Goal: Task Accomplishment & Management: Use online tool/utility

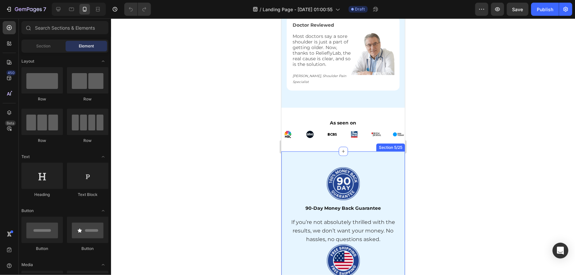
click at [523, 147] on div at bounding box center [343, 146] width 464 height 257
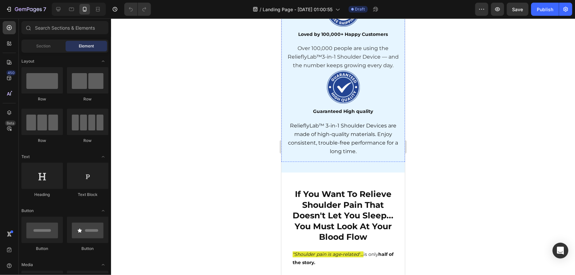
scroll to position [689, 0]
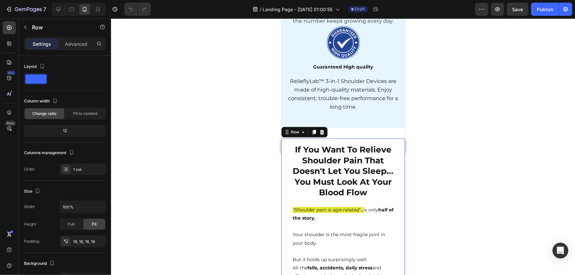
click at [474, 145] on div at bounding box center [343, 146] width 464 height 257
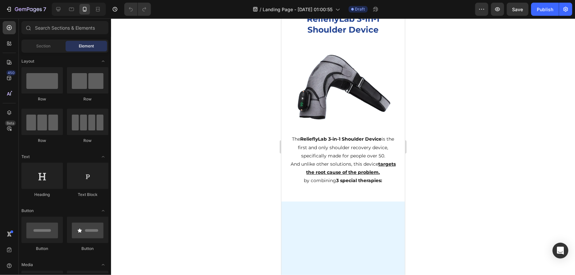
scroll to position [1259, 0]
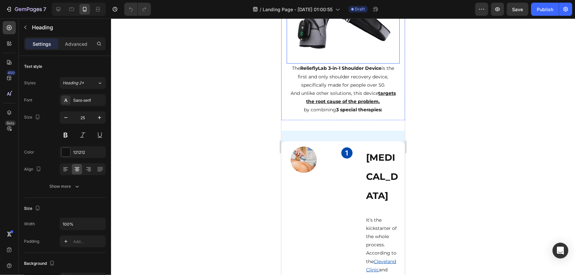
click at [346, 63] on img at bounding box center [343, 13] width 99 height 99
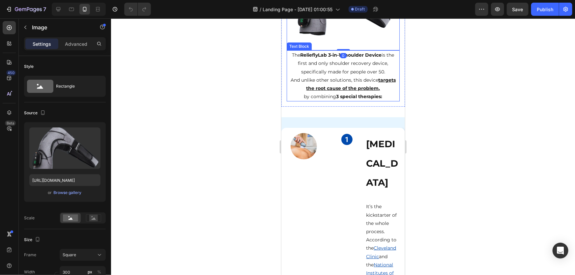
click at [492, 148] on div at bounding box center [343, 146] width 464 height 257
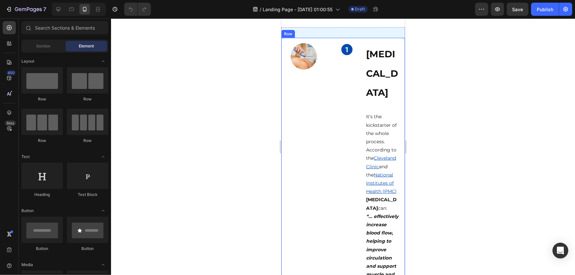
click at [472, 150] on div at bounding box center [343, 146] width 464 height 257
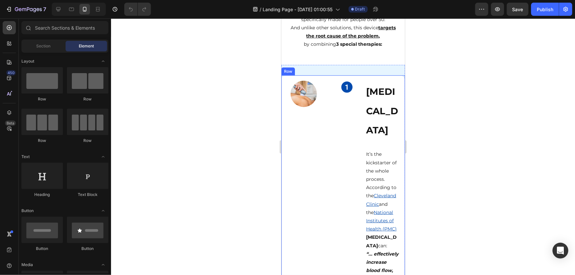
scroll to position [1409, 0]
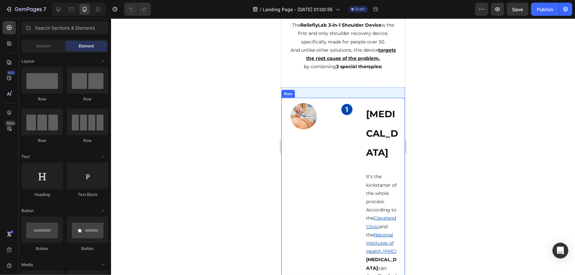
click at [329, 155] on div "Image" at bounding box center [343, 279] width 34 height 353
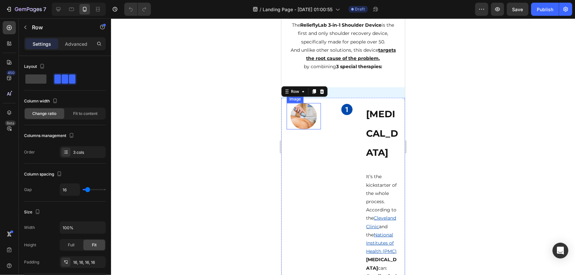
click at [303, 120] on img at bounding box center [304, 116] width 26 height 26
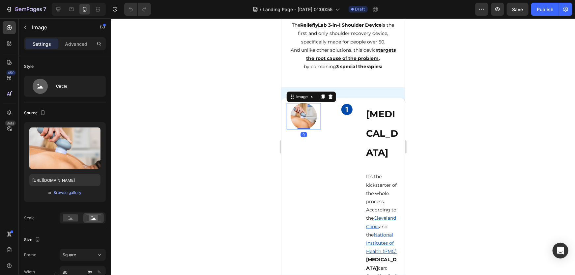
click at [470, 147] on div at bounding box center [343, 146] width 464 height 257
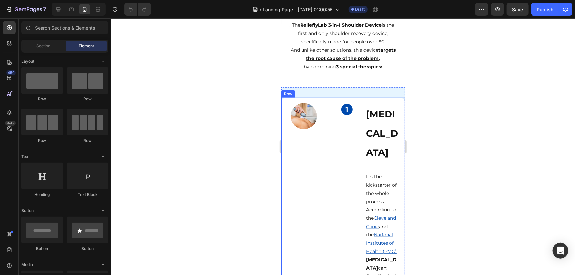
click at [309, 120] on img at bounding box center [304, 116] width 26 height 26
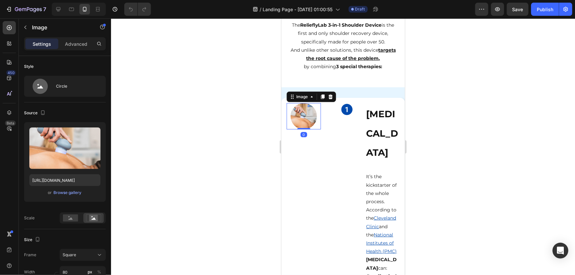
click at [481, 171] on div at bounding box center [343, 146] width 464 height 257
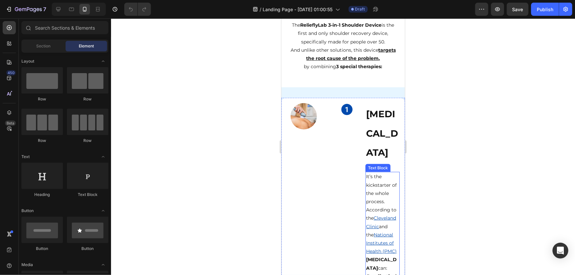
click at [374, 179] on p "It’s the kickstarter of the whole process." at bounding box center [382, 188] width 33 height 33
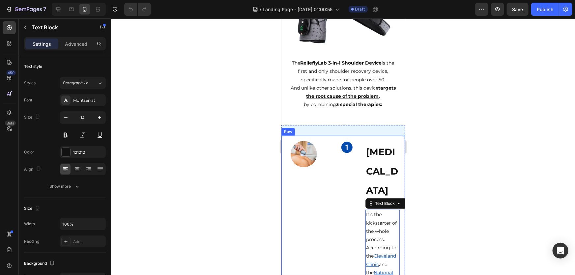
scroll to position [1349, 0]
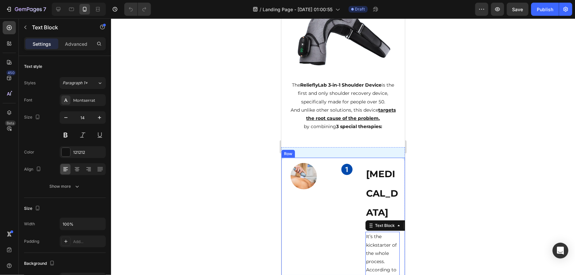
click at [469, 181] on div at bounding box center [343, 146] width 464 height 257
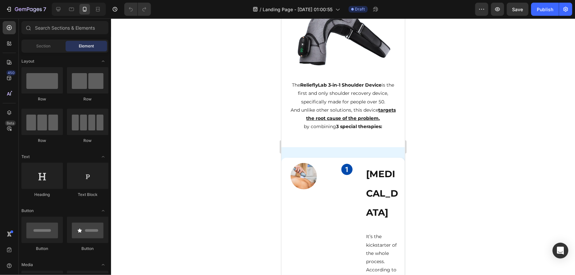
click at [447, 178] on div at bounding box center [343, 146] width 464 height 257
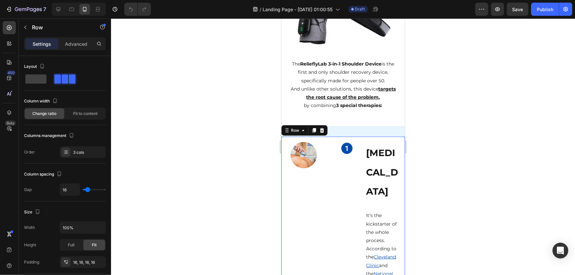
scroll to position [1379, 0]
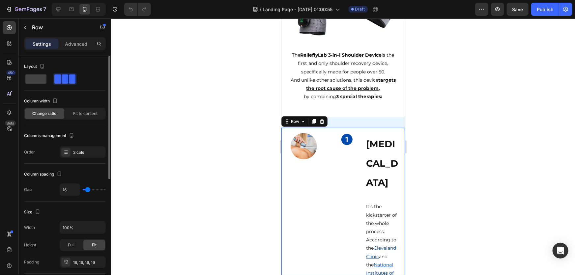
drag, startPoint x: 32, startPoint y: 81, endPoint x: 44, endPoint y: 89, distance: 14.9
click at [32, 80] on span at bounding box center [35, 79] width 21 height 9
type input "0"
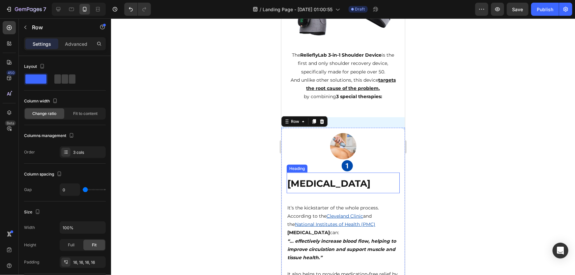
click at [419, 168] on div at bounding box center [343, 146] width 464 height 257
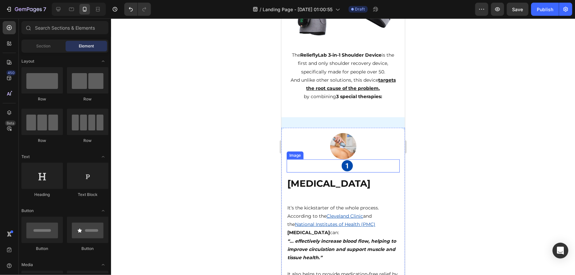
click at [346, 168] on img at bounding box center [347, 165] width 13 height 13
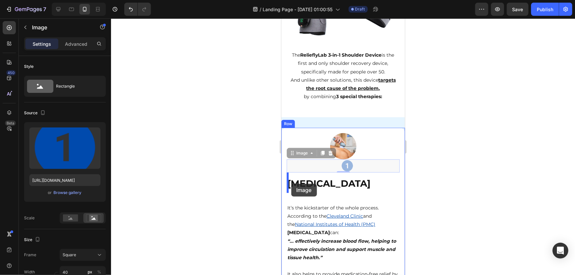
drag, startPoint x: 347, startPoint y: 166, endPoint x: 291, endPoint y: 184, distance: 58.6
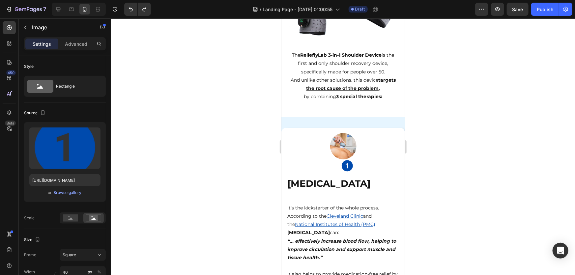
click at [491, 180] on div at bounding box center [343, 146] width 464 height 257
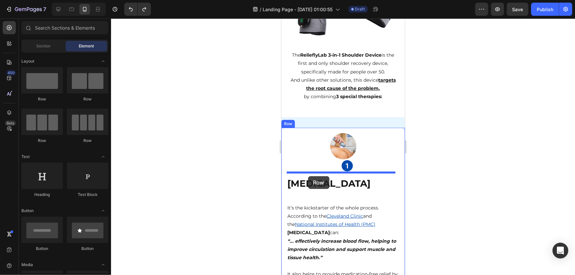
drag, startPoint x: 370, startPoint y: 104, endPoint x: 308, endPoint y: 176, distance: 94.7
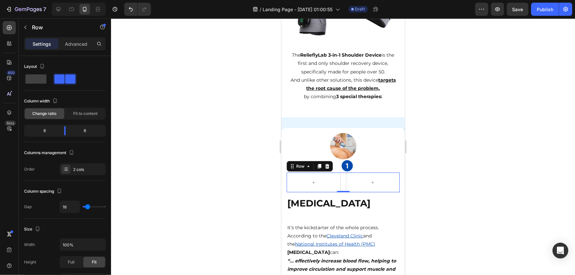
click at [458, 191] on div at bounding box center [343, 146] width 464 height 257
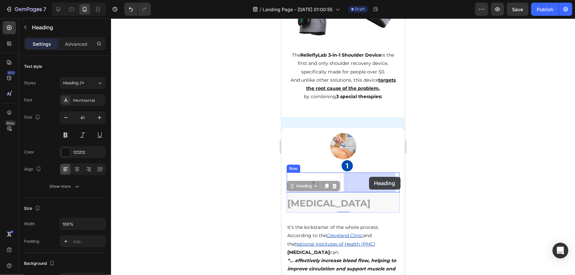
drag, startPoint x: 325, startPoint y: 205, endPoint x: 369, endPoint y: 177, distance: 52.3
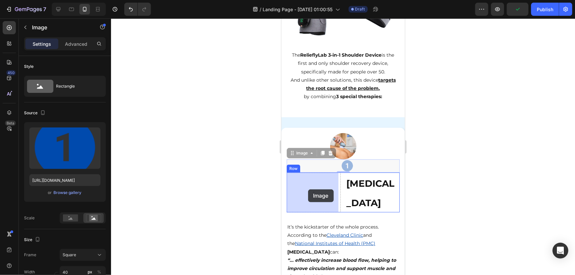
drag, startPoint x: 340, startPoint y: 166, endPoint x: 308, endPoint y: 189, distance: 39.8
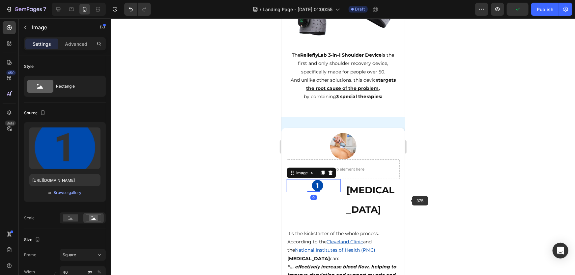
click at [414, 198] on div at bounding box center [343, 146] width 464 height 257
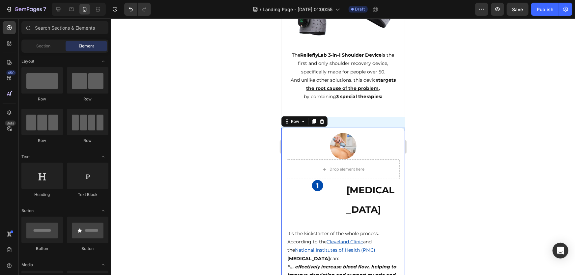
click at [287, 169] on div "Drop element here" at bounding box center [343, 169] width 113 height 20
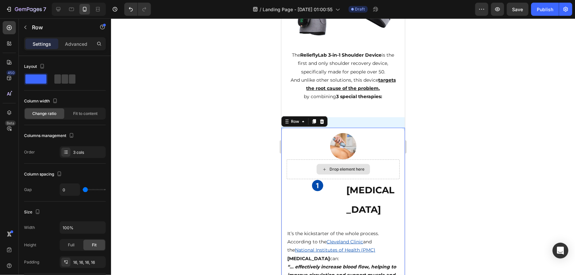
click at [288, 164] on div "Drop element here" at bounding box center [343, 169] width 113 height 20
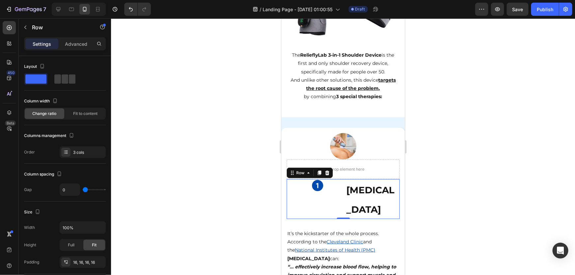
click at [289, 195] on div "Image" at bounding box center [314, 199] width 54 height 40
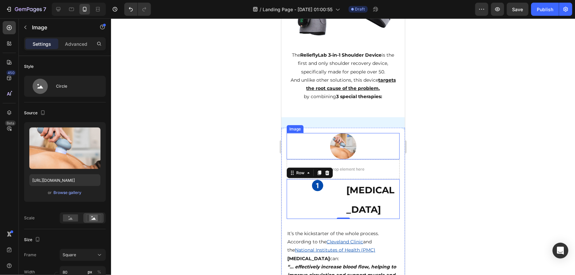
click at [298, 148] on div at bounding box center [343, 146] width 113 height 26
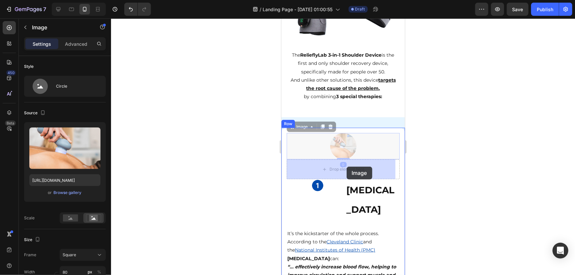
drag, startPoint x: 348, startPoint y: 150, endPoint x: 347, endPoint y: 165, distance: 14.9
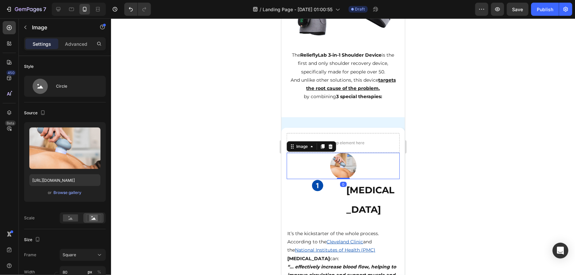
click at [463, 168] on div at bounding box center [343, 146] width 464 height 257
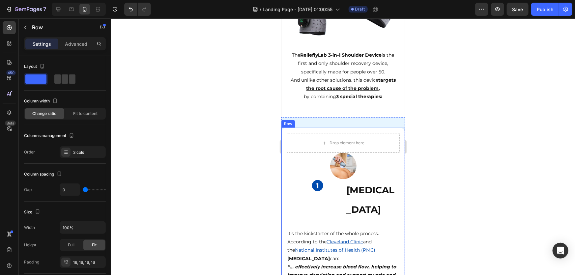
click at [282, 139] on div "Drop element here Image Image [MEDICAL_DATA] Heading Row It’s the kickstarter o…" at bounding box center [343, 231] width 124 height 207
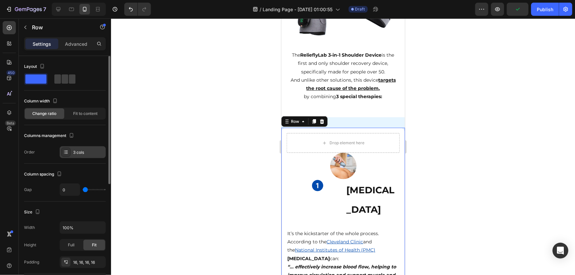
click at [85, 148] on div "3 cols" at bounding box center [83, 152] width 46 height 12
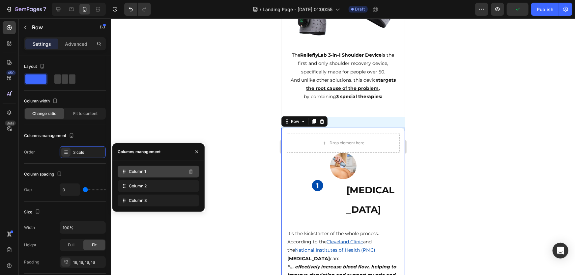
click at [124, 171] on icon at bounding box center [124, 172] width 7 height 7
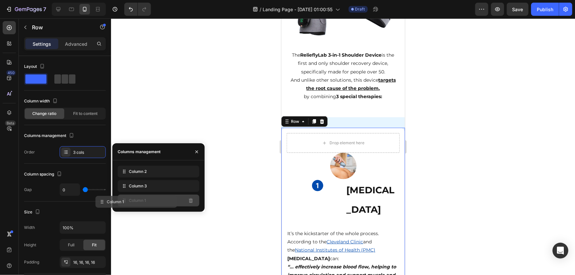
drag, startPoint x: 164, startPoint y: 172, endPoint x: 168, endPoint y: 202, distance: 30.6
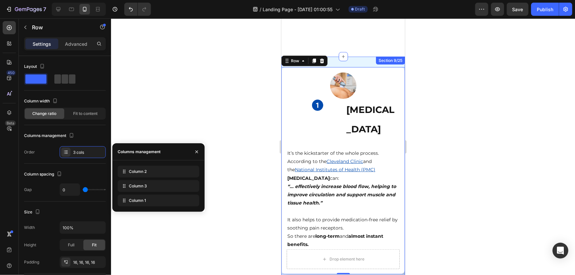
scroll to position [1439, 0]
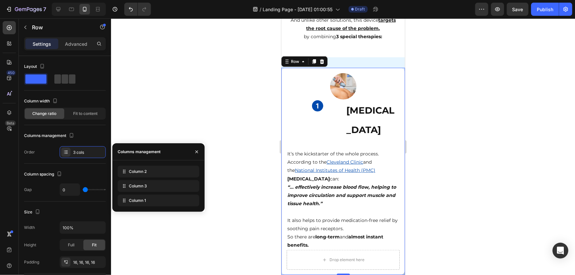
click at [454, 148] on div at bounding box center [343, 146] width 464 height 257
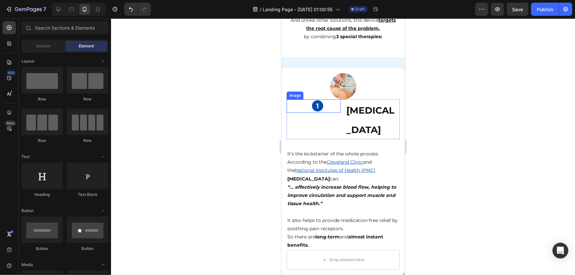
click at [334, 111] on div at bounding box center [317, 105] width 46 height 13
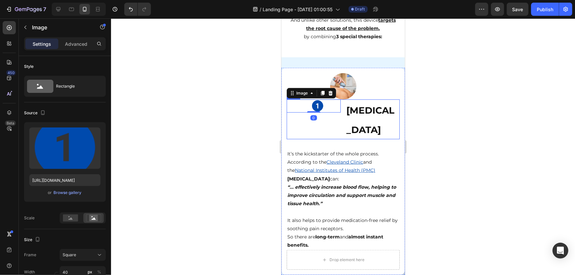
click at [320, 127] on div "Image 0" at bounding box center [314, 119] width 54 height 40
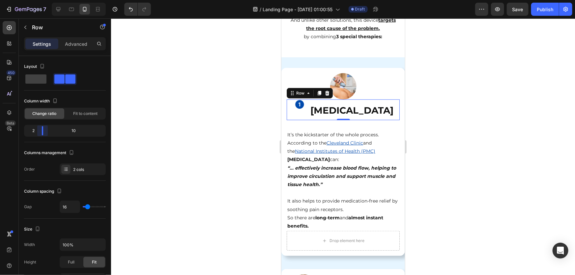
drag, startPoint x: 62, startPoint y: 134, endPoint x: 35, endPoint y: 133, distance: 27.1
click at [35, 0] on body "7 / Landing Page - [DATE] 01:00:55 Draft Preview Save Publish 450 Beta Sections…" at bounding box center [287, 0] width 575 height 0
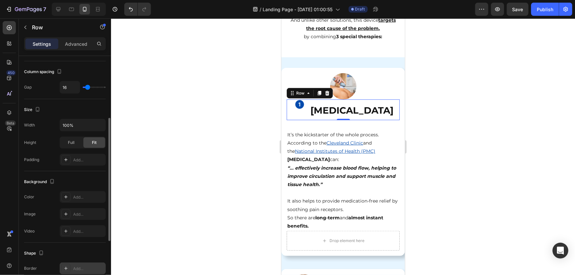
scroll to position [221, 0]
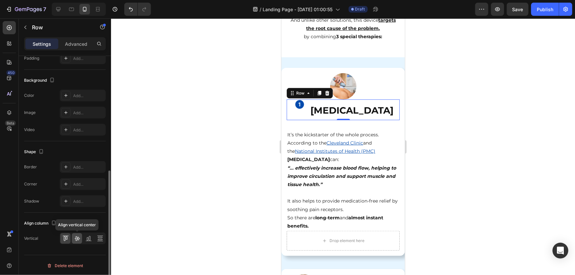
click at [78, 240] on icon at bounding box center [77, 238] width 7 height 7
click at [509, 184] on div at bounding box center [343, 146] width 464 height 257
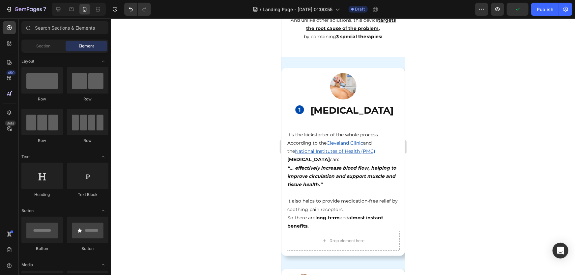
click at [462, 169] on div at bounding box center [343, 146] width 464 height 257
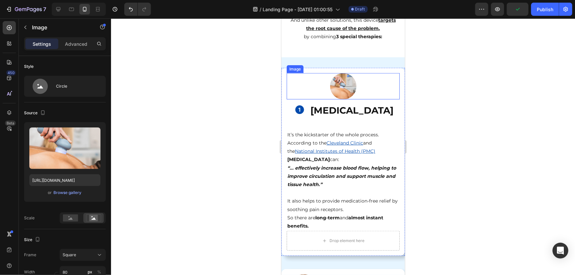
click at [352, 90] on img at bounding box center [343, 86] width 26 height 26
click at [400, 115] on div "Drop element here Image Image [MEDICAL_DATA] Heading Row It’s the kickstarter o…" at bounding box center [343, 162] width 124 height 188
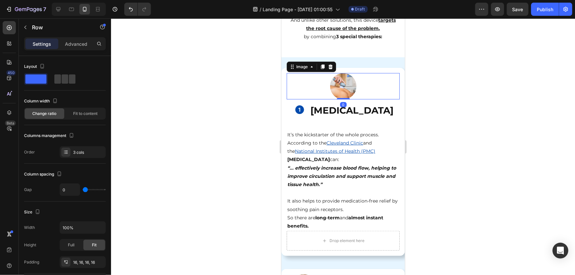
click at [315, 79] on div at bounding box center [343, 86] width 113 height 26
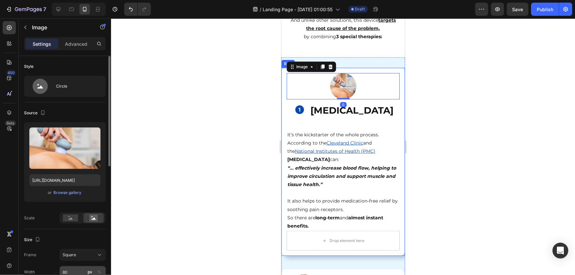
scroll to position [60, 0]
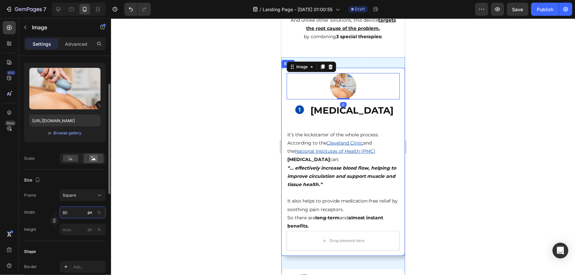
click at [82, 213] on input "80" at bounding box center [83, 213] width 46 height 12
type input "1"
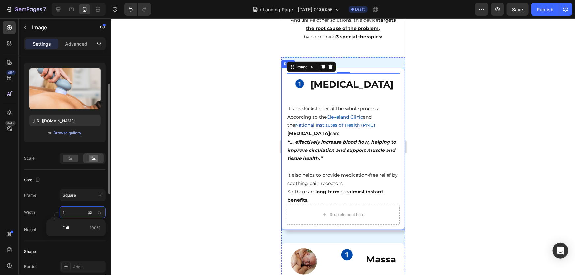
type input "10"
type input "100"
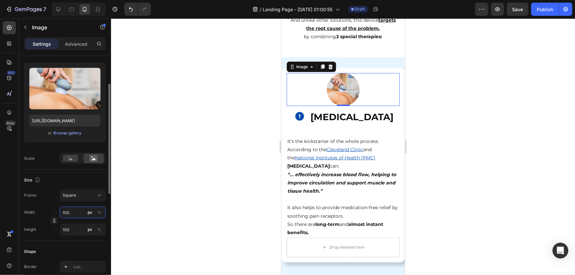
drag, startPoint x: 74, startPoint y: 212, endPoint x: 35, endPoint y: 211, distance: 38.6
click at [43, 212] on div "Width 100 px %" at bounding box center [65, 213] width 82 height 12
type input "3"
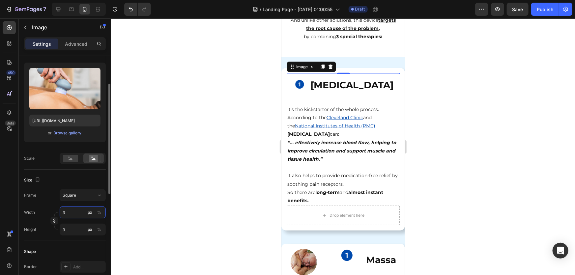
type input "30"
type input "300"
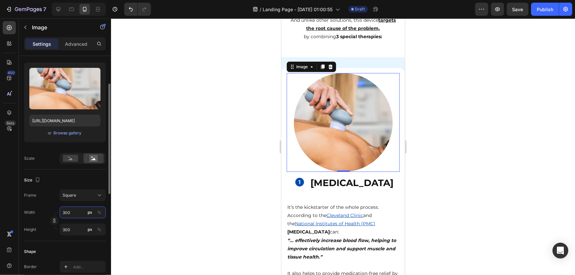
drag, startPoint x: 51, startPoint y: 211, endPoint x: 19, endPoint y: 211, distance: 31.3
click at [24, 211] on div "Width 300 px %" at bounding box center [65, 213] width 82 height 12
type input "2"
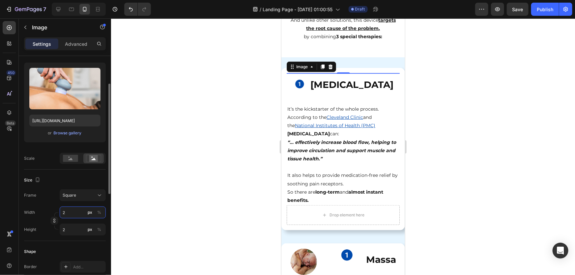
type input "20"
type input "200"
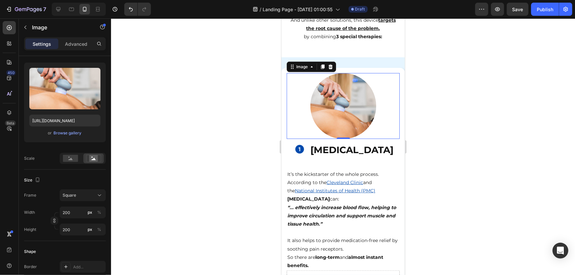
click at [475, 110] on div at bounding box center [343, 146] width 464 height 257
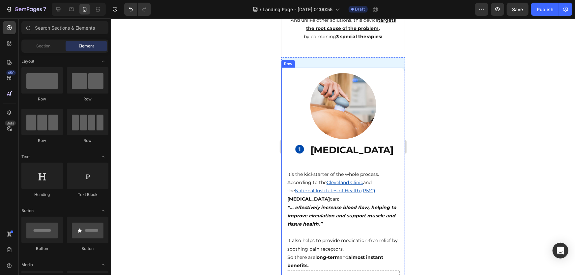
click at [284, 69] on div "Drop element here Image Image [MEDICAL_DATA] Heading Row It’s the kickstarter o…" at bounding box center [343, 182] width 124 height 228
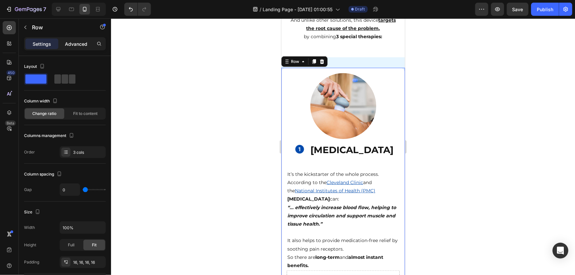
click at [67, 45] on p "Advanced" at bounding box center [76, 44] width 22 height 7
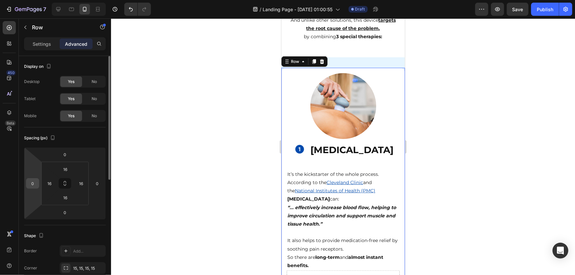
click at [34, 184] on input "0" at bounding box center [33, 184] width 10 height 10
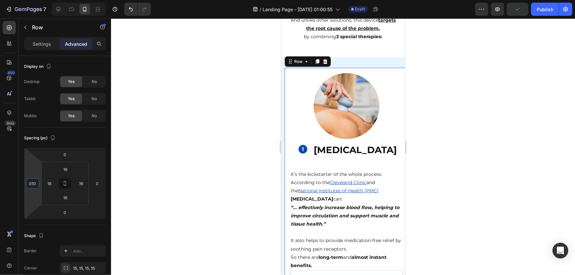
drag, startPoint x: 33, startPoint y: 181, endPoint x: 0, endPoint y: 180, distance: 33.3
click at [0, 180] on div "450 Beta Sections(18) Elements(83) Section Element Hero Section Product Detail …" at bounding box center [55, 146] width 111 height 257
type input "10"
click at [101, 183] on input "0" at bounding box center [97, 184] width 10 height 10
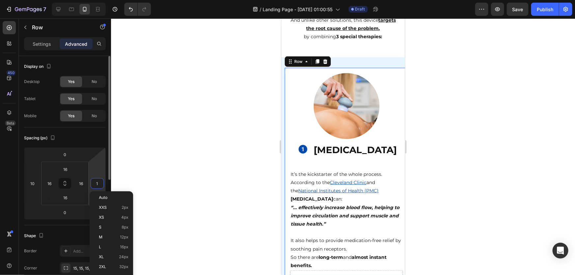
type input "10"
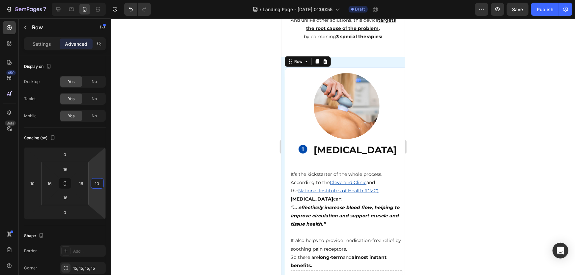
click at [484, 183] on div at bounding box center [343, 146] width 464 height 257
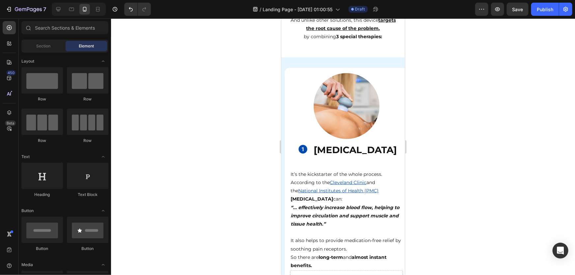
click at [447, 72] on div at bounding box center [343, 146] width 464 height 257
click at [287, 83] on div "Drop element here Image Image [MEDICAL_DATA] Heading Row It’s the kickstarter o…" at bounding box center [347, 182] width 124 height 228
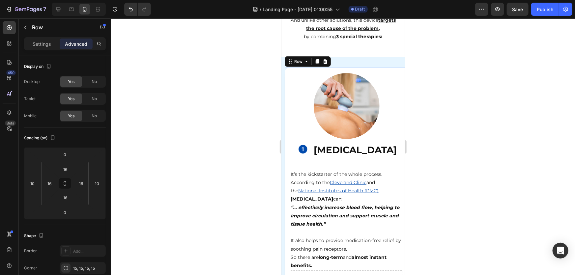
click at [512, 107] on div at bounding box center [343, 146] width 464 height 257
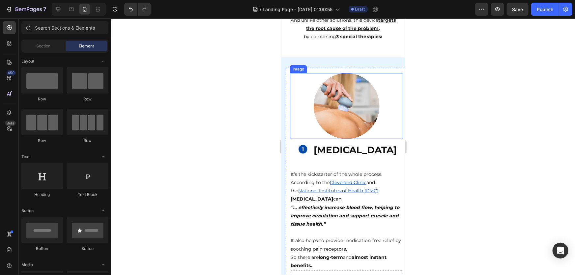
click at [307, 99] on div at bounding box center [346, 106] width 113 height 66
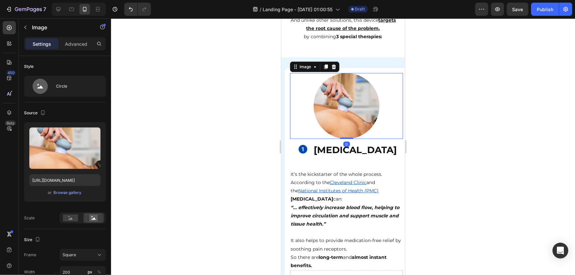
click at [450, 105] on div at bounding box center [343, 146] width 464 height 257
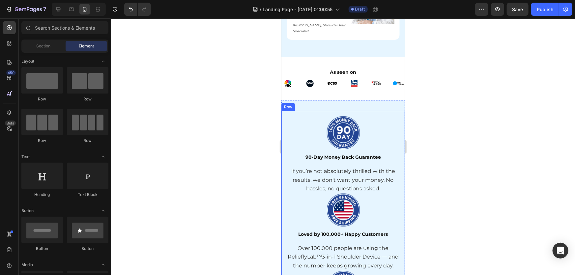
scroll to position [359, 0]
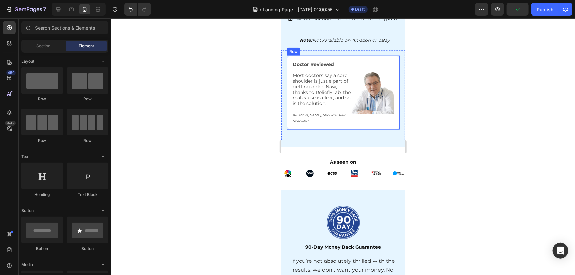
click at [291, 56] on div "Doctor Reviewed Most doctors say a sore shoulder is just a part of getting olde…" at bounding box center [343, 92] width 113 height 74
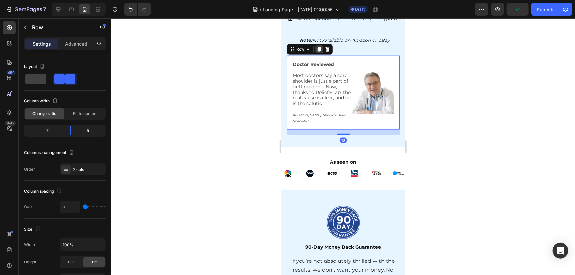
click at [316, 45] on div at bounding box center [319, 49] width 8 height 8
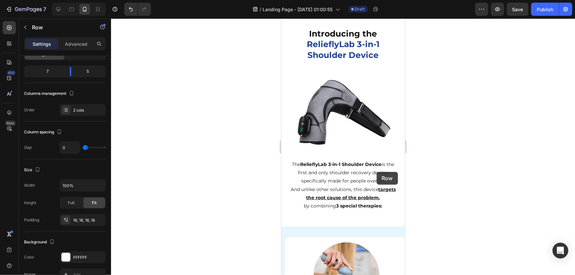
scroll to position [1468, 0]
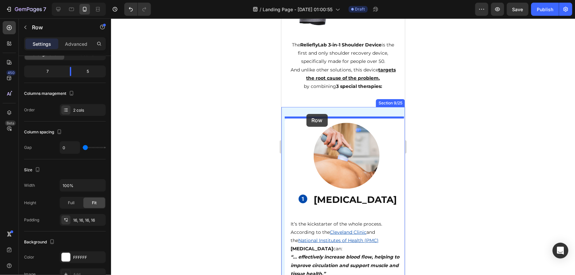
drag, startPoint x: 342, startPoint y: 132, endPoint x: 306, endPoint y: 114, distance: 39.7
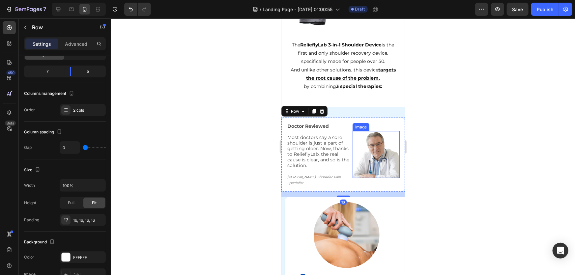
click at [465, 158] on div at bounding box center [343, 146] width 464 height 257
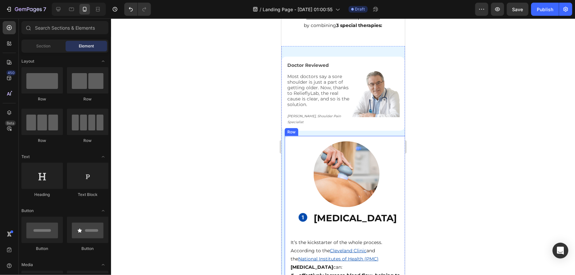
scroll to position [1528, 0]
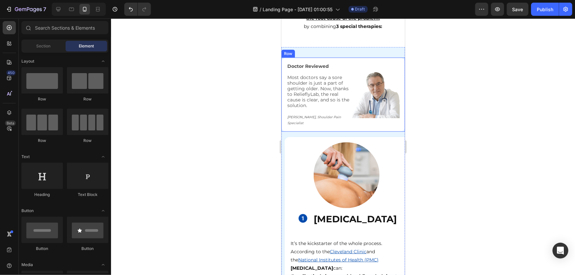
click at [285, 60] on div "Doctor Reviewed Most doctors say a sore shoulder is just a part of getting olde…" at bounding box center [343, 94] width 124 height 74
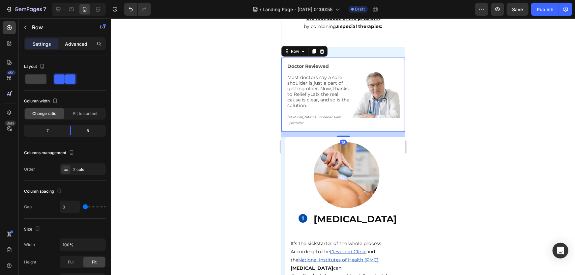
click at [79, 43] on p "Advanced" at bounding box center [76, 44] width 22 height 7
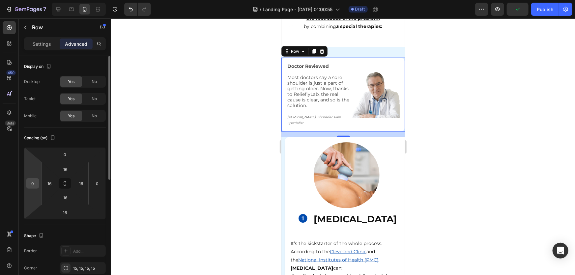
click at [33, 188] on input "0" at bounding box center [33, 184] width 10 height 10
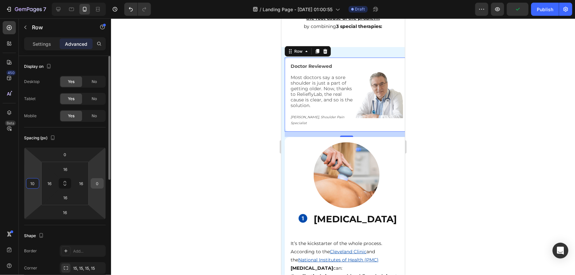
type input "10"
click at [99, 184] on input "0" at bounding box center [97, 184] width 10 height 10
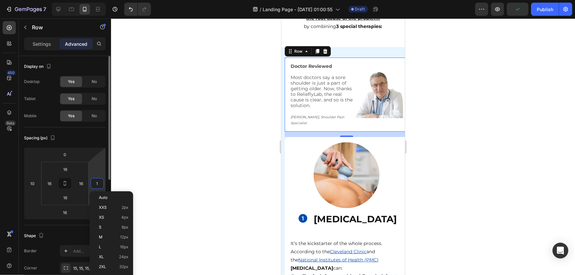
type input "10"
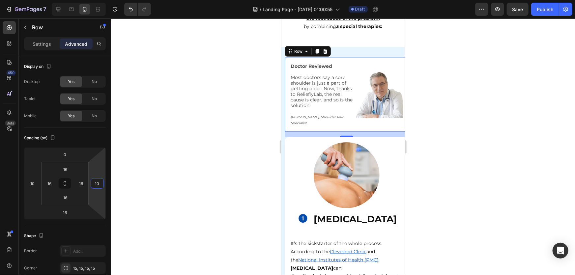
click at [478, 182] on div at bounding box center [343, 146] width 464 height 257
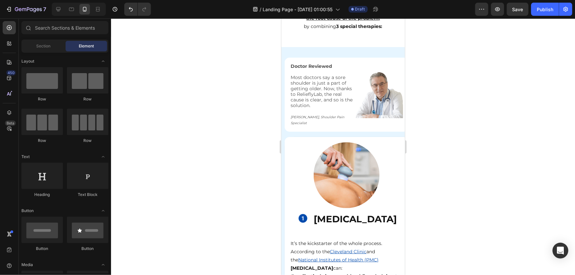
click at [443, 93] on div at bounding box center [343, 146] width 464 height 257
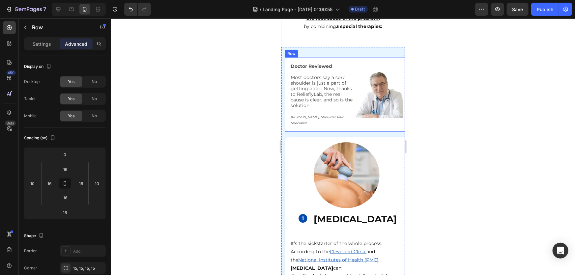
click at [287, 59] on div "Doctor Reviewed Most doctors say a sore shoulder is just a part of getting olde…" at bounding box center [347, 94] width 124 height 74
click at [326, 51] on icon at bounding box center [325, 51] width 4 height 5
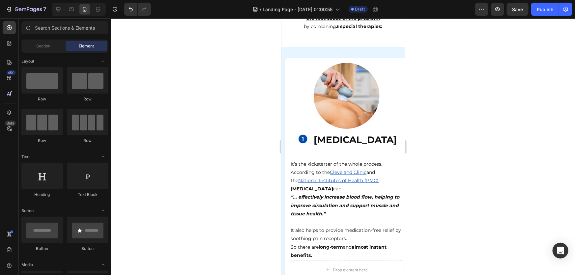
click at [502, 98] on div at bounding box center [343, 146] width 464 height 257
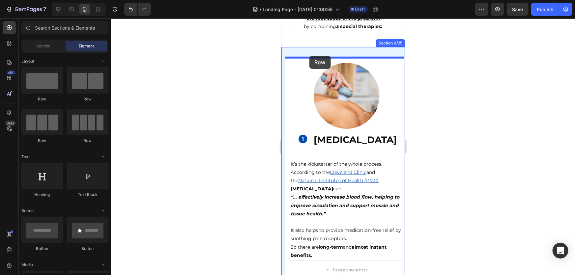
drag, startPoint x: 323, startPoint y: 105, endPoint x: 309, endPoint y: 56, distance: 50.7
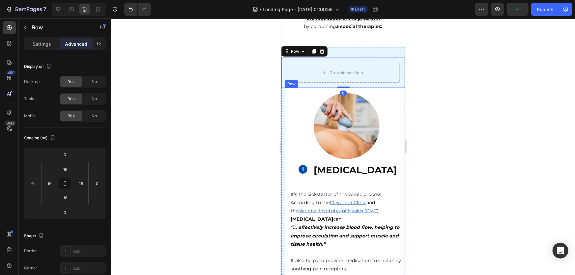
scroll to position [59, 0]
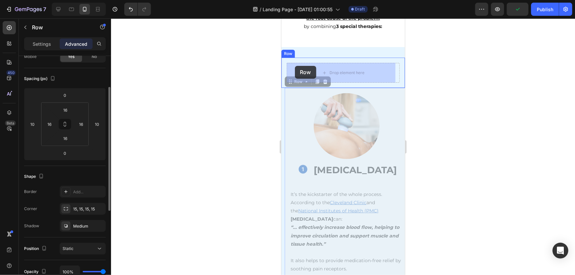
drag, startPoint x: 288, startPoint y: 91, endPoint x: 295, endPoint y: 66, distance: 25.8
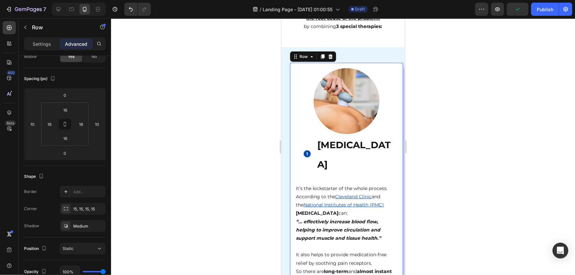
click at [460, 88] on div at bounding box center [343, 146] width 464 height 257
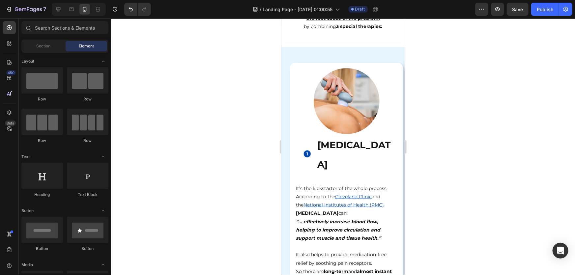
click at [440, 120] on div at bounding box center [343, 146] width 464 height 257
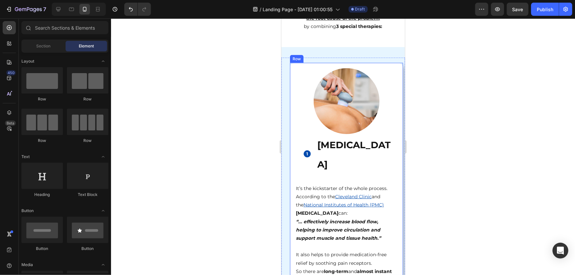
click at [293, 66] on div "Drop element here Image Image Heat Therapy Heading Row It’s the kickstarter of …" at bounding box center [346, 186] width 113 height 247
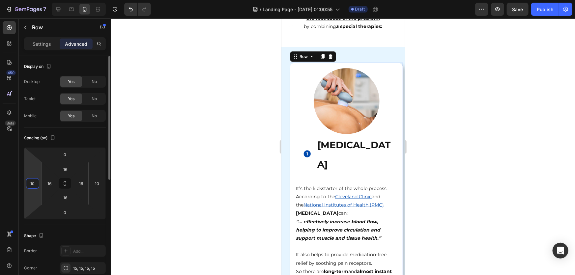
click at [35, 183] on input "10" at bounding box center [33, 184] width 10 height 10
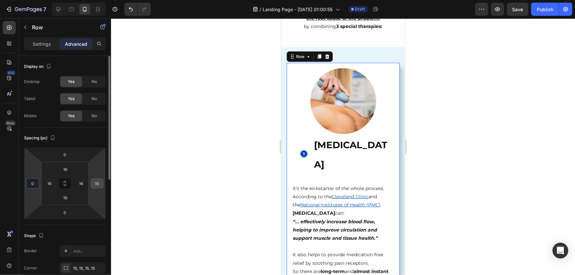
type input "0"
click at [97, 187] on input "10" at bounding box center [97, 184] width 10 height 10
type input "0"
click at [430, 166] on div at bounding box center [343, 146] width 464 height 257
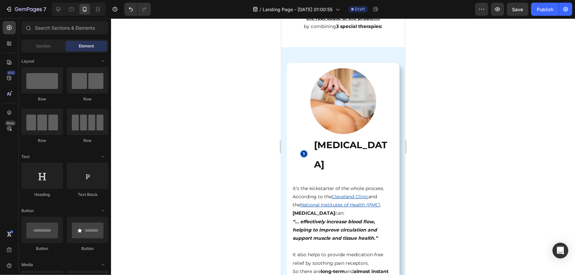
click at [492, 159] on div at bounding box center [343, 146] width 464 height 257
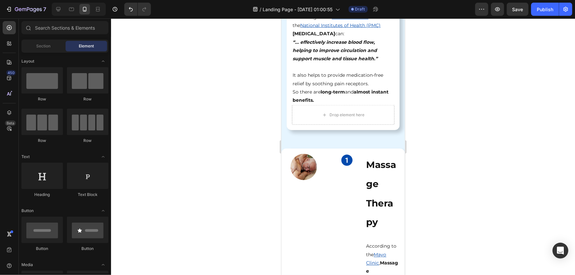
click at [513, 140] on div at bounding box center [343, 146] width 464 height 257
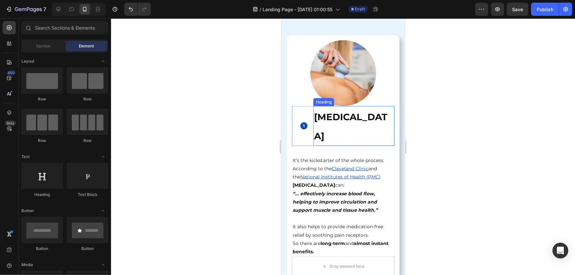
scroll to position [1588, 0]
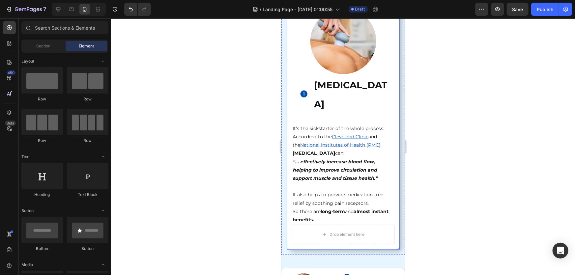
click at [289, 158] on div "Drop element here Image Image Heat Therapy Heading Row It’s the kickstarter of …" at bounding box center [343, 126] width 113 height 247
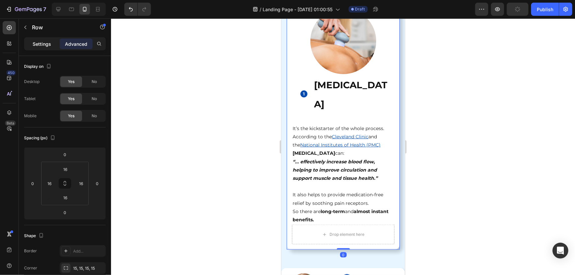
click at [53, 43] on div "Settings" at bounding box center [41, 44] width 33 height 11
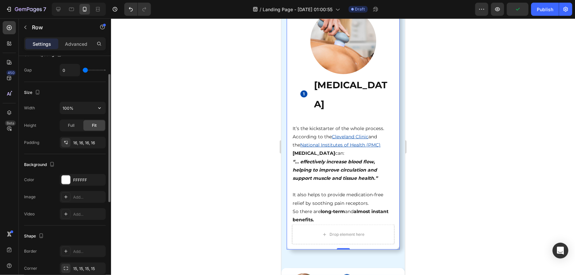
scroll to position [90, 0]
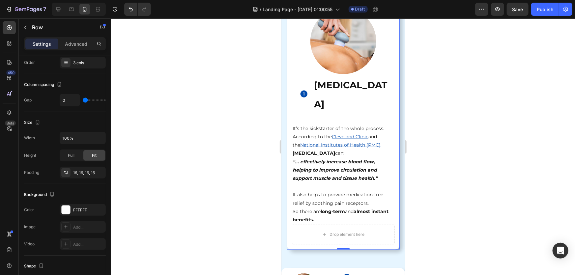
click at [506, 169] on div at bounding box center [343, 146] width 464 height 257
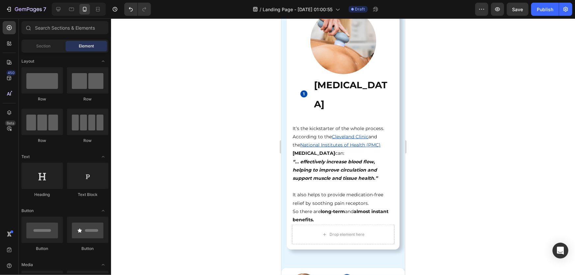
click at [476, 194] on div at bounding box center [343, 146] width 464 height 257
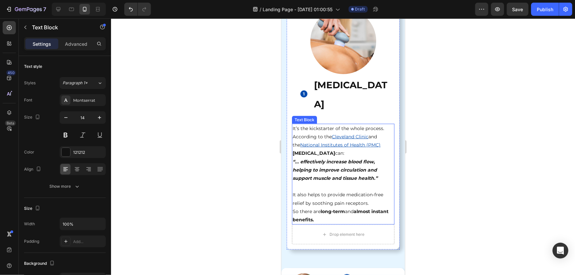
click at [327, 159] on strong "“... effectively increase blood flow, helping to improve circulation and suppor…" at bounding box center [334, 170] width 85 height 22
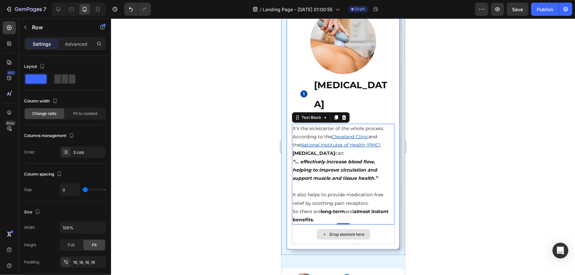
click at [387, 225] on div "Drop element here" at bounding box center [343, 235] width 103 height 20
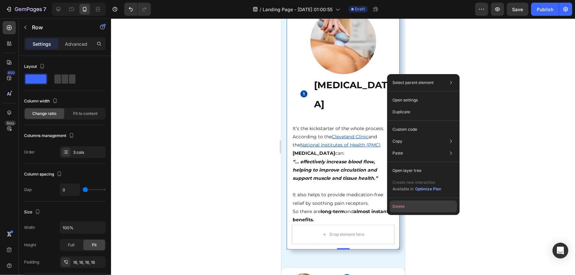
click at [392, 209] on button "Delete" at bounding box center [423, 207] width 67 height 12
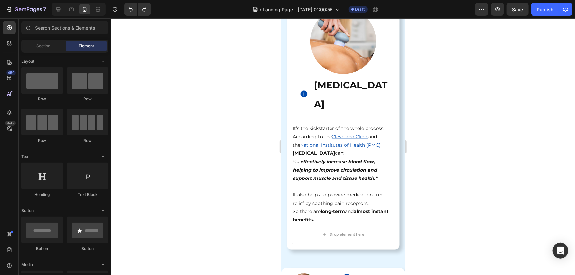
click at [503, 183] on div at bounding box center [343, 146] width 464 height 257
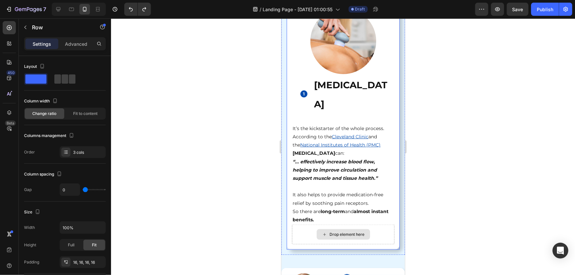
click at [381, 225] on div "Drop element here" at bounding box center [343, 235] width 103 height 20
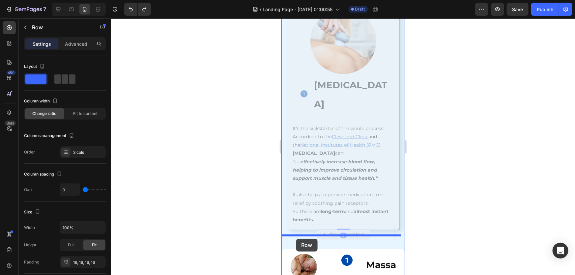
drag, startPoint x: 301, startPoint y: 208, endPoint x: 296, endPoint y: 239, distance: 31.1
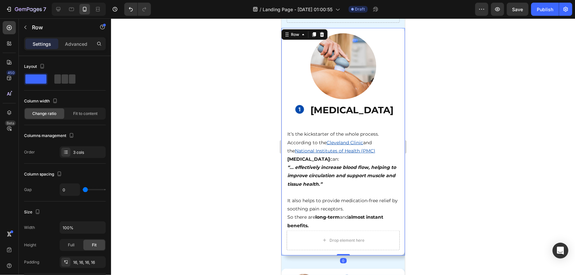
click at [478, 216] on div at bounding box center [343, 146] width 464 height 257
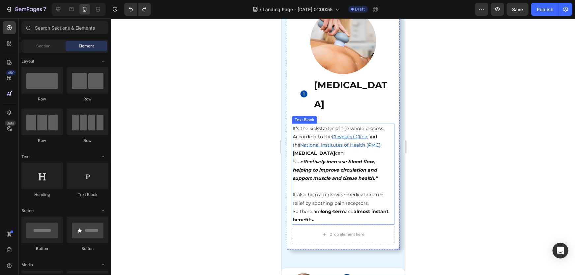
click at [377, 207] on p "So there are long-term and almost instant benefits." at bounding box center [342, 215] width 101 height 16
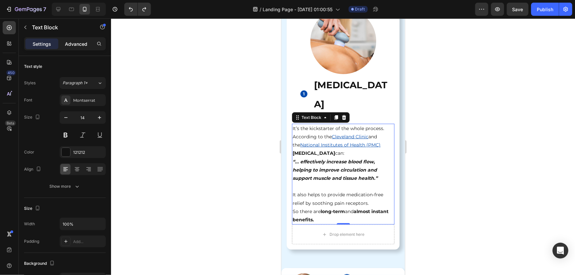
click at [81, 37] on div "Settings Advanced" at bounding box center [65, 43] width 82 height 13
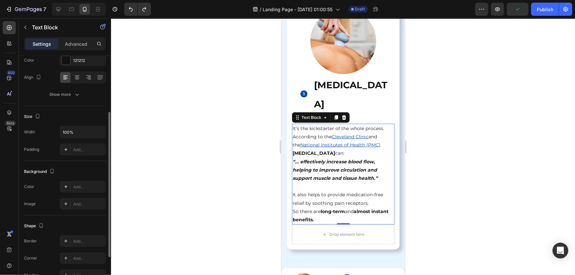
scroll to position [62, 0]
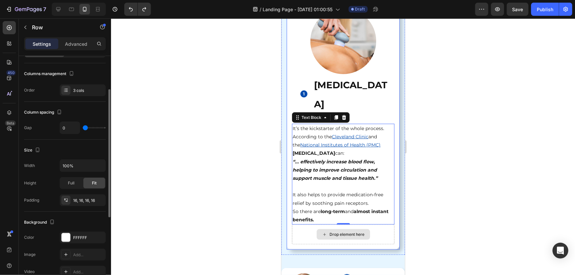
click at [299, 225] on div "Drop element here" at bounding box center [343, 235] width 103 height 20
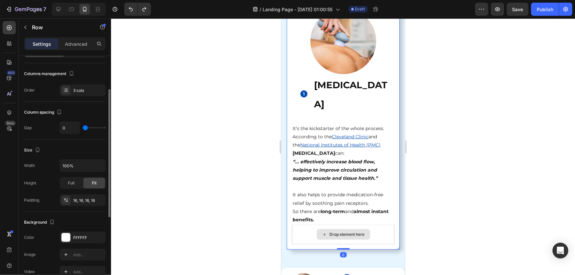
scroll to position [0, 0]
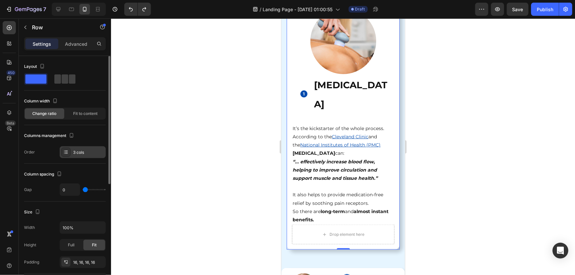
click at [65, 155] on div at bounding box center [65, 152] width 9 height 9
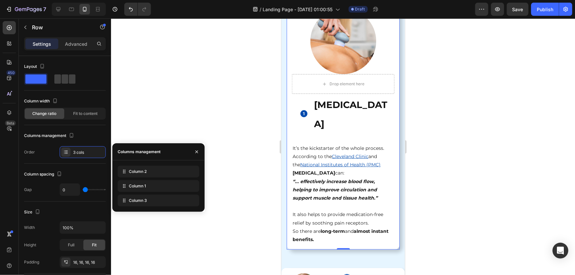
click at [575, 173] on div at bounding box center [343, 146] width 464 height 257
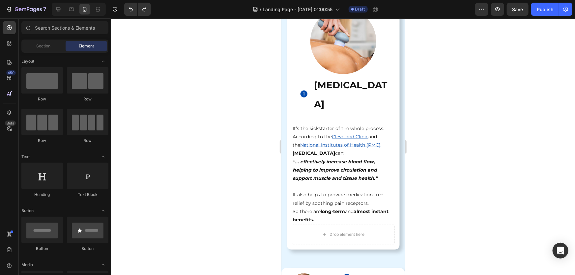
click at [465, 133] on div at bounding box center [343, 146] width 464 height 257
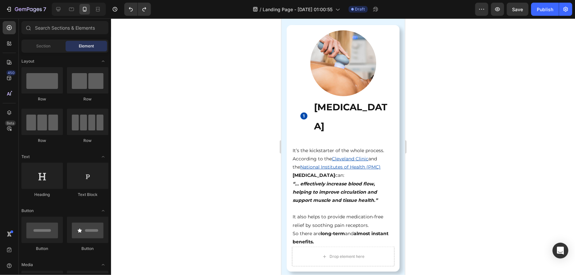
scroll to position [1558, 0]
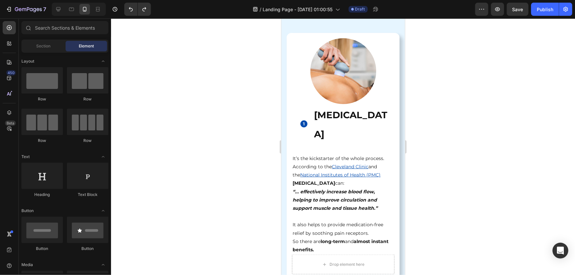
click at [476, 183] on div at bounding box center [343, 146] width 464 height 257
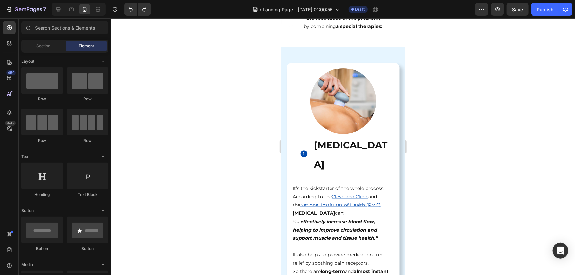
click at [456, 118] on div at bounding box center [343, 146] width 464 height 257
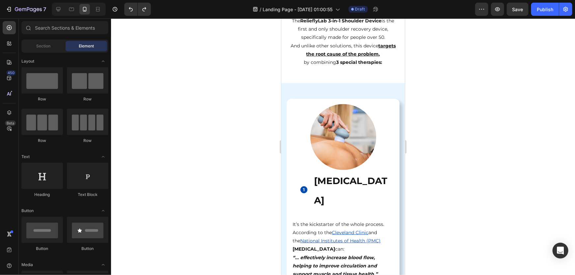
scroll to position [1468, 0]
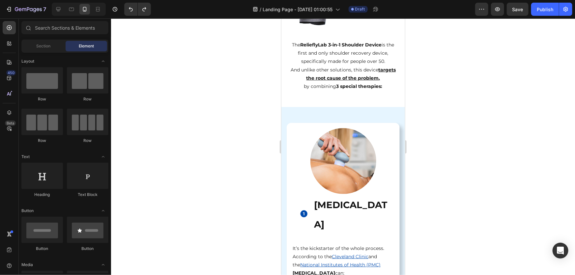
click at [483, 143] on div at bounding box center [343, 146] width 464 height 257
click at [305, 210] on img at bounding box center [304, 214] width 8 height 8
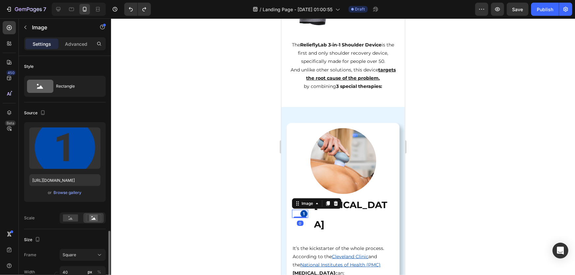
scroll to position [120, 0]
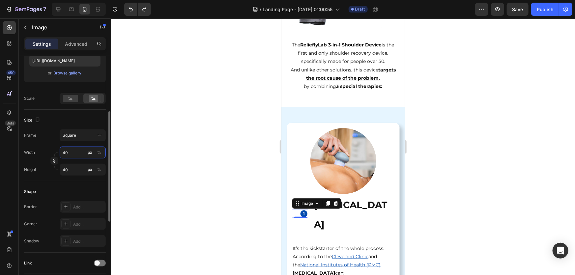
type input "5"
type input "50"
click at [194, 155] on div at bounding box center [343, 146] width 464 height 257
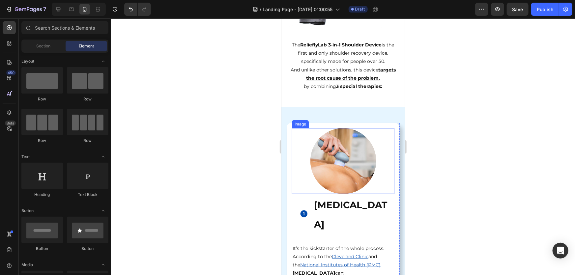
click at [575, 164] on div at bounding box center [343, 146] width 464 height 257
click at [304, 210] on img at bounding box center [304, 214] width 8 height 8
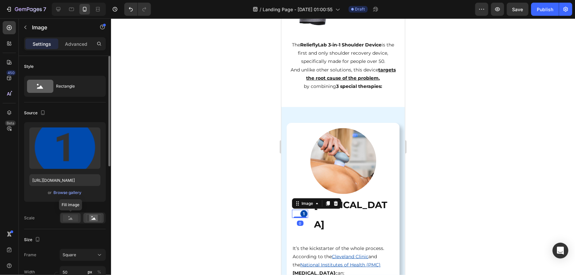
click at [76, 217] on rect at bounding box center [70, 218] width 15 height 7
click at [96, 220] on rect at bounding box center [93, 218] width 9 height 7
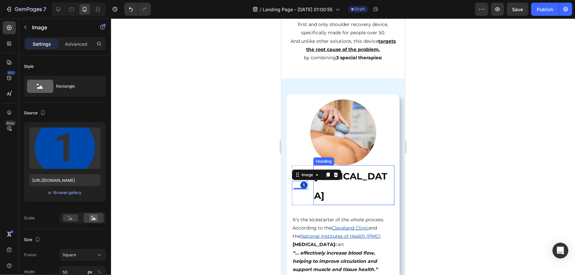
scroll to position [1528, 0]
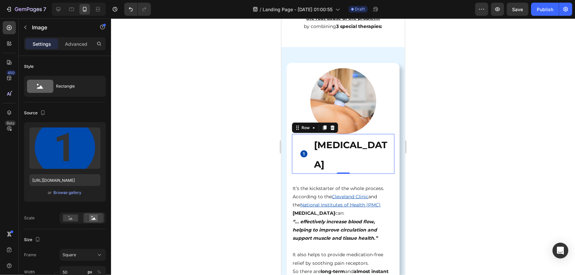
click at [303, 150] on div "Image" at bounding box center [300, 154] width 16 height 40
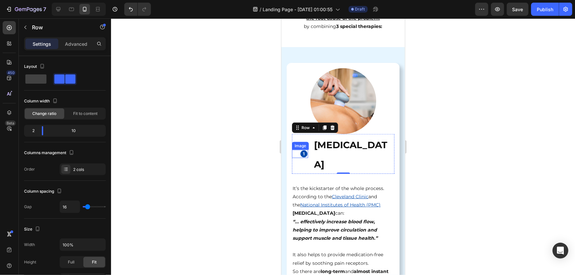
click at [298, 150] on div "Image" at bounding box center [300, 154] width 16 height 8
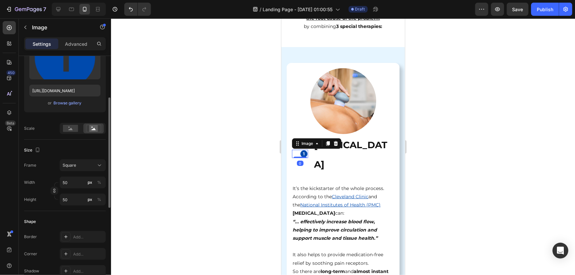
scroll to position [150, 0]
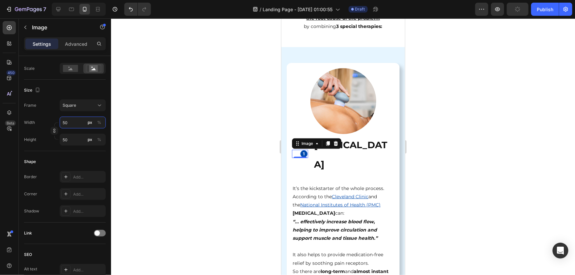
type input "6"
type input "60"
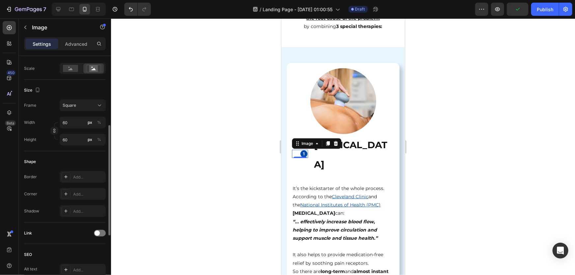
click at [78, 114] on div "Frame Square Width 60 px % Height 60 px %" at bounding box center [65, 123] width 82 height 46
click at [82, 108] on button "Square" at bounding box center [83, 106] width 46 height 12
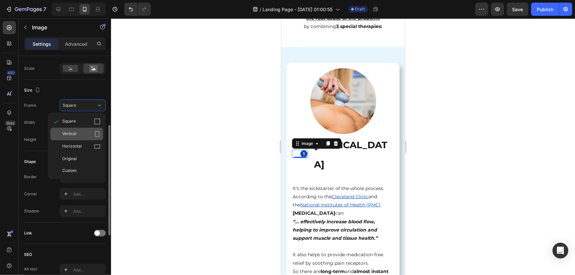
click at [79, 135] on div "Vertical" at bounding box center [81, 134] width 38 height 7
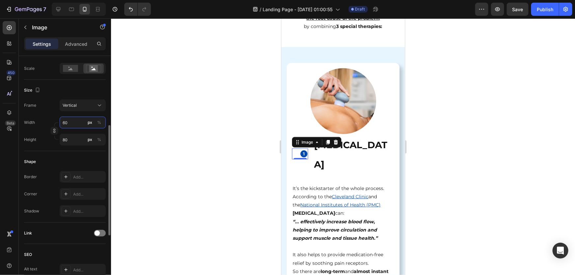
click at [76, 125] on input "60" at bounding box center [83, 123] width 46 height 12
click at [78, 109] on button "Vertical" at bounding box center [83, 106] width 46 height 12
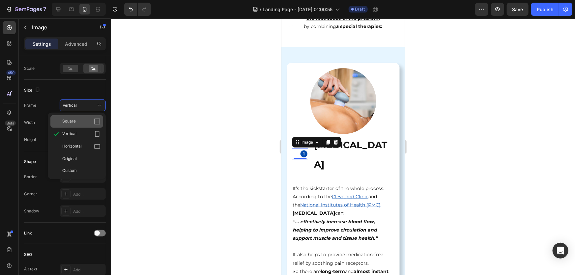
click at [77, 122] on div "Square" at bounding box center [81, 121] width 38 height 7
type input "60"
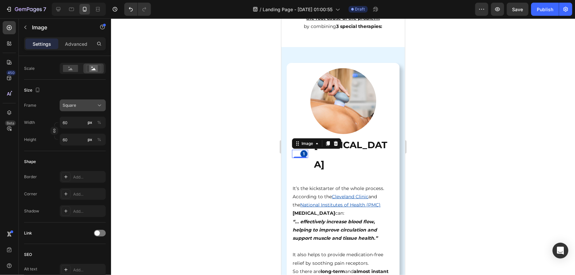
click at [89, 106] on div "Square" at bounding box center [79, 106] width 32 height 6
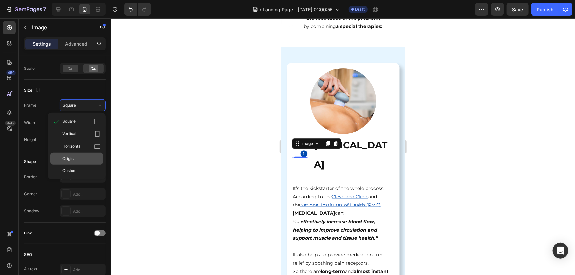
click at [76, 158] on span "Original" at bounding box center [69, 159] width 15 height 6
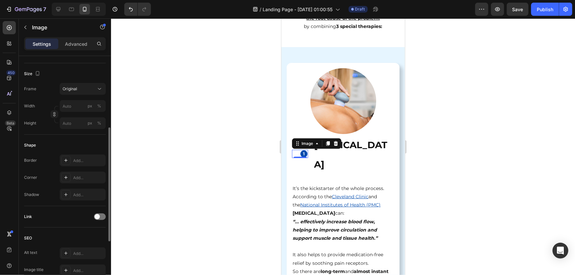
click at [80, 95] on div "Frame Original Width px % Height px %" at bounding box center [65, 106] width 82 height 46
click at [88, 91] on div "Original" at bounding box center [79, 89] width 32 height 6
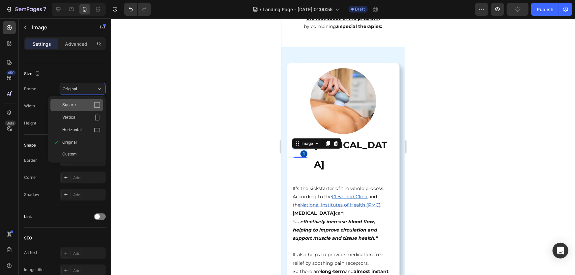
click at [77, 100] on div "Square" at bounding box center [76, 105] width 53 height 13
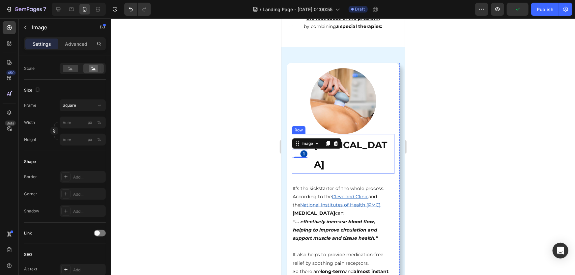
click at [309, 151] on div "Image 0 Heat Therapy Heading Row" at bounding box center [343, 154] width 103 height 40
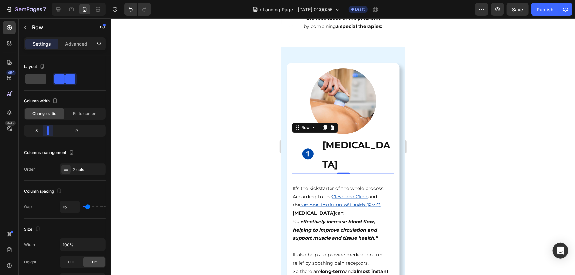
click at [45, 0] on body "7 / Landing Page - Aug 26, 01:00:55 Draft Preview Save Publish 450 Beta Section…" at bounding box center [287, 0] width 575 height 0
click at [493, 133] on div at bounding box center [343, 146] width 464 height 257
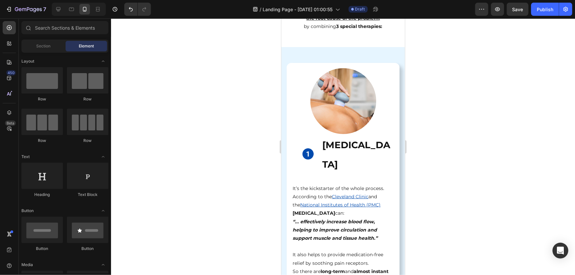
click at [450, 137] on div at bounding box center [343, 146] width 464 height 257
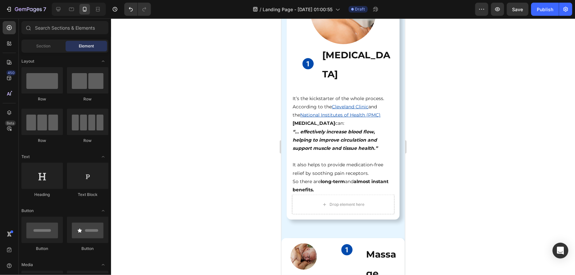
click at [499, 147] on div at bounding box center [343, 146] width 464 height 257
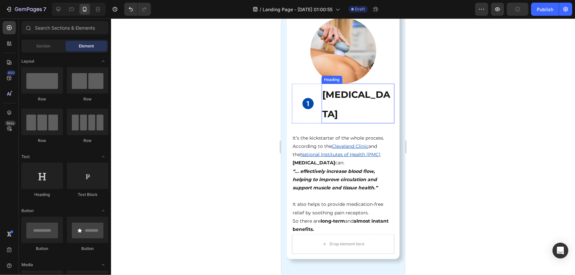
scroll to position [1528, 0]
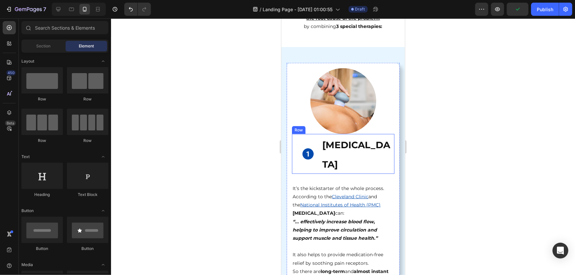
click at [322, 147] on strong "[MEDICAL_DATA]" at bounding box center [356, 154] width 68 height 30
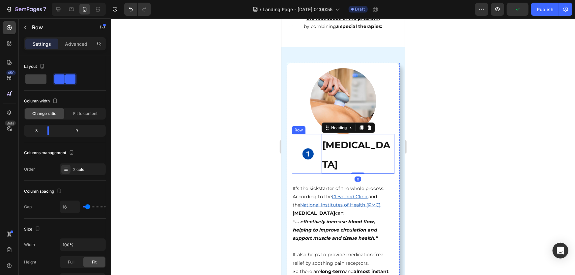
click at [308, 153] on div "Image" at bounding box center [304, 154] width 24 height 40
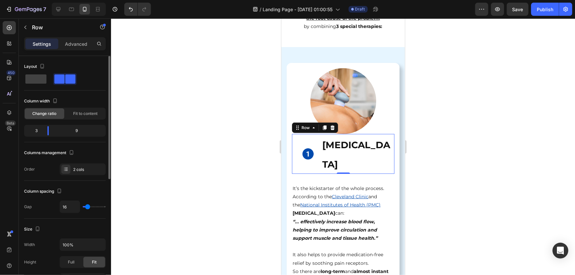
type input "22"
type input "20"
type input "18"
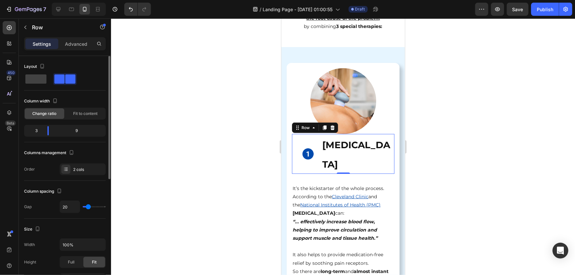
type input "18"
type input "16"
type input "14"
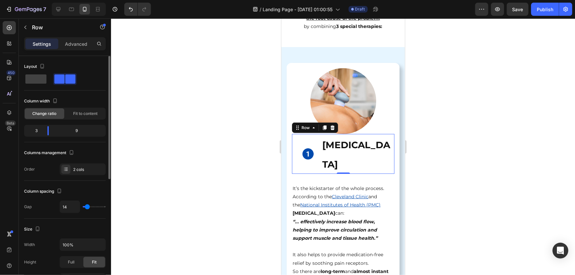
type input "2"
type input "0"
drag, startPoint x: 89, startPoint y: 206, endPoint x: 79, endPoint y: 204, distance: 10.4
type input "0"
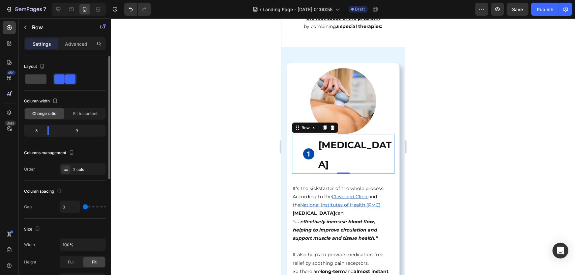
click at [83, 206] on input "range" at bounding box center [94, 206] width 23 height 1
click at [575, 167] on div at bounding box center [343, 146] width 464 height 257
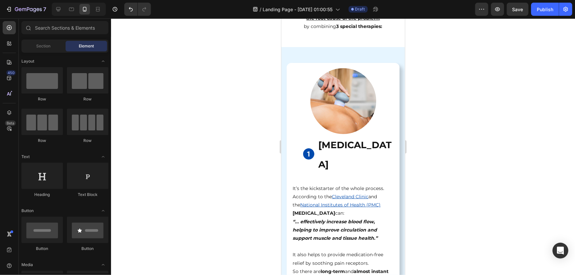
click at [511, 168] on div at bounding box center [343, 146] width 464 height 257
click at [505, 144] on div at bounding box center [343, 146] width 464 height 257
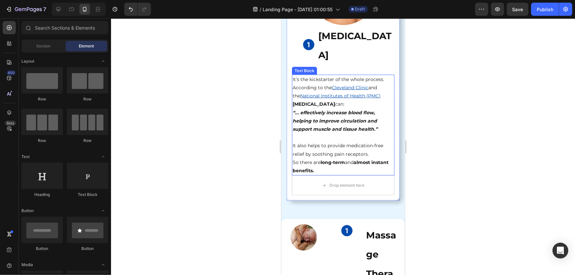
click at [461, 141] on div at bounding box center [343, 146] width 464 height 257
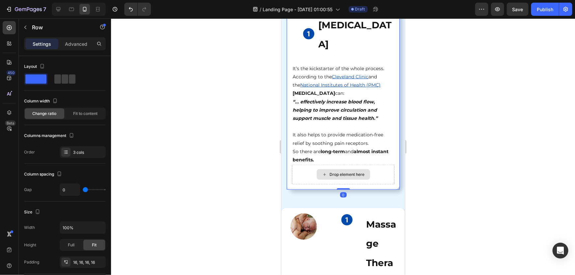
click at [297, 165] on div "Drop element here" at bounding box center [343, 175] width 103 height 20
click at [296, 165] on div "Drop element here" at bounding box center [343, 175] width 103 height 20
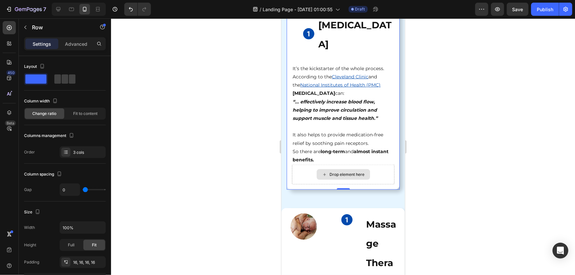
click at [296, 165] on div "Drop element here" at bounding box center [343, 175] width 103 height 20
click at [82, 113] on span "Fit to content" at bounding box center [85, 114] width 24 height 6
click at [54, 111] on span "Change ratio" at bounding box center [45, 114] width 24 height 6
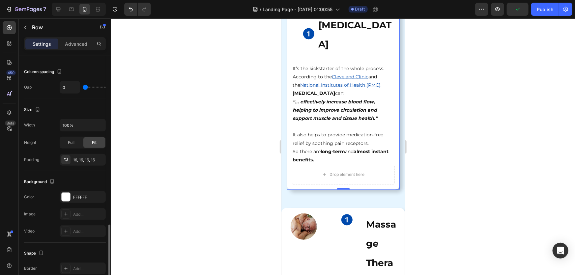
scroll to position [184, 0]
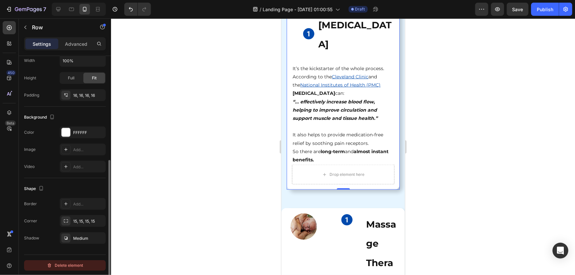
click at [72, 266] on div "Delete element" at bounding box center [65, 266] width 36 height 8
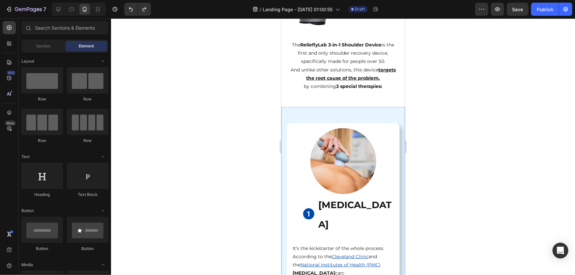
scroll to position [1528, 0]
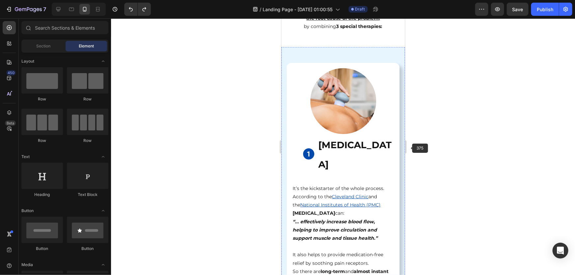
click at [477, 146] on div at bounding box center [343, 146] width 464 height 257
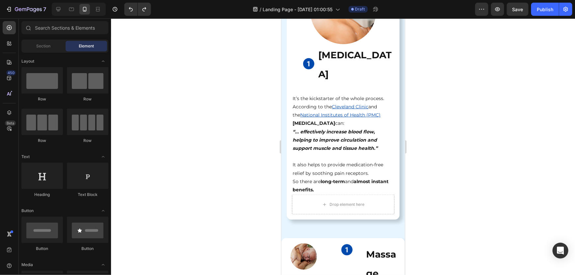
click at [463, 138] on div at bounding box center [343, 146] width 464 height 257
click at [523, 5] on button "Save" at bounding box center [518, 9] width 22 height 13
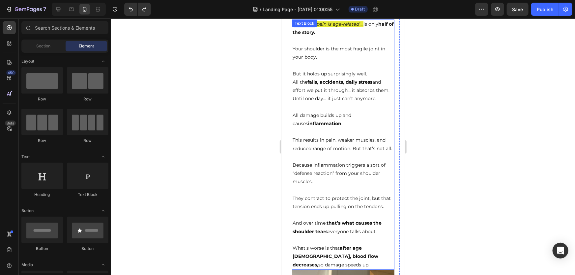
scroll to position [839, 0]
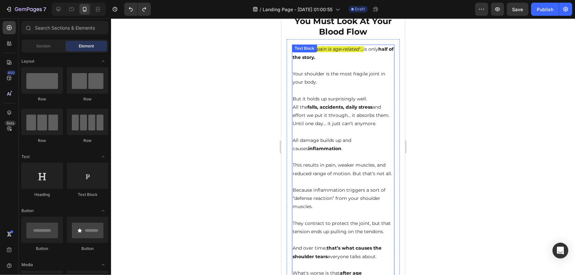
click at [433, 184] on div at bounding box center [343, 146] width 464 height 257
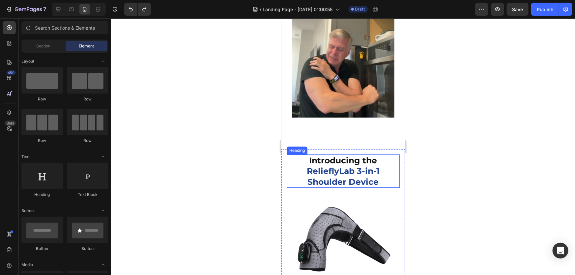
scroll to position [1168, 0]
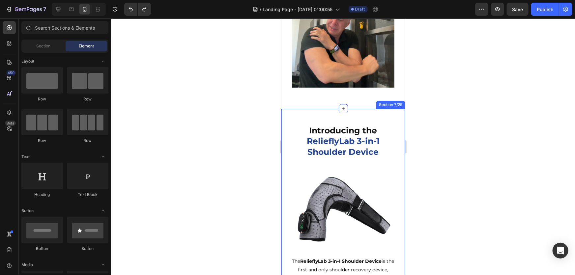
click at [289, 122] on div "Introducing the RelieflyLab 3-in-1 Shoulder Device Heading Image The RelieflyLa…" at bounding box center [343, 215] width 124 height 215
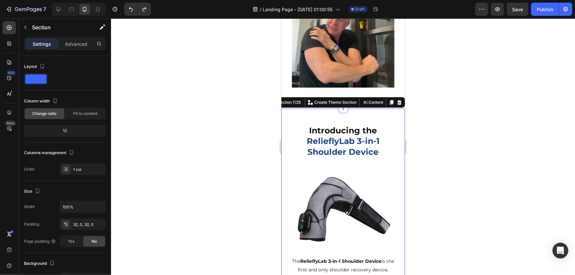
click at [72, 38] on div "Settings Advanced" at bounding box center [65, 43] width 82 height 13
click at [73, 43] on p "Advanced" at bounding box center [76, 44] width 22 height 7
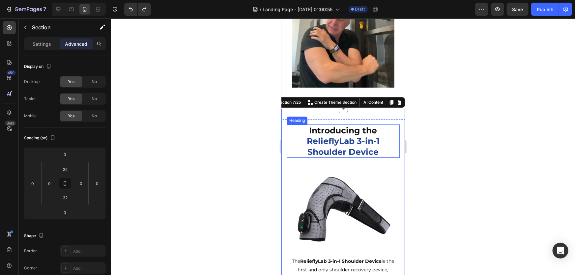
click at [300, 131] on h2 "Introducing the RelieflyLab 3-in-1 Shoulder Device" at bounding box center [343, 141] width 113 height 34
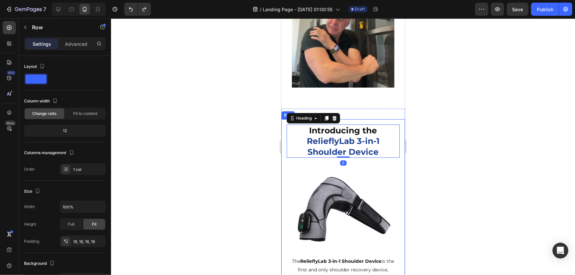
click at [283, 129] on div "Introducing the RelieflyLab 3-in-1 Shoulder Device Heading 0 Image The Reliefly…" at bounding box center [343, 216] width 124 height 194
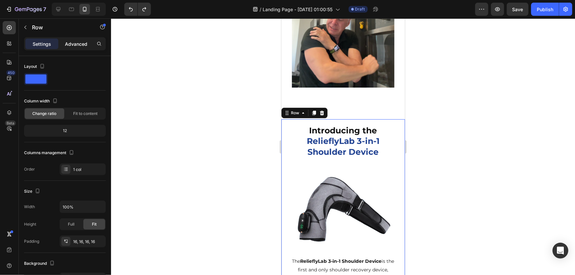
click at [83, 44] on p "Advanced" at bounding box center [76, 44] width 22 height 7
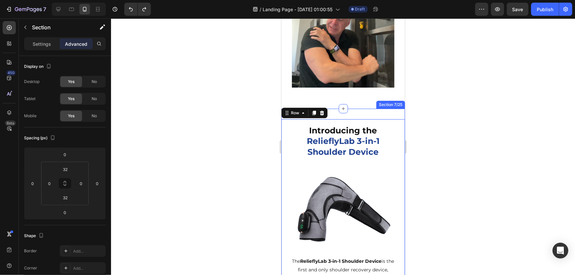
click at [335, 118] on div "Introducing the RelieflyLab 3-in-1 Shoulder Device Heading Image The RelieflyLa…" at bounding box center [343, 215] width 124 height 215
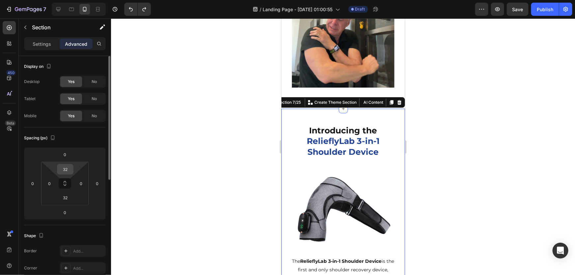
click at [65, 169] on input "32" at bounding box center [65, 170] width 13 height 10
type input "0"
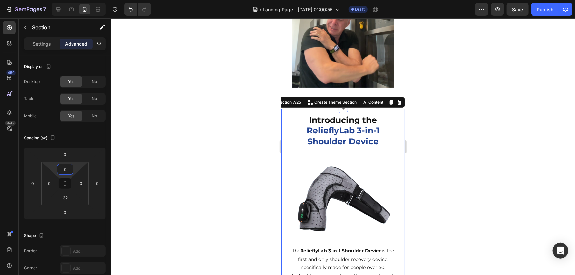
click at [537, 119] on div at bounding box center [343, 146] width 464 height 257
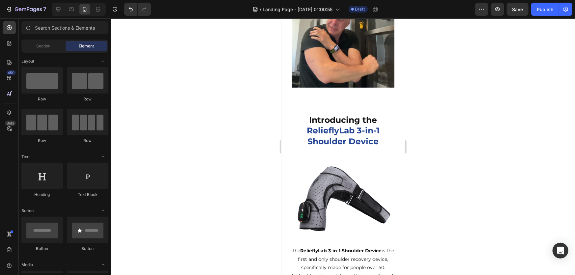
click at [518, 10] on span "Save" at bounding box center [518, 10] width 11 height 6
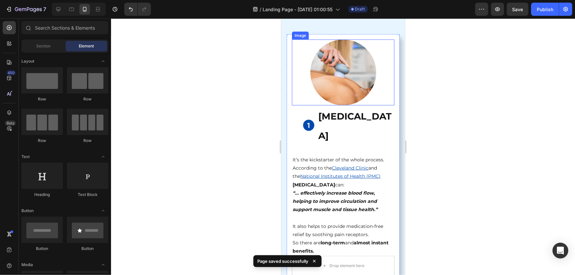
scroll to position [1438, 0]
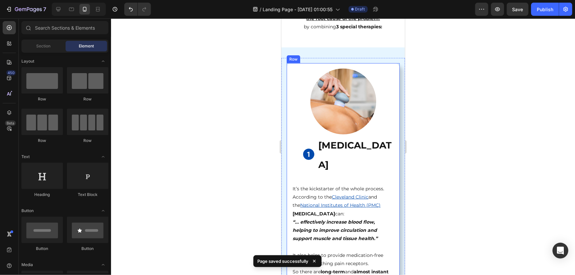
click at [290, 71] on div "Drop element here Image Image Heat Therapy Heading Row It’s the kickstarter of …" at bounding box center [343, 186] width 113 height 247
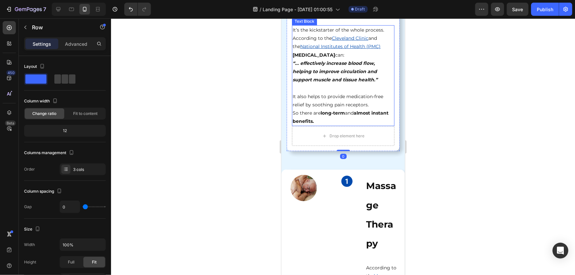
scroll to position [1648, 0]
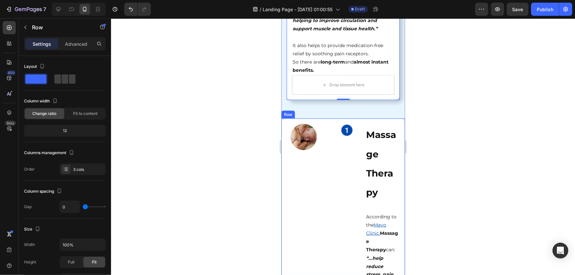
click at [290, 118] on div "Image Image Massage Therapy Heading According to the Mayo Clinic , Massage Ther…" at bounding box center [343, 247] width 124 height 258
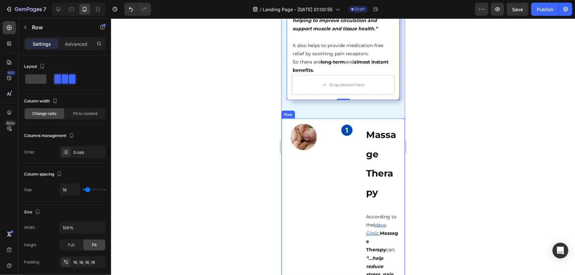
scroll to position [184, 0]
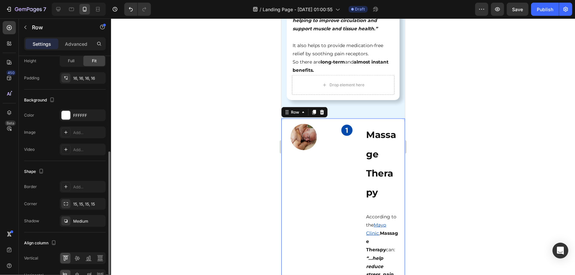
click at [437, 137] on div at bounding box center [343, 146] width 464 height 257
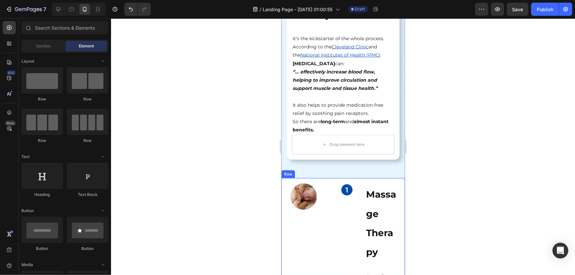
scroll to position [1588, 0]
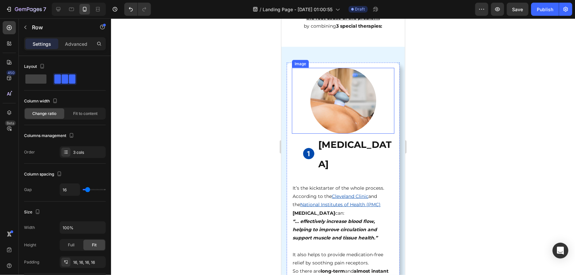
scroll to position [1438, 0]
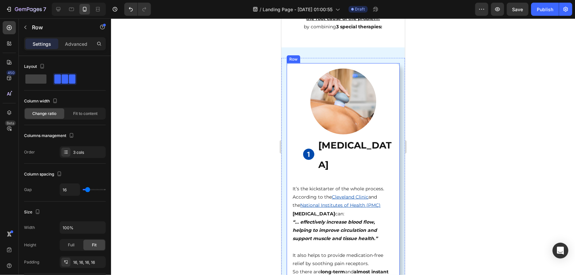
click at [288, 69] on div "Drop element here Image Image Heat Therapy Heading Row It’s the kickstarter of …" at bounding box center [343, 186] width 113 height 247
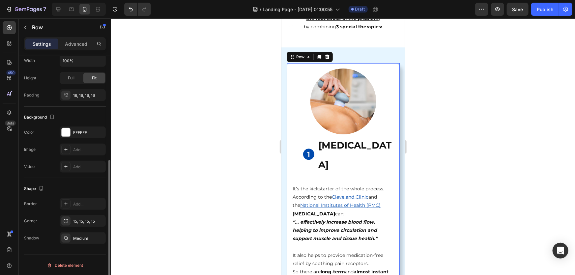
click at [319, 56] on icon at bounding box center [320, 57] width 4 height 5
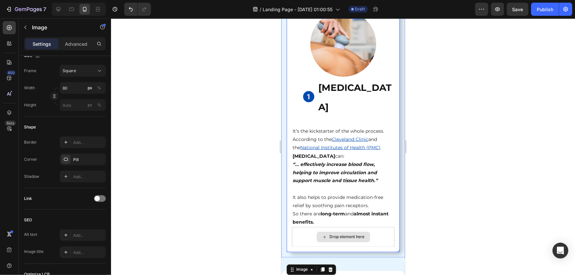
scroll to position [0, 0]
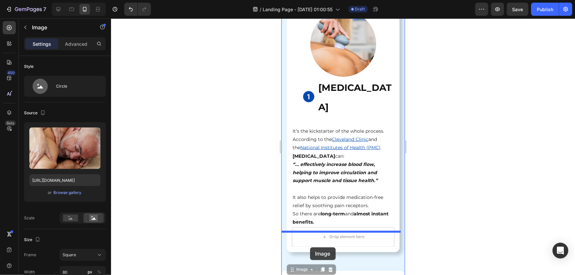
drag, startPoint x: 304, startPoint y: 249, endPoint x: 308, endPoint y: 248, distance: 4.0
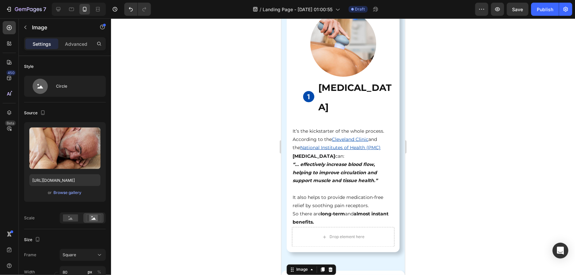
click at [67, 180] on input "https://img.funnelish.com/19349/847990/1751283179-8.png" at bounding box center [64, 180] width 71 height 12
click at [340, 33] on img at bounding box center [343, 44] width 66 height 66
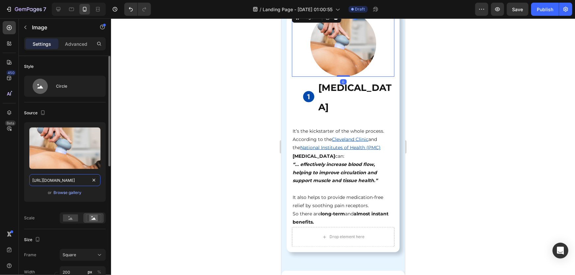
click at [57, 183] on input "https://img.funnelish.com/19349/847990/1752526142-Untitled%20design%20%2812%29.…" at bounding box center [64, 180] width 71 height 12
paste input "1283179-8"
type input "https://img.funnelish.com/19349/847990/1751283179-8.png"
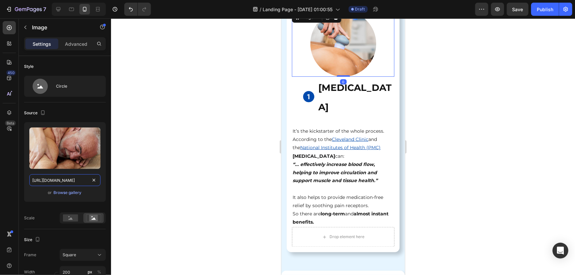
scroll to position [0, 57]
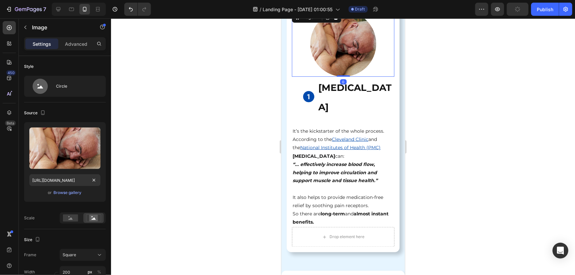
drag, startPoint x: 555, startPoint y: 134, endPoint x: 511, endPoint y: 138, distance: 43.3
click at [555, 134] on div at bounding box center [343, 146] width 464 height 257
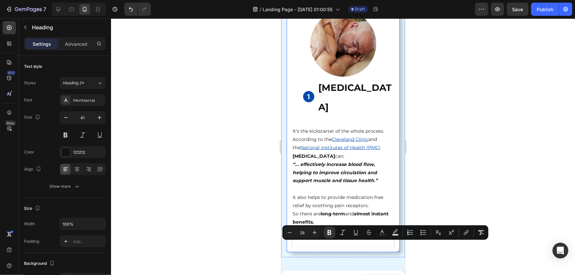
click at [345, 82] on strong "[MEDICAL_DATA]" at bounding box center [354, 97] width 73 height 30
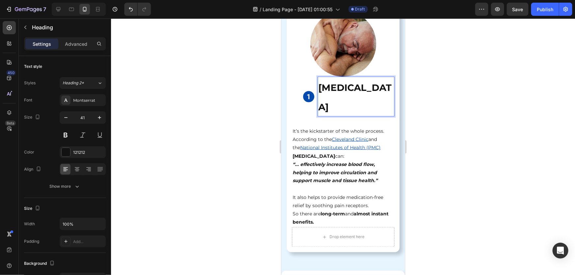
click at [331, 82] on strong "[MEDICAL_DATA]" at bounding box center [354, 97] width 73 height 30
click at [372, 87] on p "Massage Therapy" at bounding box center [356, 96] width 76 height 39
click at [352, 79] on p "Massage Therapy" at bounding box center [356, 96] width 76 height 39
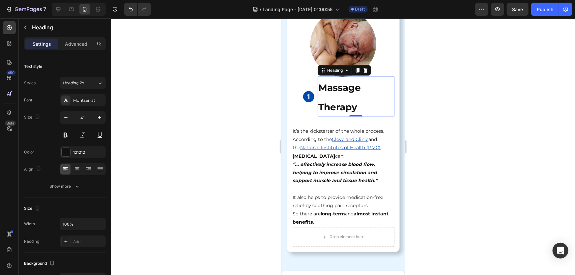
click at [445, 96] on div at bounding box center [343, 146] width 464 height 257
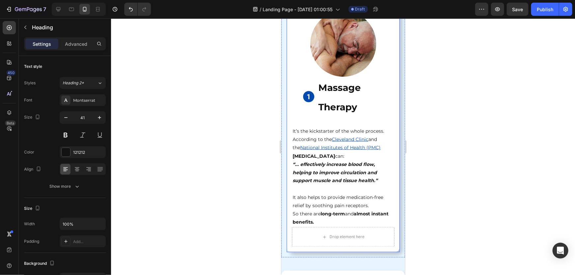
click at [327, 86] on strong "Massage Therapy" at bounding box center [339, 97] width 43 height 30
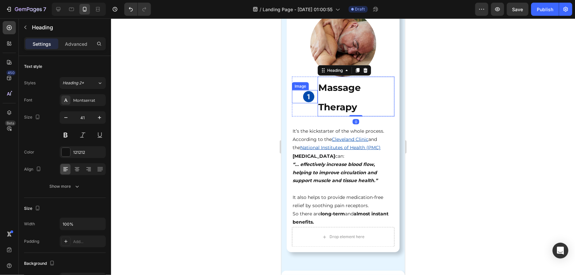
click at [307, 90] on img at bounding box center [308, 96] width 13 height 13
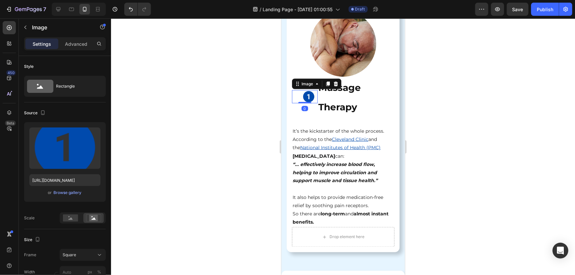
click at [302, 91] on div "Image 0" at bounding box center [305, 97] width 26 height 40
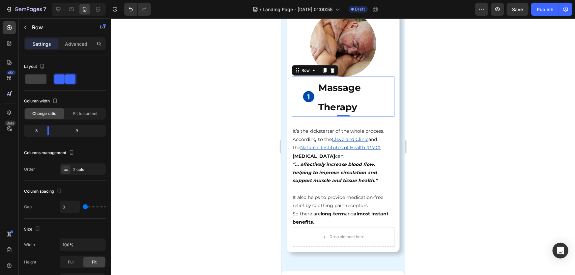
click at [296, 88] on div "Image" at bounding box center [305, 97] width 26 height 40
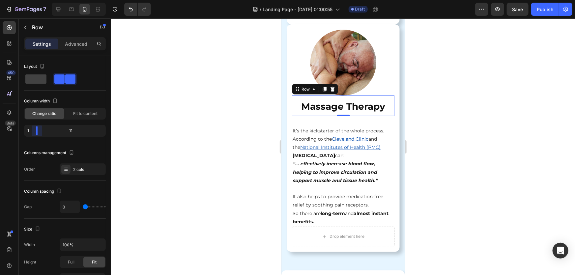
scroll to position [1743, 0]
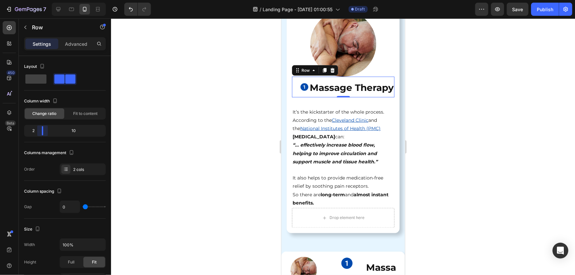
drag, startPoint x: 47, startPoint y: 129, endPoint x: 37, endPoint y: 131, distance: 11.1
click at [37, 0] on body "7 / Landing Page - Aug 26, 01:00:55 Draft Preview Save Publish 450 Beta Section…" at bounding box center [287, 0] width 575 height 0
click at [459, 138] on div at bounding box center [343, 146] width 464 height 257
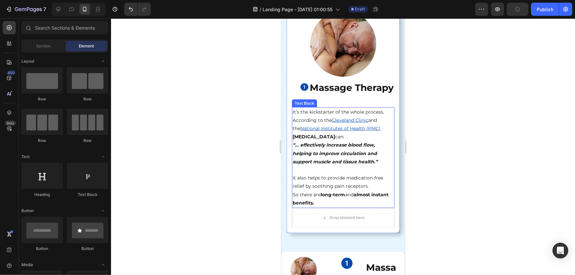
click at [348, 88] on p "⁠⁠⁠⁠⁠⁠⁠ Massage Therapy" at bounding box center [352, 86] width 84 height 19
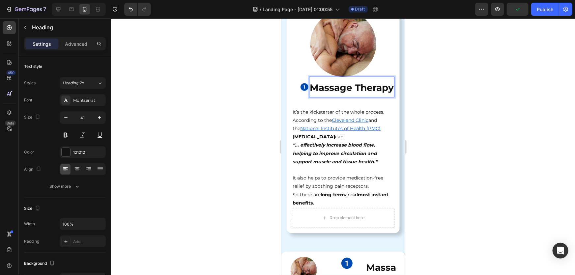
click at [351, 77] on p "Massage Therapy" at bounding box center [352, 86] width 84 height 19
click at [504, 106] on div at bounding box center [343, 146] width 464 height 257
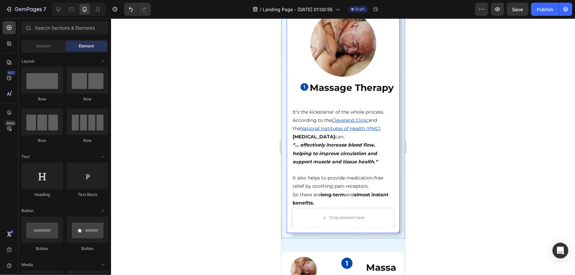
click at [312, 85] on strong "Massage Therapy" at bounding box center [352, 87] width 84 height 11
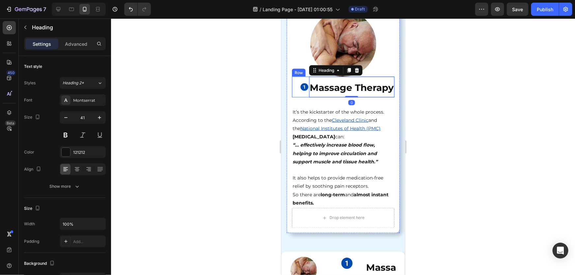
click at [297, 85] on div "Image" at bounding box center [300, 87] width 17 height 20
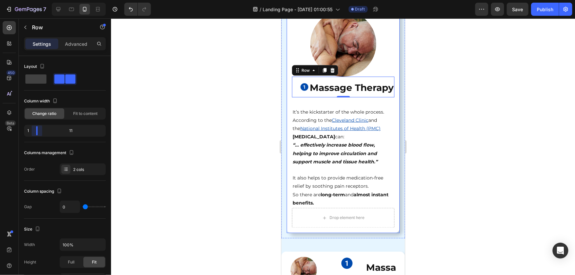
scroll to position [1724, 0]
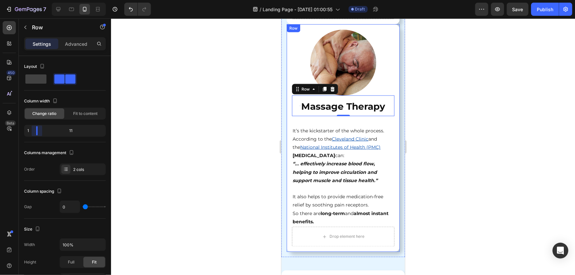
drag, startPoint x: 41, startPoint y: 131, endPoint x: 33, endPoint y: 131, distance: 7.9
click at [33, 0] on body "7 / Landing Page - Aug 26, 01:00:55 Draft Preview Save Publish 450 Beta Section…" at bounding box center [287, 0] width 575 height 0
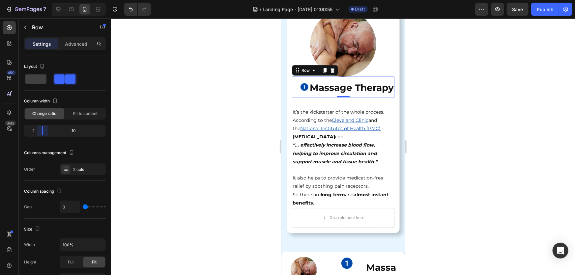
click at [39, 0] on body "7 / Landing Page - Aug 26, 01:00:55 Draft Preview Save Publish 450 Beta Section…" at bounding box center [287, 0] width 575 height 0
click at [73, 44] on p "Advanced" at bounding box center [76, 44] width 22 height 7
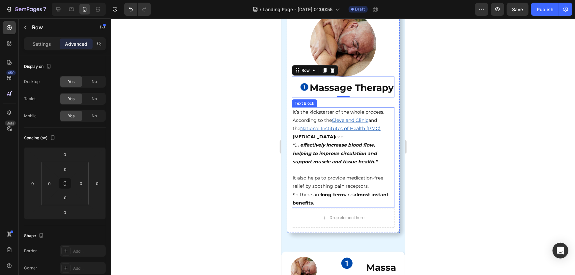
click at [493, 165] on div at bounding box center [343, 146] width 464 height 257
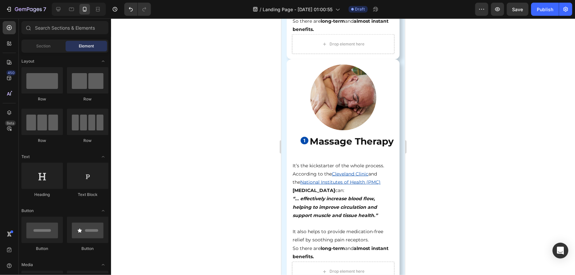
scroll to position [1683, 0]
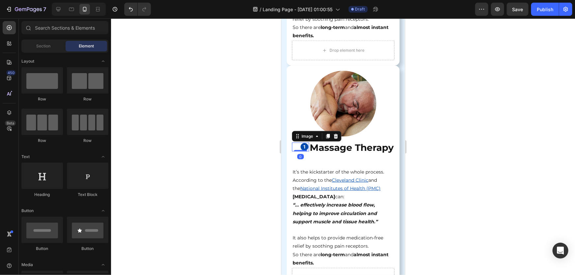
click at [293, 142] on div "Image 0" at bounding box center [300, 146] width 17 height 9
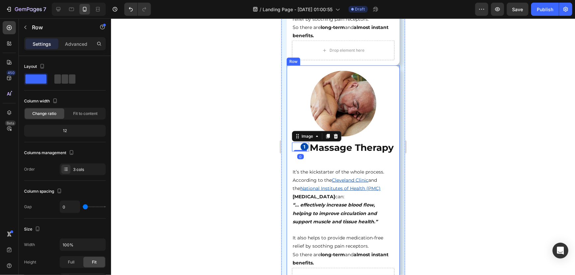
click at [290, 145] on div "Drop element here Image Image 0 ⁠⁠⁠⁠⁠⁠⁠ Massage Therapy Heading Row It’s the ki…" at bounding box center [343, 179] width 113 height 228
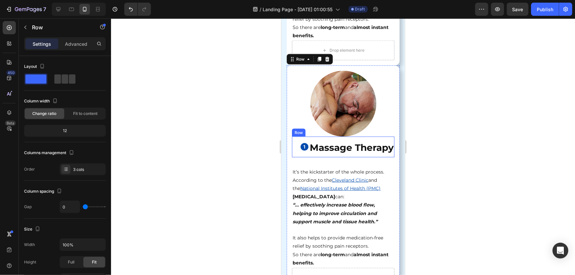
click at [296, 153] on div "Image" at bounding box center [300, 147] width 17 height 20
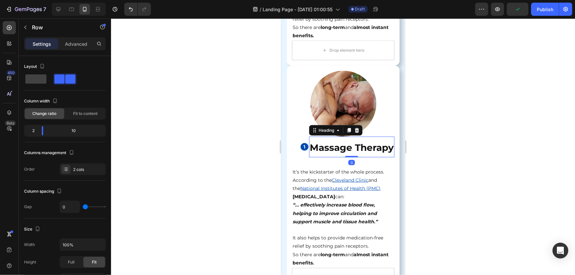
click at [347, 138] on p "⁠⁠⁠⁠⁠⁠⁠ Massage Therapy" at bounding box center [352, 146] width 84 height 19
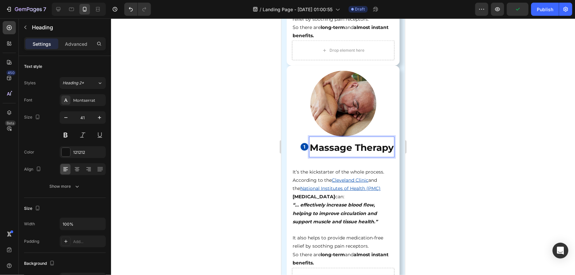
click at [343, 137] on p "Massage Therapy" at bounding box center [352, 146] width 84 height 19
drag, startPoint x: 325, startPoint y: 138, endPoint x: 314, endPoint y: 138, distance: 11.9
click at [325, 138] on p "Massage Therapy" at bounding box center [352, 146] width 84 height 19
click at [298, 142] on div "Image" at bounding box center [300, 146] width 17 height 9
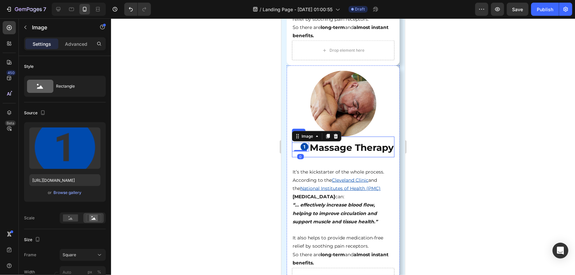
click at [305, 144] on div "Image 0" at bounding box center [300, 147] width 17 height 20
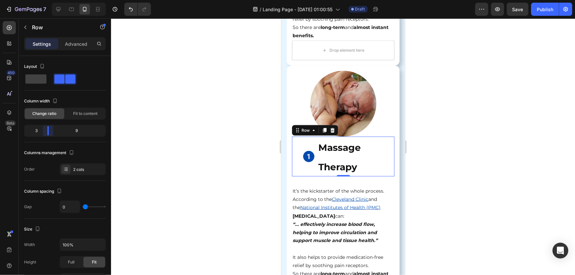
click at [47, 0] on body "7 / Landing Page - Aug 26, 01:00:55 Draft Preview Save Publish 450 Beta Section…" at bounding box center [287, 0] width 575 height 0
click at [481, 132] on div at bounding box center [343, 146] width 464 height 257
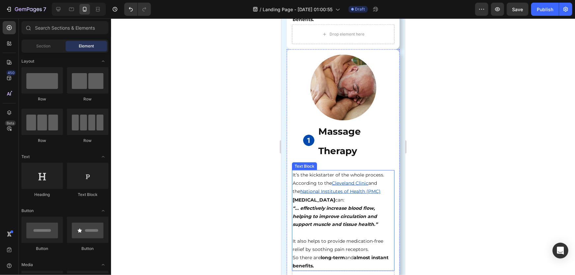
scroll to position [1713, 0]
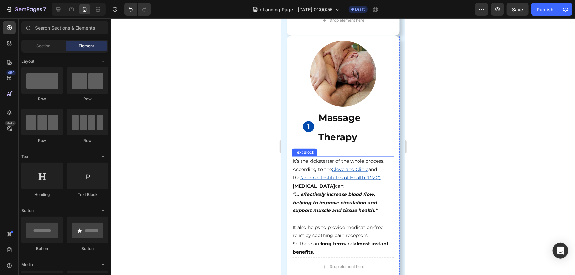
click at [440, 148] on div at bounding box center [343, 146] width 464 height 257
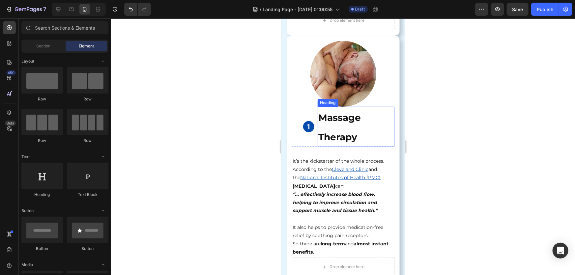
click at [326, 123] on p "⁠⁠⁠⁠⁠⁠⁠ Massage Therapy" at bounding box center [356, 126] width 76 height 39
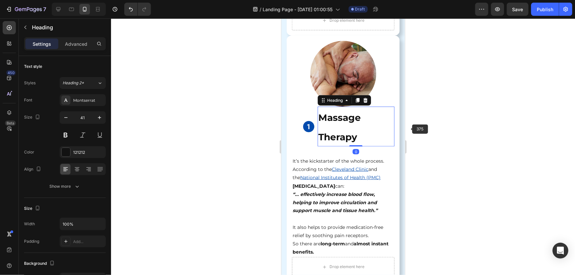
click at [466, 130] on div at bounding box center [343, 146] width 464 height 257
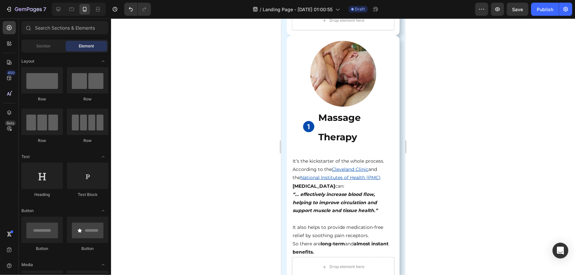
click at [452, 131] on div at bounding box center [343, 146] width 464 height 257
click at [347, 118] on strong "Massage Therapy" at bounding box center [339, 127] width 43 height 30
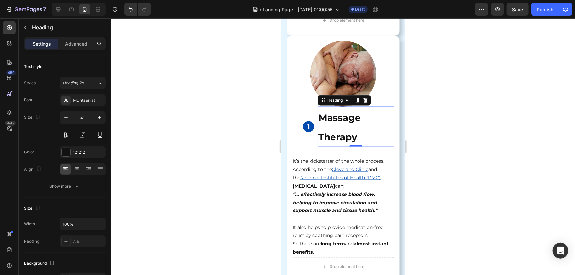
click at [434, 134] on div at bounding box center [343, 146] width 464 height 257
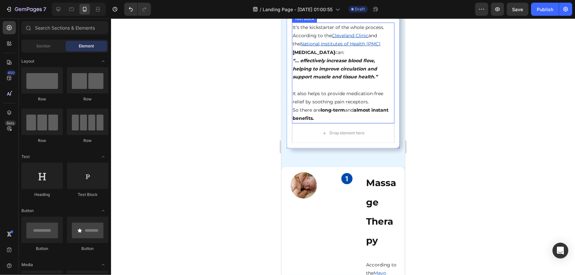
scroll to position [1893, 0]
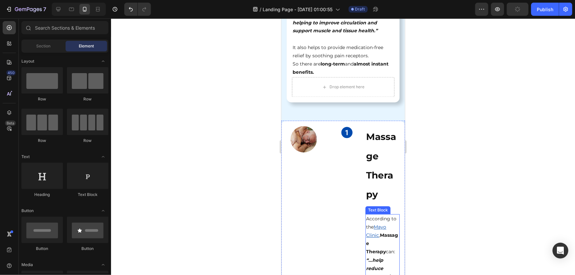
click at [380, 215] on p "According to the Mayo Clinic , Massage Therapy can:" at bounding box center [382, 236] width 33 height 42
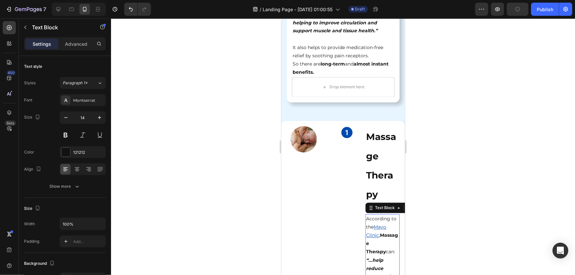
click at [379, 217] on p "According to the Mayo Clinic , Massage Therapy can:" at bounding box center [382, 236] width 33 height 42
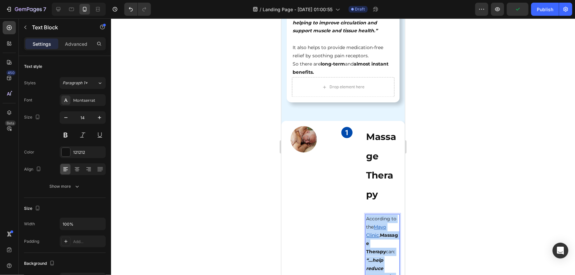
copy div "According to the Mayo Clinic , Massage Therapy can: “...help reduce stress, pai…"
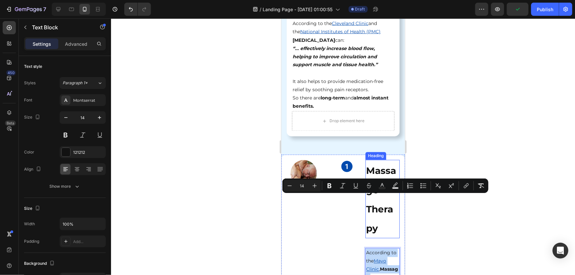
scroll to position [1833, 0]
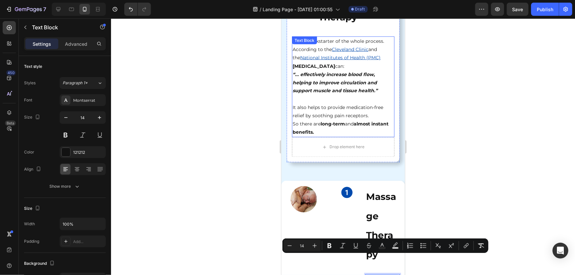
click at [327, 104] on p "It also helps to provide medication-free relief by soothing pain receptors." at bounding box center [342, 112] width 101 height 16
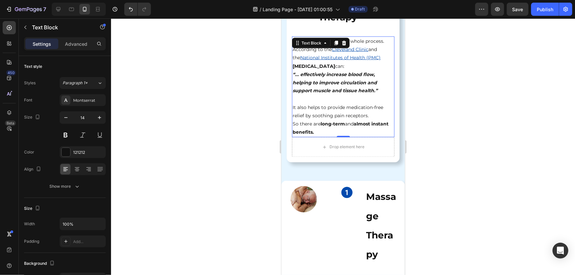
click at [322, 95] on p at bounding box center [342, 99] width 101 height 8
click at [321, 95] on p "To enrich screen reader interactions, please activate Accessibility in Grammarl…" at bounding box center [342, 99] width 101 height 8
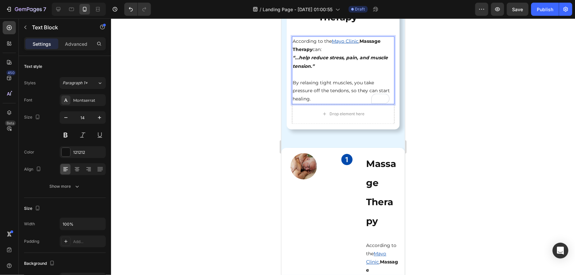
click at [488, 136] on div at bounding box center [343, 146] width 464 height 257
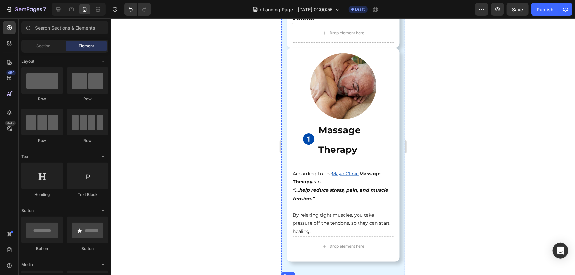
scroll to position [1653, 0]
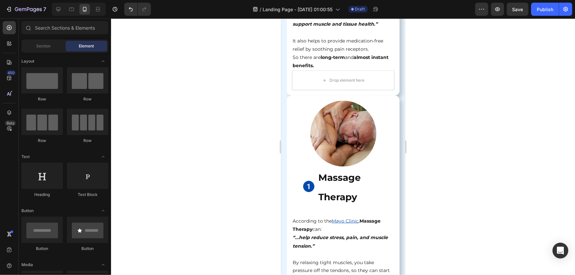
click at [481, 171] on div at bounding box center [343, 146] width 464 height 257
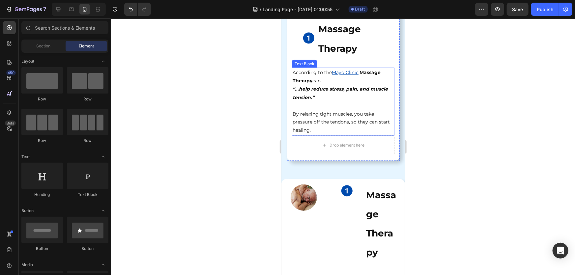
scroll to position [1863, 0]
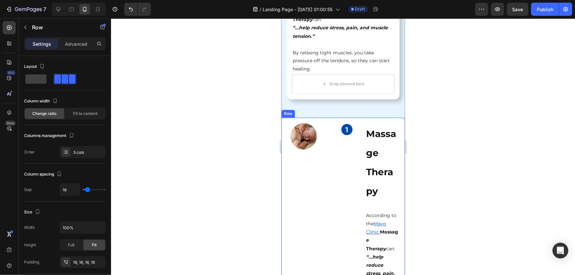
click at [282, 118] on div "Image Image ⁠⁠⁠⁠⁠⁠⁠ Massage Therapy Heading According to the Mayo Clinic , Mass…" at bounding box center [343, 247] width 124 height 258
click at [324, 109] on icon at bounding box center [321, 111] width 5 height 5
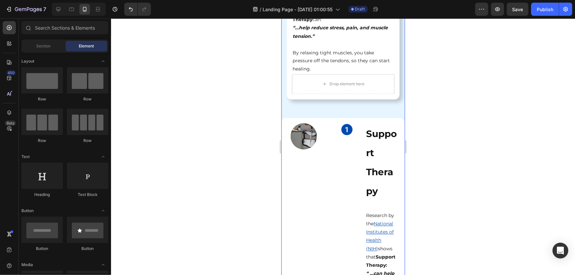
click at [475, 100] on div at bounding box center [343, 146] width 464 height 257
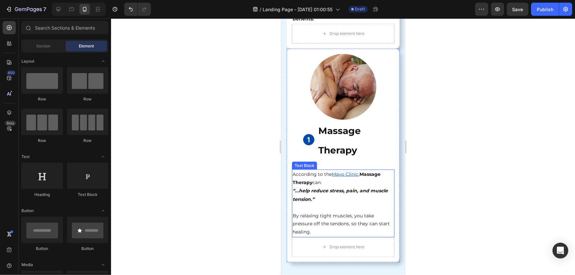
scroll to position [1653, 0]
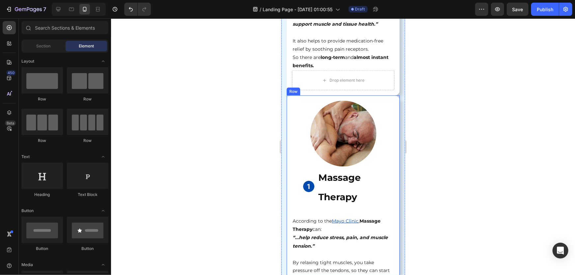
click at [289, 95] on div "Drop element here Image Image ⁠⁠⁠⁠⁠⁠⁠ Massage Therapy Heading Row According to …" at bounding box center [343, 202] width 113 height 214
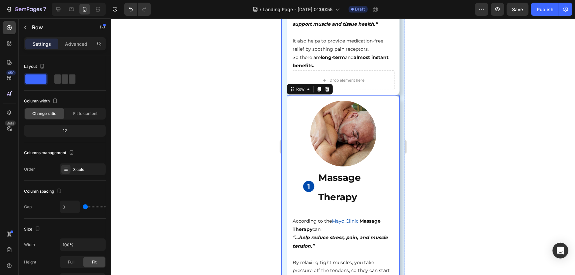
click at [63, 46] on div "Advanced" at bounding box center [76, 44] width 33 height 11
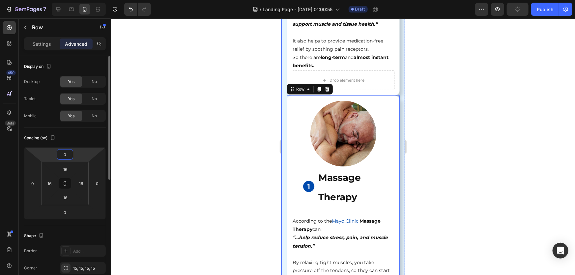
click at [65, 154] on input "0" at bounding box center [64, 155] width 13 height 10
type input "20"
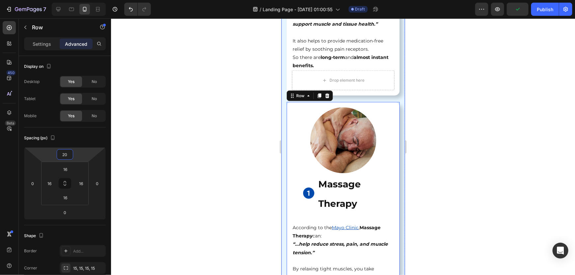
click at [218, 150] on div at bounding box center [343, 146] width 464 height 257
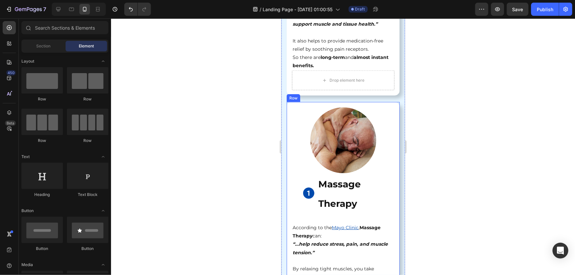
drag, startPoint x: 290, startPoint y: 91, endPoint x: 373, endPoint y: 85, distance: 83.0
click at [290, 102] on div "Drop element here Image Image ⁠⁠⁠⁠⁠⁠⁠ Massage Therapy Heading Row According to …" at bounding box center [343, 209] width 113 height 214
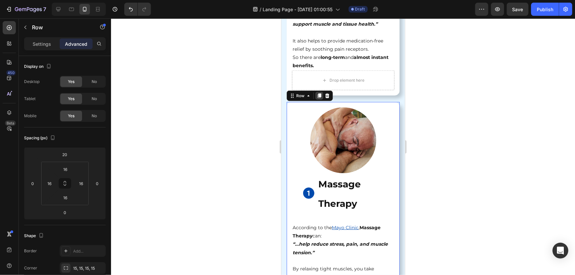
click at [318, 94] on icon at bounding box center [320, 96] width 4 height 5
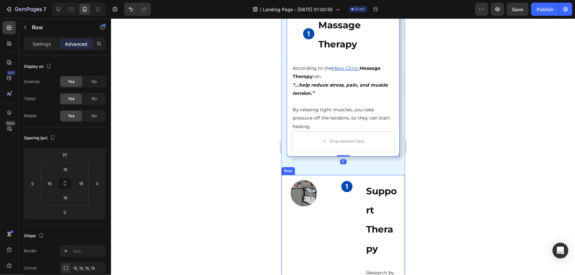
scroll to position [2055, 0]
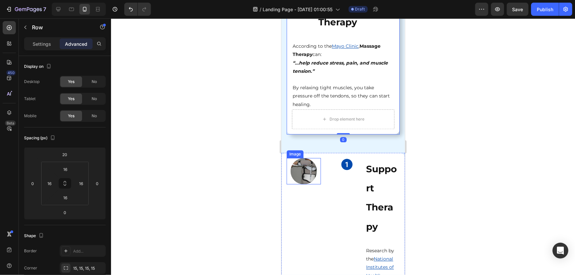
click at [307, 158] on img at bounding box center [304, 171] width 26 height 26
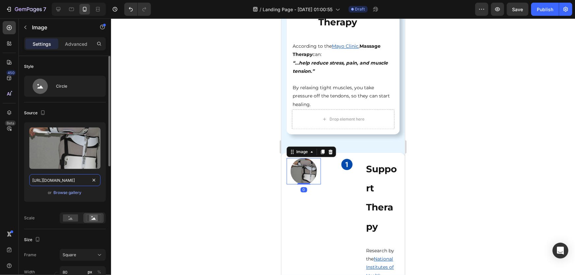
click at [58, 181] on input "https://img.funnelish.com/19349/847990/1751283196-9.png" at bounding box center [64, 180] width 71 height 12
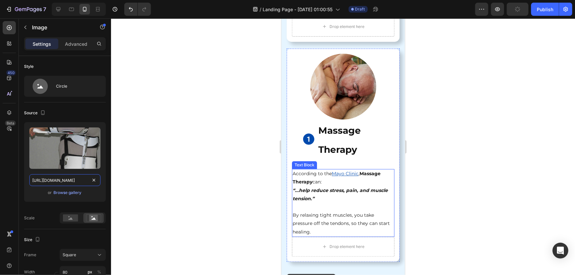
scroll to position [1875, 0]
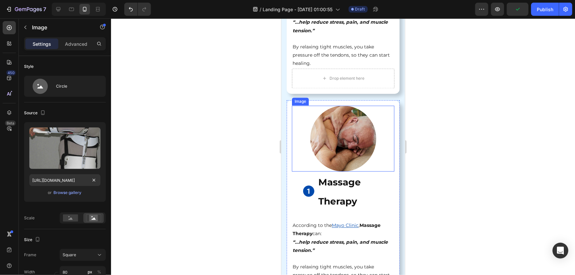
click at [346, 123] on img at bounding box center [343, 139] width 66 height 66
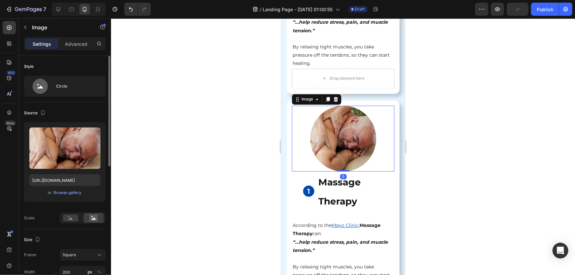
click at [61, 173] on div "Upload Image https://img.funnelish.com/19349/847990/1751283179-8.png or Browse …" at bounding box center [65, 162] width 82 height 80
click at [60, 180] on input "https://img.funnelish.com/19349/847990/1751283179-8.png" at bounding box center [64, 180] width 71 height 12
paste input "96-9"
type input "https://img.funnelish.com/19349/847990/1751283196-9.png"
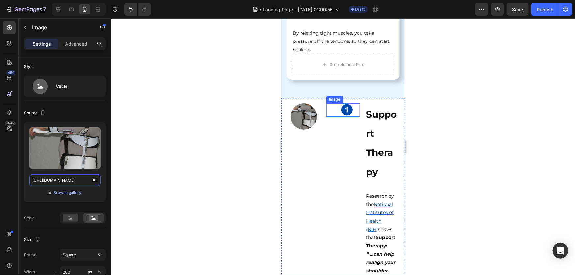
scroll to position [2115, 0]
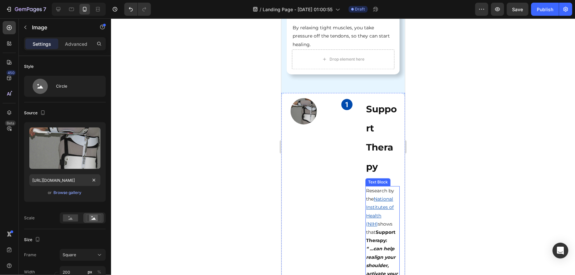
click at [377, 154] on h2 "Support Therapy" at bounding box center [382, 137] width 34 height 78
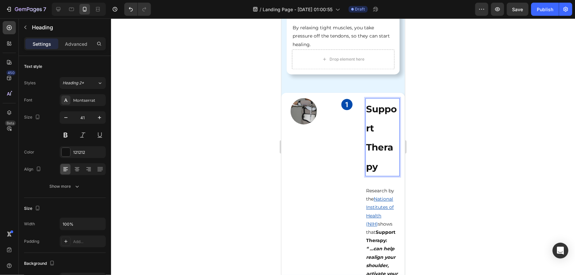
click at [384, 119] on p "Support Therapy" at bounding box center [382, 137] width 33 height 77
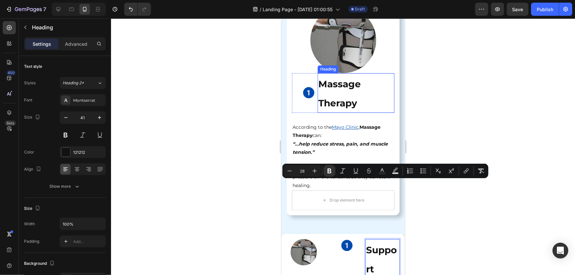
scroll to position [1935, 0]
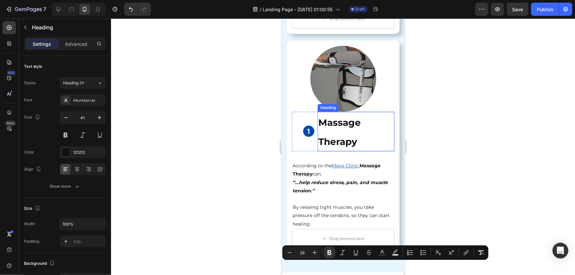
click at [344, 117] on strong "Massage Therapy" at bounding box center [339, 132] width 43 height 30
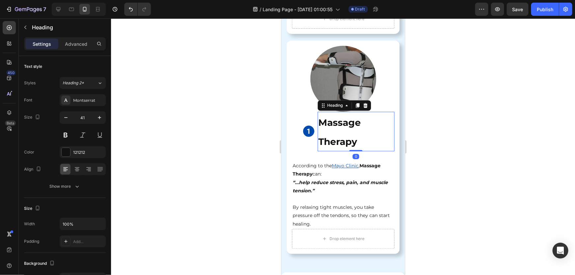
click at [340, 111] on h2 "Massage Therapy" at bounding box center [356, 131] width 77 height 40
click at [499, 173] on div at bounding box center [343, 146] width 464 height 257
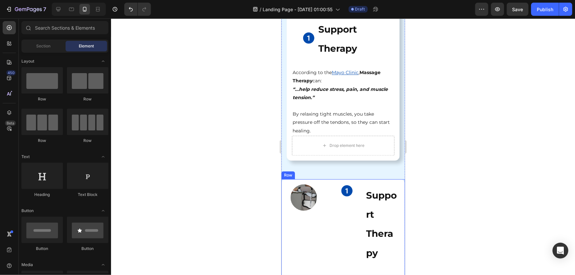
scroll to position [2055, 0]
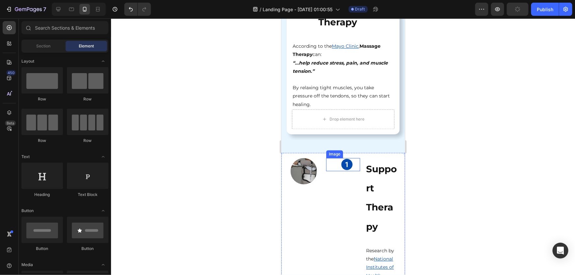
click at [347, 158] on img at bounding box center [346, 164] width 13 height 13
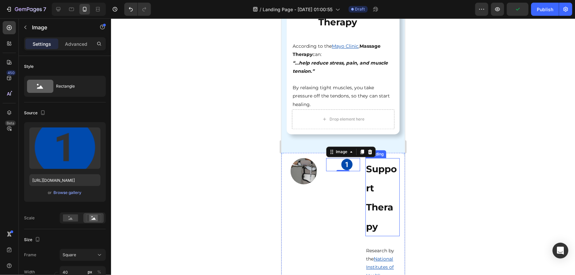
click at [460, 179] on div at bounding box center [343, 146] width 464 height 257
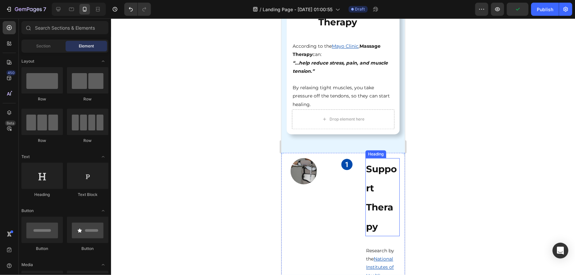
click at [387, 176] on p "⁠⁠⁠⁠⁠⁠⁠ Support Therapy" at bounding box center [382, 197] width 33 height 77
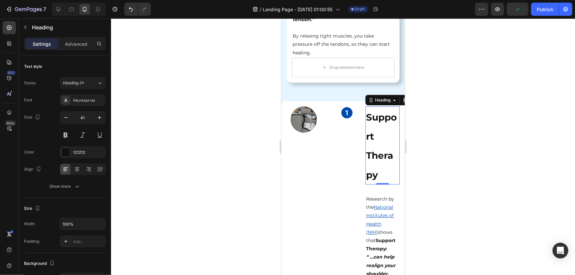
scroll to position [2145, 0]
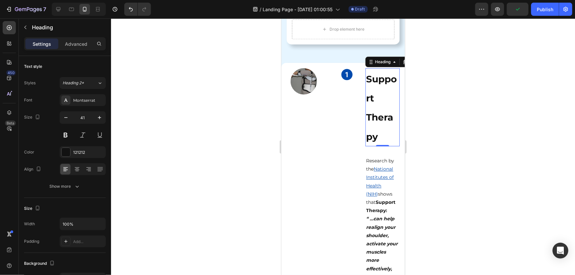
click at [382, 216] on strong "“ …can help realign your shoulder, activate your muscles more effectively, and …" at bounding box center [382, 256] width 32 height 81
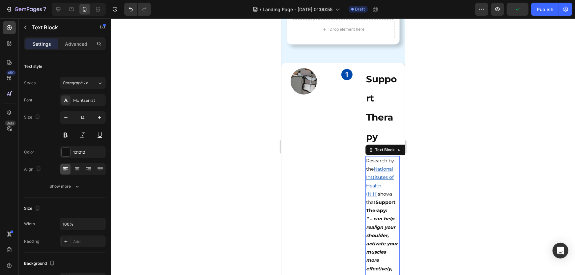
click at [377, 199] on strong "Support Therapy:" at bounding box center [380, 206] width 29 height 14
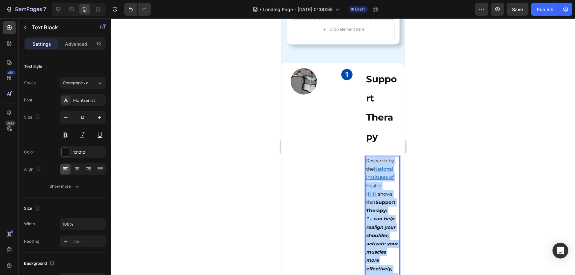
copy div "Research by the National Institutes of Health (NIH ) shows that Support Therapy…"
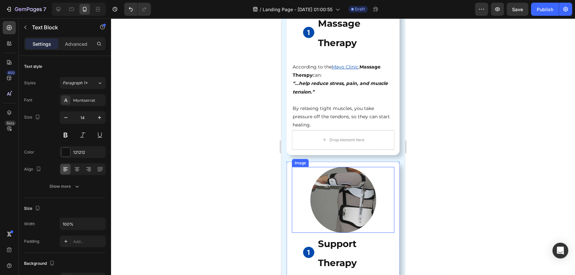
scroll to position [1935, 0]
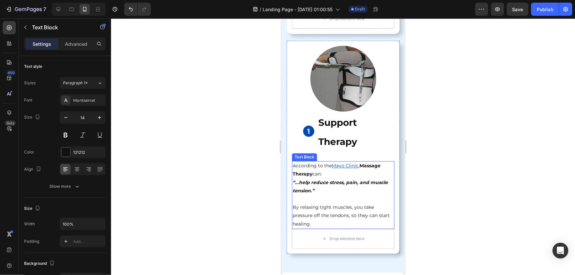
click at [325, 203] on p "By relaxing tight muscles, you take pressure off the tendons, so they can start…" at bounding box center [342, 215] width 101 height 25
click at [320, 195] on p at bounding box center [342, 199] width 101 height 8
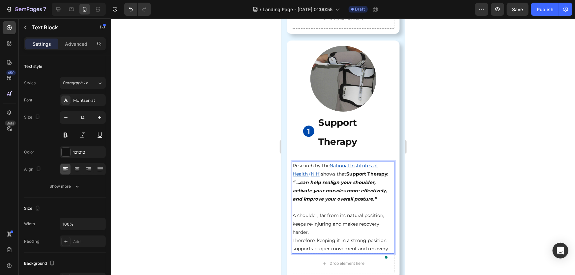
click at [498, 196] on div at bounding box center [343, 146] width 464 height 257
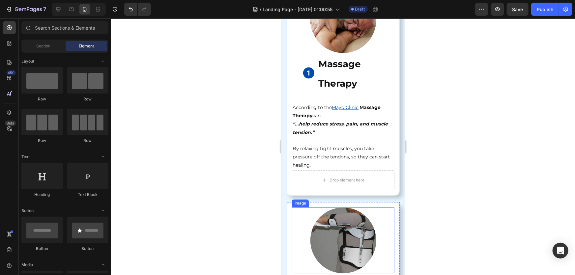
scroll to position [1665, 0]
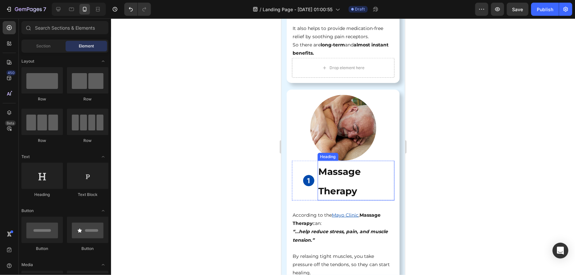
click at [500, 186] on div at bounding box center [343, 146] width 464 height 257
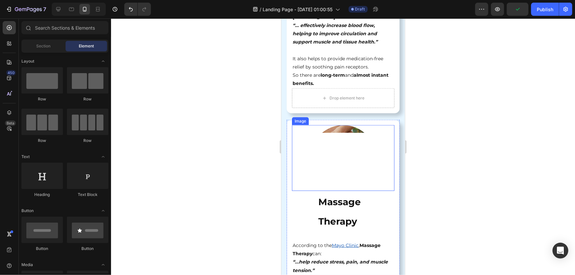
scroll to position [1635, 0]
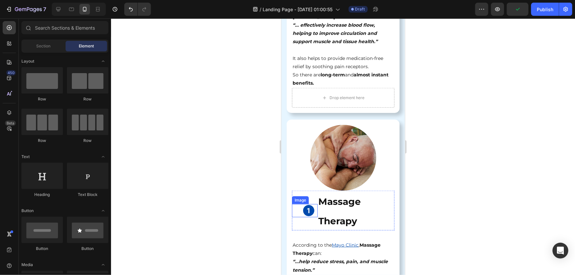
click at [308, 204] on img at bounding box center [308, 210] width 13 height 13
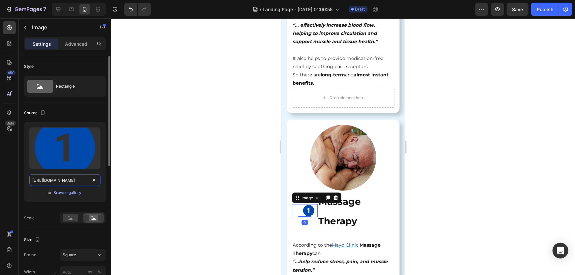
click at [60, 181] on input "[URL][DOMAIN_NAME]" at bounding box center [64, 180] width 71 height 12
paste input "img.funnelish.com/19349/847990/1752092015-2"
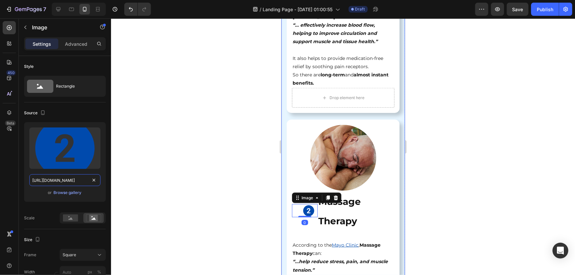
scroll to position [0, 58]
type input "https://img.funnelish.com/19349/847990/1752092015-2.png"
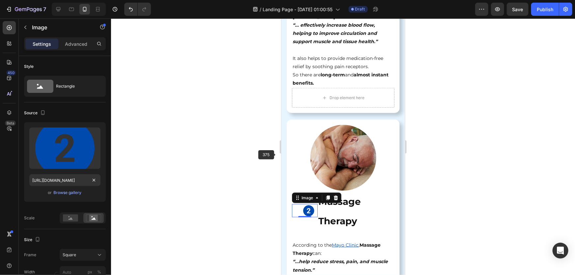
click at [257, 153] on div at bounding box center [343, 146] width 464 height 257
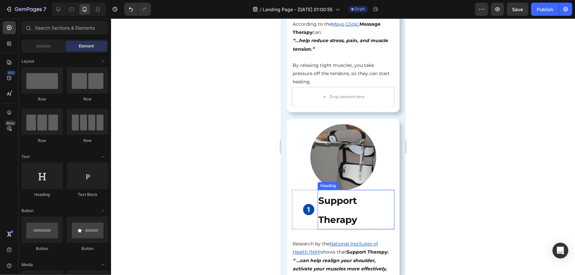
scroll to position [1875, 0]
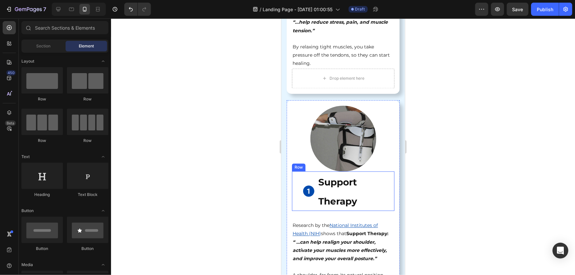
click at [308, 185] on img at bounding box center [308, 191] width 13 height 13
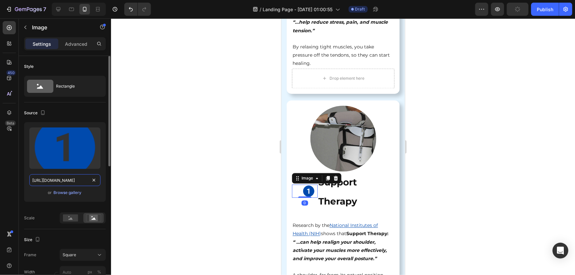
click at [69, 183] on input "[URL][DOMAIN_NAME]" at bounding box center [64, 180] width 71 height 12
paste input "img.funnelish.com/19349/847990/1752092045-3%281%29"
type input "https://img.funnelish.com/19349/847990/1752092045-3%281%29.png"
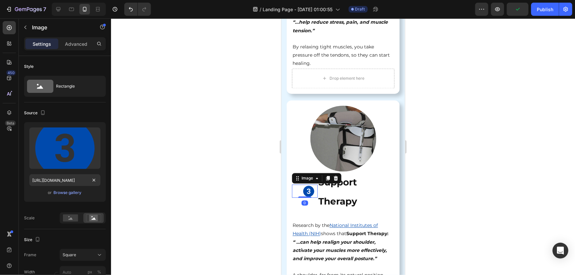
click at [459, 138] on div at bounding box center [343, 146] width 464 height 257
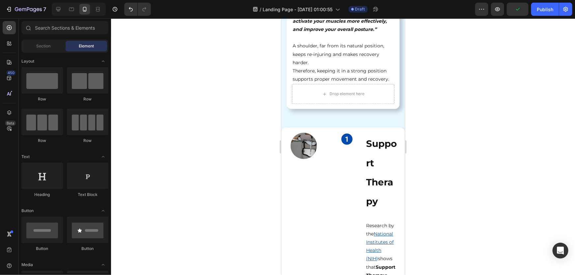
scroll to position [2145, 0]
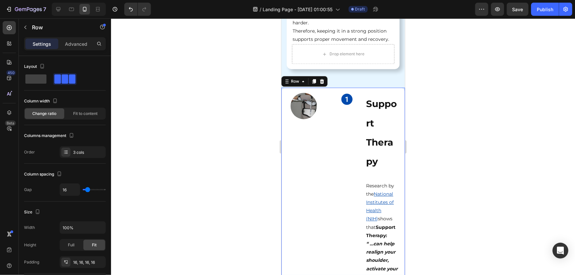
click at [322, 79] on icon at bounding box center [322, 81] width 4 height 5
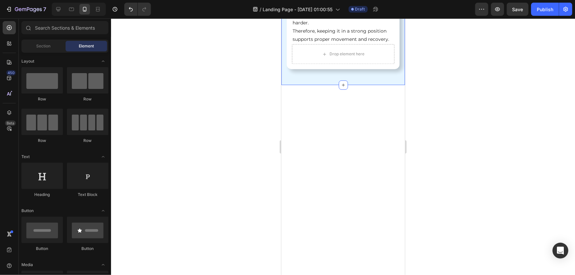
click at [521, 87] on div at bounding box center [343, 146] width 464 height 257
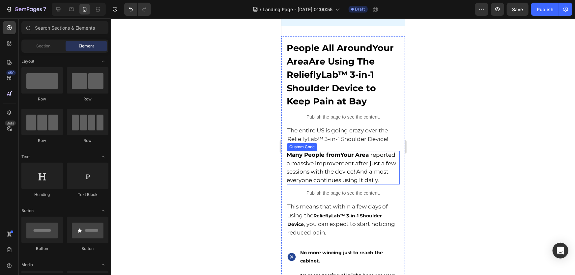
scroll to position [2085, 0]
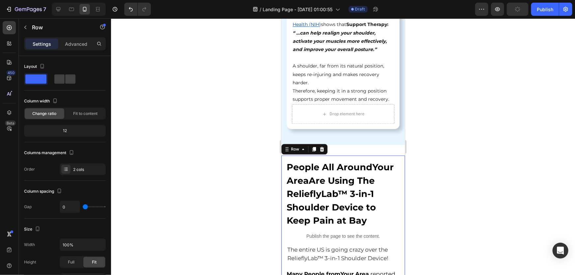
drag, startPoint x: 325, startPoint y: 148, endPoint x: 433, endPoint y: 160, distance: 107.8
click at [83, 46] on p "Advanced" at bounding box center [76, 44] width 22 height 7
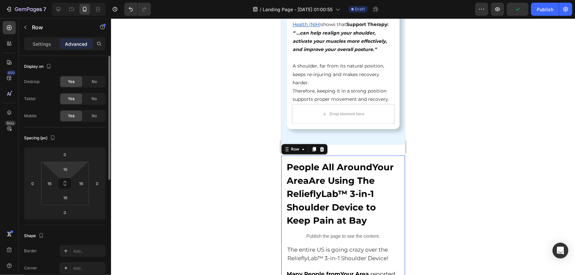
click at [66, 0] on html "7 / Landing Page - Aug 26, 01:00:55 Draft Preview Publish 450 Beta Sections(18)…" at bounding box center [287, 0] width 575 height 0
click at [65, 169] on input "16" at bounding box center [65, 170] width 13 height 10
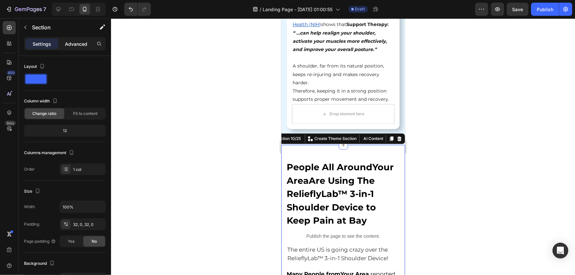
click at [72, 48] on div "Advanced" at bounding box center [76, 44] width 33 height 11
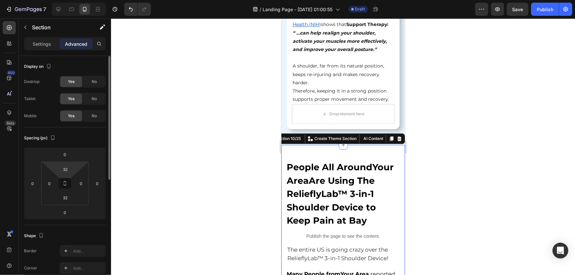
click at [74, 0] on html "7 / Landing Page - Aug 26, 01:00:55 Draft Preview Save Publish 450 Beta Section…" at bounding box center [287, 0] width 575 height 0
type input "2"
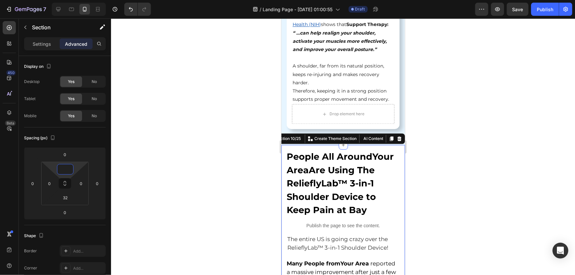
type input "0"
click at [528, 182] on div at bounding box center [343, 146] width 464 height 257
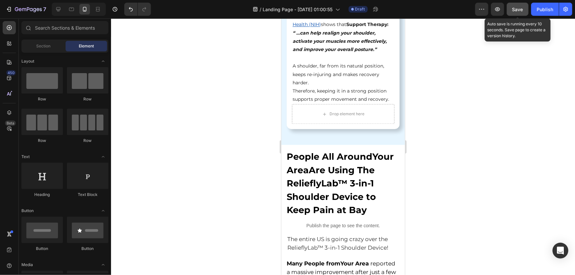
click at [514, 7] on span "Save" at bounding box center [518, 10] width 11 height 6
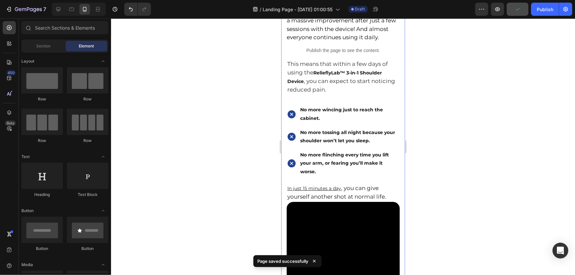
scroll to position [2235, 0]
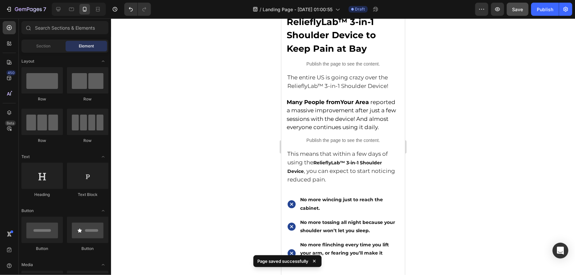
click at [453, 78] on div at bounding box center [343, 146] width 464 height 257
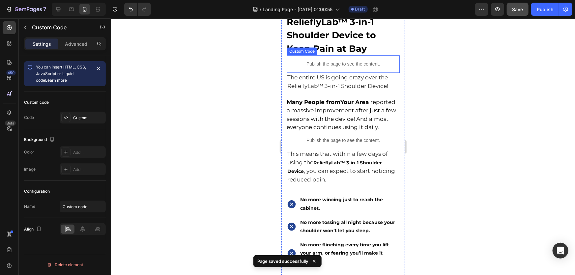
click at [334, 59] on div "Publish the page to see the content." at bounding box center [343, 63] width 113 height 17
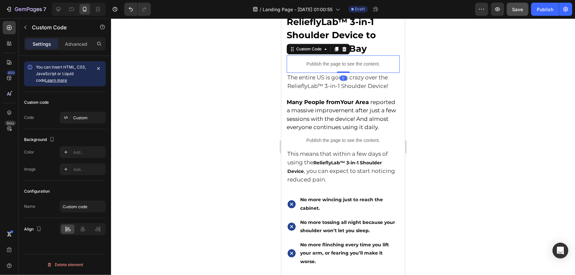
click at [531, 101] on div at bounding box center [343, 146] width 464 height 257
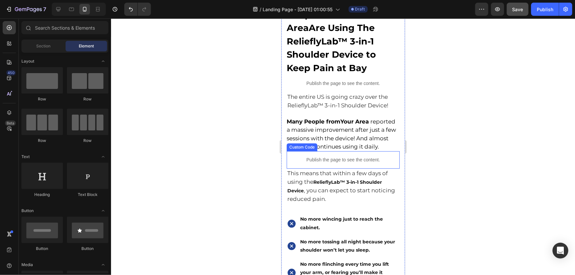
scroll to position [2175, 0]
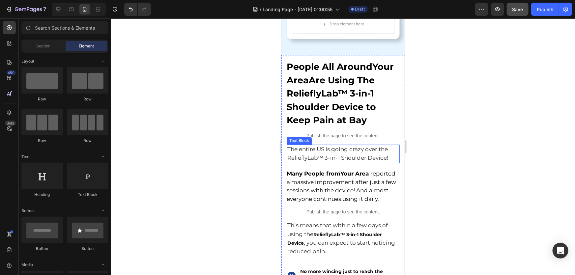
click at [344, 148] on span "The entire US is going crazy over the RelieflyLab™ 3-in-1 Shoulder Device!" at bounding box center [337, 153] width 101 height 15
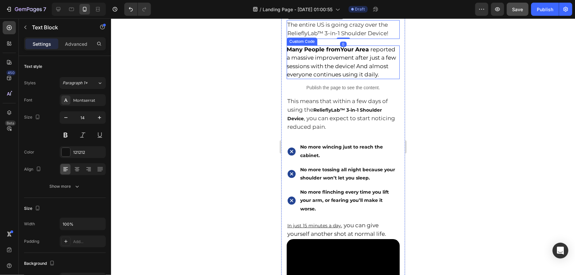
scroll to position [2354, 0]
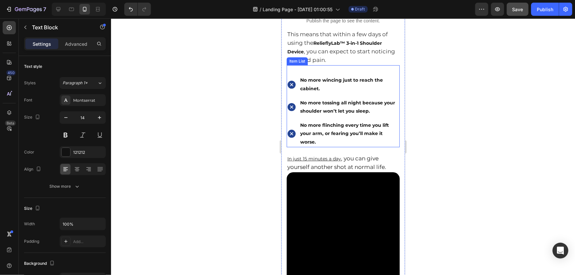
click at [331, 62] on span ", you can expect to start noticing reduced pain." at bounding box center [341, 55] width 108 height 15
click at [331, 102] on div "No more wincing just to reach the cabinet. No more tossing all night because yo…" at bounding box center [343, 111] width 113 height 72
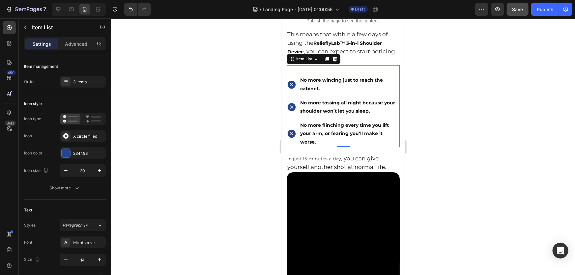
click at [377, 49] on strong "RelieflyLab™ 3-in-1 Shoulder Device" at bounding box center [334, 47] width 95 height 15
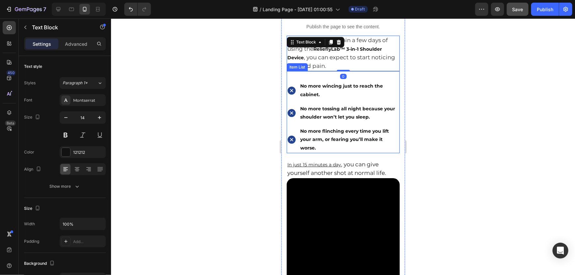
scroll to position [2265, 0]
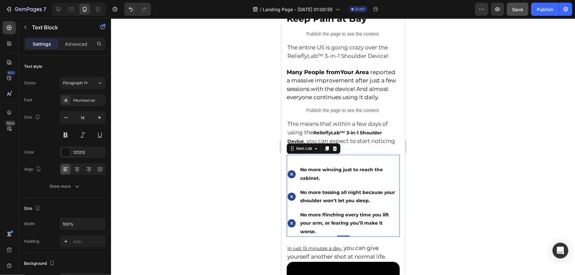
click at [359, 203] on strong "No more tossing all night because your shoulder won’t let you sleep." at bounding box center [347, 196] width 95 height 14
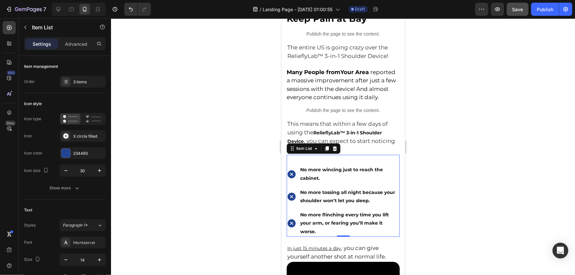
click at [357, 203] on strong "No more tossing all night because your shoulder won’t let you sleep." at bounding box center [347, 196] width 95 height 14
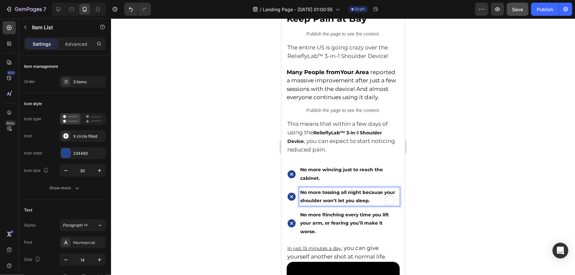
click at [327, 203] on strong "No more tossing all night because your shoulder won’t let you sleep." at bounding box center [347, 196] width 95 height 14
drag, startPoint x: 335, startPoint y: 206, endPoint x: 319, endPoint y: 206, distance: 16.2
click at [319, 203] on strong "No more tossing all night because your shoulder won’t let you sleep." at bounding box center [347, 196] width 95 height 14
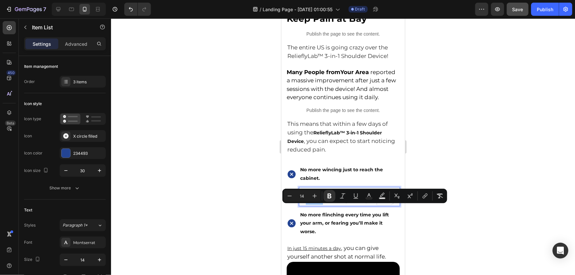
click at [462, 220] on div at bounding box center [343, 146] width 464 height 257
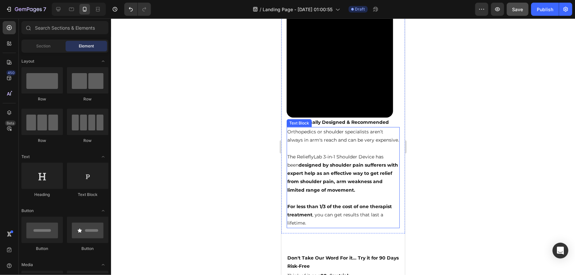
scroll to position [2684, 0]
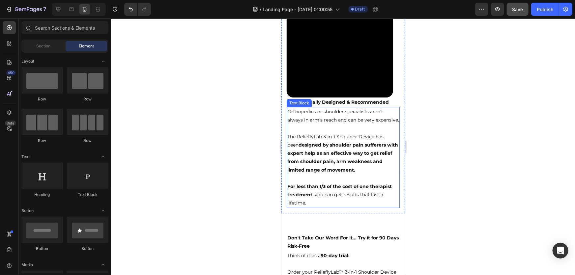
click at [339, 99] on strong "Professionally Designed & Recommended" at bounding box center [338, 102] width 102 height 6
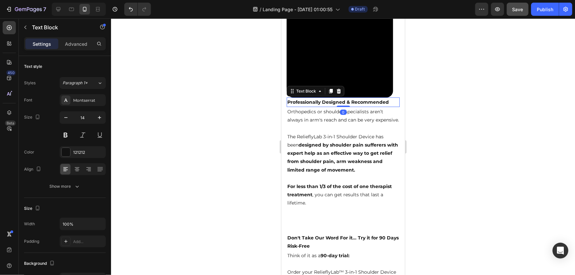
click at [331, 111] on p "Orthopedics or shoulder specialists aren’t always in arm's reach and can be ver…" at bounding box center [343, 115] width 112 height 16
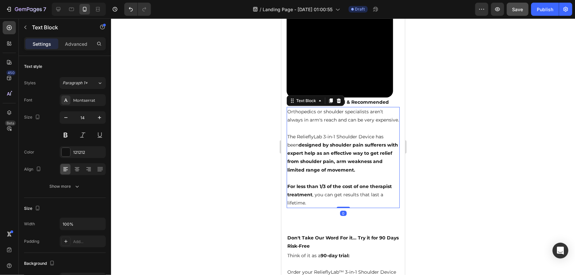
click at [319, 115] on p "Orthopedics or shoulder specialists aren’t always in arm's reach and can be ver…" at bounding box center [343, 115] width 112 height 16
click at [537, 157] on div at bounding box center [343, 146] width 464 height 257
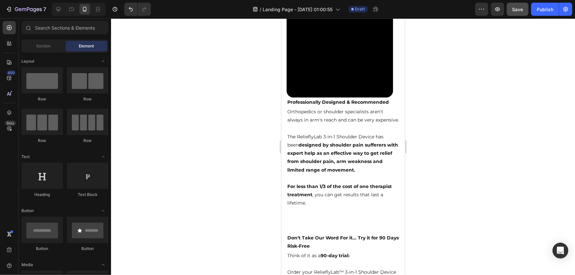
click at [400, 169] on div "Video Professionally Designed & Recommended Text Block Orthopedics or shoulder …" at bounding box center [343, 99] width 124 height 228
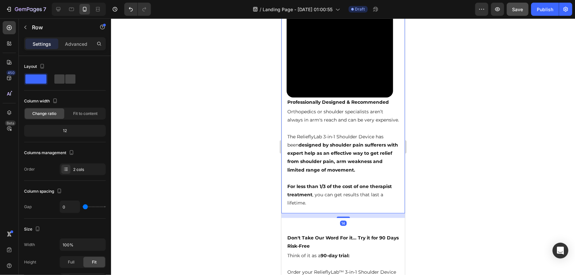
click at [380, 167] on strong "designed by shoulder pain sufferers with expert help as an effective way to get…" at bounding box center [342, 157] width 111 height 31
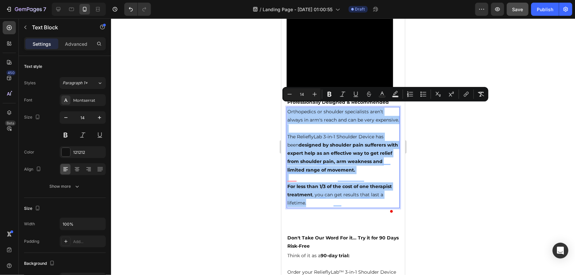
drag, startPoint x: 451, startPoint y: 168, endPoint x: 115, endPoint y: 147, distance: 337.0
click at [451, 168] on div at bounding box center [343, 146] width 464 height 257
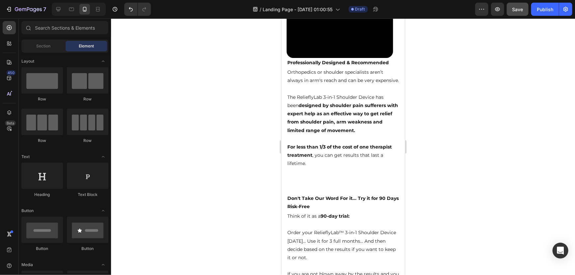
scroll to position [2744, 0]
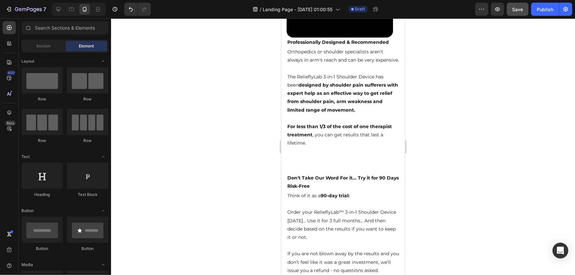
click at [479, 167] on div at bounding box center [343, 146] width 464 height 257
click at [340, 181] on strong "Don't Take Our Word For it... Try it for 90 Days Risk-Free" at bounding box center [342, 182] width 111 height 14
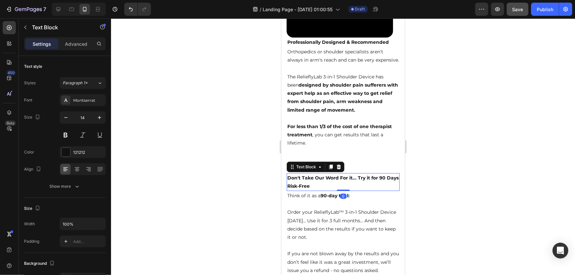
click at [456, 181] on div at bounding box center [343, 146] width 464 height 257
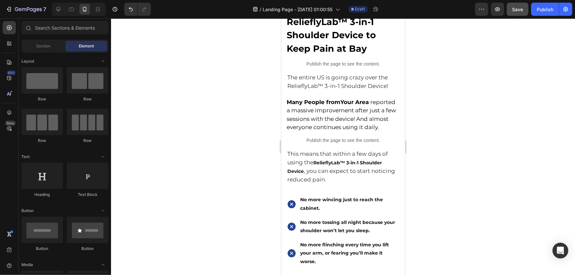
drag, startPoint x: 460, startPoint y: 177, endPoint x: 107, endPoint y: 156, distance: 353.8
click at [460, 177] on div at bounding box center [343, 146] width 464 height 257
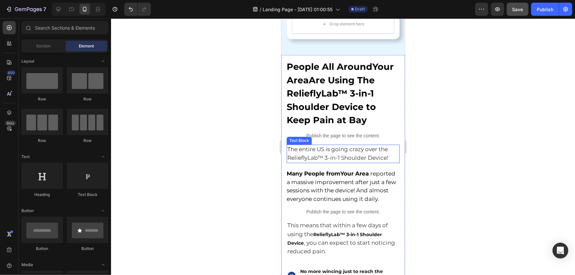
scroll to position [2085, 0]
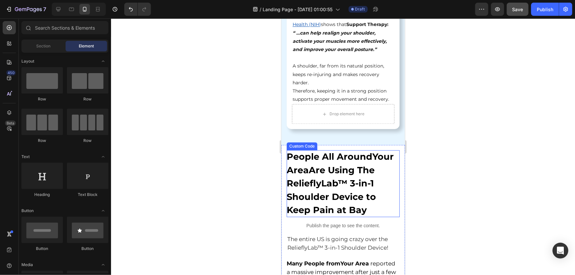
click at [341, 151] on span "People All Around Your Area Are Using The RelieflyLab™ 3-in-1 Shoulder Device t…" at bounding box center [340, 183] width 107 height 64
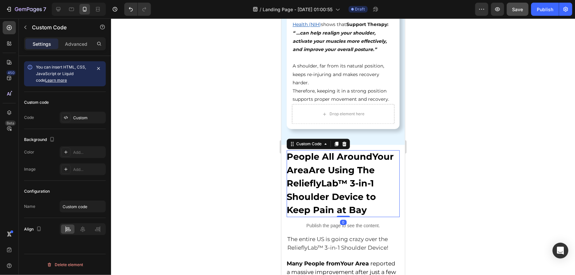
click at [346, 157] on span "People All Around Your Area Are Using The RelieflyLab™ 3-in-1 Shoulder Device t…" at bounding box center [340, 183] width 107 height 64
click at [335, 161] on span "People All Around Your Area Are Using The RelieflyLab™ 3-in-1 Shoulder Device t…" at bounding box center [340, 183] width 107 height 64
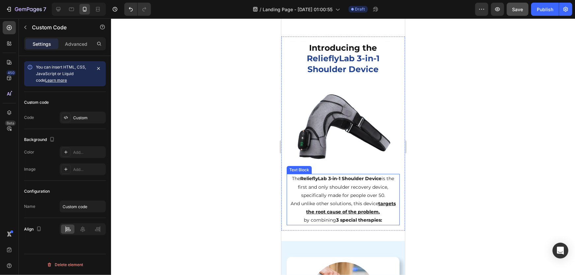
scroll to position [1095, 0]
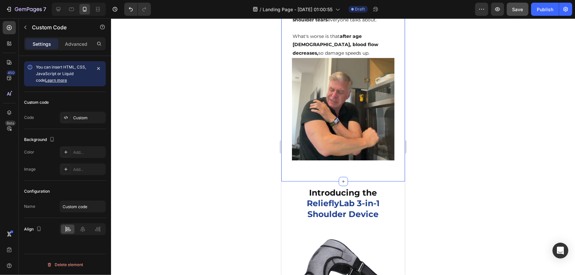
click at [341, 203] on strong "RelieflyLab 3-in-1 Shoulder Device" at bounding box center [343, 208] width 73 height 21
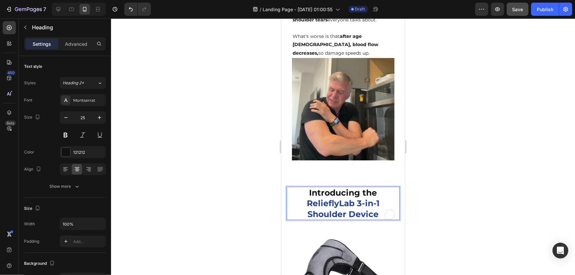
click at [368, 210] on strong "RelieflyLab 3-in-1 Shoulder Device" at bounding box center [343, 208] width 73 height 21
drag, startPoint x: 353, startPoint y: 211, endPoint x: 333, endPoint y: 204, distance: 20.9
click at [333, 204] on strong "RelieflyLab 3-in-1 Shoulder Device" at bounding box center [343, 208] width 73 height 21
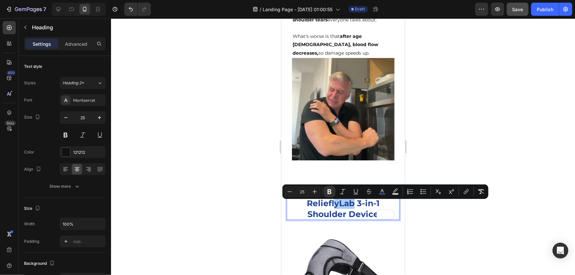
click at [416, 237] on div at bounding box center [343, 146] width 464 height 257
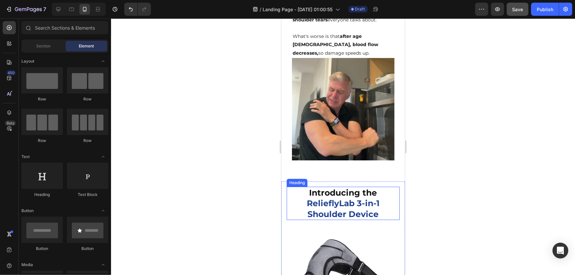
click at [350, 214] on strong "RelieflyLab 3-in-1 Shoulder Device" at bounding box center [343, 208] width 73 height 21
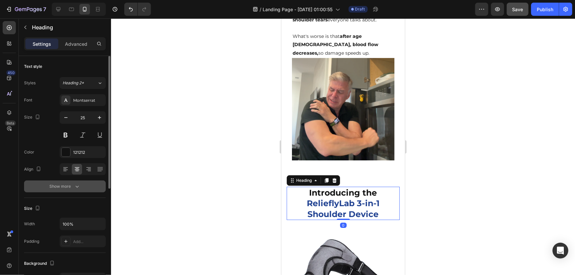
click at [79, 186] on icon "button" at bounding box center [77, 186] width 7 height 7
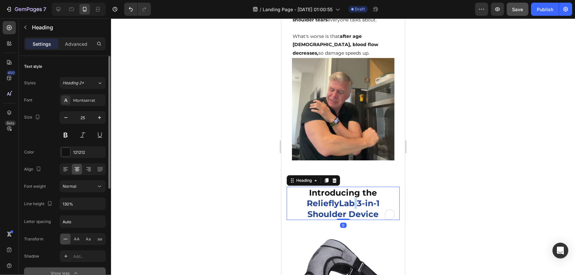
click at [350, 210] on strong "RelieflyLab 3-in-1 Shoulder Device" at bounding box center [343, 208] width 73 height 21
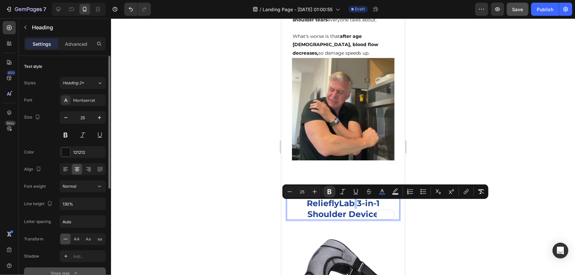
drag, startPoint x: 508, startPoint y: 132, endPoint x: 464, endPoint y: 130, distance: 43.9
click at [508, 132] on div at bounding box center [343, 146] width 464 height 257
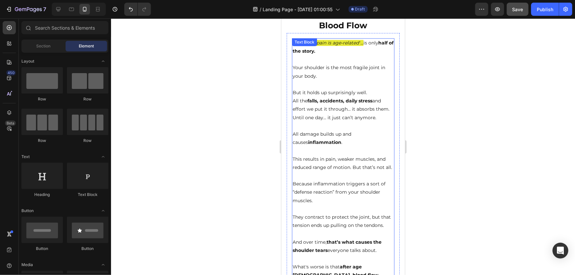
click at [343, 105] on p "All the falls, accidents, daily stress and effort we put it through… it absorbs…" at bounding box center [342, 105] width 101 height 16
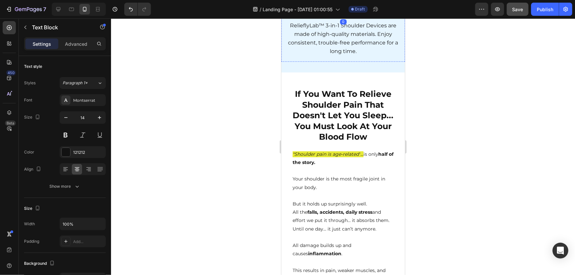
scroll to position [676, 0]
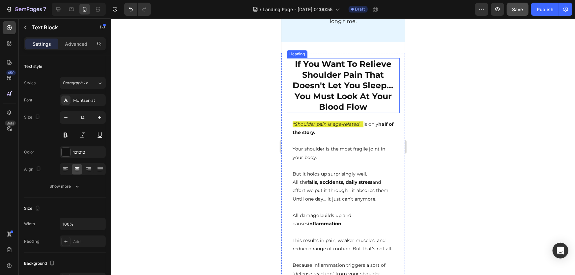
click at [343, 111] on strong "If You Want To Relieve Shoulder Pain That Doesn't Let You Sleep... You Must Loo…" at bounding box center [343, 85] width 101 height 53
click at [324, 111] on strong "If You Want To Relieve Shoulder Pain That Doesn't Let You Sleep... You Must Loo…" at bounding box center [343, 85] width 101 height 53
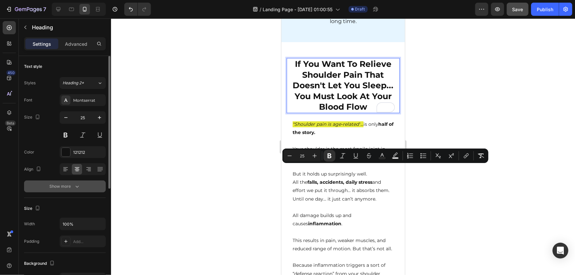
click at [67, 188] on div "Show more" at bounding box center [65, 186] width 31 height 7
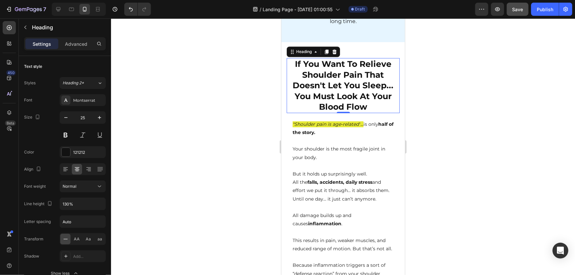
click at [481, 181] on div at bounding box center [343, 146] width 464 height 257
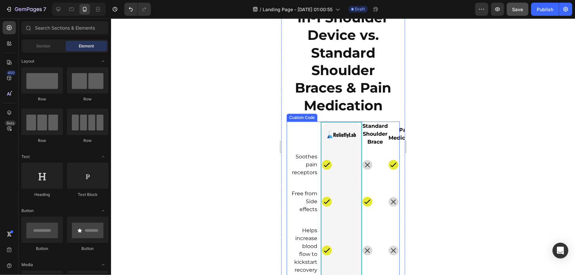
scroll to position [3404, 0]
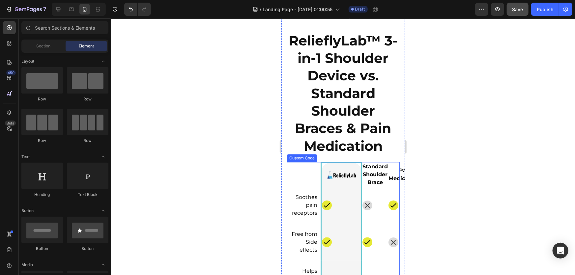
click at [318, 96] on strong "RelieflyLab™ 3-in-1 Shoulder Device vs. Standard Shoulder Braces & Pain Medicat…" at bounding box center [343, 93] width 109 height 122
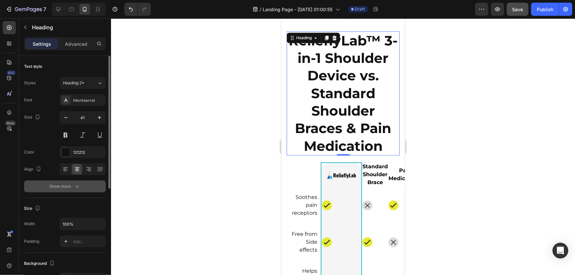
click at [76, 187] on icon "button" at bounding box center [77, 186] width 7 height 7
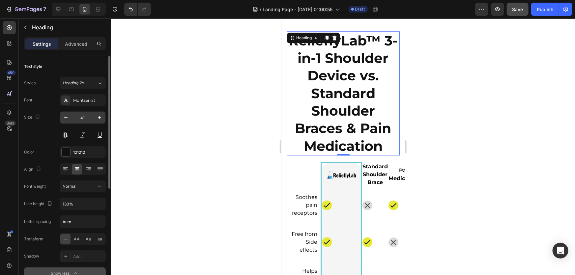
click at [84, 120] on input "41" at bounding box center [83, 118] width 22 height 12
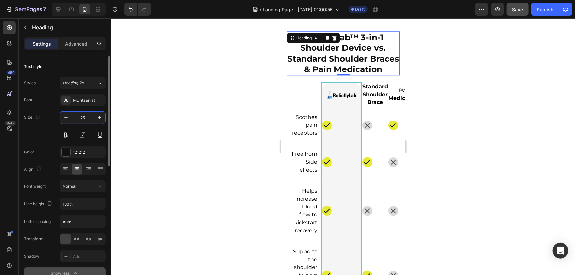
type input "25"
click at [242, 124] on div at bounding box center [343, 146] width 464 height 257
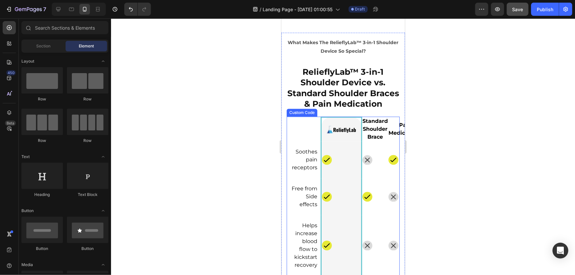
scroll to position [3344, 0]
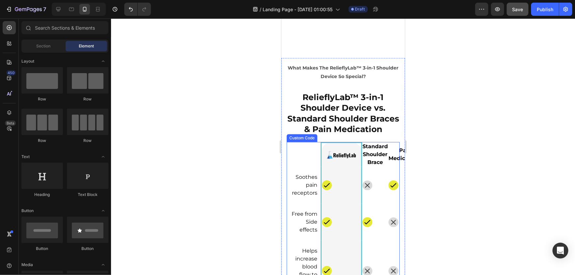
click at [467, 179] on div at bounding box center [343, 146] width 464 height 257
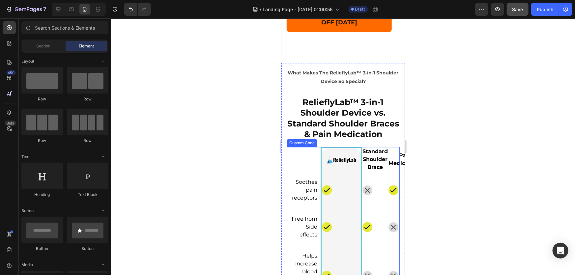
click at [509, 181] on div at bounding box center [343, 146] width 464 height 257
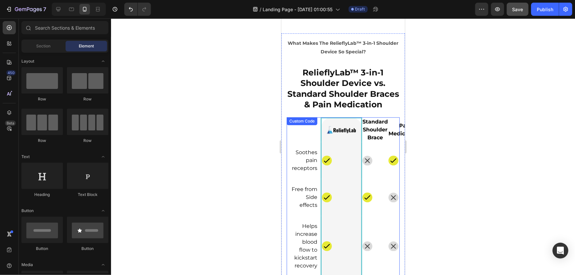
click at [272, 142] on div at bounding box center [343, 146] width 464 height 257
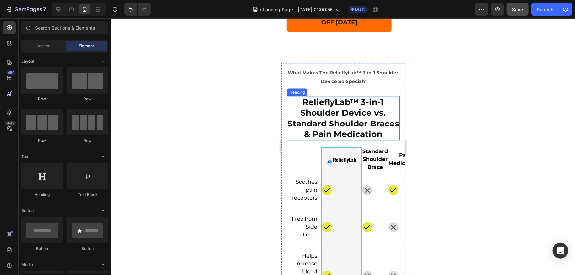
click at [328, 109] on strong "RelieflyLab™ 3-in-1 Shoulder Device vs. Standard Shoulder Braces & Pain Medicat…" at bounding box center [343, 118] width 112 height 42
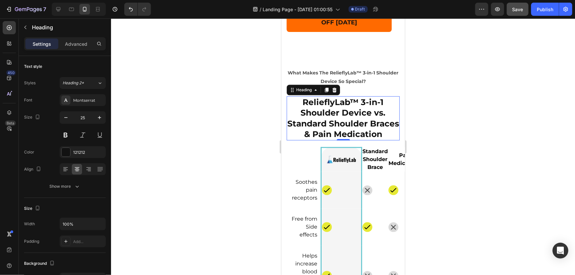
click at [308, 163] on th at bounding box center [304, 159] width 35 height 24
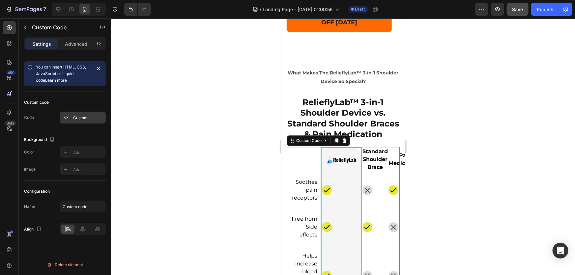
click at [81, 113] on div "Custom" at bounding box center [83, 118] width 46 height 12
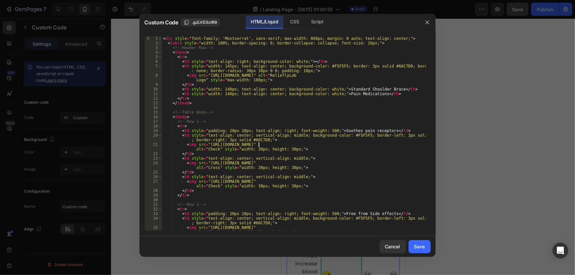
click at [260, 147] on div "< div style = "font-family: 'Montserrat', sans-serif; max-width: 868px; margin:…" at bounding box center [294, 138] width 264 height 204
type textarea "</div>"
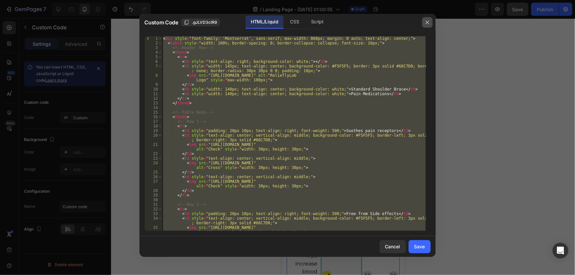
click at [426, 23] on icon "button" at bounding box center [427, 22] width 5 height 5
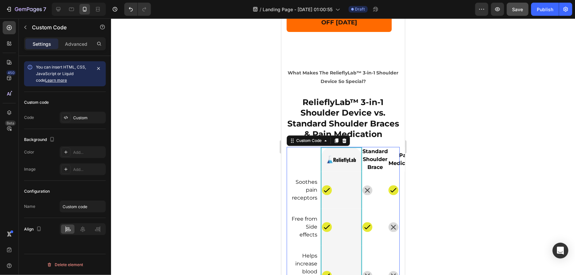
click at [226, 114] on div at bounding box center [343, 146] width 464 height 257
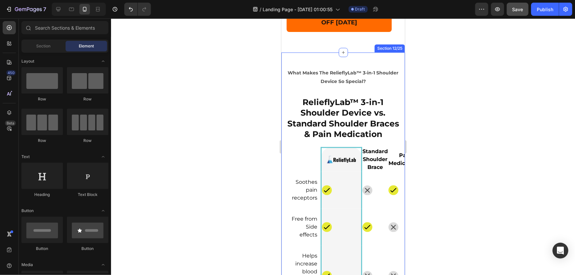
click at [288, 52] on div "What Makes The RelieflyLab™ 3-in-1 Shoulder Device So Special? Text Block Relie…" at bounding box center [343, 276] width 124 height 449
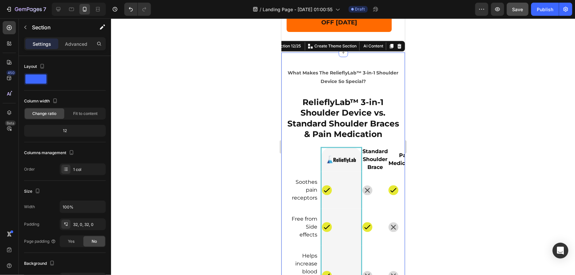
click at [390, 44] on icon at bounding box center [392, 46] width 4 height 5
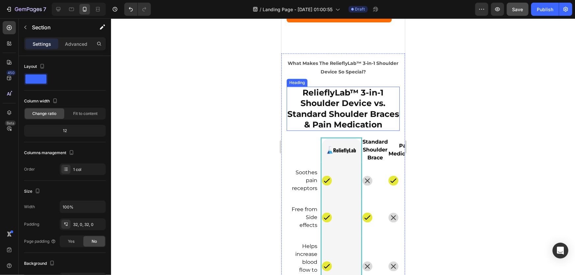
scroll to position [3330, 0]
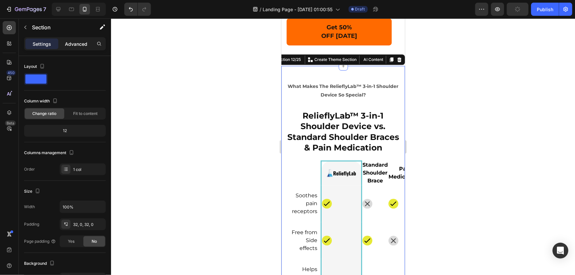
click at [66, 45] on p "Advanced" at bounding box center [76, 44] width 22 height 7
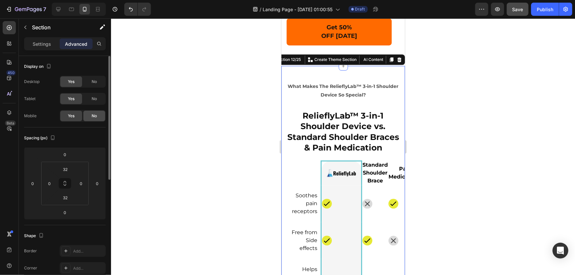
click at [91, 117] on div "No" at bounding box center [94, 116] width 22 height 11
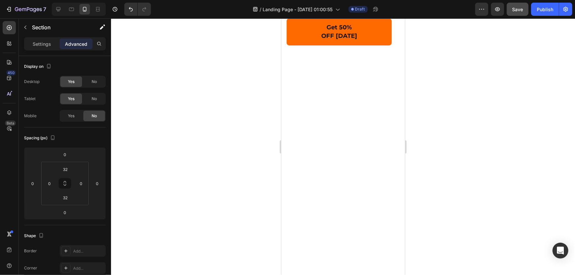
click at [253, 73] on div at bounding box center [343, 146] width 464 height 257
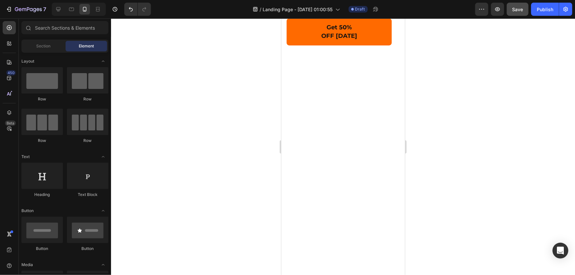
click at [495, 80] on div at bounding box center [343, 146] width 464 height 257
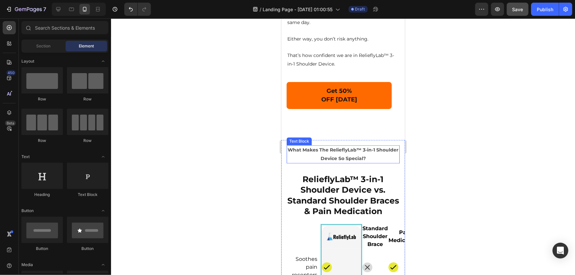
scroll to position [3240, 0]
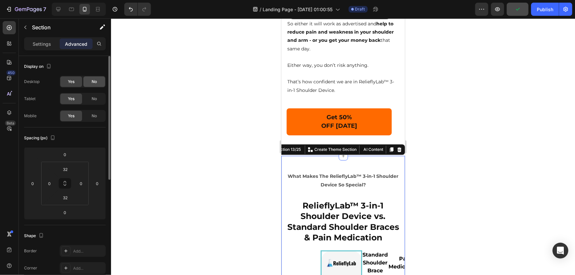
click at [90, 82] on div "No" at bounding box center [94, 82] width 22 height 11
click at [91, 96] on div "No" at bounding box center [94, 99] width 22 height 11
click at [188, 131] on div at bounding box center [343, 146] width 464 height 257
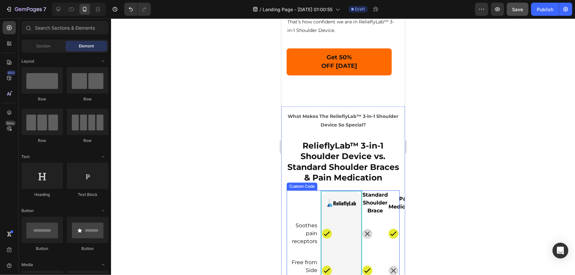
scroll to position [3360, 0]
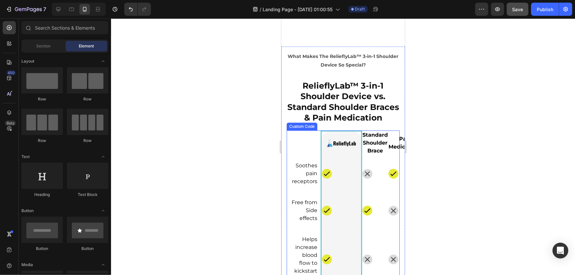
click at [302, 151] on th at bounding box center [304, 143] width 35 height 24
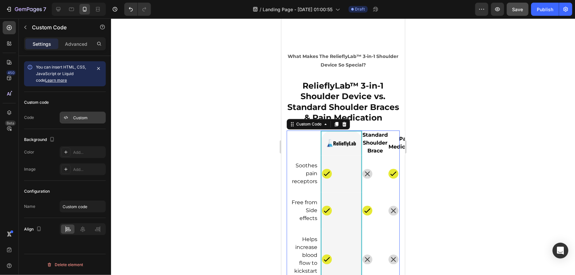
click at [81, 119] on div "Custom" at bounding box center [88, 118] width 31 height 6
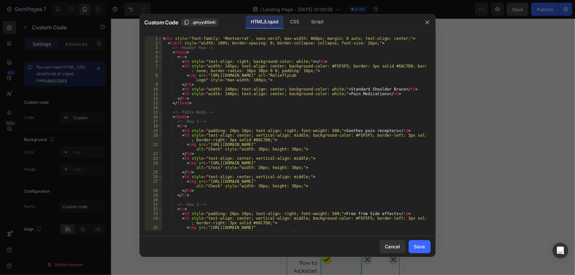
click at [261, 127] on div "< div style = "font-family: 'Montserrat', sans-serif; max-width: 868px; margin:…" at bounding box center [294, 138] width 264 height 204
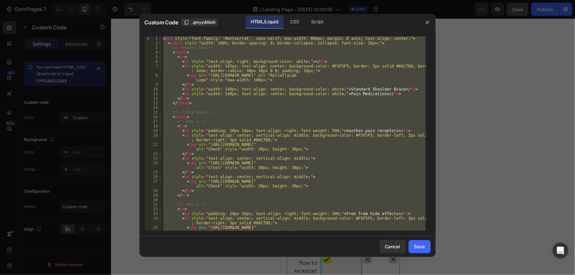
paste textarea
type textarea "</div>"
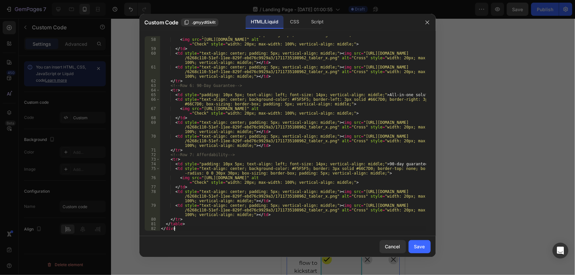
scroll to position [409, 0]
click at [423, 250] on div "Save" at bounding box center [419, 246] width 11 height 7
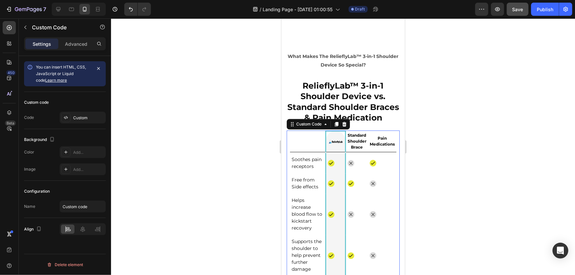
click at [489, 200] on div at bounding box center [343, 146] width 464 height 257
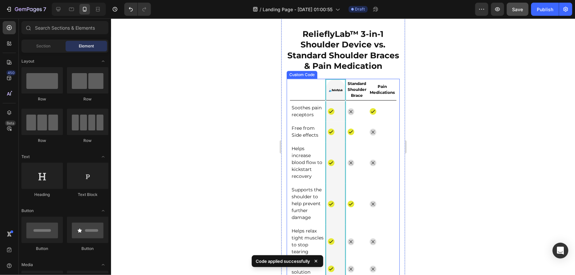
scroll to position [3450, 0]
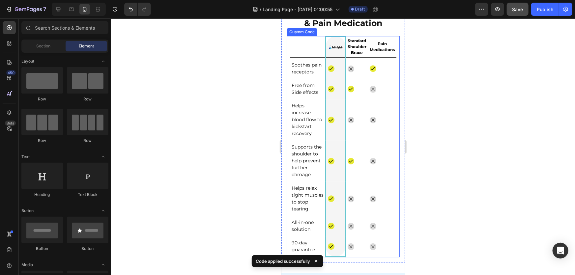
click at [232, 157] on div at bounding box center [343, 146] width 464 height 257
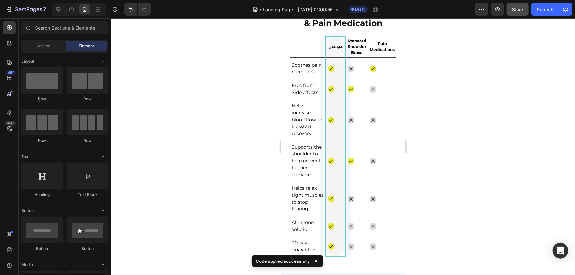
click at [481, 207] on div at bounding box center [343, 146] width 464 height 257
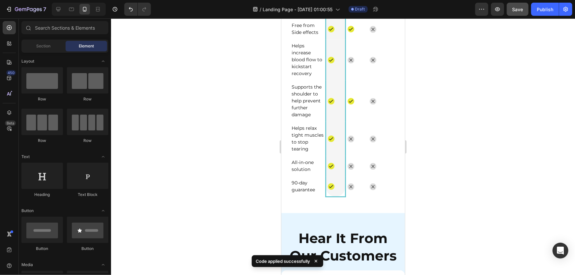
click at [237, 139] on div at bounding box center [343, 146] width 464 height 257
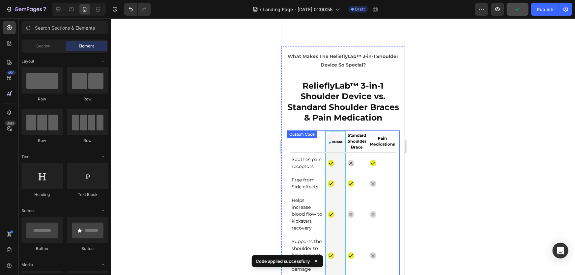
scroll to position [3330, 0]
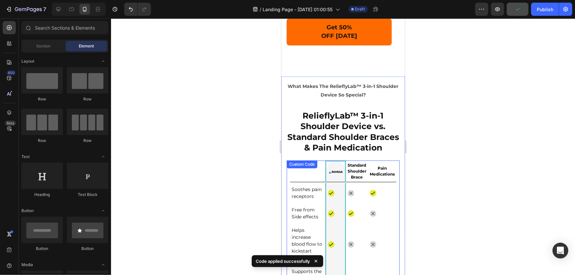
click at [445, 185] on div at bounding box center [343, 146] width 464 height 257
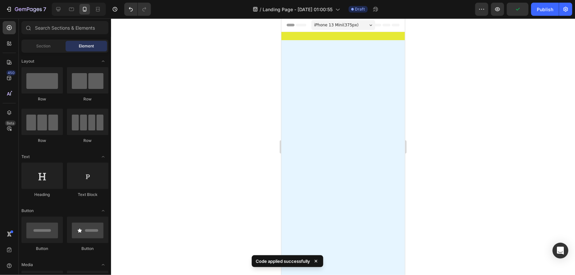
click at [451, 141] on div at bounding box center [343, 146] width 464 height 257
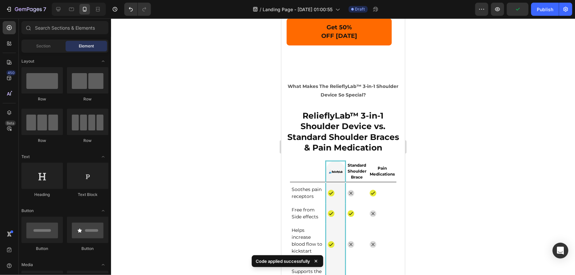
click at [384, 128] on h2 "RelieflyLab™ 3-in-1 Shoulder Device vs. Standard Shoulder Braces & Pain Medicat…" at bounding box center [343, 131] width 113 height 44
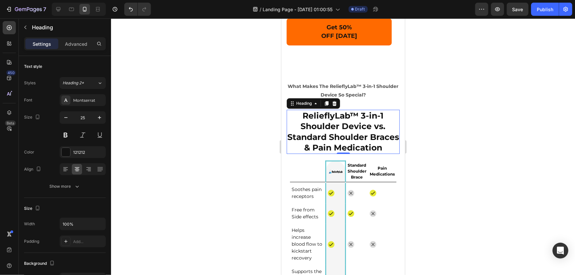
click at [247, 160] on div at bounding box center [343, 146] width 464 height 257
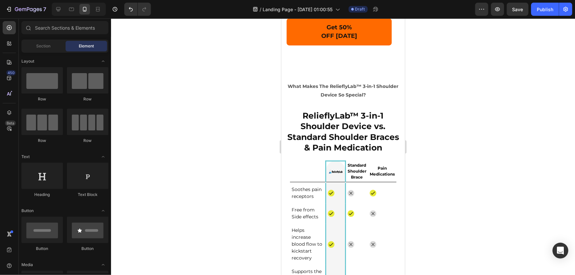
click at [496, 134] on div at bounding box center [343, 146] width 464 height 257
click at [303, 69] on div "What Makes The RelieflyLab™ 3-in-1 Shoulder Device So Special? Text Block Relie…" at bounding box center [343, 232] width 124 height 332
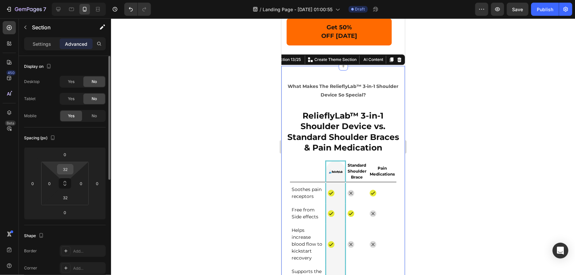
click at [71, 167] on input "32" at bounding box center [65, 170] width 13 height 10
type input "0"
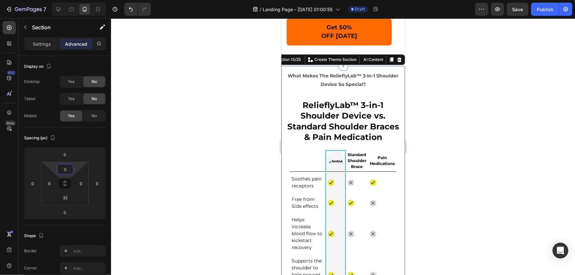
click at [239, 141] on div at bounding box center [343, 146] width 464 height 257
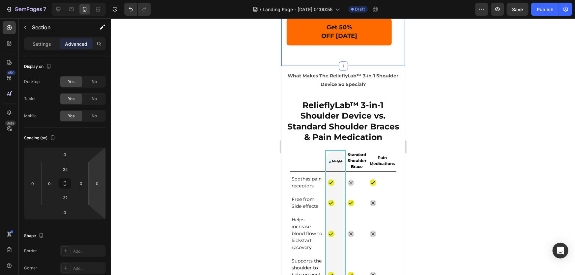
click at [253, 143] on div at bounding box center [343, 146] width 464 height 257
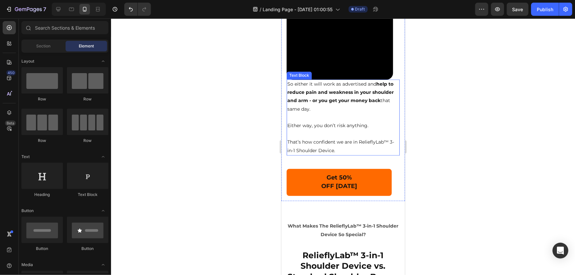
scroll to position [3150, 0]
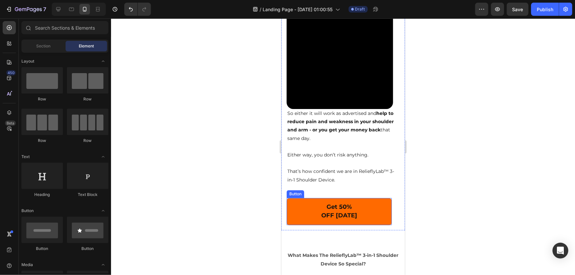
click at [383, 198] on button "Get 50% OFF [DATE]" at bounding box center [339, 211] width 105 height 27
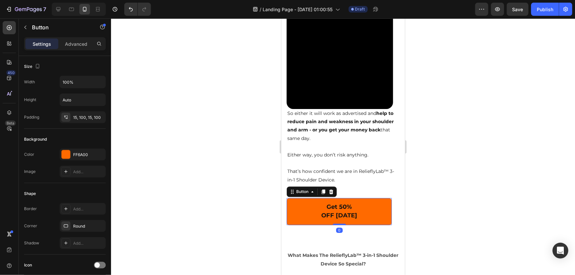
click at [80, 38] on div "Settings Advanced" at bounding box center [65, 43] width 82 height 13
click at [78, 43] on p "Advanced" at bounding box center [76, 44] width 22 height 7
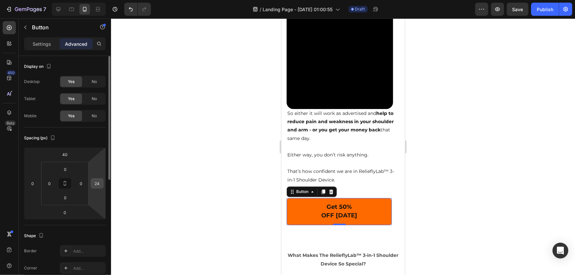
click at [98, 185] on input "24" at bounding box center [97, 184] width 10 height 10
type input "0"
click at [177, 183] on div at bounding box center [343, 146] width 464 height 257
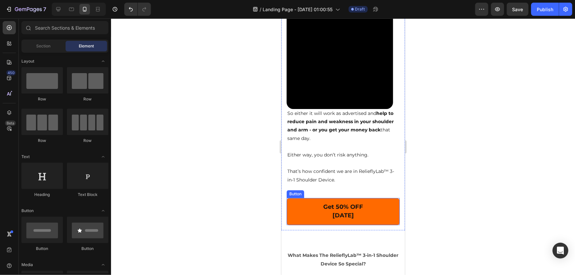
click at [456, 213] on div at bounding box center [343, 146] width 464 height 257
click at [508, 197] on div at bounding box center [343, 146] width 464 height 257
click at [349, 207] on span "Get 50% OFF [DATE]" at bounding box center [343, 211] width 40 height 16
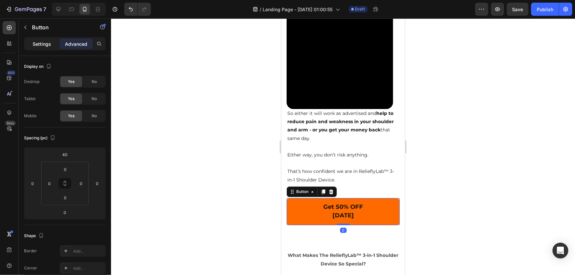
click at [43, 41] on p "Settings" at bounding box center [42, 44] width 18 height 7
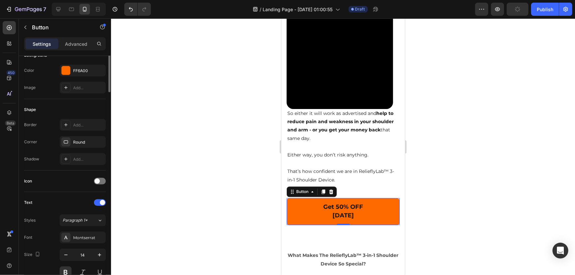
scroll to position [0, 0]
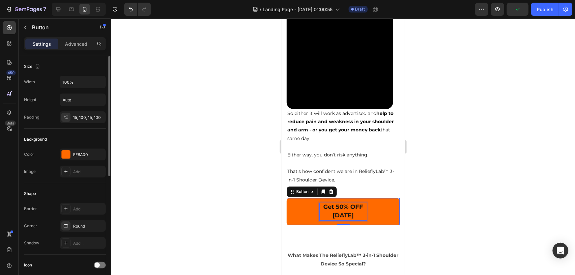
click at [334, 203] on span "Get 50% OFF [DATE]" at bounding box center [343, 211] width 40 height 16
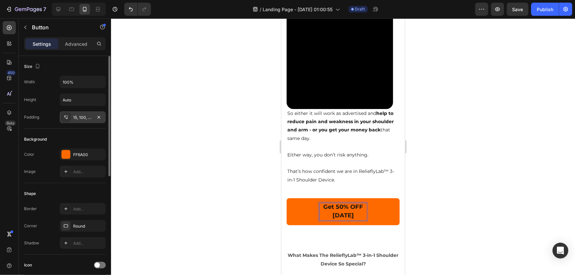
click at [82, 117] on div "15, 100, 15, 100" at bounding box center [82, 118] width 19 height 6
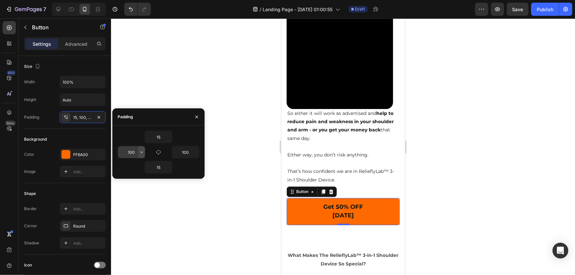
click at [138, 150] on button "button" at bounding box center [141, 152] width 7 height 12
type input "60"
click at [188, 154] on input "100" at bounding box center [185, 152] width 27 height 12
type input "60"
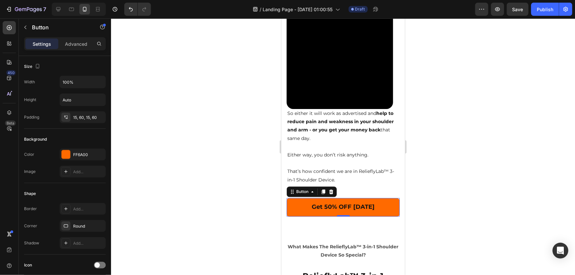
click at [531, 151] on div at bounding box center [343, 146] width 464 height 257
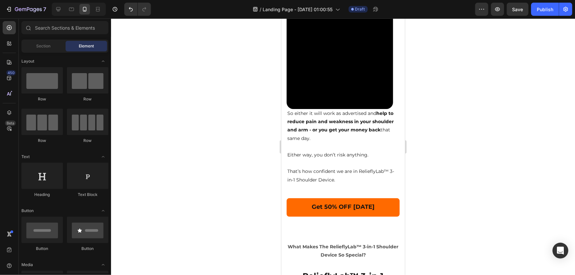
click at [529, 10] on div "Save" at bounding box center [518, 9] width 22 height 13
click at [522, 16] on div "7 / Landing Page - Aug 26, 01:00:55 Draft Preview Save Publish" at bounding box center [287, 9] width 575 height 19
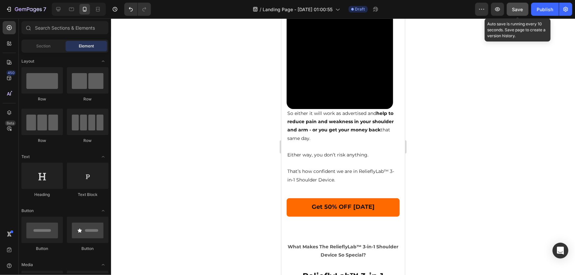
click at [525, 6] on button "Save" at bounding box center [518, 9] width 22 height 13
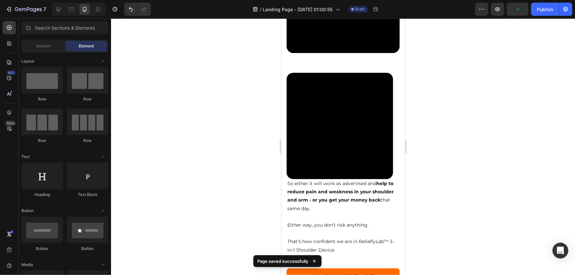
scroll to position [3030, 0]
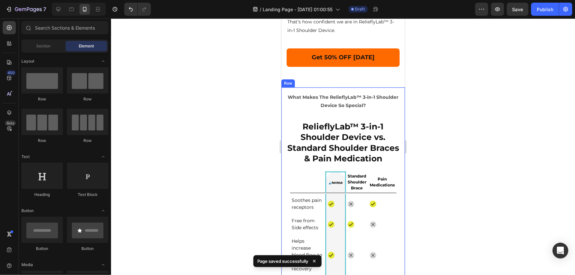
click at [473, 181] on div at bounding box center [343, 146] width 464 height 257
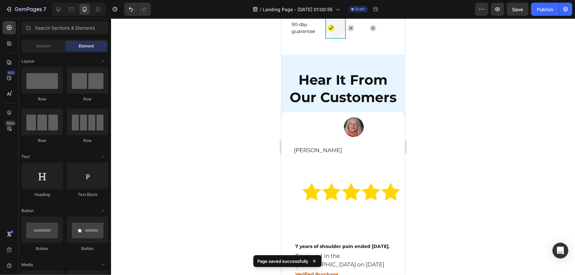
scroll to position [3660, 0]
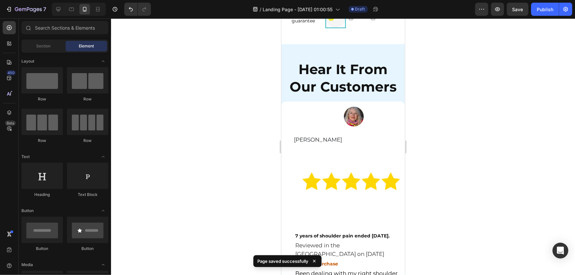
click at [474, 170] on div at bounding box center [343, 146] width 464 height 257
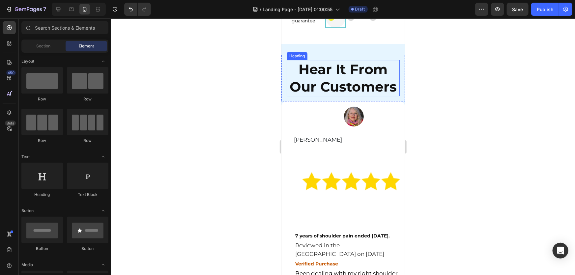
click at [509, 92] on div at bounding box center [343, 146] width 464 height 257
click at [367, 87] on strong "Hear It From Our Customers" at bounding box center [343, 78] width 107 height 34
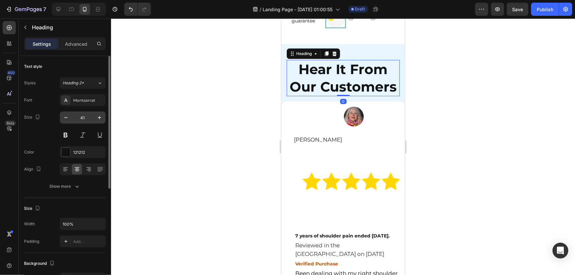
click at [82, 118] on input "41" at bounding box center [83, 118] width 22 height 12
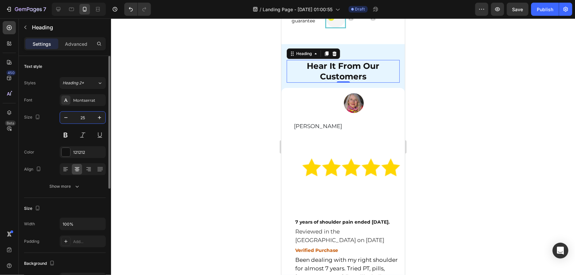
type input "25"
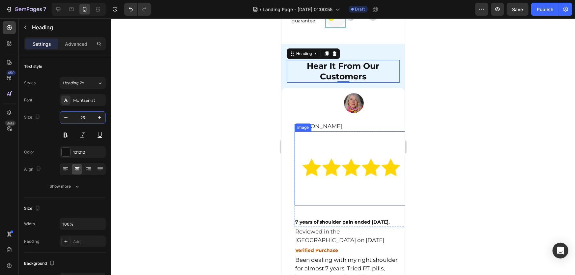
click at [456, 164] on div at bounding box center [343, 146] width 464 height 257
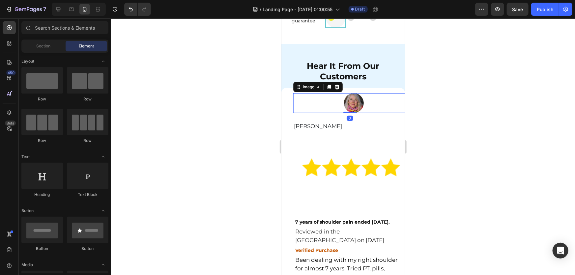
click at [352, 107] on img at bounding box center [354, 103] width 20 height 20
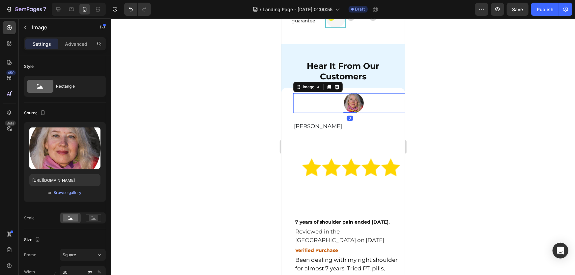
click at [495, 124] on div at bounding box center [343, 146] width 464 height 257
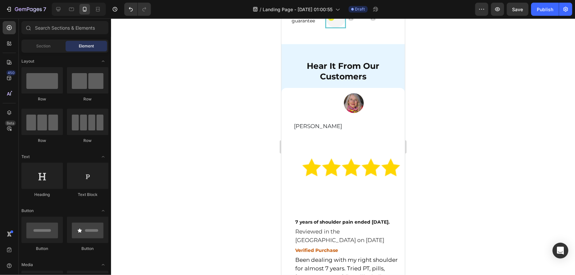
click at [451, 123] on div at bounding box center [343, 146] width 464 height 257
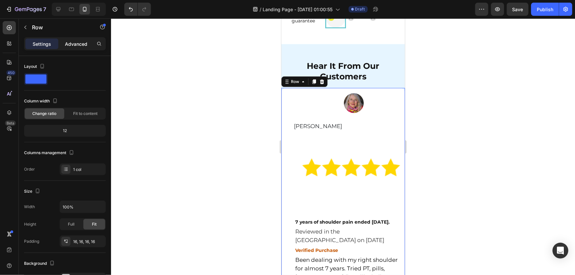
click at [79, 41] on p "Advanced" at bounding box center [76, 44] width 22 height 7
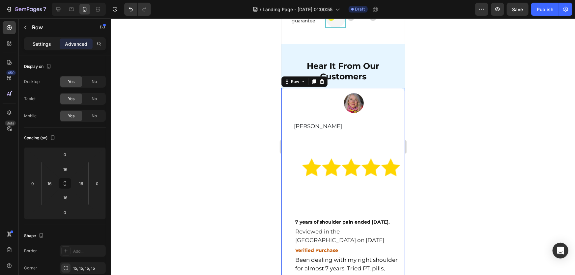
click at [32, 43] on div "Settings" at bounding box center [41, 44] width 33 height 11
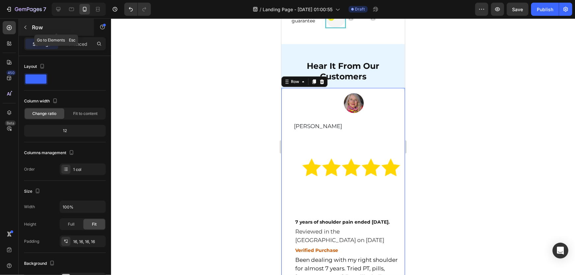
click at [28, 31] on button "button" at bounding box center [25, 27] width 11 height 11
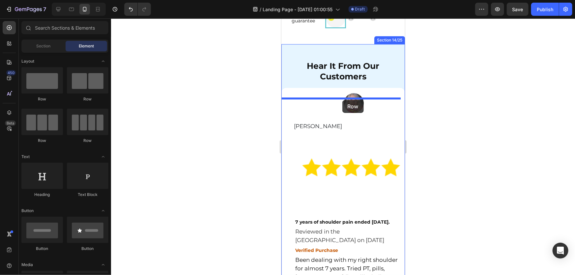
drag, startPoint x: 323, startPoint y: 100, endPoint x: 342, endPoint y: 100, distance: 18.8
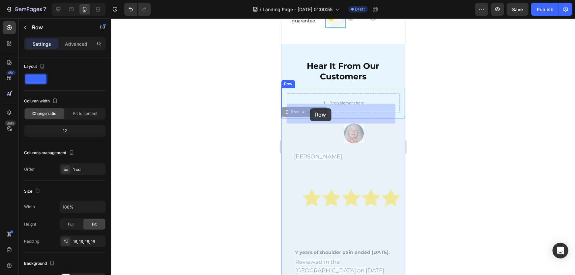
drag, startPoint x: 287, startPoint y: 135, endPoint x: 307, endPoint y: 114, distance: 28.7
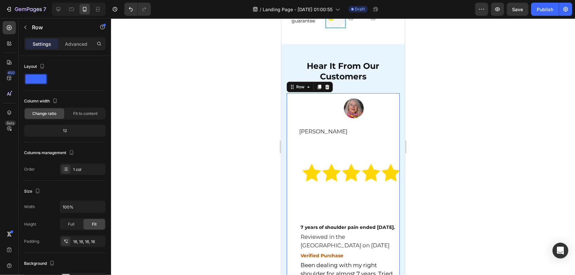
click at [468, 118] on div at bounding box center [343, 146] width 464 height 257
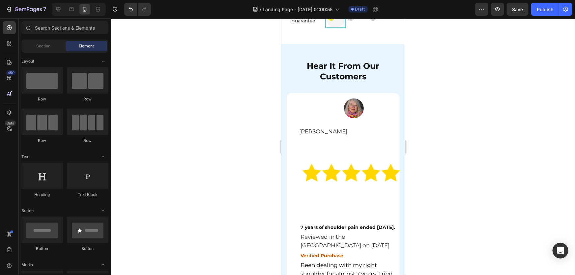
click at [468, 119] on div at bounding box center [343, 146] width 464 height 257
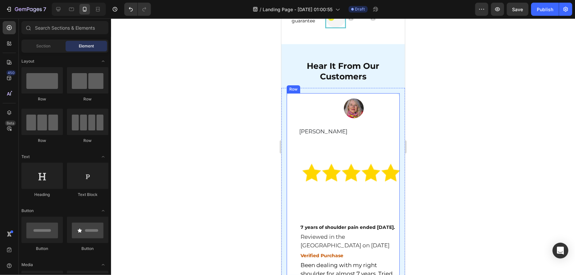
click at [330, 115] on div at bounding box center [353, 108] width 95 height 20
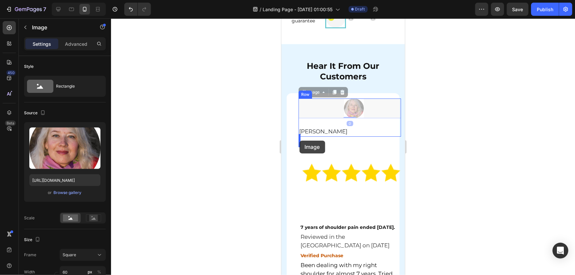
drag, startPoint x: 357, startPoint y: 117, endPoint x: 727, endPoint y: 157, distance: 372.7
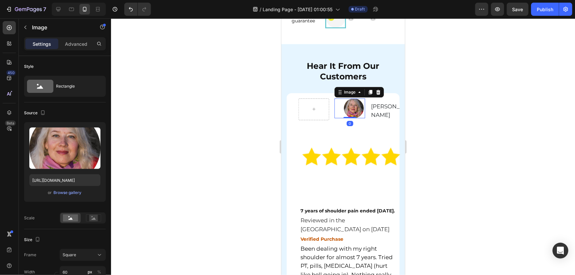
click at [468, 138] on div at bounding box center [343, 146] width 464 height 257
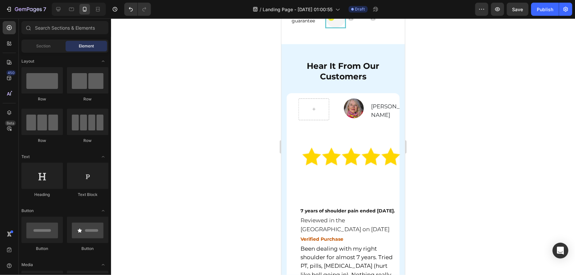
click at [468, 138] on div at bounding box center [343, 146] width 464 height 257
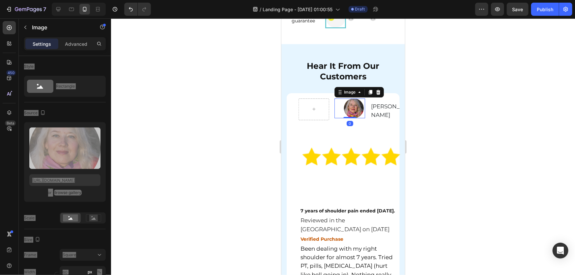
click at [334, 118] on div "Image 0" at bounding box center [349, 108] width 31 height 20
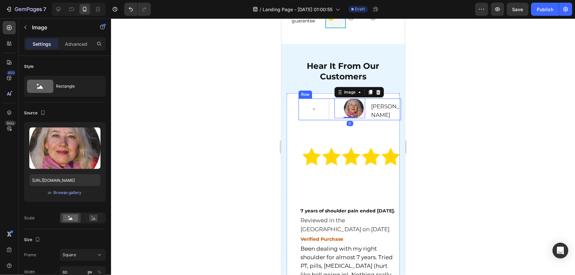
click at [332, 120] on div "Image 0 Patricia Landry Text Block Row" at bounding box center [349, 109] width 103 height 22
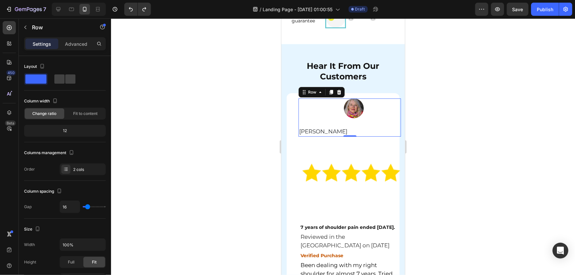
drag, startPoint x: 497, startPoint y: 166, endPoint x: 458, endPoint y: 156, distance: 40.1
click at [497, 166] on div at bounding box center [343, 146] width 464 height 257
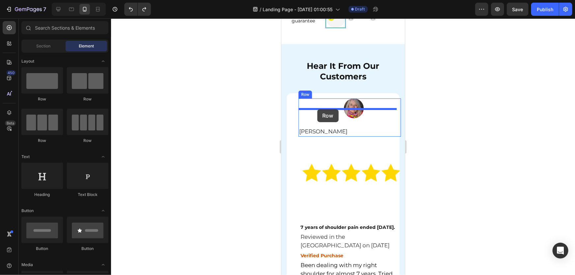
drag, startPoint x: 372, startPoint y: 109, endPoint x: 711, endPoint y: 148, distance: 340.9
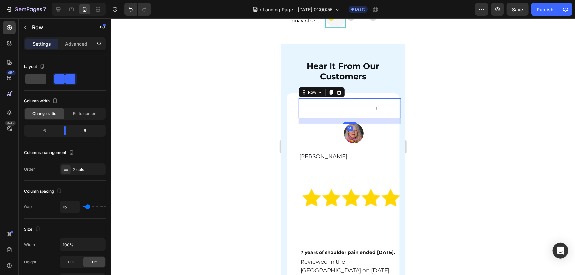
click at [502, 130] on div at bounding box center [343, 146] width 464 height 257
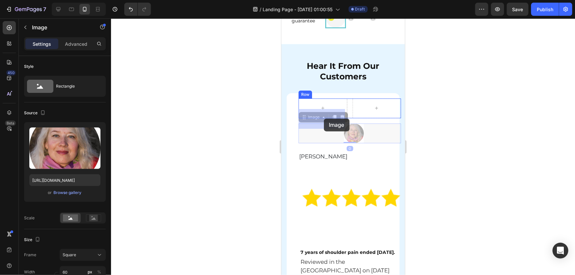
drag, startPoint x: 351, startPoint y: 140, endPoint x: 324, endPoint y: 118, distance: 34.2
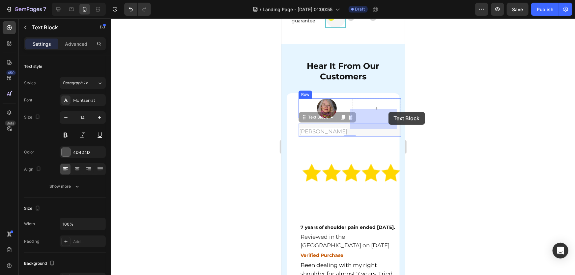
drag, startPoint x: 319, startPoint y: 141, endPoint x: 381, endPoint y: 114, distance: 67.8
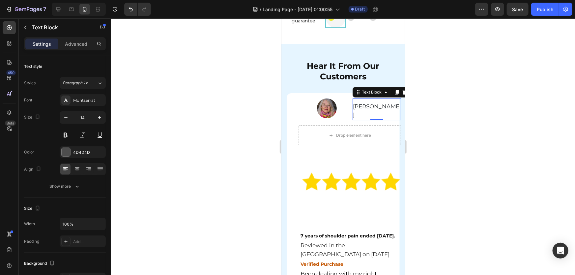
drag, startPoint x: 453, startPoint y: 123, endPoint x: 122, endPoint y: 103, distance: 331.0
click at [453, 123] on div at bounding box center [343, 146] width 464 height 257
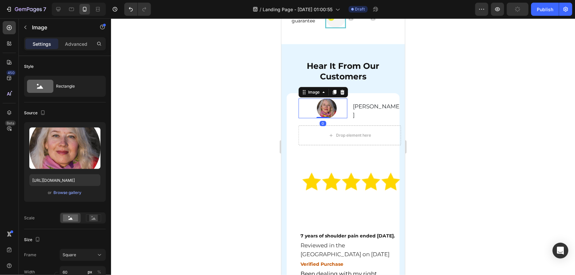
click at [306, 118] on div at bounding box center [326, 108] width 41 height 20
drag, startPoint x: 353, startPoint y: 123, endPoint x: 442, endPoint y: 152, distance: 92.9
click at [353, 120] on div "Patricia Landry Text Block" at bounding box center [377, 109] width 49 height 22
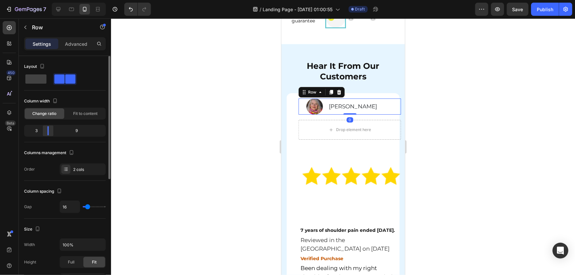
drag, startPoint x: 64, startPoint y: 131, endPoint x: 45, endPoint y: 132, distance: 18.5
click at [45, 132] on div at bounding box center [48, 130] width 12 height 9
click at [499, 136] on div at bounding box center [343, 146] width 464 height 257
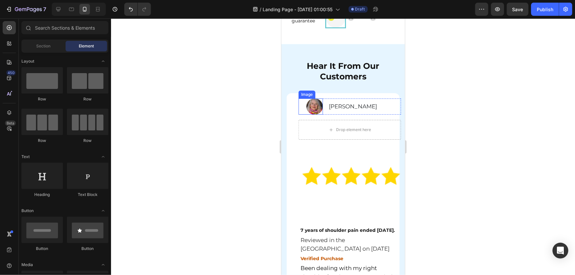
click at [304, 115] on div "Image" at bounding box center [310, 106] width 24 height 16
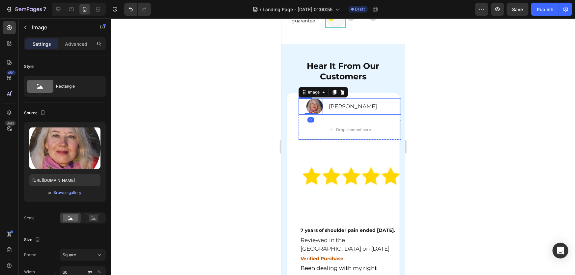
click at [328, 115] on div "Patricia Landry Text Block" at bounding box center [364, 106] width 73 height 16
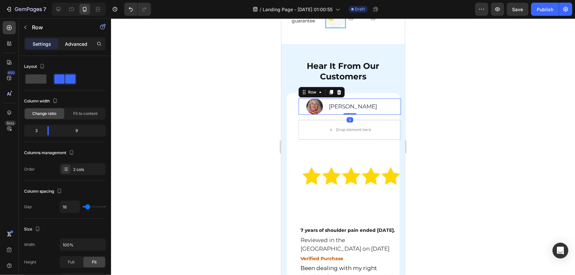
click at [67, 48] on div "Advanced" at bounding box center [76, 44] width 33 height 11
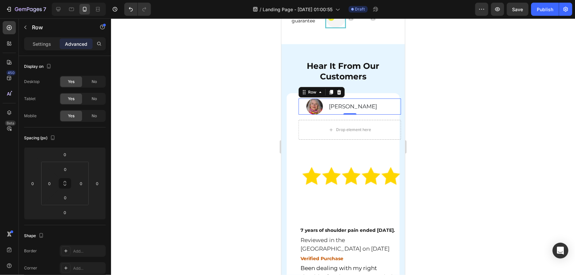
click at [325, 115] on div "Image Patricia Landry Text Block Row 0" at bounding box center [349, 106] width 103 height 16
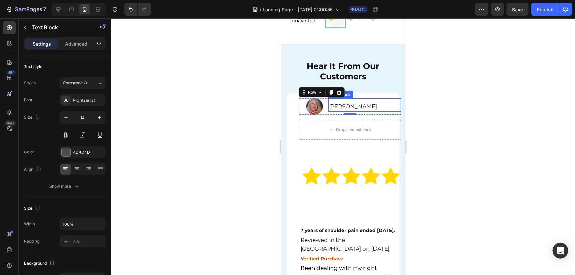
click at [390, 111] on div "Patricia Landry" at bounding box center [364, 107] width 73 height 10
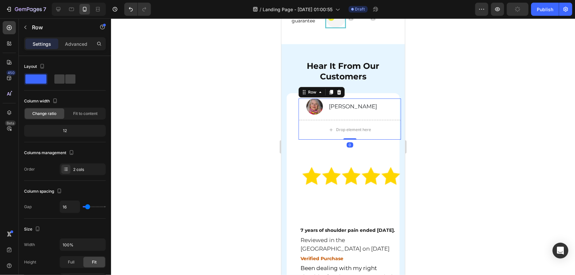
click at [332, 125] on div "Image Patricia Landry Text Block Row Drop element here Row 0" at bounding box center [349, 119] width 103 height 42
click at [327, 125] on div "Image Patricia Landry Text Block Row Drop element here Row 0" at bounding box center [349, 119] width 103 height 42
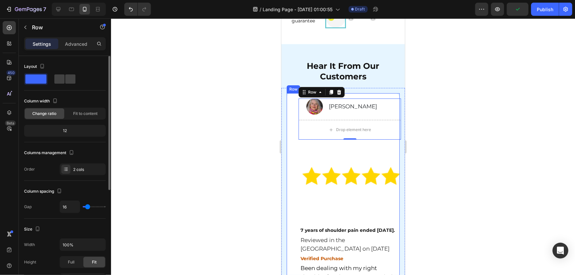
click at [35, 83] on span at bounding box center [35, 79] width 21 height 9
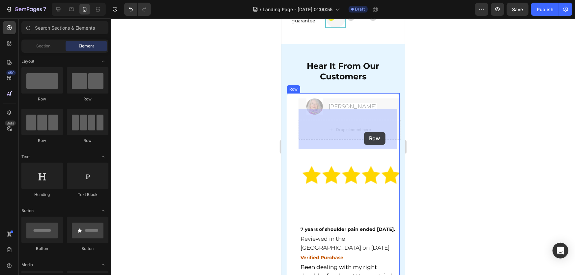
drag, startPoint x: 342, startPoint y: 141, endPoint x: 364, endPoint y: 132, distance: 24.4
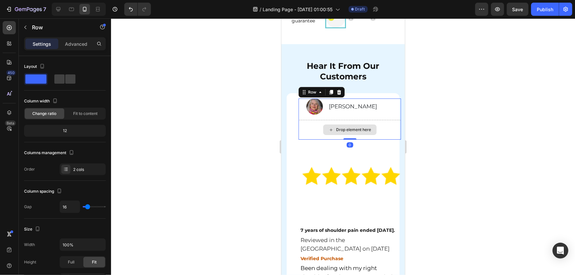
click at [463, 138] on div at bounding box center [343, 146] width 464 height 257
click at [298, 125] on div "Image Patricia Landry Text Block Row Drop element here Row" at bounding box center [349, 119] width 103 height 42
click at [234, 179] on div at bounding box center [343, 146] width 464 height 257
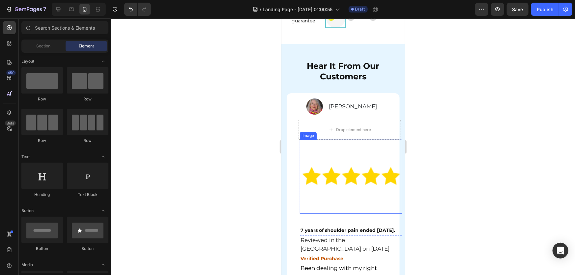
click at [323, 181] on img at bounding box center [351, 176] width 99 height 74
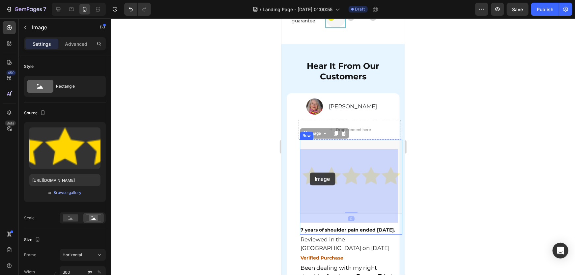
drag, startPoint x: 308, startPoint y: 184, endPoint x: 310, endPoint y: 174, distance: 9.3
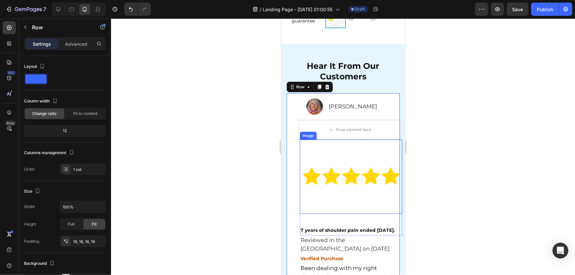
click at [306, 168] on img at bounding box center [351, 176] width 99 height 74
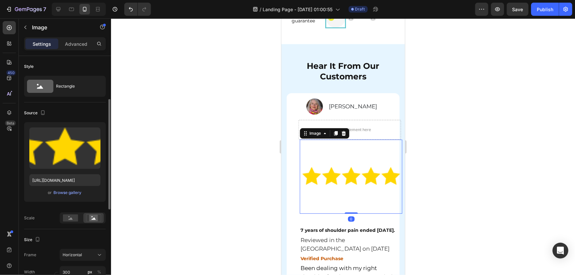
scroll to position [60, 0]
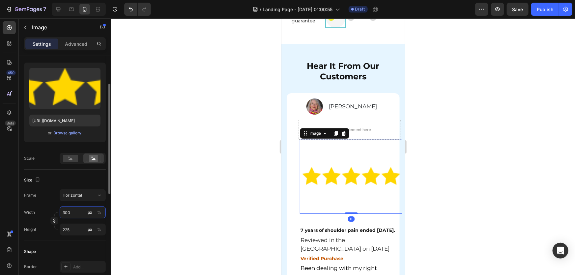
click at [72, 208] on input "300" at bounding box center [83, 213] width 46 height 12
type input "4"
type input "3"
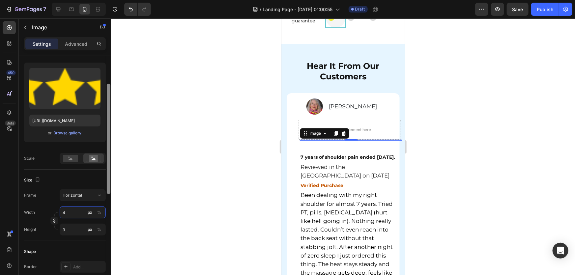
type input "40"
type input "30"
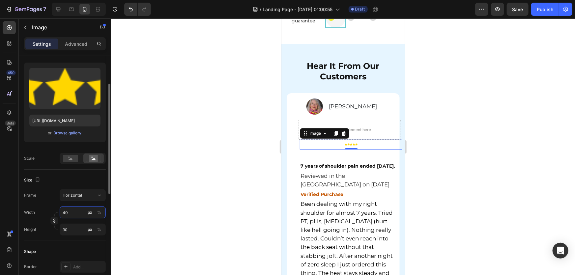
drag, startPoint x: 60, startPoint y: 213, endPoint x: 23, endPoint y: 213, distance: 36.9
click at [30, 213] on div "Width 40 px %" at bounding box center [65, 213] width 82 height 12
type input "5"
type input "4"
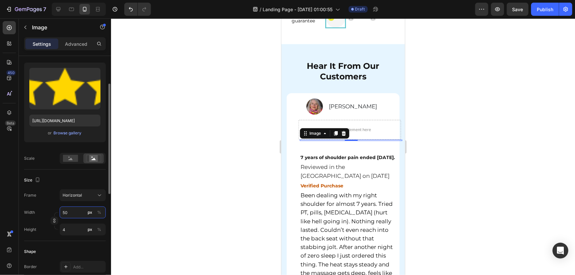
type input "50-"
type input "38"
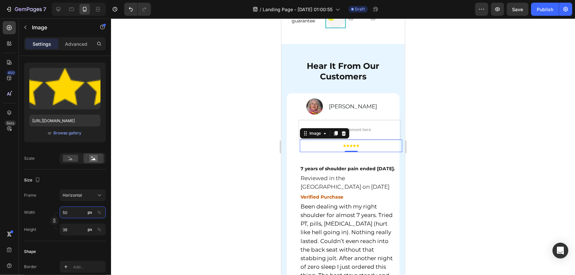
drag, startPoint x: 70, startPoint y: 212, endPoint x: 0, endPoint y: 213, distance: 69.3
click at [13, 213] on div "450 Beta Sections(18) Elements(83) Section Element Hero Section Product Detail …" at bounding box center [55, 146] width 111 height 257
type input "1"
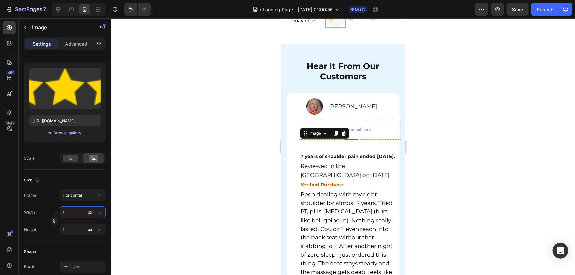
type input "10"
type input "8"
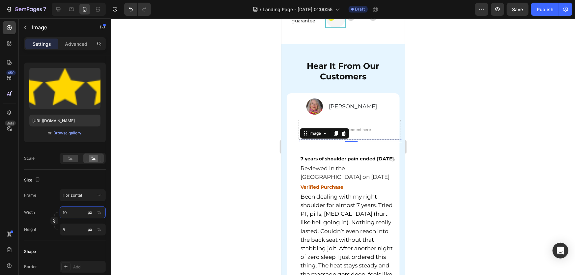
type input "100"
type input "75"
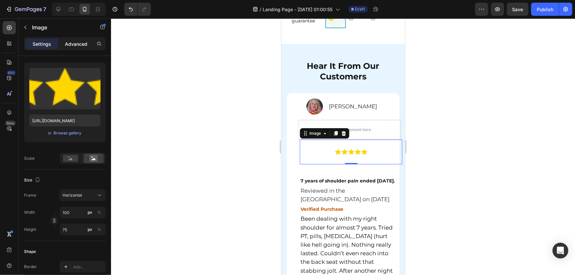
click at [82, 39] on div "Advanced" at bounding box center [76, 44] width 33 height 11
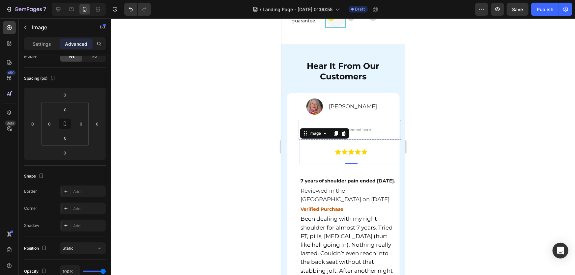
click at [495, 156] on div at bounding box center [343, 146] width 464 height 257
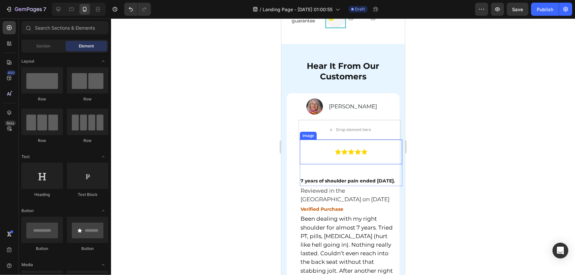
click at [350, 158] on img at bounding box center [351, 151] width 33 height 25
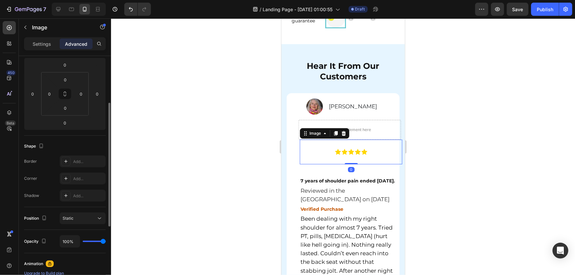
scroll to position [0, 0]
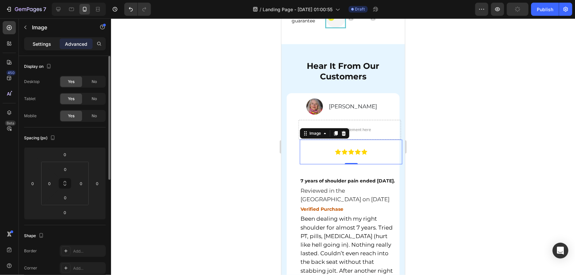
click at [45, 45] on p "Settings" at bounding box center [42, 44] width 18 height 7
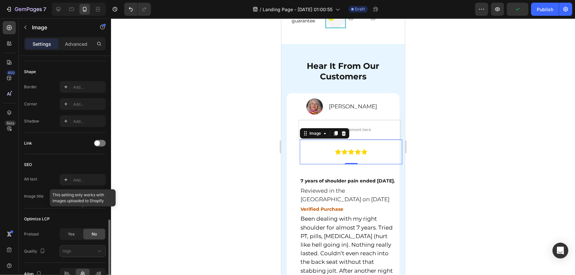
scroll to position [276, 0]
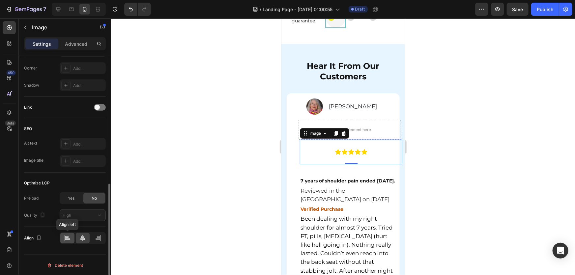
click at [69, 237] on icon at bounding box center [67, 238] width 7 height 7
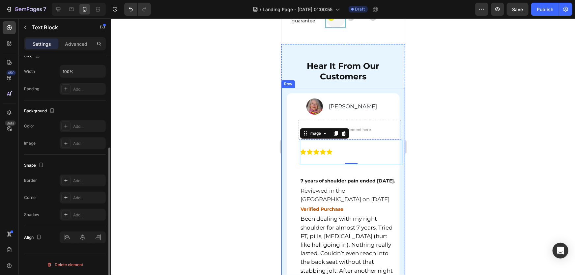
click at [397, 179] on div "7 years of shoulder pain ended today. Text Block" at bounding box center [351, 177] width 103 height 16
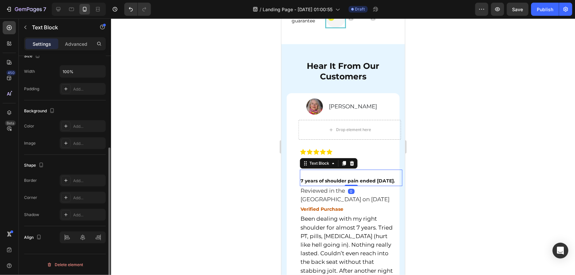
scroll to position [0, 0]
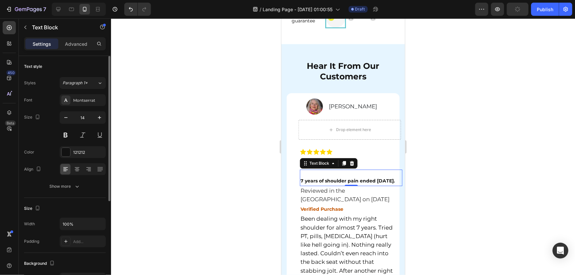
click at [488, 200] on div at bounding box center [343, 146] width 464 height 257
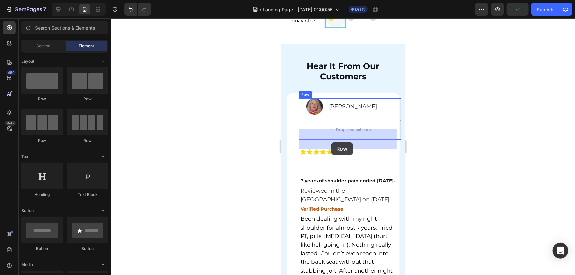
drag, startPoint x: 364, startPoint y: 102, endPoint x: 331, endPoint y: 142, distance: 52.1
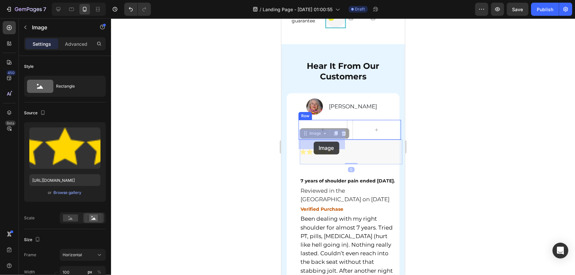
drag, startPoint x: 314, startPoint y: 164, endPoint x: 314, endPoint y: 141, distance: 22.4
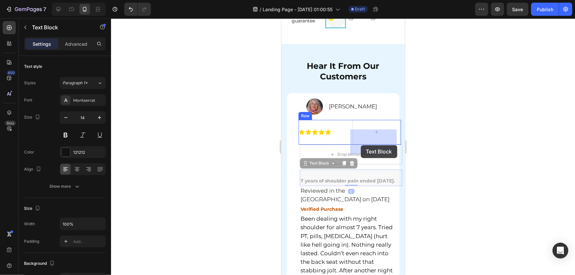
drag, startPoint x: 323, startPoint y: 191, endPoint x: 361, endPoint y: 145, distance: 58.8
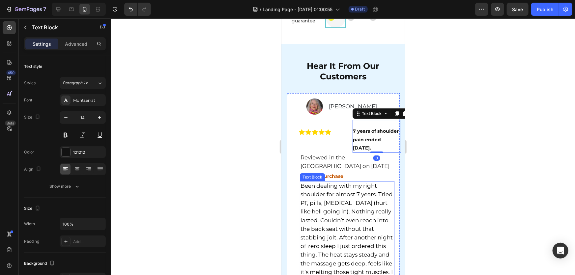
click at [478, 178] on div at bounding box center [343, 146] width 464 height 257
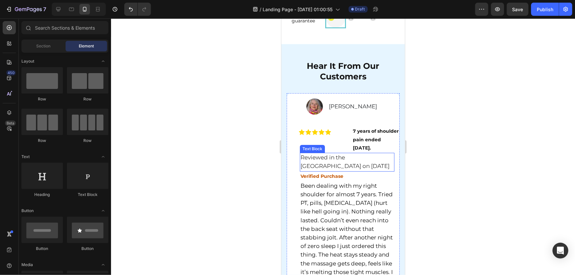
click at [477, 181] on div at bounding box center [343, 146] width 464 height 257
click at [313, 153] on div "Image" at bounding box center [322, 136] width 49 height 33
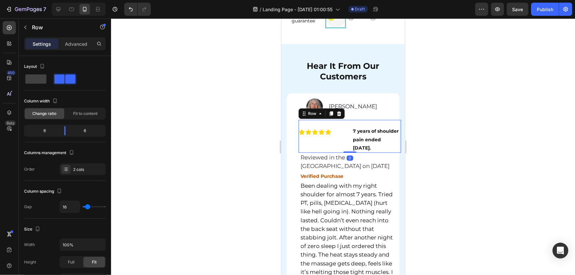
click at [329, 153] on div "Image" at bounding box center [322, 136] width 49 height 33
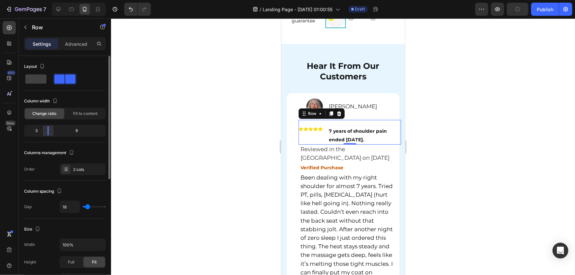
drag, startPoint x: 66, startPoint y: 131, endPoint x: 46, endPoint y: 130, distance: 19.8
click at [46, 130] on div at bounding box center [48, 130] width 12 height 9
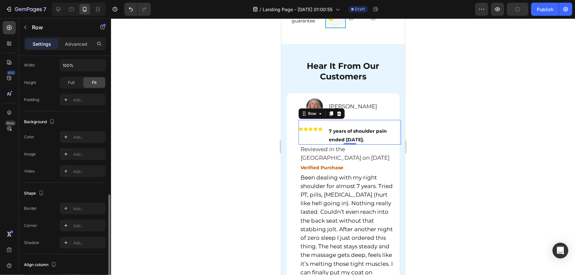
scroll to position [221, 0]
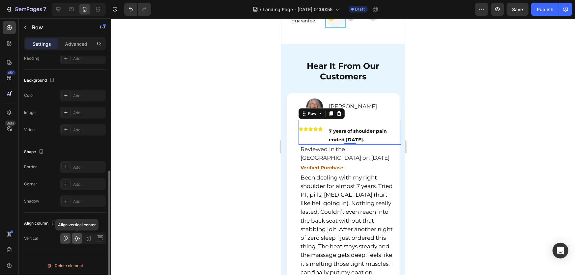
click at [79, 242] on div at bounding box center [77, 238] width 10 height 11
click at [415, 170] on div at bounding box center [343, 146] width 464 height 257
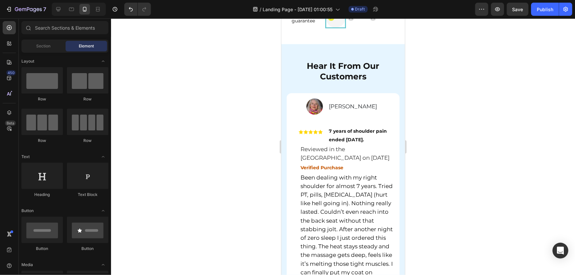
click at [474, 133] on div at bounding box center [343, 146] width 464 height 257
click at [320, 132] on div "Image" at bounding box center [310, 132] width 24 height 24
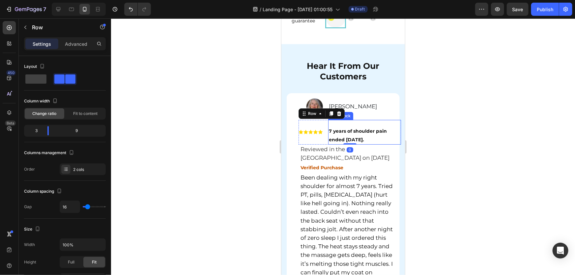
click at [360, 141] on strong "7 years of shoulder pain ended today." at bounding box center [358, 135] width 58 height 14
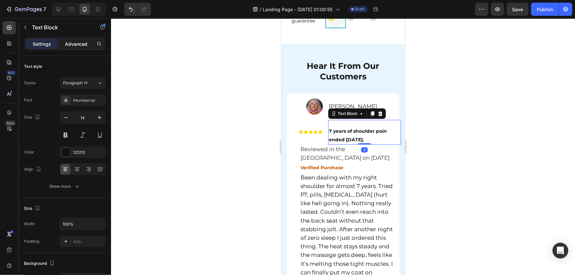
click at [75, 45] on p "Advanced" at bounding box center [76, 44] width 22 height 7
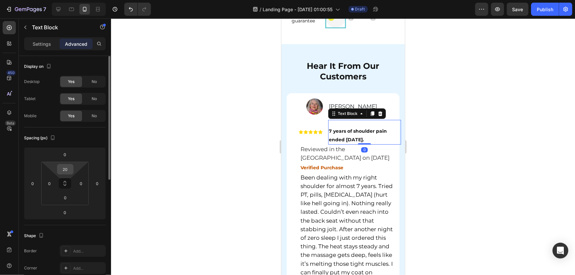
click at [71, 169] on input "20" at bounding box center [65, 170] width 13 height 10
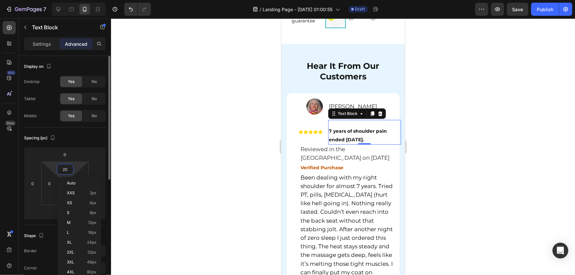
type input "0"
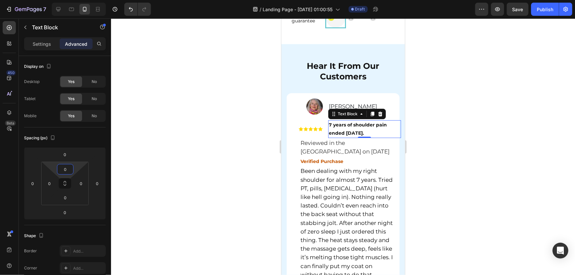
click at [414, 142] on div at bounding box center [343, 146] width 464 height 257
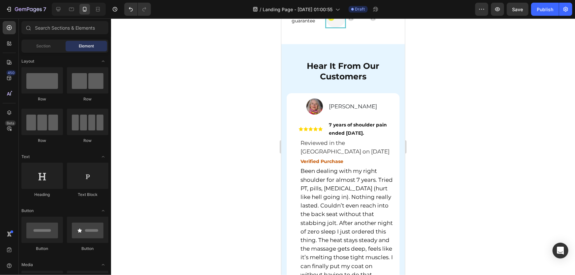
click at [448, 159] on div at bounding box center [343, 146] width 464 height 257
click at [469, 148] on div at bounding box center [343, 146] width 464 height 257
click at [482, 156] on div at bounding box center [343, 146] width 464 height 257
click at [439, 163] on div at bounding box center [343, 146] width 464 height 257
click at [449, 165] on div at bounding box center [343, 146] width 464 height 257
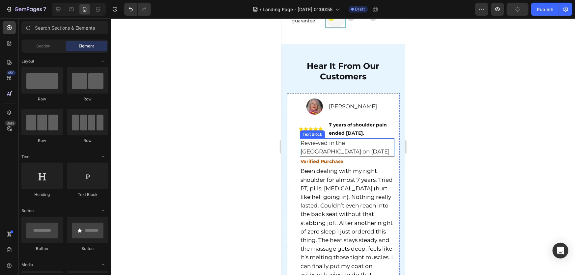
click at [364, 155] on span "Reviewed in the United States on March 28, 2025" at bounding box center [344, 146] width 89 height 15
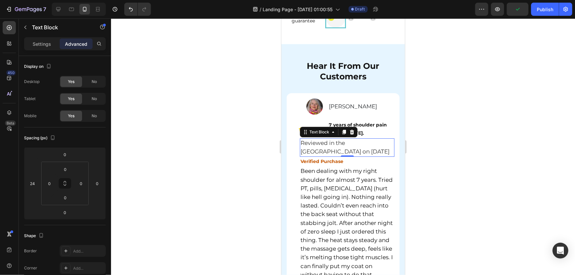
click at [496, 154] on div at bounding box center [343, 146] width 464 height 257
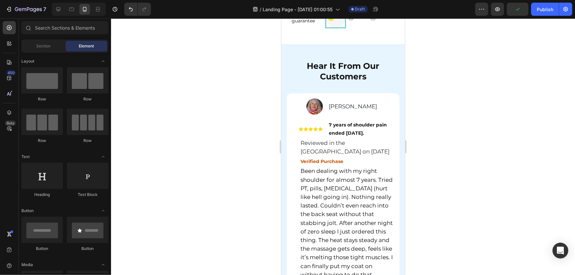
click at [353, 166] on div "Verified Purchase" at bounding box center [347, 162] width 95 height 10
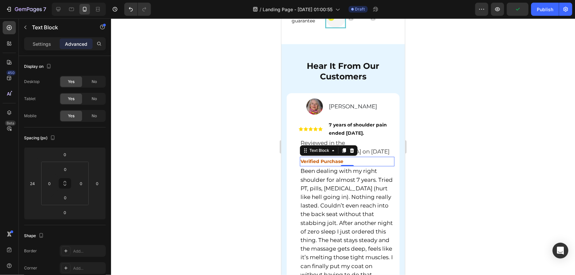
click at [487, 160] on div at bounding box center [343, 146] width 464 height 257
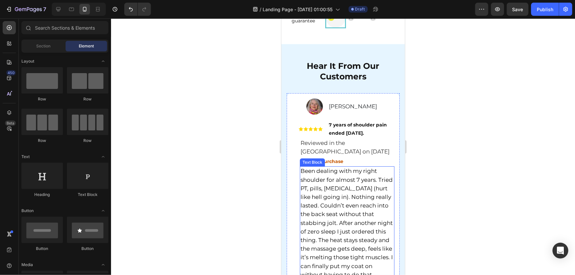
click at [359, 201] on p "Been dealing with my right shoulder for almost 7 years. Tried PT, pills, cortis…" at bounding box center [346, 232] width 93 height 130
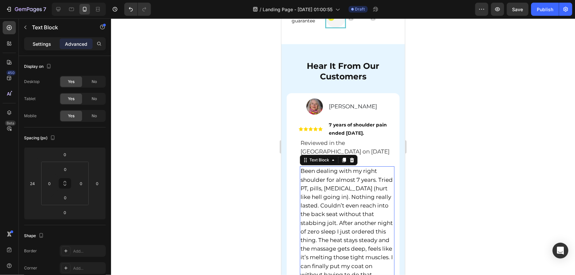
click at [38, 44] on p "Settings" at bounding box center [42, 44] width 18 height 7
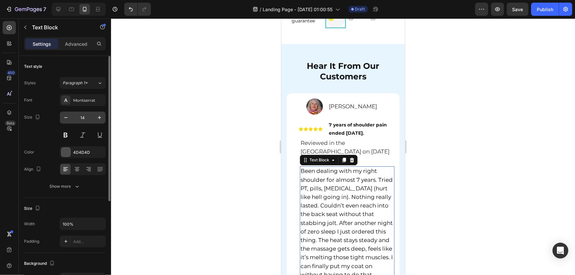
click at [85, 118] on input "14" at bounding box center [83, 118] width 22 height 12
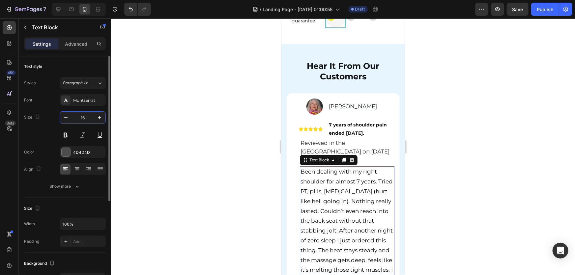
type input "16"
click at [335, 198] on span "Been dealing with my right shoulder for almost 7 years. Tried PT, pills, cortis…" at bounding box center [346, 240] width 92 height 144
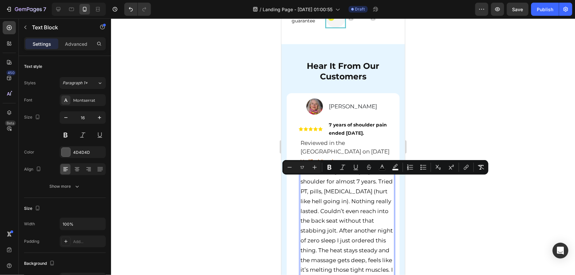
click at [306, 167] on input "17" at bounding box center [302, 168] width 13 height 8
drag, startPoint x: 306, startPoint y: 167, endPoint x: 296, endPoint y: 166, distance: 9.9
click at [298, 167] on input "17" at bounding box center [302, 168] width 13 height 8
type input "16"
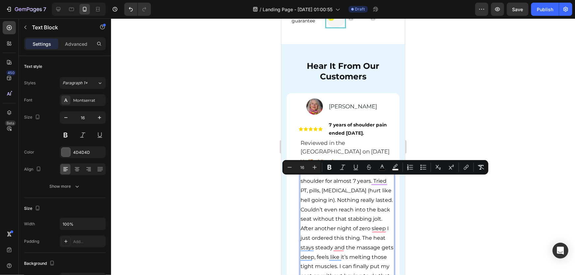
click at [464, 185] on div at bounding box center [343, 146] width 464 height 257
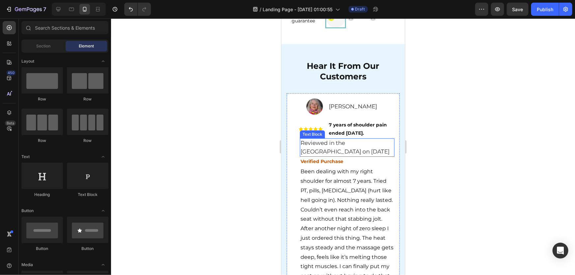
click at [337, 155] on span "Reviewed in the United States on March 28, 2025" at bounding box center [344, 146] width 89 height 15
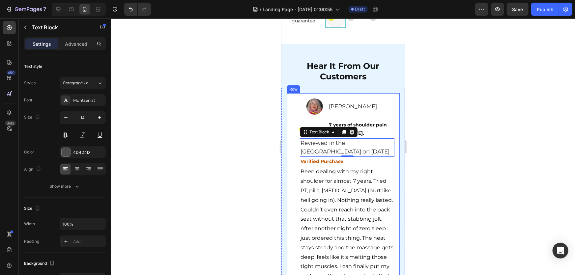
click at [338, 152] on span "Reviewed in the [GEOGRAPHIC_DATA] on [DATE]" at bounding box center [344, 146] width 89 height 15
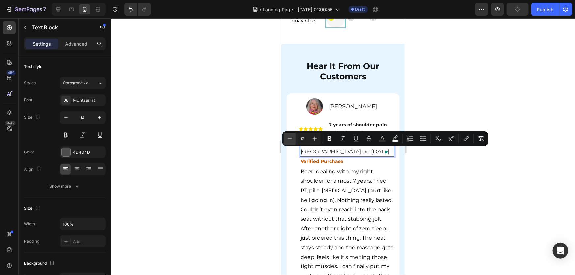
drag, startPoint x: 305, startPoint y: 138, endPoint x: 293, endPoint y: 138, distance: 11.5
click at [294, 138] on div "Minus 17 Plus" at bounding box center [302, 139] width 37 height 12
type input "16"
click at [520, 249] on div at bounding box center [343, 146] width 464 height 257
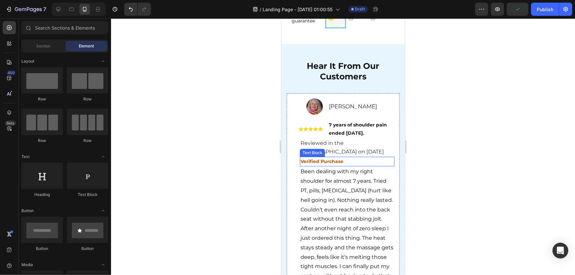
click at [346, 166] on p "Verified Purchase" at bounding box center [346, 161] width 93 height 8
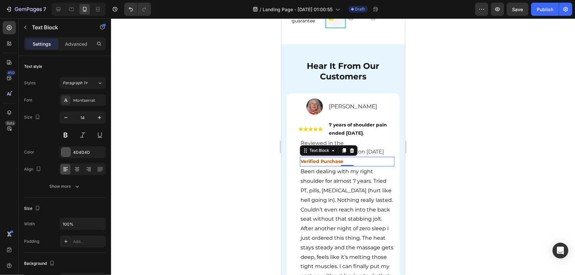
click at [327, 164] on strong "Verified Purchase" at bounding box center [321, 161] width 43 height 6
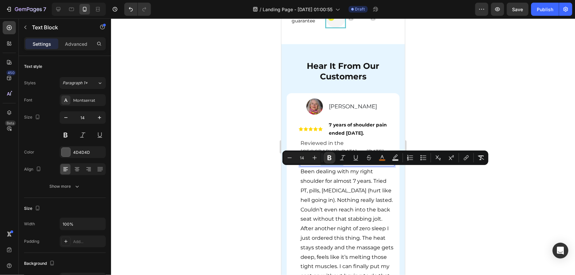
click at [350, 166] on p "Verified Purchase" at bounding box center [346, 161] width 93 height 8
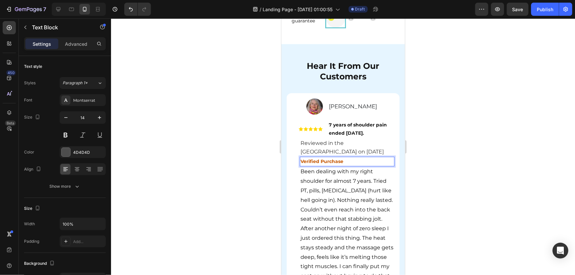
drag, startPoint x: 347, startPoint y: 171, endPoint x: 290, endPoint y: 170, distance: 56.7
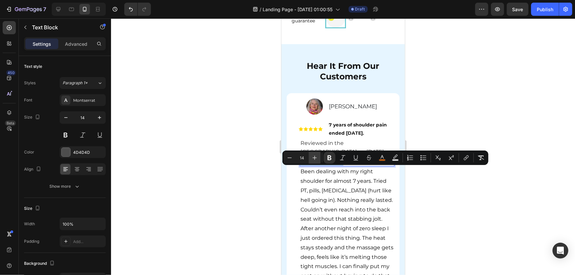
click at [315, 157] on icon "Editor contextual toolbar" at bounding box center [315, 158] width 7 height 7
type input "16"
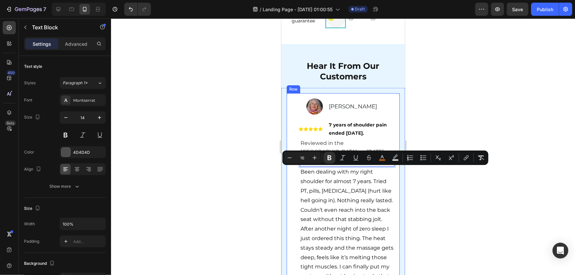
click at [479, 191] on div at bounding box center [343, 146] width 464 height 257
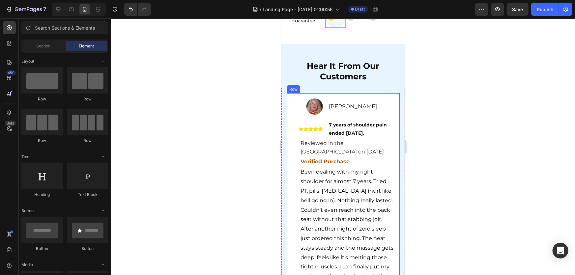
click at [468, 196] on div at bounding box center [343, 146] width 464 height 257
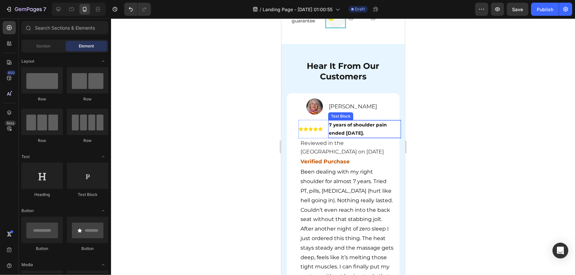
click at [334, 131] on strong "7 years of shoulder pain ended [DATE]." at bounding box center [358, 129] width 58 height 14
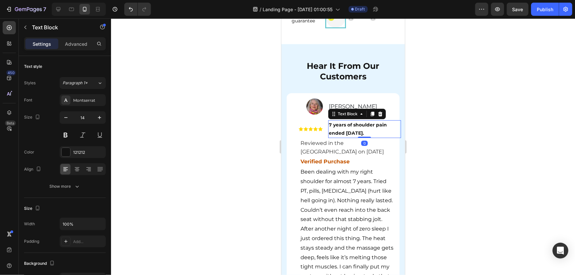
click at [344, 136] on strong "7 years of shoulder pain ended [DATE]." at bounding box center [358, 129] width 58 height 14
click at [364, 137] on p "7 years of shoulder pain ended [DATE]." at bounding box center [365, 129] width 72 height 16
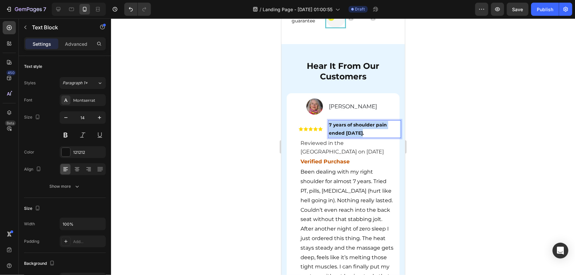
drag, startPoint x: 370, startPoint y: 143, endPoint x: 328, endPoint y: 131, distance: 43.4
click at [329, 131] on p "7 years of shoulder pain ended [DATE]." at bounding box center [365, 129] width 72 height 16
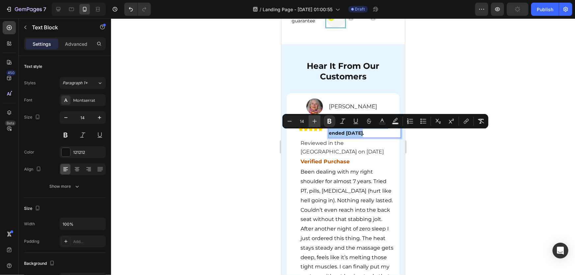
click at [317, 120] on icon "Editor contextual toolbar" at bounding box center [315, 121] width 7 height 7
type input "16"
drag, startPoint x: 459, startPoint y: 153, endPoint x: 120, endPoint y: 131, distance: 339.7
click at [459, 153] on div at bounding box center [343, 146] width 464 height 257
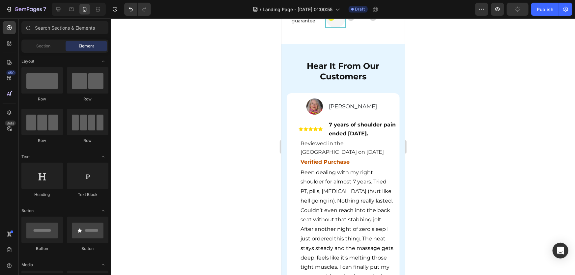
click at [424, 159] on div at bounding box center [343, 146] width 464 height 257
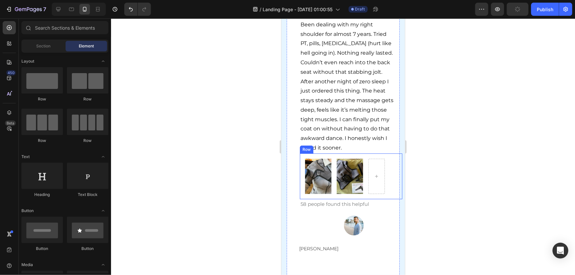
scroll to position [3840, 0]
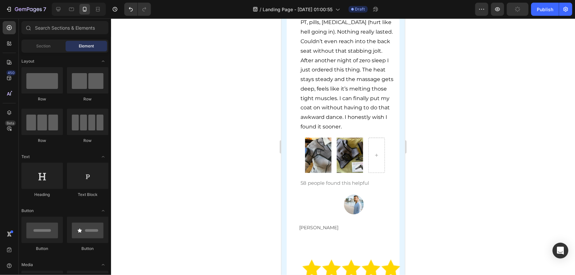
click at [469, 141] on div at bounding box center [343, 146] width 464 height 257
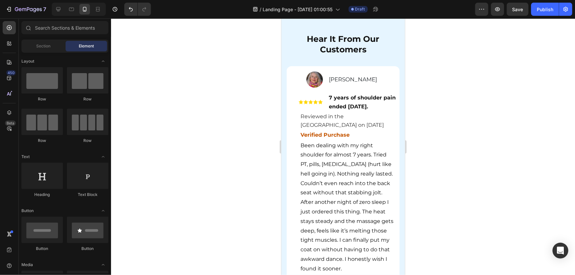
scroll to position [3660, 0]
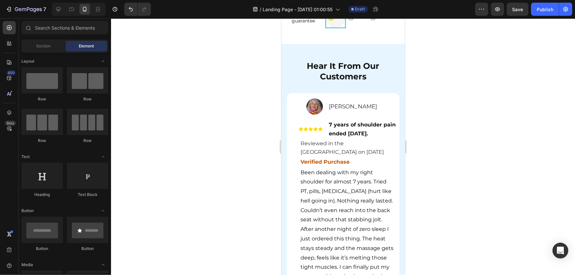
click at [505, 147] on div at bounding box center [343, 146] width 464 height 257
click at [497, 151] on div at bounding box center [343, 146] width 464 height 257
click at [455, 142] on div at bounding box center [343, 146] width 464 height 257
click at [300, 156] on p "Reviewed in the [GEOGRAPHIC_DATA] on [DATE]" at bounding box center [346, 147] width 93 height 17
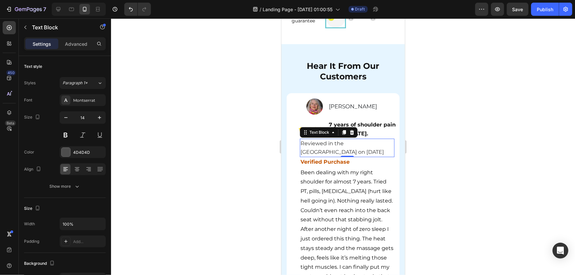
click at [76, 38] on div "Settings Advanced" at bounding box center [65, 43] width 82 height 13
click at [75, 45] on p "Advanced" at bounding box center [76, 44] width 22 height 7
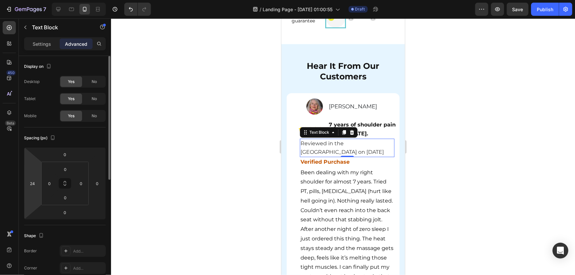
click at [37, 0] on html "7 / Landing Page - Aug 26, 01:00:55 Draft Preview Save Publish 450 Beta Section…" at bounding box center [287, 0] width 575 height 0
click at [33, 184] on input "24" at bounding box center [33, 184] width 10 height 10
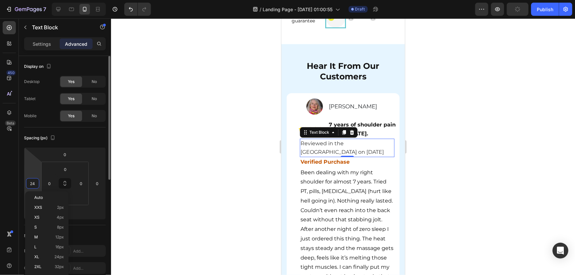
click at [37, 184] on input "24" at bounding box center [33, 184] width 10 height 10
drag, startPoint x: 36, startPoint y: 184, endPoint x: 22, endPoint y: 183, distance: 13.9
click at [24, 183] on div "0 24 0 0" at bounding box center [65, 183] width 82 height 73
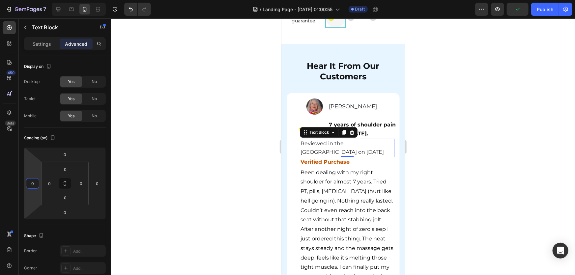
type input "0"
click at [528, 196] on div at bounding box center [343, 146] width 464 height 257
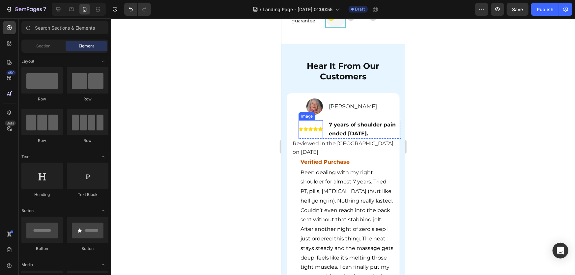
click at [320, 132] on img at bounding box center [310, 129] width 24 height 18
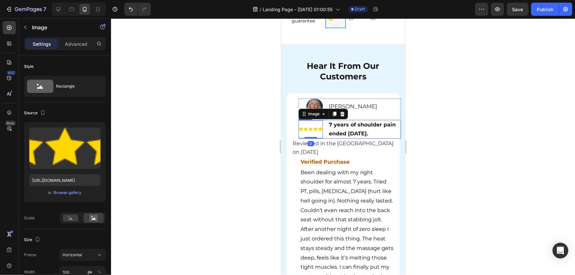
click at [324, 138] on div "Image 0 7 years of shoulder pain ended today. Text Block Row" at bounding box center [349, 129] width 103 height 18
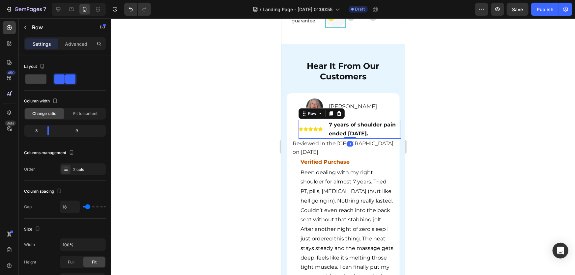
click at [70, 50] on div "Settings Advanced" at bounding box center [65, 46] width 92 height 19
click at [74, 44] on p "Advanced" at bounding box center [76, 44] width 22 height 7
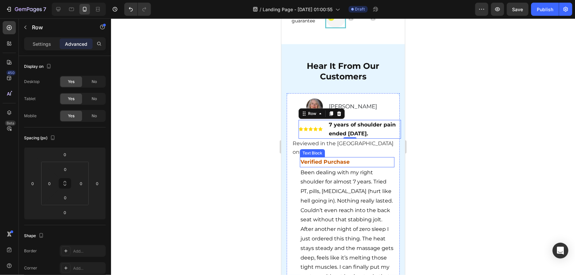
click at [353, 166] on p "Verified Purchase" at bounding box center [346, 162] width 93 height 9
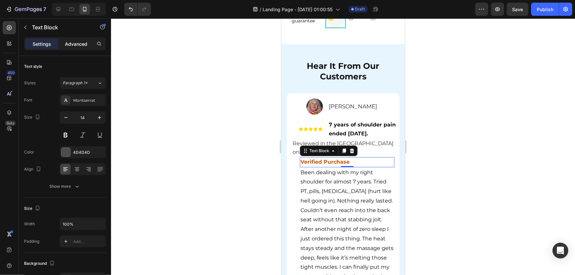
click at [77, 41] on p "Advanced" at bounding box center [76, 44] width 22 height 7
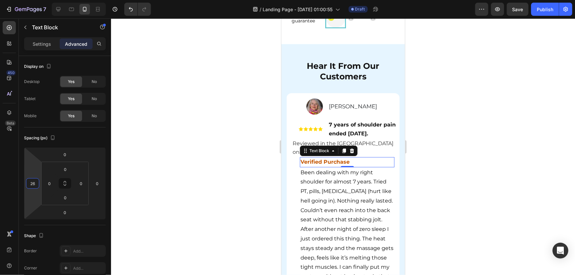
type input "28"
drag, startPoint x: 40, startPoint y: 183, endPoint x: 30, endPoint y: 182, distance: 9.9
click at [30, 0] on html "7 / Landing Page - Aug 26, 01:00:55 Draft Preview Save Publish 450 Beta Section…" at bounding box center [287, 0] width 575 height 0
drag, startPoint x: 34, startPoint y: 186, endPoint x: 23, endPoint y: 182, distance: 11.8
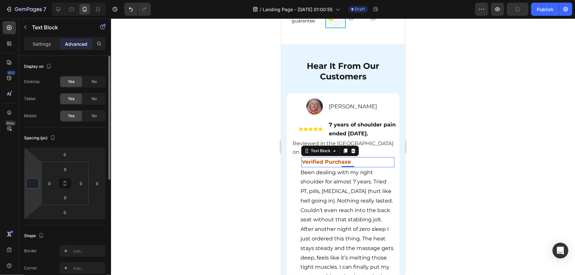
type input "0"
drag, startPoint x: 353, startPoint y: 206, endPoint x: 350, endPoint y: 207, distance: 4.3
click at [353, 205] on p "Been dealing with my right shoulder for almost 7 years. Tried PT, pills, [MEDIC…" at bounding box center [346, 234] width 93 height 133
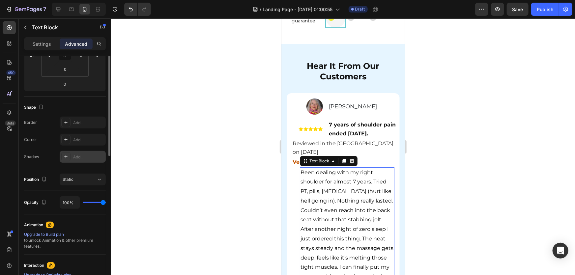
scroll to position [69, 0]
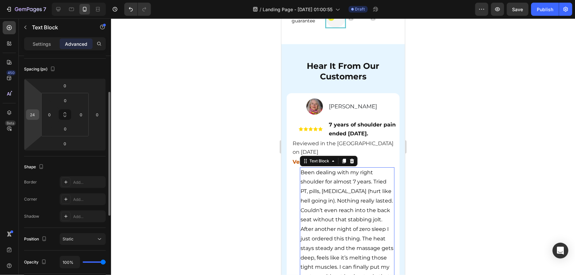
click at [35, 110] on input "24" at bounding box center [33, 115] width 10 height 10
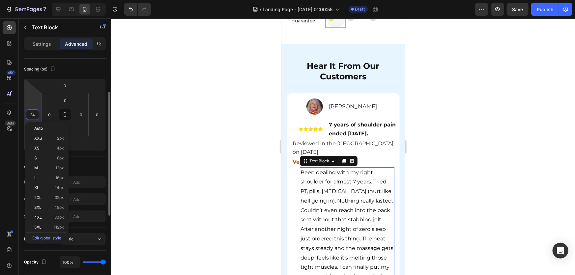
type input "0"
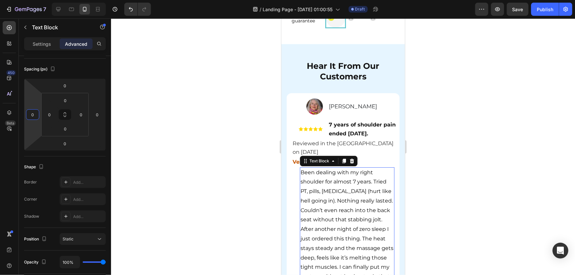
click at [479, 154] on div at bounding box center [343, 146] width 464 height 257
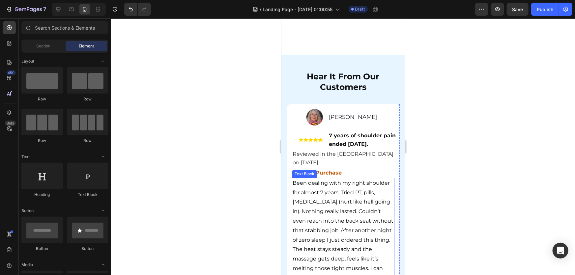
scroll to position [3750, 0]
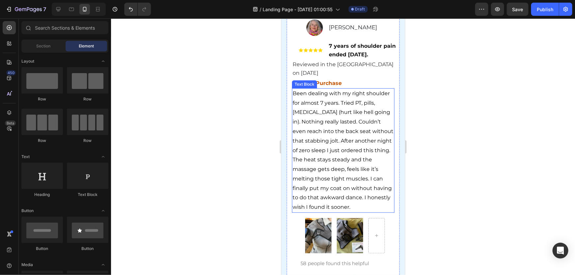
drag, startPoint x: 478, startPoint y: 173, endPoint x: 98, endPoint y: 166, distance: 380.3
click at [478, 173] on div at bounding box center [343, 146] width 464 height 257
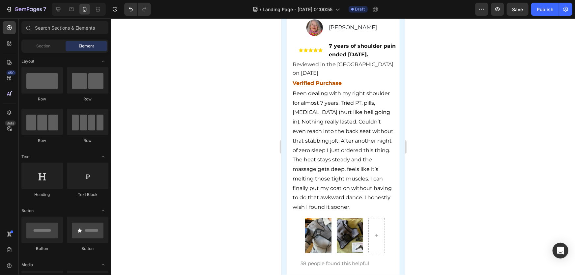
click at [459, 202] on div at bounding box center [343, 146] width 464 height 257
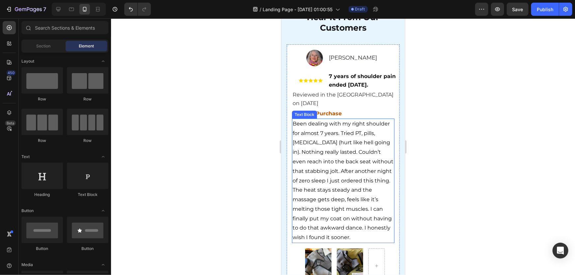
scroll to position [3690, 0]
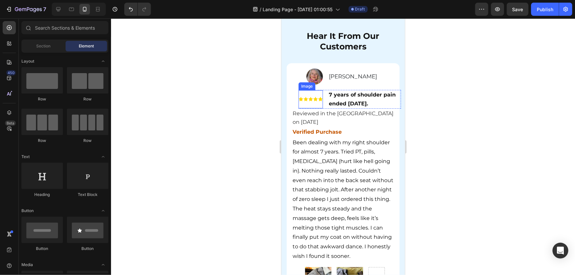
click at [304, 108] on img at bounding box center [310, 99] width 24 height 18
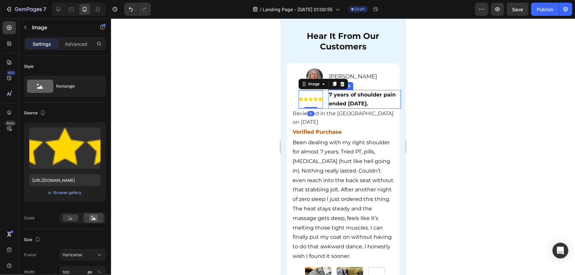
click at [322, 108] on div "Image 0 7 years of shoulder pain ended today. Text Block Row" at bounding box center [349, 99] width 103 height 18
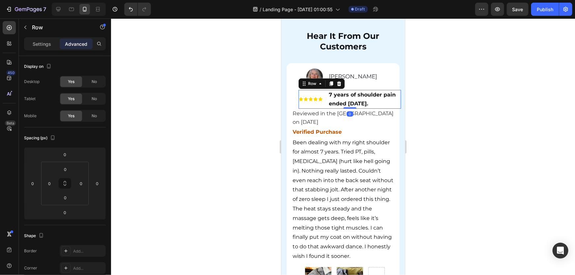
click at [323, 108] on div "Image 7 years of shoulder pain ended today. Text Block Row 0" at bounding box center [349, 99] width 103 height 18
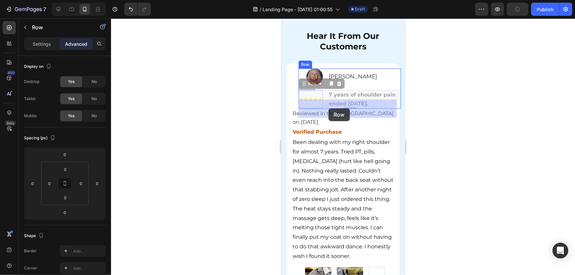
drag, startPoint x: 324, startPoint y: 115, endPoint x: 328, endPoint y: 108, distance: 8.0
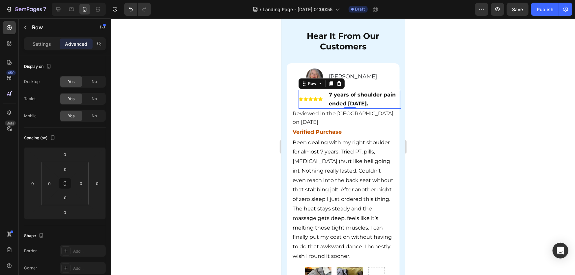
click at [561, 112] on div at bounding box center [343, 146] width 464 height 257
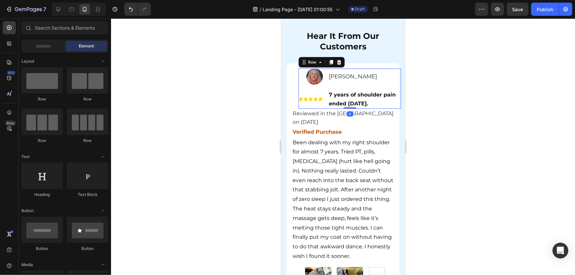
click at [302, 95] on div "Image Patricia Landry Text Block Row Image 7 years of shoulder pain ended today…" at bounding box center [349, 88] width 103 height 40
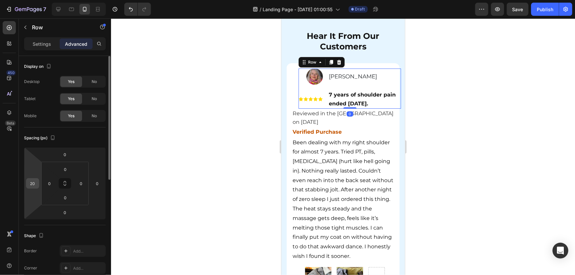
click at [29, 186] on input "20" at bounding box center [33, 184] width 10 height 10
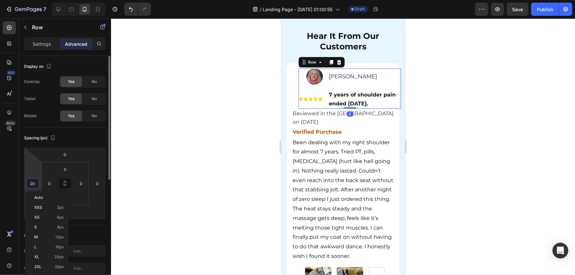
type input "0"
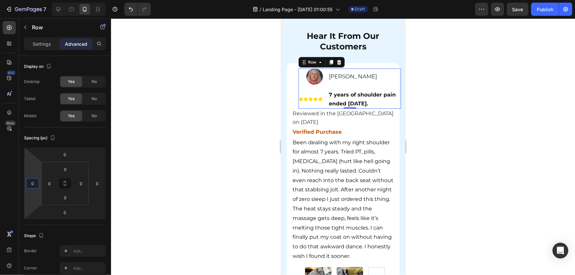
click at [554, 152] on div at bounding box center [343, 146] width 464 height 257
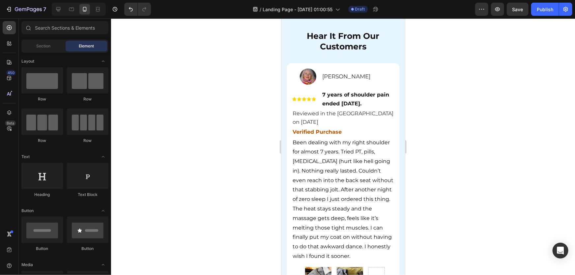
click at [498, 161] on div at bounding box center [343, 146] width 464 height 257
click at [509, 163] on div at bounding box center [343, 146] width 464 height 257
click at [348, 126] on p "Reviewed in the [GEOGRAPHIC_DATA] on [DATE]" at bounding box center [342, 117] width 101 height 17
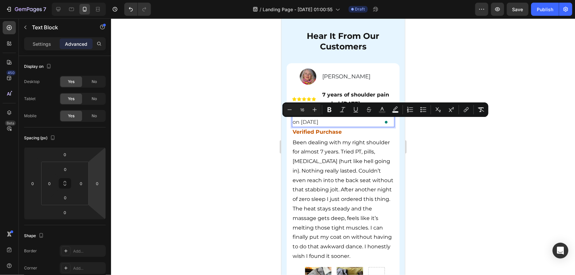
click at [303, 109] on input "16" at bounding box center [302, 110] width 13 height 8
drag, startPoint x: 304, startPoint y: 110, endPoint x: 295, endPoint y: 107, distance: 8.9
click at [295, 107] on div "Minus 16 Plus" at bounding box center [302, 110] width 37 height 12
type input "14"
click at [478, 166] on div at bounding box center [343, 146] width 464 height 257
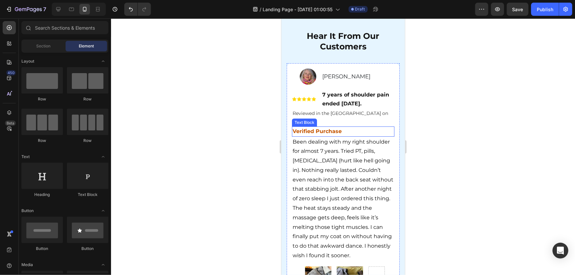
click at [323, 149] on span "Been dealing with my right shoulder for almost 7 years. Tried PT, pills, [MEDIC…" at bounding box center [342, 198] width 101 height 120
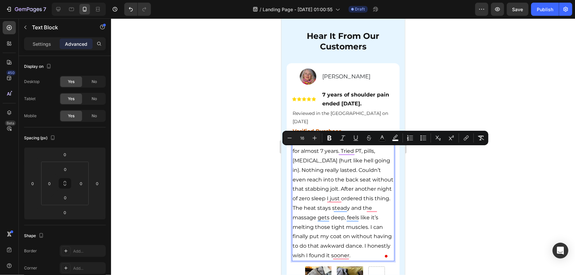
click at [303, 140] on input "16" at bounding box center [302, 138] width 13 height 8
drag, startPoint x: 305, startPoint y: 140, endPoint x: 285, endPoint y: 139, distance: 20.5
click at [288, 139] on div "Minus 16 Plus" at bounding box center [302, 138] width 37 height 12
type input "14"
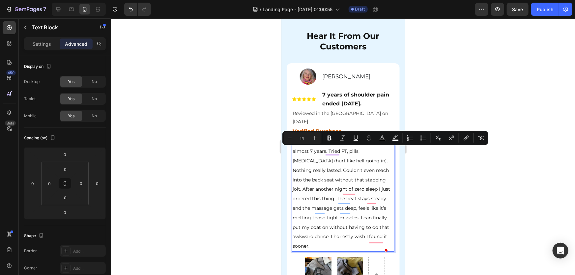
click at [466, 187] on div at bounding box center [343, 146] width 464 height 257
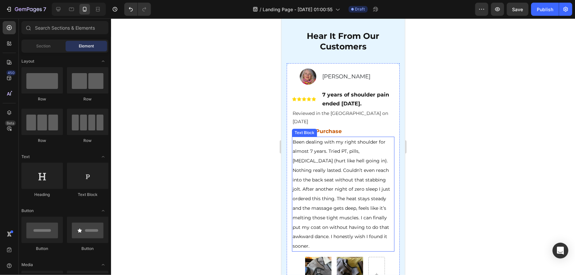
click at [359, 169] on span "Been dealing with my right shoulder for almost 7 years. Tried PT, pills, [MEDIC…" at bounding box center [341, 194] width 98 height 110
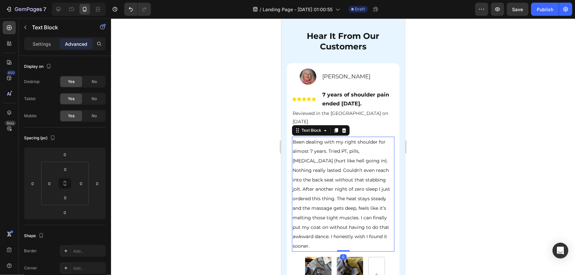
click at [502, 182] on div at bounding box center [343, 146] width 464 height 257
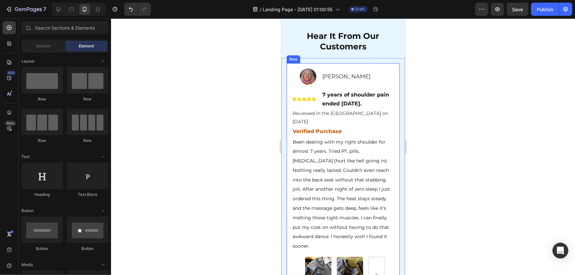
click at [362, 179] on span "Been dealing with my right shoulder for almost 7 years. Tried PT, pills, [MEDIC…" at bounding box center [341, 194] width 98 height 110
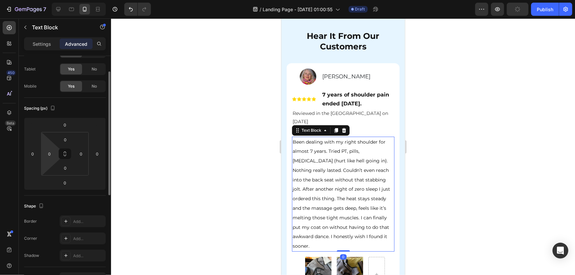
scroll to position [0, 0]
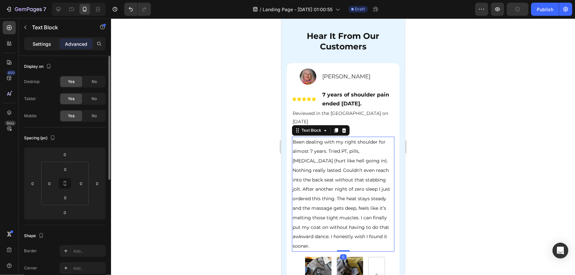
click at [43, 43] on p "Settings" at bounding box center [42, 44] width 18 height 7
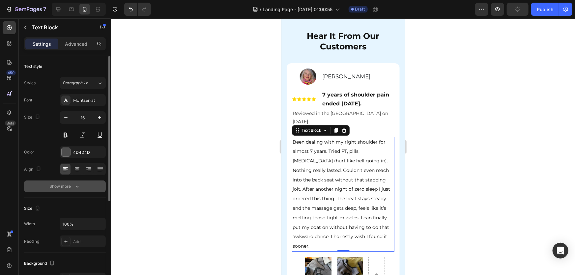
click at [78, 185] on icon "button" at bounding box center [77, 186] width 7 height 7
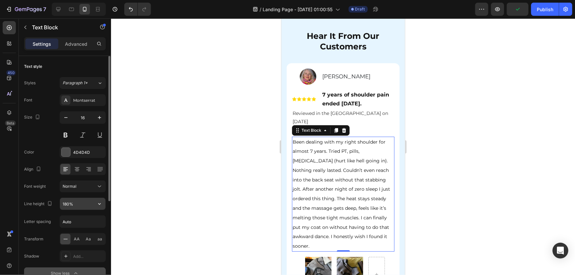
click at [74, 205] on input "180%" at bounding box center [83, 204] width 46 height 12
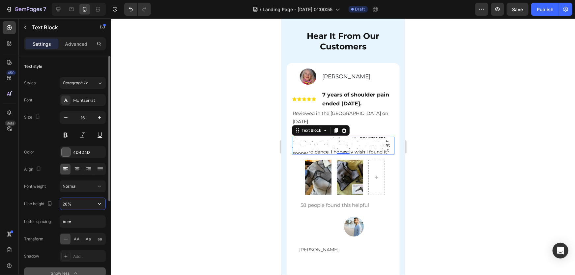
click at [86, 203] on input "20%" at bounding box center [83, 204] width 46 height 12
type input "20"
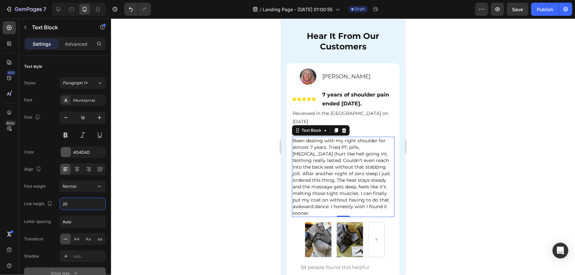
click at [474, 182] on div at bounding box center [343, 146] width 464 height 257
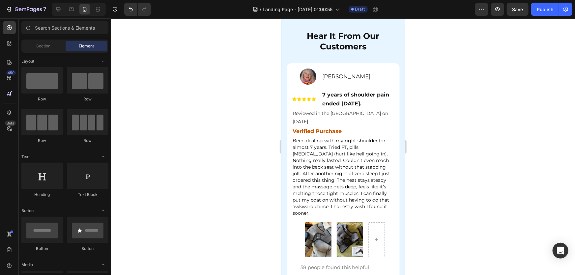
drag, startPoint x: 490, startPoint y: 168, endPoint x: 490, endPoint y: 171, distance: 3.7
click at [491, 168] on div at bounding box center [343, 146] width 464 height 257
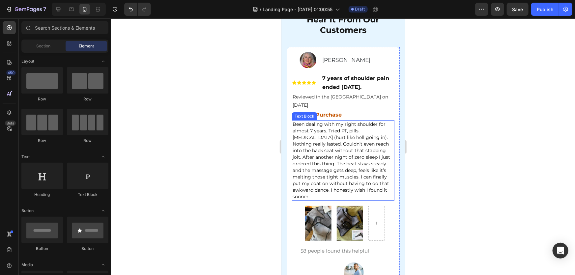
scroll to position [3750, 0]
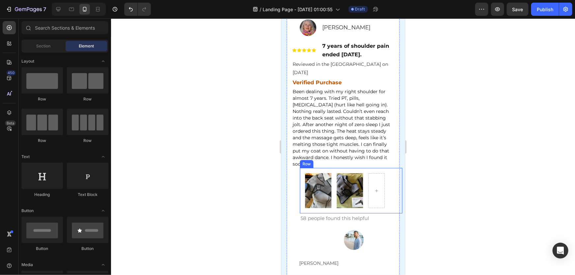
click at [302, 190] on div "Image Image Row" at bounding box center [351, 191] width 103 height 46
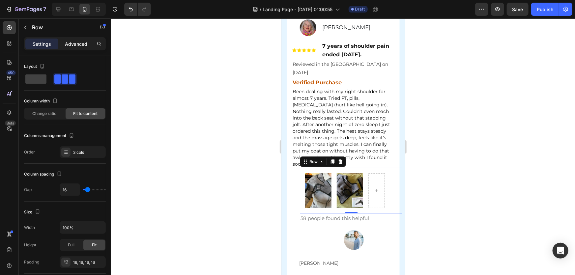
click at [73, 41] on p "Advanced" at bounding box center [76, 44] width 22 height 7
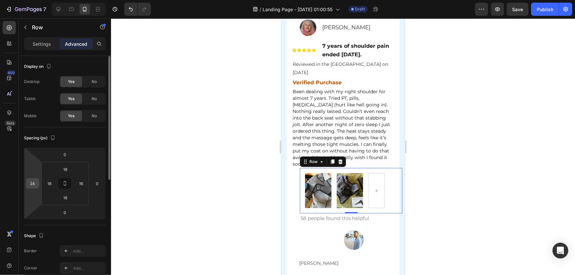
click at [36, 182] on input "24" at bounding box center [33, 184] width 10 height 10
type input "0"
click at [457, 183] on div at bounding box center [343, 146] width 464 height 257
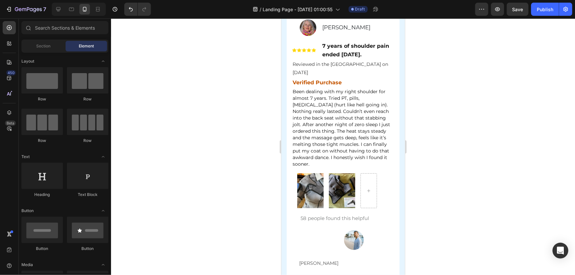
click at [422, 185] on div at bounding box center [343, 146] width 464 height 257
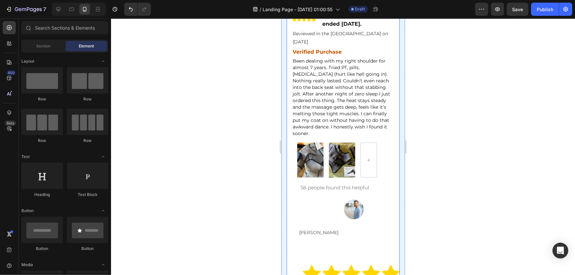
scroll to position [3810, 0]
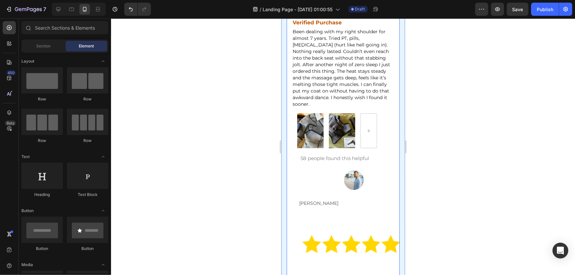
click at [486, 167] on div at bounding box center [343, 146] width 464 height 257
click at [371, 163] on div "58 people found this helpful" at bounding box center [347, 158] width 95 height 10
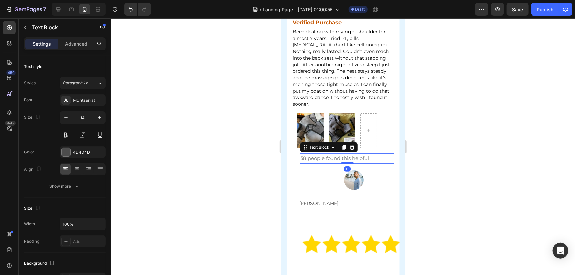
click at [324, 158] on span "58 people found this helpful" at bounding box center [334, 158] width 69 height 6
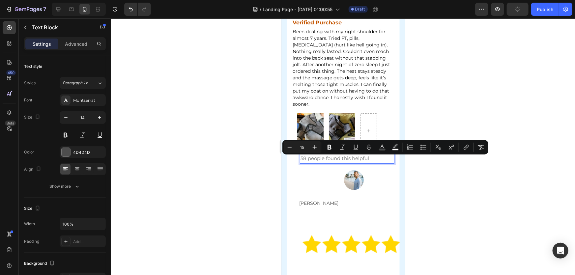
click at [304, 148] on input "15" at bounding box center [302, 147] width 13 height 8
drag, startPoint x: 305, startPoint y: 149, endPoint x: 292, endPoint y: 148, distance: 13.3
click at [292, 148] on div "Minus 15 Plus" at bounding box center [302, 147] width 37 height 12
type input "13"
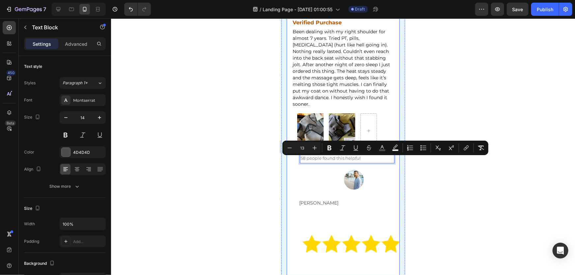
click at [482, 192] on div at bounding box center [343, 146] width 464 height 257
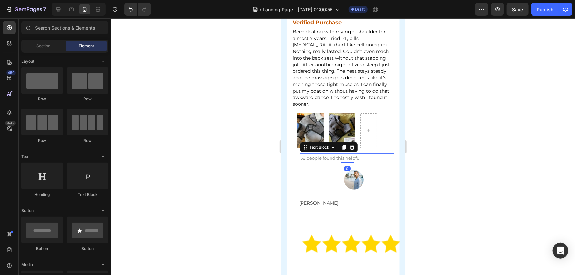
drag, startPoint x: 314, startPoint y: 158, endPoint x: 436, endPoint y: 163, distance: 122.1
click at [314, 158] on span "58 people found this helpful" at bounding box center [330, 157] width 60 height 5
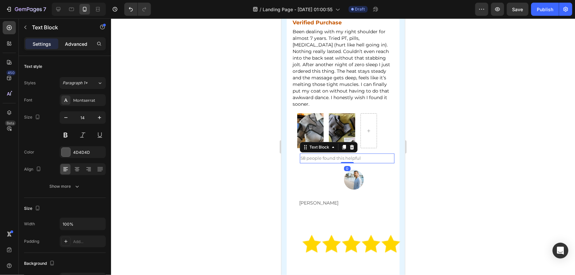
click at [82, 48] on div "Advanced" at bounding box center [76, 44] width 33 height 11
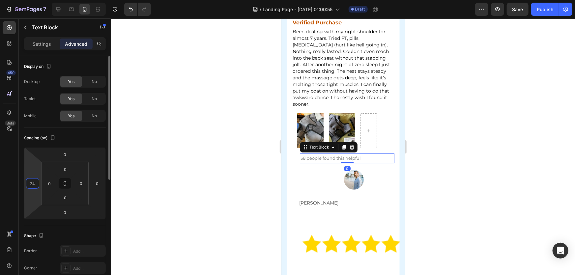
click at [36, 179] on input "24" at bounding box center [33, 184] width 10 height 10
type input "0"
click at [494, 178] on div at bounding box center [343, 146] width 464 height 257
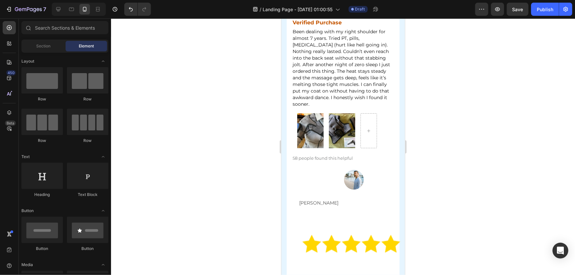
click at [483, 182] on div at bounding box center [343, 146] width 464 height 257
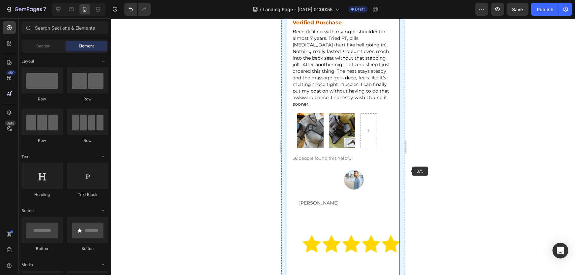
click at [461, 168] on div at bounding box center [343, 146] width 464 height 257
click at [491, 179] on div at bounding box center [343, 146] width 464 height 257
click at [474, 175] on div at bounding box center [343, 146] width 464 height 257
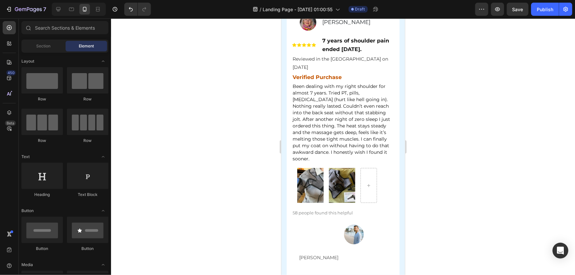
scroll to position [3690, 0]
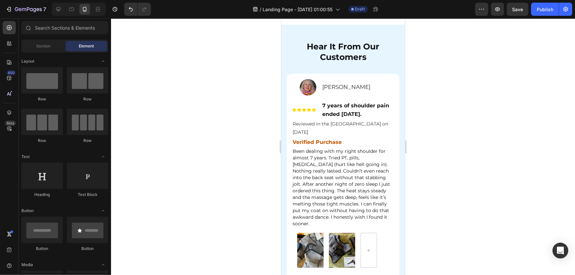
click at [485, 187] on div at bounding box center [343, 146] width 464 height 257
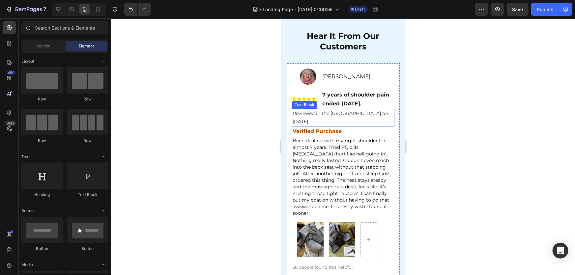
click at [484, 147] on div at bounding box center [343, 146] width 464 height 257
click at [297, 85] on div "Image" at bounding box center [304, 76] width 24 height 16
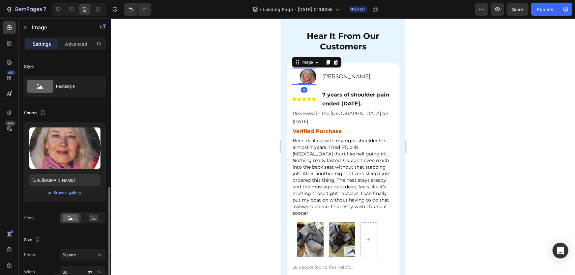
scroll to position [90, 0]
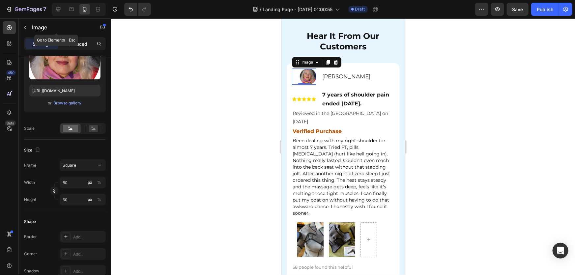
click at [89, 39] on div "Advanced" at bounding box center [76, 44] width 33 height 11
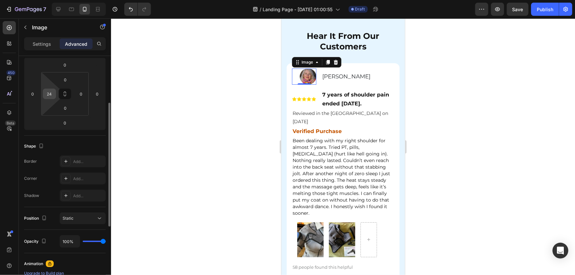
click at [51, 95] on input "24" at bounding box center [50, 94] width 10 height 10
type input "0"
click at [573, 127] on div at bounding box center [343, 146] width 464 height 257
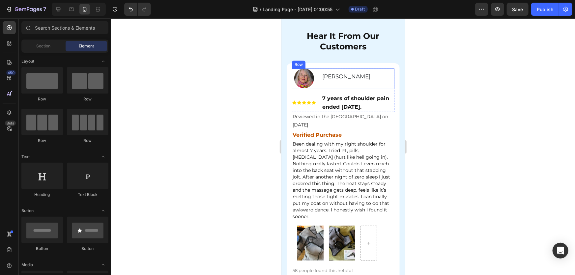
click at [328, 88] on div "Patricia Landry Text Block" at bounding box center [358, 78] width 73 height 20
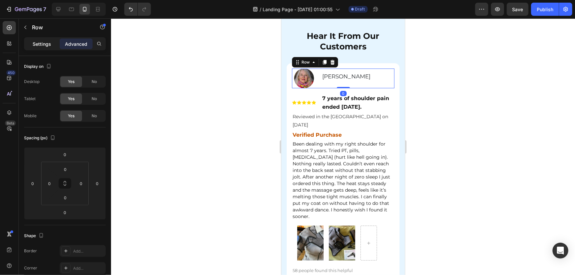
click at [54, 47] on div "Settings" at bounding box center [41, 44] width 33 height 11
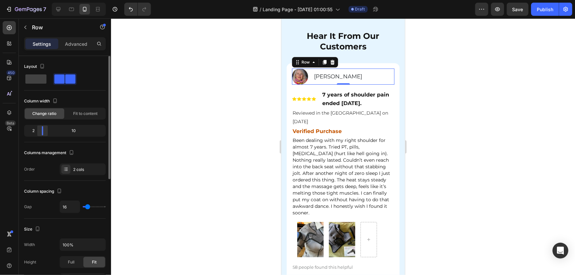
drag, startPoint x: 50, startPoint y: 132, endPoint x: 40, endPoint y: 132, distance: 9.9
click at [40, 132] on div at bounding box center [43, 130] width 12 height 9
click at [418, 134] on div at bounding box center [343, 146] width 464 height 257
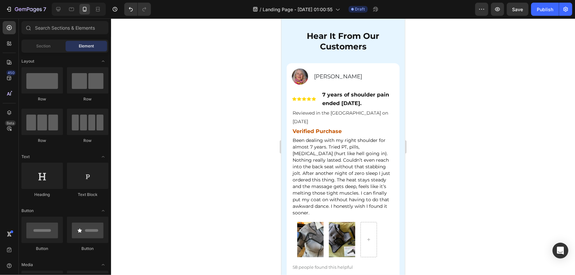
click at [455, 141] on div at bounding box center [343, 146] width 464 height 257
click at [461, 138] on div at bounding box center [343, 146] width 464 height 257
click at [310, 84] on div "Image Patricia Landry Text Block Row 0" at bounding box center [343, 76] width 103 height 16
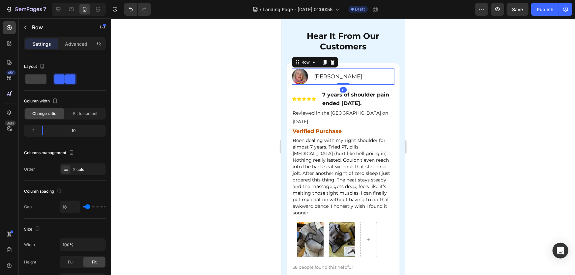
click at [326, 64] on icon at bounding box center [325, 62] width 4 height 5
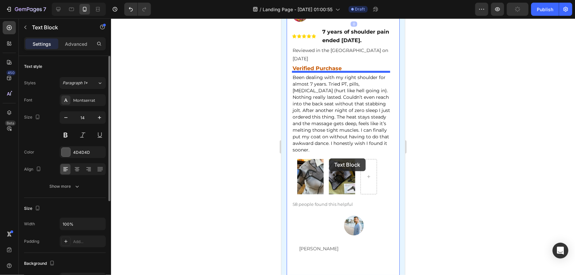
scroll to position [3870, 0]
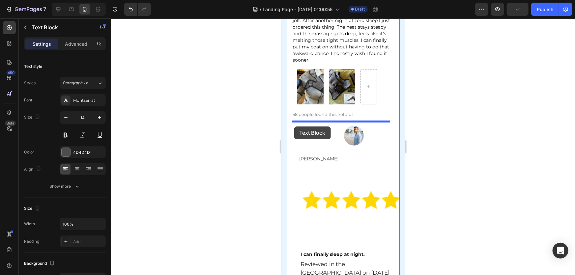
drag, startPoint x: 314, startPoint y: 107, endPoint x: 747, endPoint y: 157, distance: 435.8
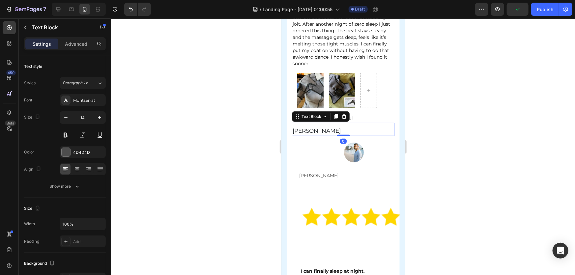
scroll to position [3874, 0]
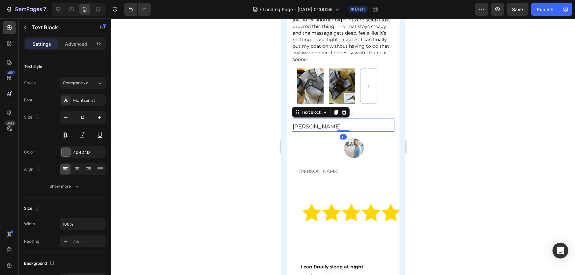
click at [491, 138] on div at bounding box center [343, 146] width 464 height 257
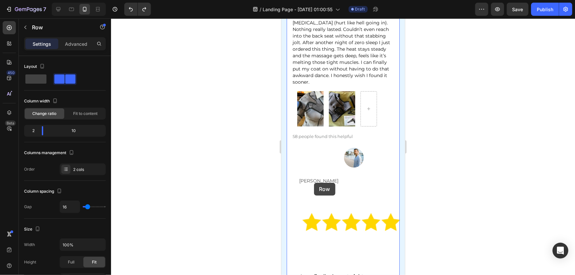
scroll to position [3904, 0]
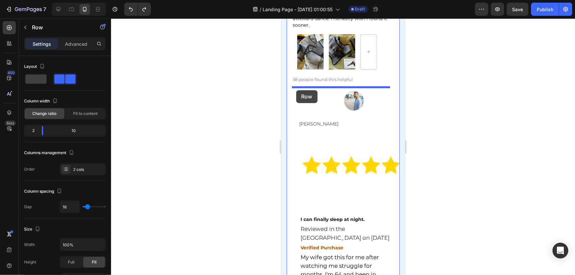
drag, startPoint x: 310, startPoint y: 103, endPoint x: 296, endPoint y: 90, distance: 18.4
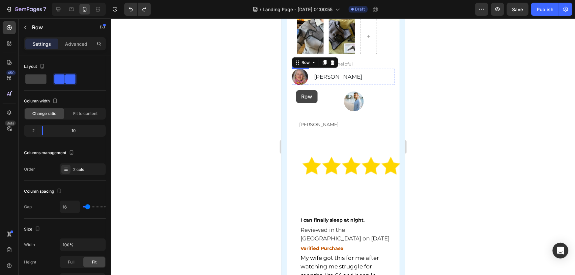
scroll to position [3888, 0]
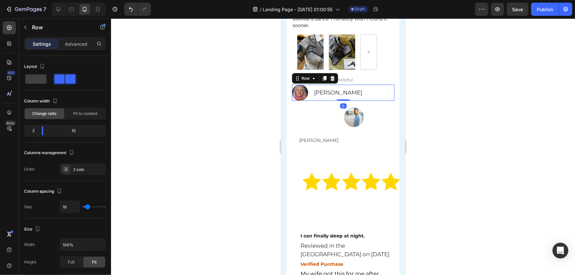
click at [461, 127] on div at bounding box center [343, 146] width 464 height 257
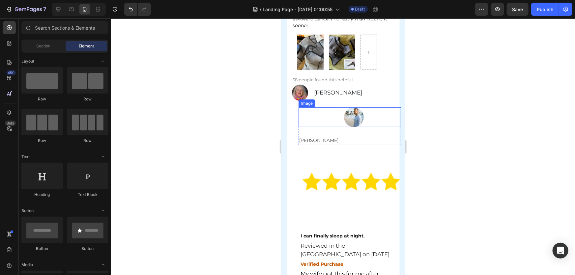
click at [358, 124] on img at bounding box center [354, 117] width 20 height 20
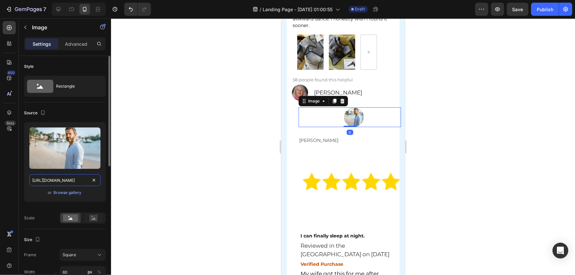
click at [50, 179] on input "https://encrypted-tbn0.gstatic.com/images?q=tbn:ANd9GcR2ko2AGyhv0uSVh_4axIZ_uBN…" at bounding box center [64, 180] width 71 height 12
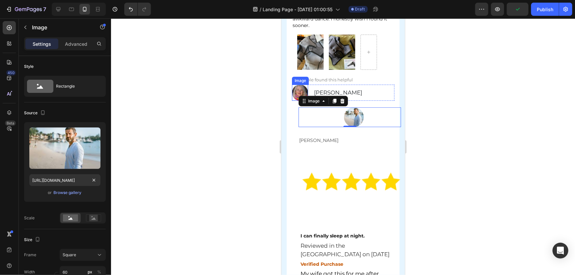
click at [299, 93] on img at bounding box center [300, 92] width 16 height 16
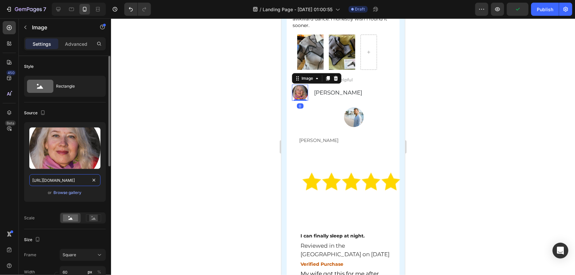
click at [67, 184] on input "https://assets.checkoutchamp.com/0fae3c70-45dd-11ee-86e4-45d907ee05ed/171412491…" at bounding box center [64, 180] width 71 height 12
paste input "encrypted-tbn0.gstatic.com/images?q=tbn:ANd9GcR2ko2AGyhv0uSVh_4axIZ_uBN0Tic0Iqr…"
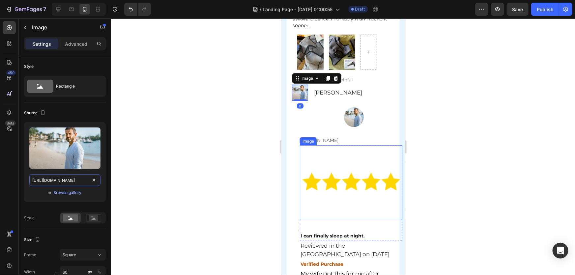
scroll to position [0, 143]
type input "https://encrypted-tbn0.gstatic.com/images?q=tbn:ANd9GcR2ko2AGyhv0uSVh_4axIZ_uBN…"
click at [537, 149] on div at bounding box center [343, 146] width 464 height 257
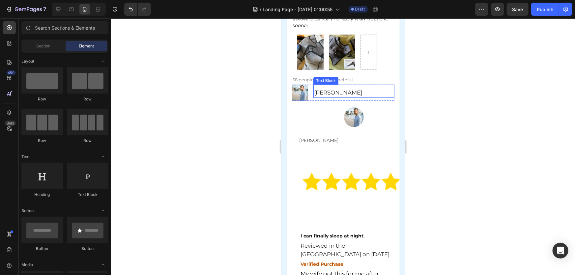
click at [333, 92] on span "[PERSON_NAME]" at bounding box center [338, 92] width 48 height 7
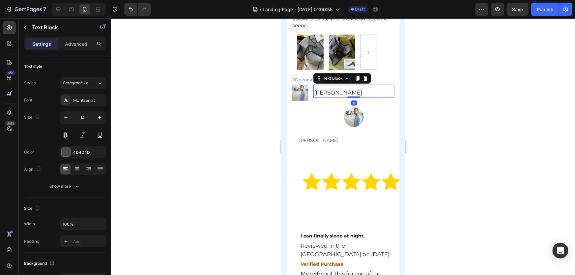
click at [333, 92] on span "[PERSON_NAME]" at bounding box center [338, 92] width 48 height 7
drag, startPoint x: 369, startPoint y: 95, endPoint x: 309, endPoint y: 95, distance: 60.0
click at [309, 95] on div "Image Patricia Landry Text Block 0 Row" at bounding box center [343, 92] width 103 height 16
click at [541, 101] on div at bounding box center [343, 146] width 464 height 257
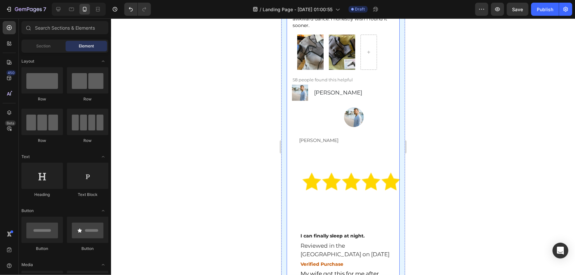
click at [351, 114] on img at bounding box center [354, 117] width 20 height 20
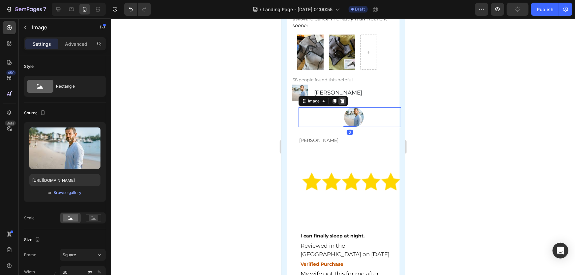
click at [344, 103] on icon at bounding box center [342, 101] width 4 height 5
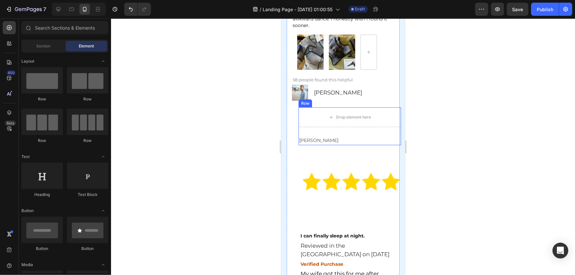
click at [335, 132] on div "Drop element here Kevin Roberts Text Block Row" at bounding box center [349, 126] width 103 height 38
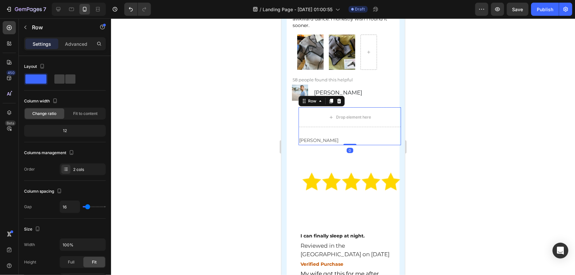
click at [339, 102] on icon at bounding box center [339, 101] width 4 height 5
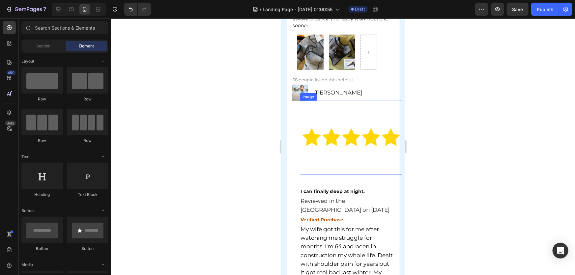
drag, startPoint x: 479, startPoint y: 105, endPoint x: 475, endPoint y: 106, distance: 4.3
click at [479, 105] on div at bounding box center [343, 146] width 464 height 257
click at [509, 111] on div at bounding box center [343, 146] width 464 height 257
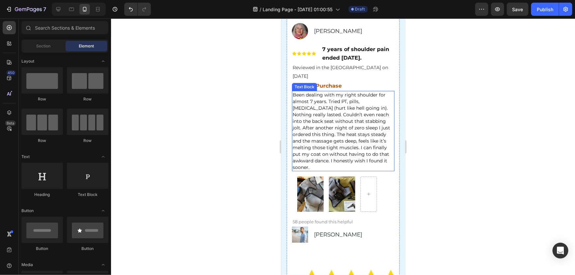
scroll to position [3678, 0]
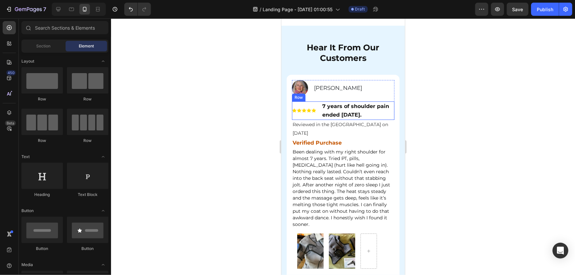
click at [317, 114] on div "Image 7 years of shoulder pain ended today. Text Block Row" at bounding box center [343, 110] width 103 height 18
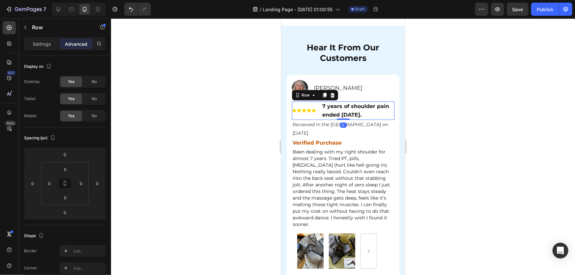
click at [325, 98] on icon at bounding box center [324, 94] width 5 height 5
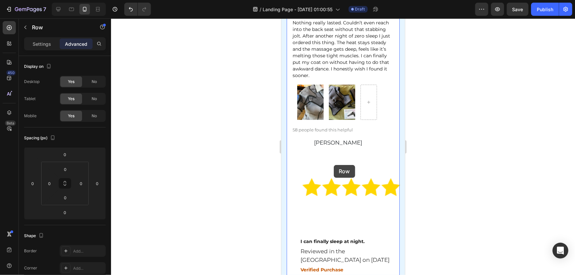
scroll to position [3888, 0]
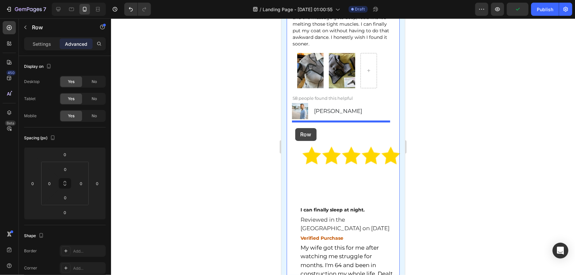
drag, startPoint x: 318, startPoint y: 144, endPoint x: 295, endPoint y: 128, distance: 27.9
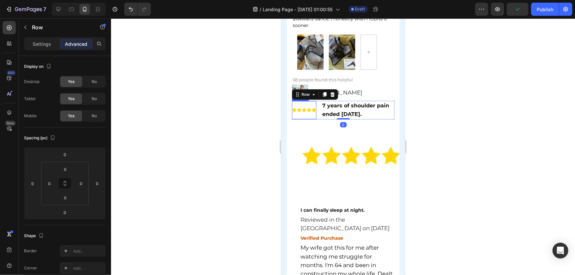
scroll to position [3870, 0]
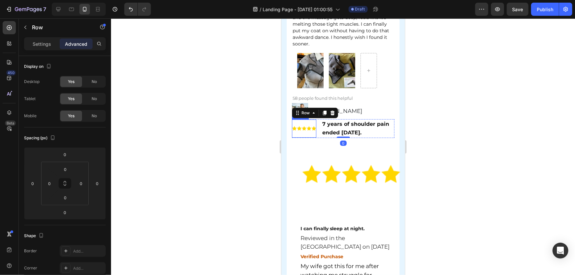
click at [505, 135] on div at bounding box center [343, 146] width 464 height 257
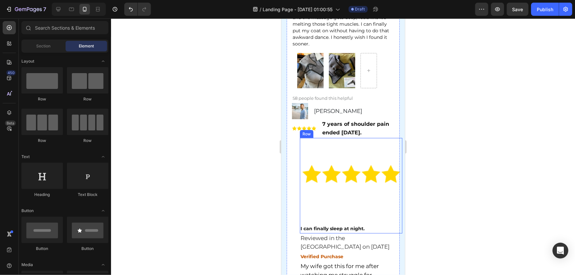
click at [322, 225] on div "I can finally sleep at night." at bounding box center [351, 229] width 103 height 10
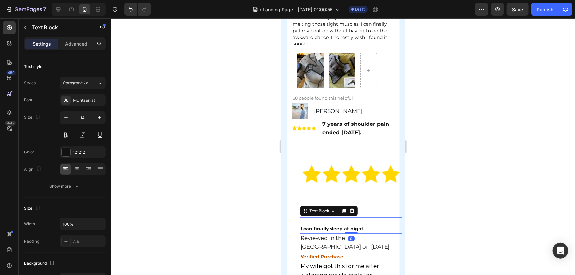
click at [326, 228] on strong "I can finally sleep at night." at bounding box center [332, 229] width 64 height 6
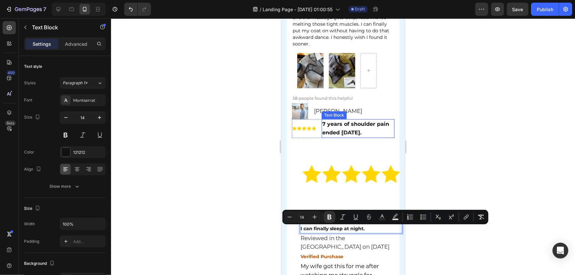
click at [342, 130] on p "7 years of shoulder pain ended today." at bounding box center [358, 128] width 72 height 17
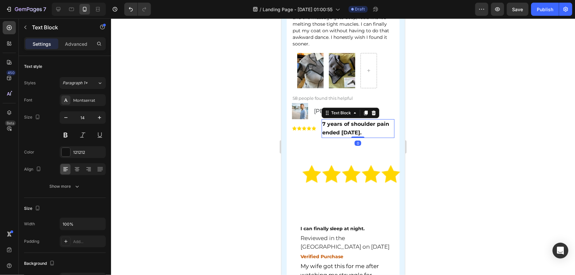
click at [339, 129] on strong "7 years of shoulder pain ended today." at bounding box center [355, 128] width 67 height 15
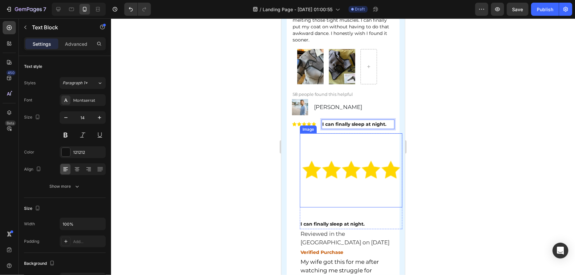
click at [504, 159] on div at bounding box center [343, 146] width 464 height 257
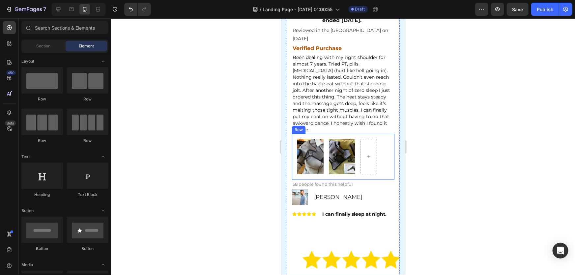
scroll to position [3694, 0]
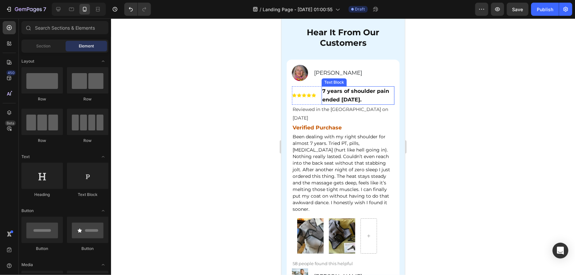
click at [342, 103] on strong "7 years of shoulder pain ended today." at bounding box center [355, 95] width 67 height 15
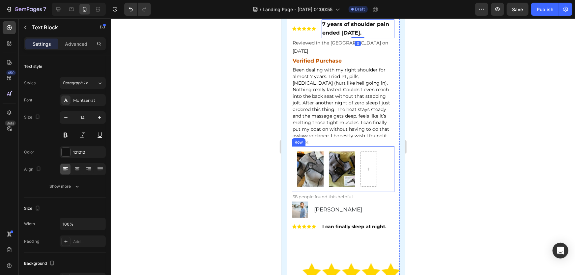
scroll to position [3814, 0]
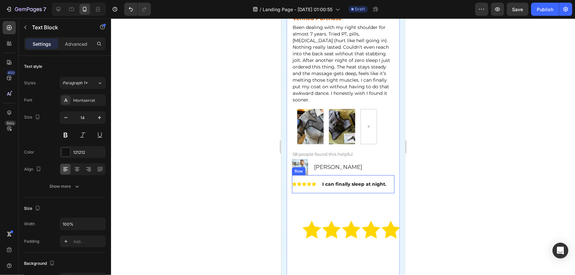
click at [338, 192] on div "I can finally sleep at night. Text Block" at bounding box center [358, 184] width 73 height 18
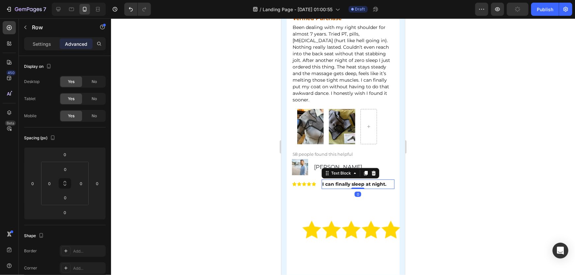
click at [335, 185] on strong "I can finally sleep at night." at bounding box center [354, 184] width 64 height 6
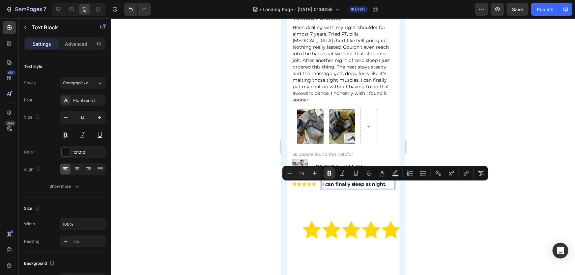
click at [301, 175] on input "14" at bounding box center [302, 173] width 13 height 8
drag, startPoint x: 306, startPoint y: 175, endPoint x: 296, endPoint y: 171, distance: 10.5
click at [296, 171] on input "14" at bounding box center [302, 173] width 13 height 8
click at [292, 175] on icon "Editor contextual toolbar" at bounding box center [290, 173] width 7 height 7
type input "15"
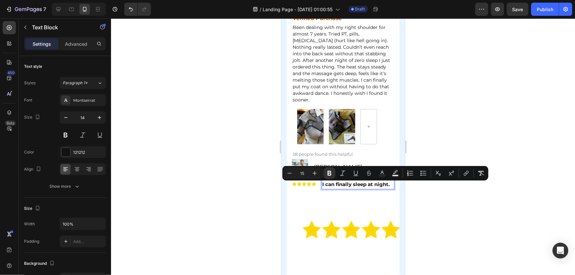
click at [264, 176] on div at bounding box center [343, 146] width 464 height 257
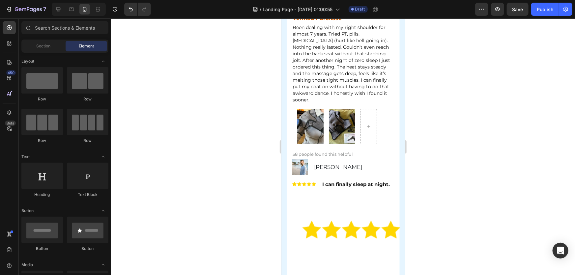
click at [445, 181] on div at bounding box center [343, 146] width 464 height 257
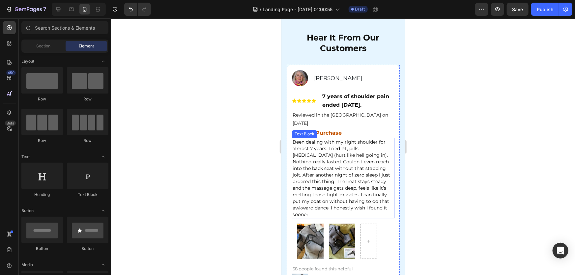
scroll to position [3664, 0]
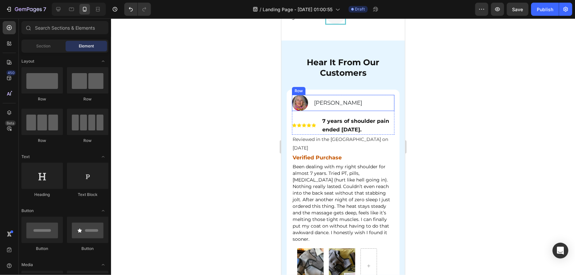
click at [332, 134] on p "7 years of shoulder pain ended today." at bounding box center [358, 125] width 72 height 17
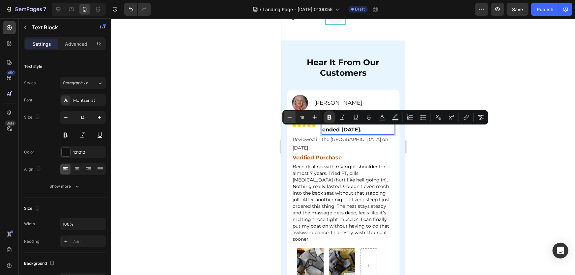
click at [292, 118] on icon "Editor contextual toolbar" at bounding box center [290, 117] width 7 height 7
type input "15"
click at [492, 171] on div at bounding box center [343, 146] width 464 height 257
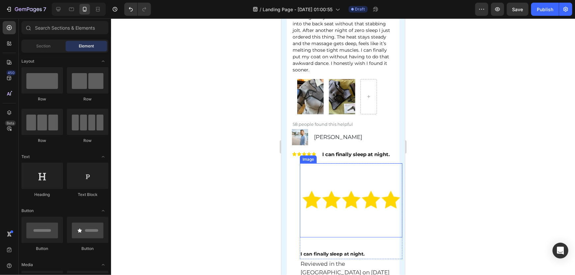
click at [483, 157] on div at bounding box center [343, 146] width 464 height 257
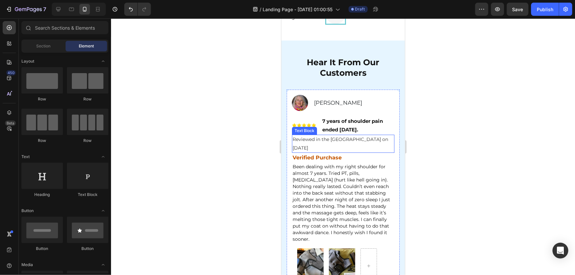
click at [318, 149] on span "Reviewed in the United States on March 28, 2025" at bounding box center [340, 143] width 96 height 14
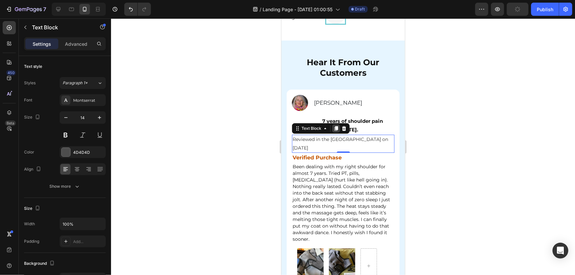
click at [335, 131] on icon at bounding box center [336, 128] width 4 height 5
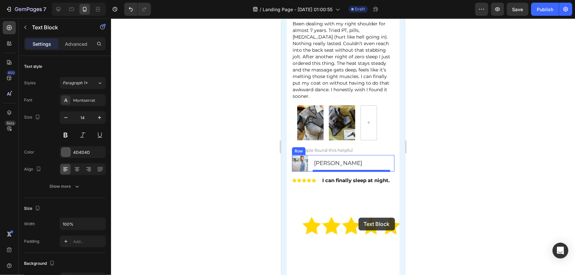
scroll to position [3874, 0]
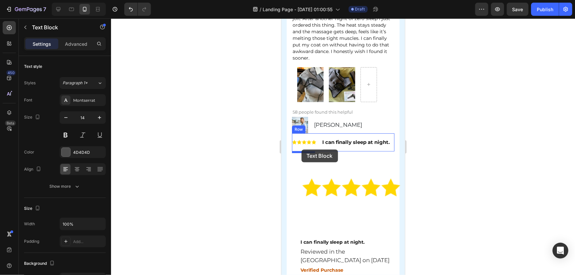
drag, startPoint x: 334, startPoint y: 172, endPoint x: 301, endPoint y: 149, distance: 39.5
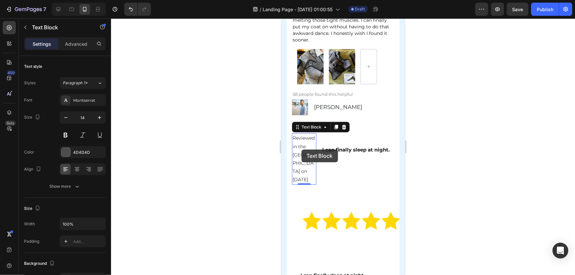
scroll to position [3855, 0]
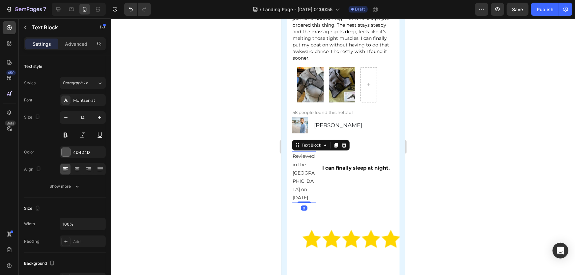
click at [462, 171] on div at bounding box center [343, 146] width 464 height 257
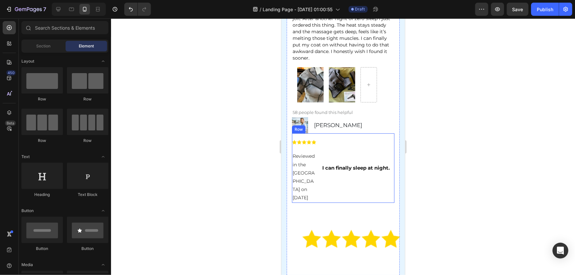
click at [361, 224] on img at bounding box center [351, 240] width 99 height 74
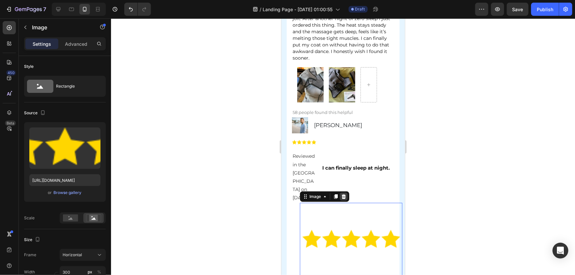
click at [345, 196] on icon at bounding box center [343, 196] width 5 height 5
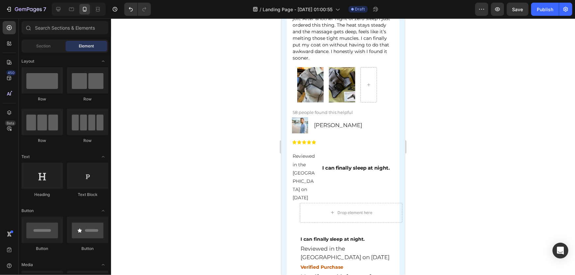
click at [453, 175] on div at bounding box center [343, 146] width 464 height 257
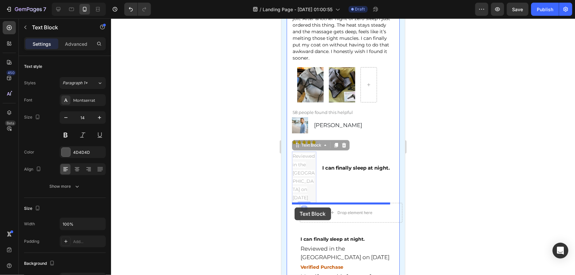
drag, startPoint x: 303, startPoint y: 172, endPoint x: 294, endPoint y: 207, distance: 36.3
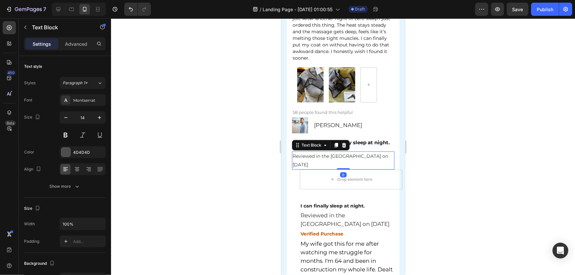
click at [489, 184] on div at bounding box center [343, 146] width 464 height 257
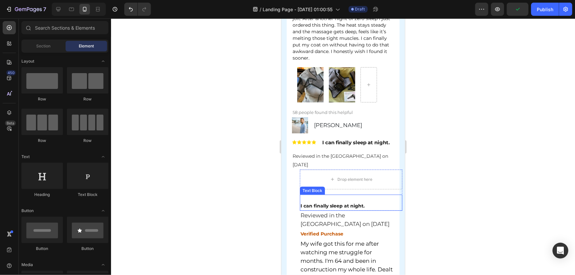
click at [315, 198] on div "I can finally sleep at night. Text Block" at bounding box center [351, 203] width 103 height 16
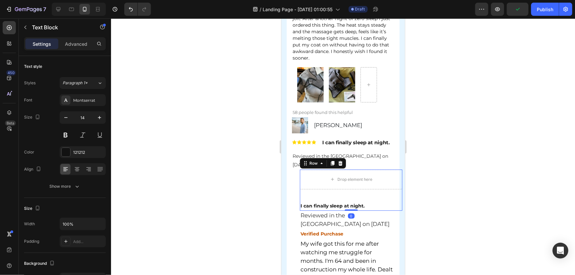
click at [364, 191] on div "Drop element here I can finally sleep at night. Text Block Row 0" at bounding box center [351, 189] width 103 height 41
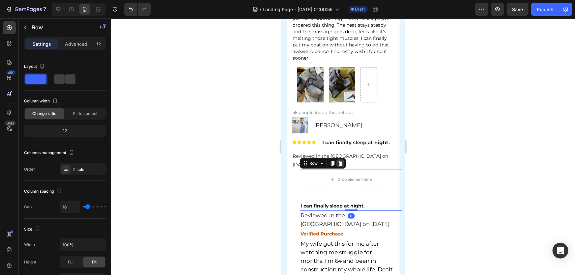
click at [342, 165] on icon at bounding box center [340, 163] width 4 height 5
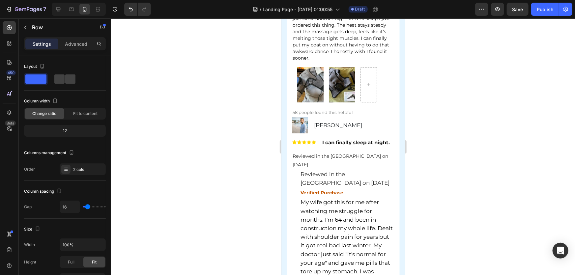
click at [468, 160] on div at bounding box center [343, 146] width 464 height 257
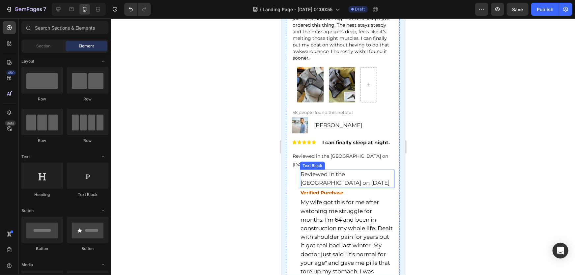
click at [324, 181] on span "Reviewed in the United States on April 7, 2025" at bounding box center [344, 178] width 89 height 15
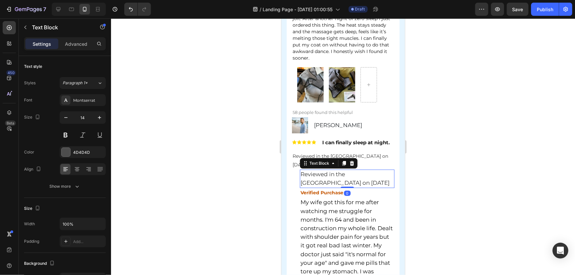
click at [464, 180] on div at bounding box center [343, 146] width 464 height 257
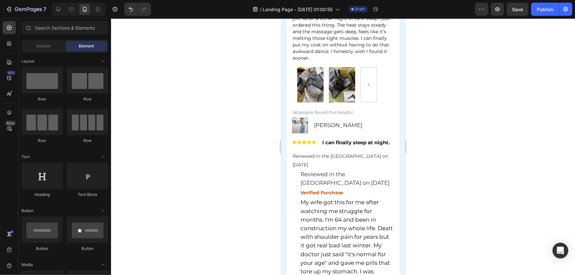
click at [458, 187] on div at bounding box center [343, 146] width 464 height 257
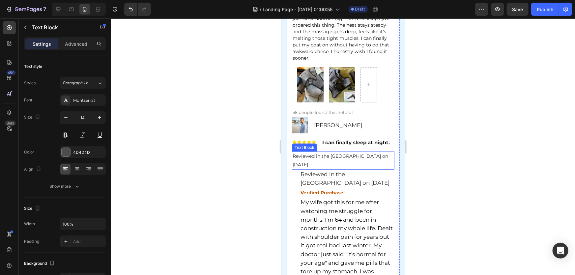
click at [381, 160] on p "Reviewed in the United States on March 28, 2025" at bounding box center [342, 160] width 101 height 16
click at [372, 158] on span "Reviewed in the United States on March 28, 2025" at bounding box center [340, 160] width 96 height 14
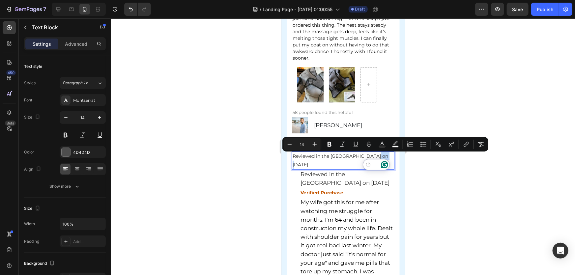
drag, startPoint x: 370, startPoint y: 157, endPoint x: 386, endPoint y: 157, distance: 15.5
click at [386, 157] on p "Reviewed in the United States on March 28, 2025" at bounding box center [342, 160] width 101 height 16
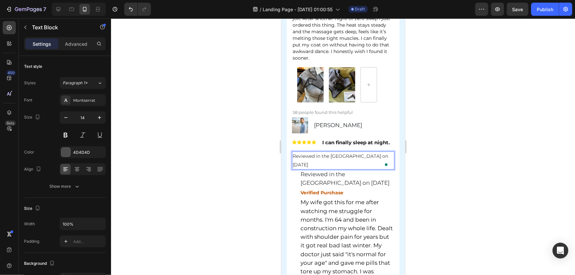
click at [386, 157] on span "Reviewed in the United States on April 28, 2025" at bounding box center [340, 160] width 96 height 14
drag, startPoint x: 386, startPoint y: 157, endPoint x: 382, endPoint y: 156, distance: 4.4
click at [382, 156] on span "Reviewed in the United States on April 28, 2025" at bounding box center [340, 160] width 96 height 14
click at [431, 209] on div at bounding box center [343, 146] width 464 height 257
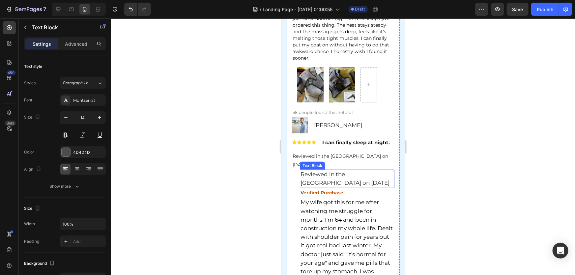
click at [380, 185] on p "Reviewed in the United States on April 7, 2025" at bounding box center [346, 178] width 93 height 17
drag, startPoint x: 351, startPoint y: 164, endPoint x: 718, endPoint y: 193, distance: 368.2
click at [351, 164] on icon at bounding box center [352, 163] width 4 height 5
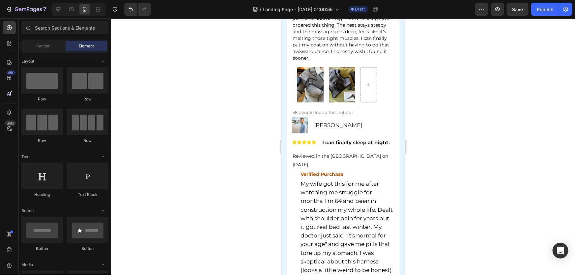
click at [492, 174] on div at bounding box center [343, 146] width 464 height 257
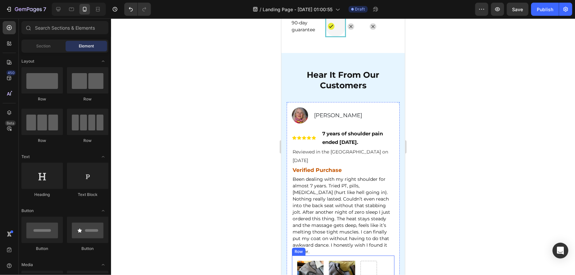
scroll to position [3616, 0]
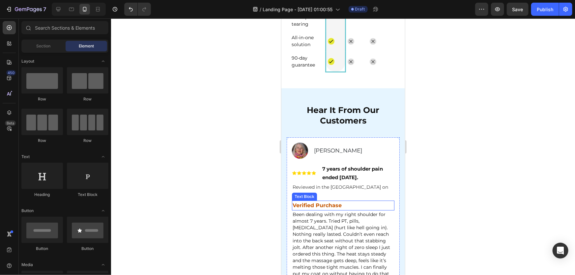
click at [356, 210] on p "Verified Purchase" at bounding box center [342, 205] width 101 height 9
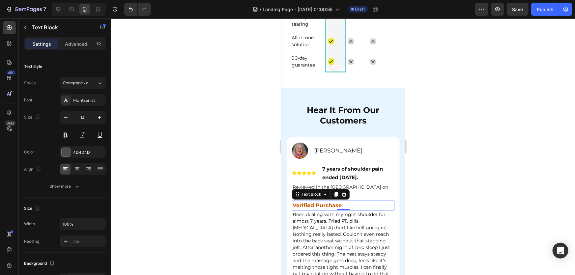
click at [336, 197] on icon at bounding box center [336, 194] width 4 height 5
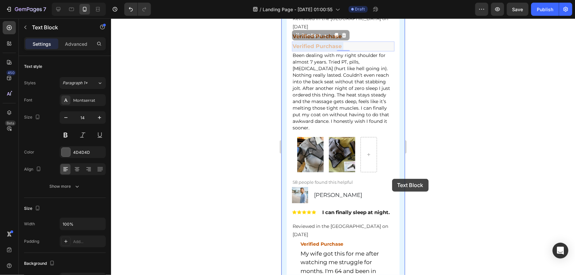
scroll to position [3915, 0]
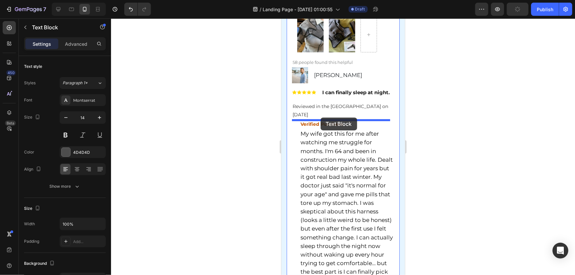
drag, startPoint x: 363, startPoint y: 135, endPoint x: 728, endPoint y: 193, distance: 369.6
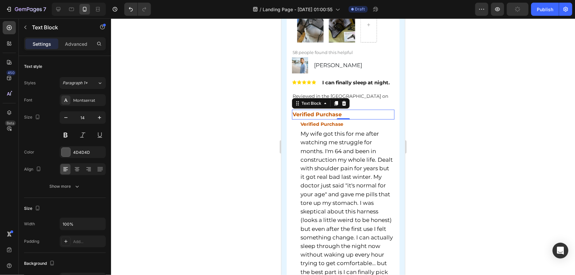
scroll to position [3906, 0]
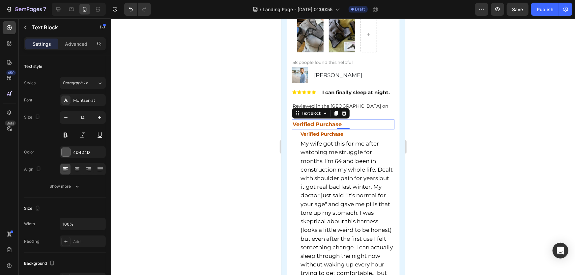
click at [469, 188] on div at bounding box center [343, 146] width 464 height 257
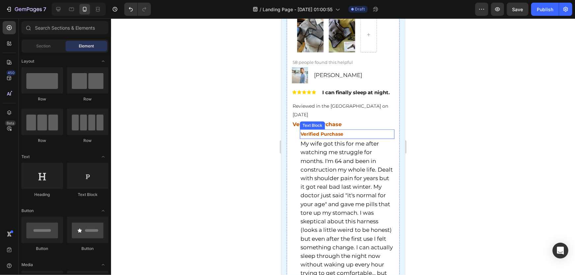
click at [356, 133] on p "Verified Purchase" at bounding box center [346, 134] width 93 height 8
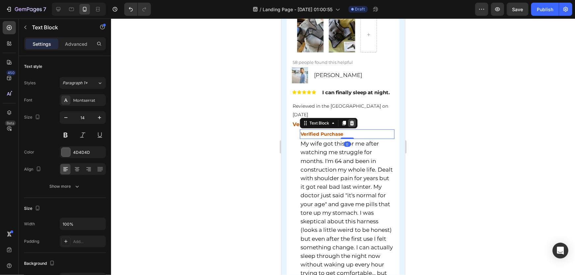
click at [352, 125] on icon at bounding box center [352, 123] width 4 height 5
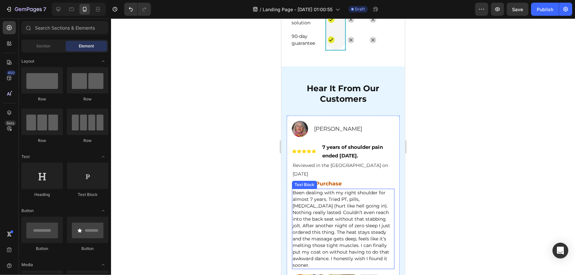
scroll to position [3666, 0]
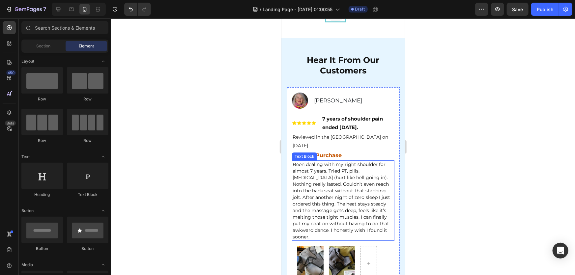
click at [364, 185] on span "Been dealing with my right shoulder for almost 7 years. Tried PT, pills, cortis…" at bounding box center [341, 200] width 98 height 78
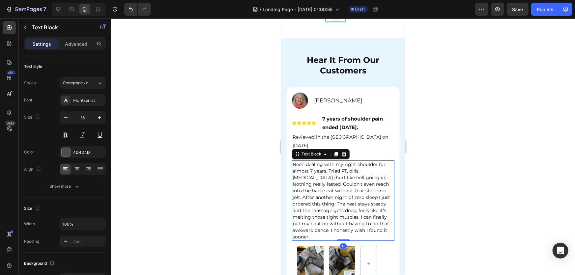
click at [336, 156] on icon at bounding box center [336, 154] width 4 height 5
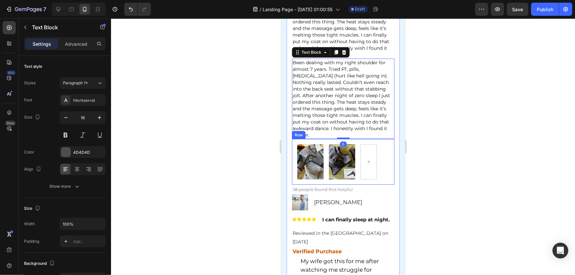
scroll to position [3878, 0]
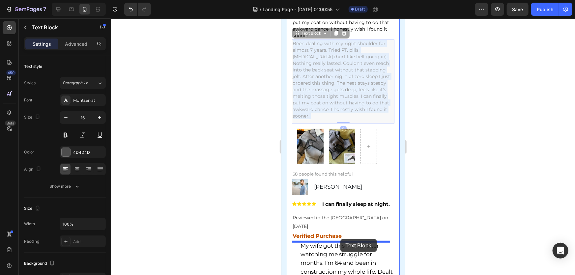
drag, startPoint x: 384, startPoint y: 51, endPoint x: 340, endPoint y: 239, distance: 193.2
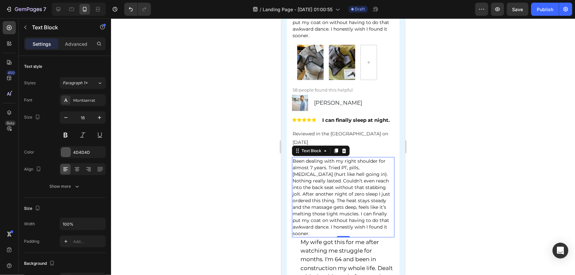
scroll to position [3938, 0]
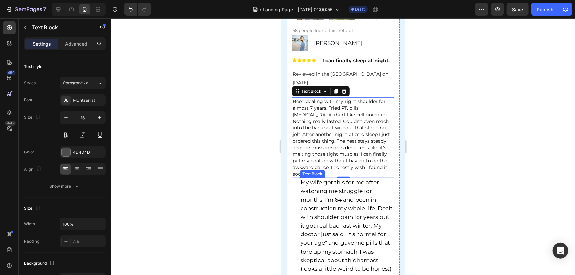
click at [371, 198] on span "My wife got this for me after watching me struggle for months. I'm 64 and been …" at bounding box center [346, 255] width 92 height 153
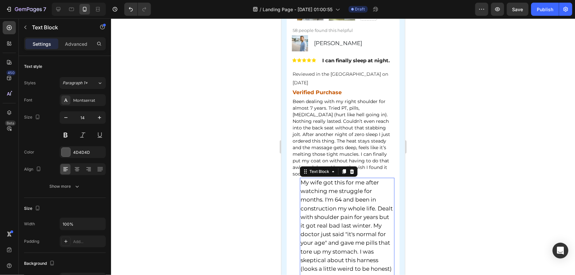
click at [353, 198] on span "My wife got this for me after watching me struggle for months. I'm 64 and been …" at bounding box center [346, 255] width 92 height 153
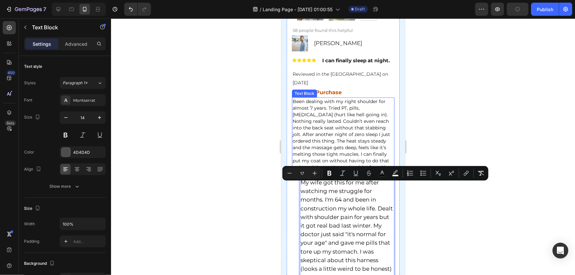
click at [339, 134] on span "Been dealing with my right shoulder for almost 7 years. Tried PT, pills, cortis…" at bounding box center [341, 137] width 98 height 78
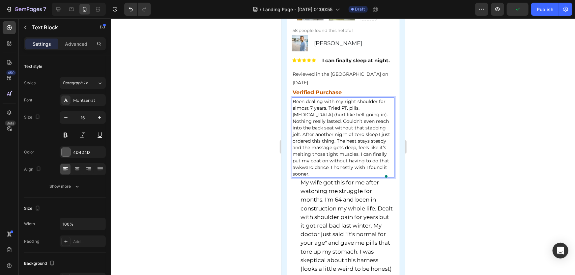
click at [316, 124] on span "Been dealing with my right shoulder for almost 7 years. Tried PT, pills, cortis…" at bounding box center [341, 137] width 98 height 78
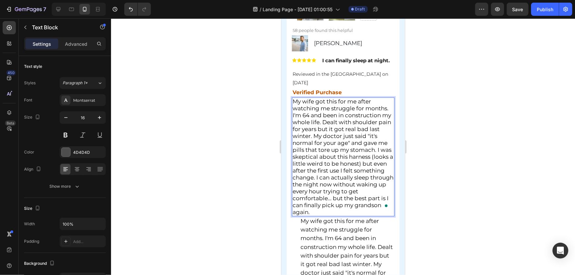
click at [325, 136] on span "My wife got this for me after watching me struggle for months. I'm 64 and been …" at bounding box center [342, 156] width 101 height 117
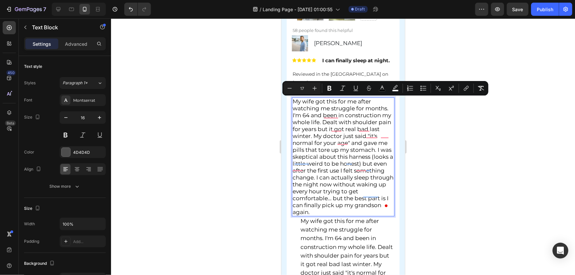
click at [303, 86] on input "17" at bounding box center [302, 88] width 13 height 8
drag, startPoint x: 306, startPoint y: 88, endPoint x: 297, endPoint y: 87, distance: 8.6
click at [297, 87] on input "17" at bounding box center [302, 88] width 13 height 8
type input "14"
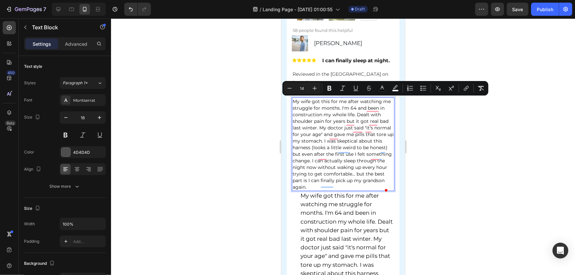
drag, startPoint x: 426, startPoint y: 185, endPoint x: 122, endPoint y: 160, distance: 304.7
click at [426, 185] on div at bounding box center [343, 146] width 464 height 257
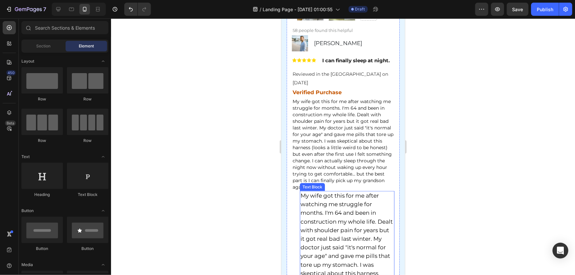
click at [348, 245] on span "My wife got this for me after watching me struggle for months. I'm 64 and been …" at bounding box center [346, 268] width 92 height 153
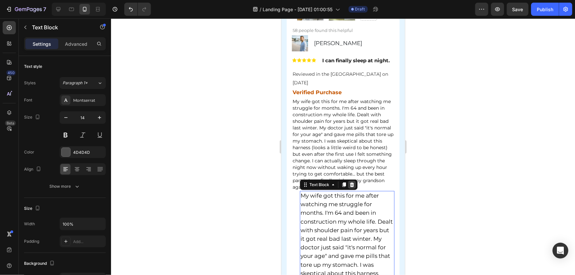
click at [352, 187] on icon at bounding box center [352, 184] width 4 height 5
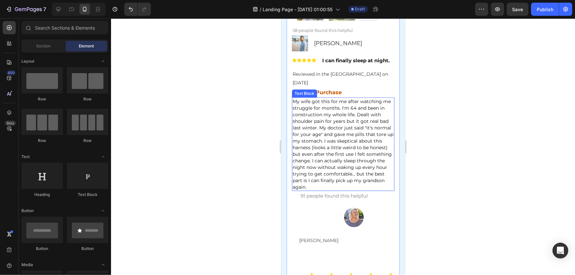
click at [419, 173] on div at bounding box center [343, 146] width 464 height 257
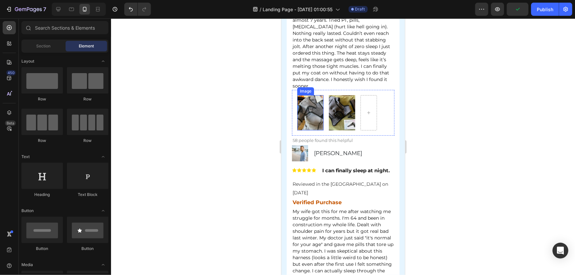
scroll to position [3878, 0]
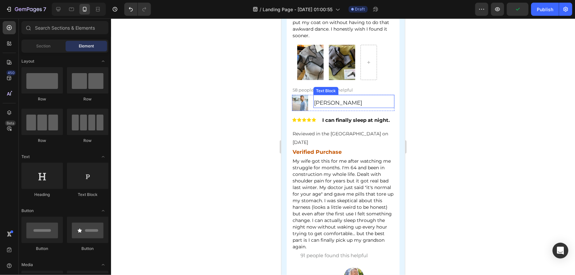
click at [322, 92] on div "Text Block" at bounding box center [326, 91] width 22 height 6
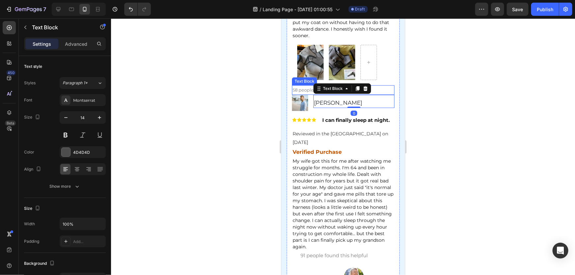
click at [300, 92] on span "58 people found this helpful" at bounding box center [322, 89] width 60 height 5
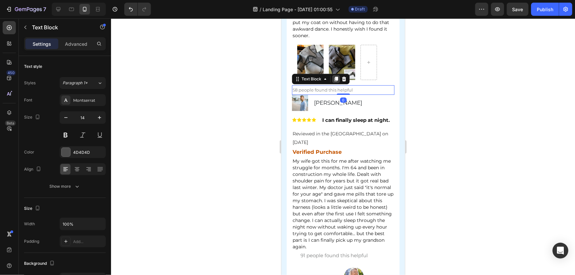
click at [336, 81] on icon at bounding box center [336, 79] width 4 height 5
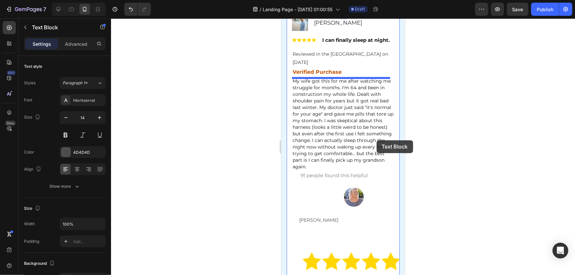
scroll to position [4028, 0]
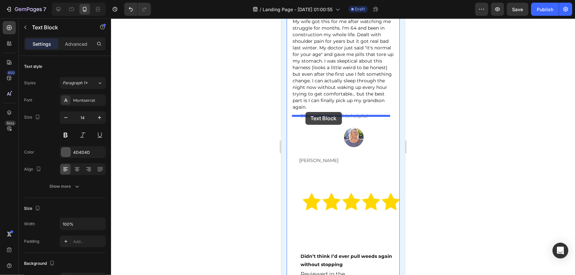
drag, startPoint x: 366, startPoint y: 102, endPoint x: 305, endPoint y: 112, distance: 61.2
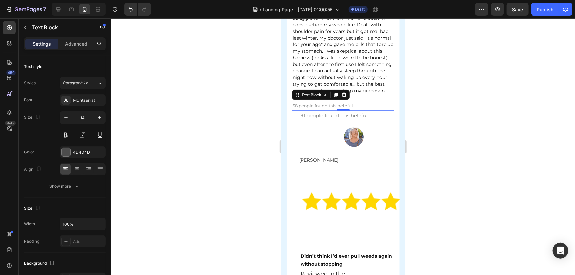
scroll to position [4018, 0]
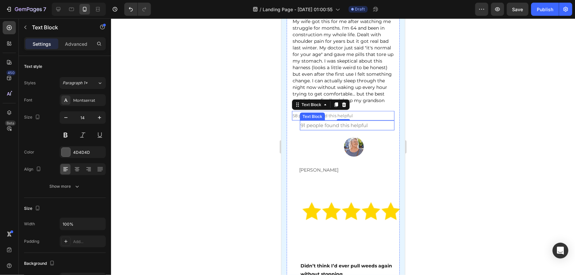
click at [380, 130] on p "91 people found this helpful" at bounding box center [346, 125] width 93 height 9
click at [353, 116] on icon at bounding box center [352, 114] width 4 height 5
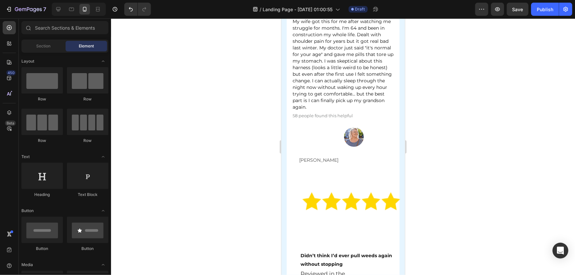
click at [461, 129] on div at bounding box center [343, 146] width 464 height 257
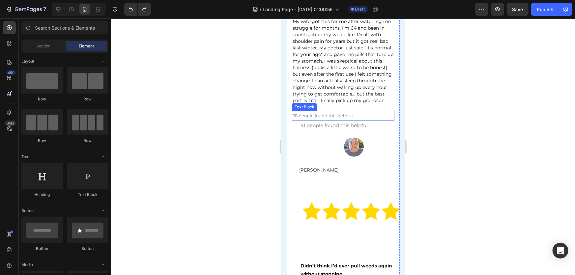
click at [294, 118] on span "58 people found this helpful" at bounding box center [322, 115] width 60 height 5
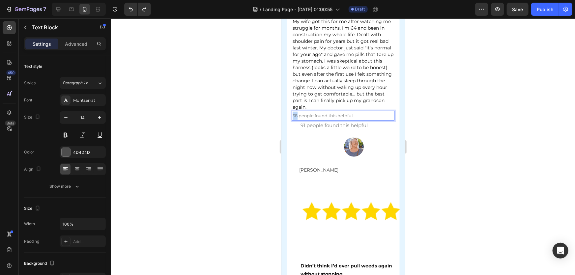
drag, startPoint x: 296, startPoint y: 121, endPoint x: 292, endPoint y: 119, distance: 5.0
click at [292, 119] on div "58 people found this helpful" at bounding box center [343, 116] width 103 height 10
click at [485, 186] on div at bounding box center [343, 146] width 464 height 257
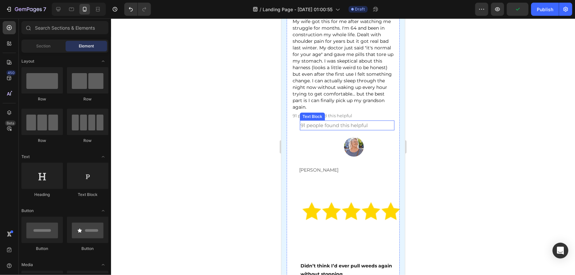
click at [375, 129] on p "91 people found this helpful" at bounding box center [346, 125] width 93 height 9
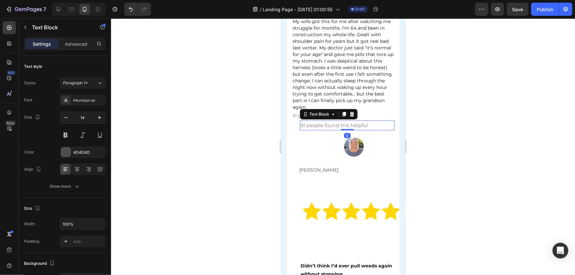
click at [353, 116] on icon at bounding box center [352, 114] width 4 height 5
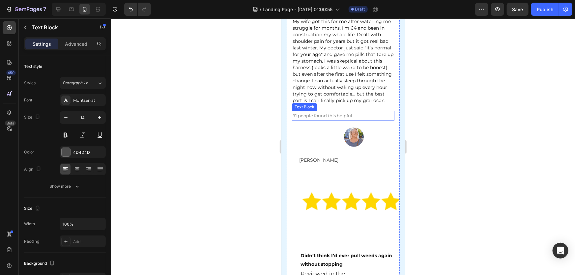
click at [441, 138] on div at bounding box center [343, 146] width 464 height 257
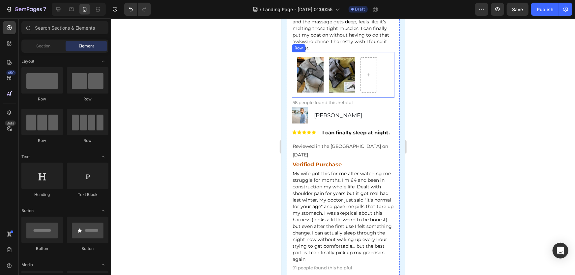
scroll to position [3928, 0]
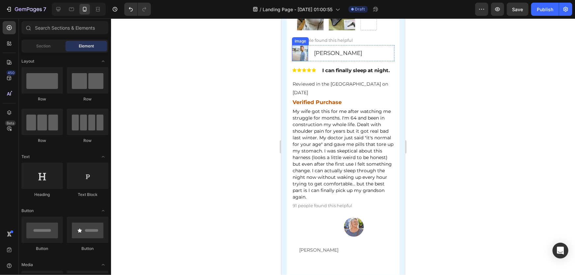
click at [304, 51] on img at bounding box center [300, 53] width 16 height 16
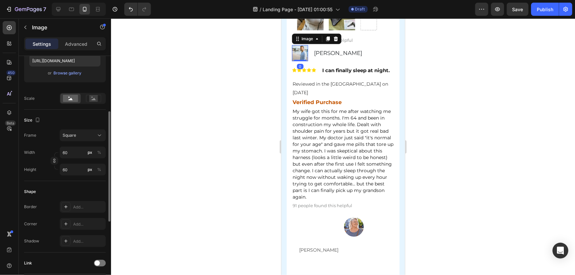
scroll to position [180, 0]
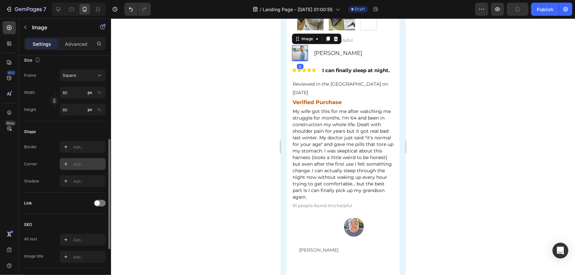
click at [68, 162] on icon at bounding box center [65, 164] width 5 height 5
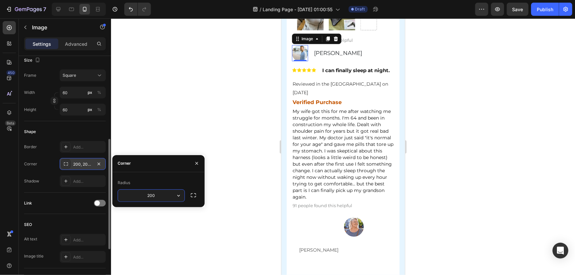
drag, startPoint x: 158, startPoint y: 197, endPoint x: 129, endPoint y: 195, distance: 29.4
click at [132, 195] on input "200" at bounding box center [151, 196] width 67 height 12
type input "300"
click at [231, 128] on div at bounding box center [343, 146] width 464 height 257
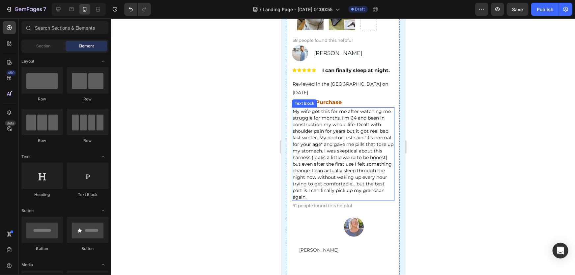
click at [523, 139] on div at bounding box center [343, 146] width 464 height 257
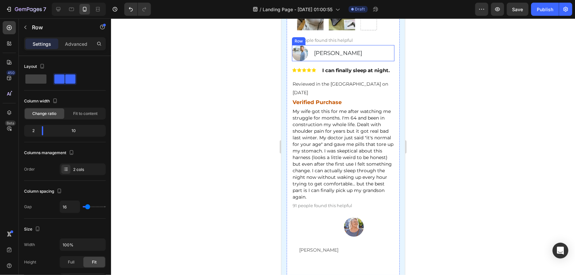
click at [310, 51] on div "Image Kevin Roberts Text Block Row" at bounding box center [343, 53] width 103 height 16
click at [325, 39] on icon at bounding box center [325, 38] width 4 height 5
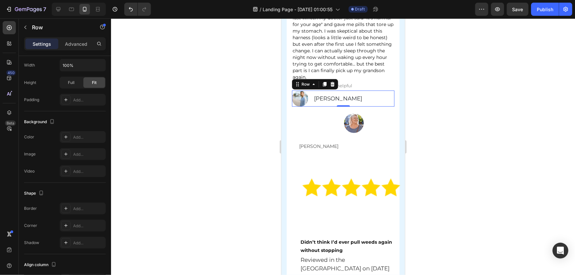
scroll to position [4032, 0]
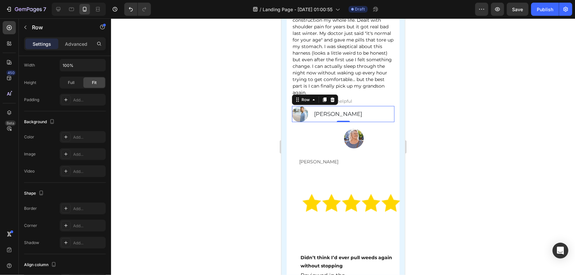
click at [524, 130] on div at bounding box center [343, 146] width 464 height 257
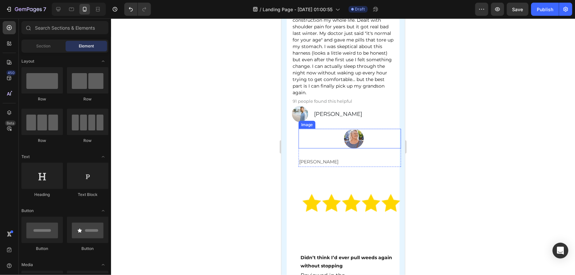
click at [352, 145] on img at bounding box center [354, 139] width 20 height 20
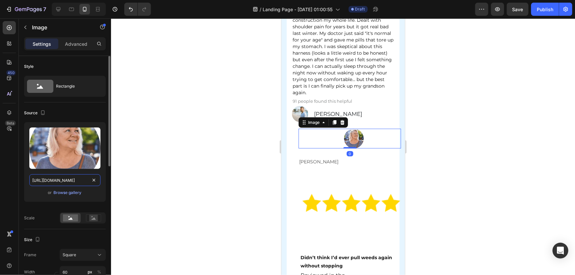
click at [46, 177] on input "https://assets.checkoutchamp.com/0fae3c70-45dd-11ee-86e4-45d907ee05ed/171412493…" at bounding box center [64, 180] width 71 height 12
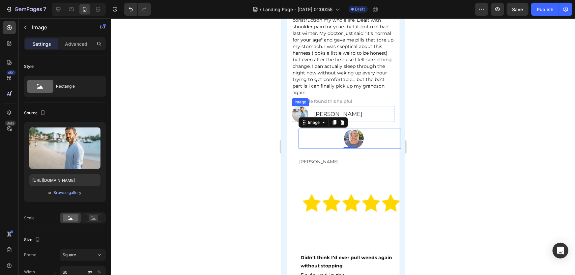
click at [299, 115] on img at bounding box center [300, 114] width 16 height 16
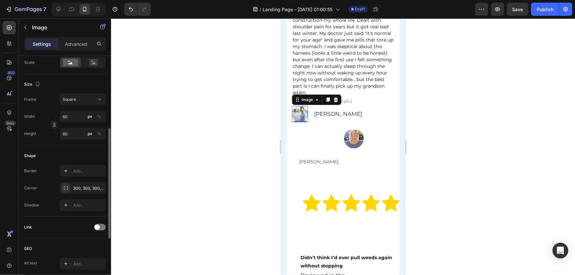
scroll to position [6, 0]
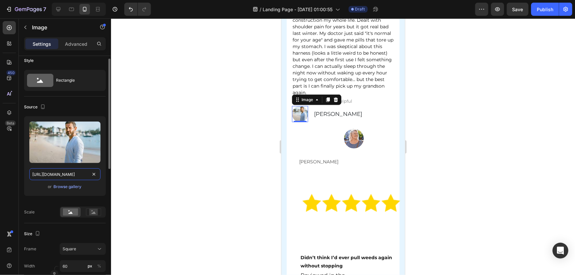
click at [63, 177] on input "https://encrypted-tbn0.gstatic.com/images?q=tbn:ANd9GcR2ko2AGyhv0uSVh_4axIZ_uBN…" at bounding box center [64, 175] width 71 height 12
paste input "assets.checkoutchamp.com/0fae3c70-45dd-11ee-86e4-45d907ee05ed/1714124931449_336…"
type input "https://assets.checkoutchamp.com/0fae3c70-45dd-11ee-86e4-45d907ee05ed/171412493…"
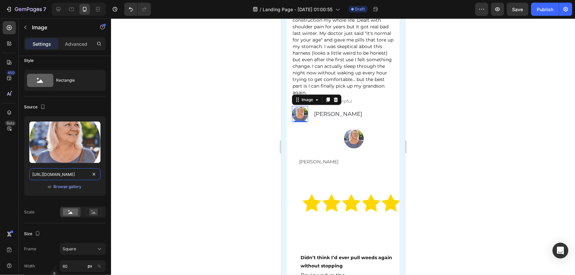
scroll to position [0, 138]
drag, startPoint x: 497, startPoint y: 161, endPoint x: 447, endPoint y: 167, distance: 50.8
click at [497, 160] on div at bounding box center [343, 146] width 464 height 257
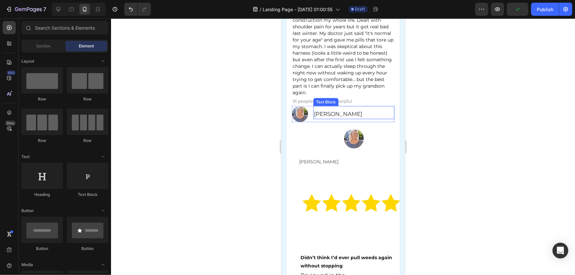
click at [328, 117] on span "Kevin Roberts" at bounding box center [338, 113] width 48 height 7
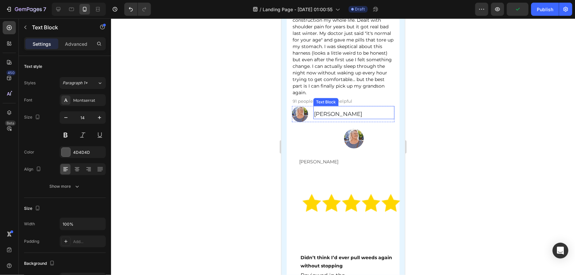
click at [328, 117] on span "Kevin Roberts" at bounding box center [338, 113] width 48 height 7
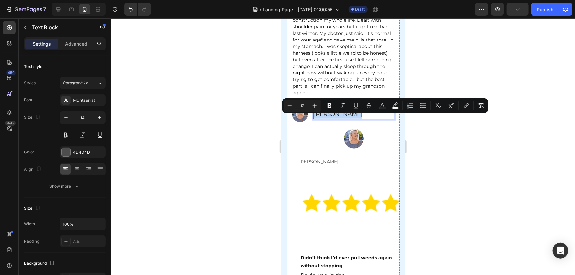
drag, startPoint x: 371, startPoint y: 119, endPoint x: 311, endPoint y: 122, distance: 60.1
click at [311, 122] on div "Image Kevin Roberts Text Block 0 Row" at bounding box center [343, 114] width 103 height 16
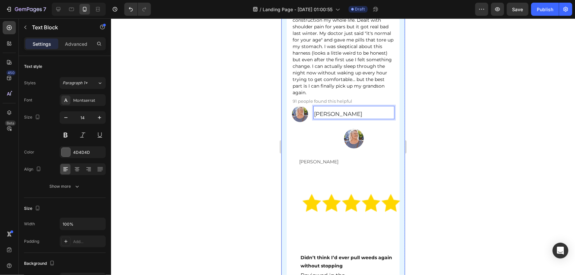
click at [450, 152] on div at bounding box center [343, 146] width 464 height 257
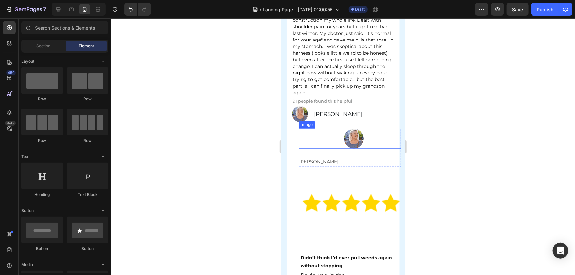
click at [318, 148] on div at bounding box center [353, 139] width 95 height 20
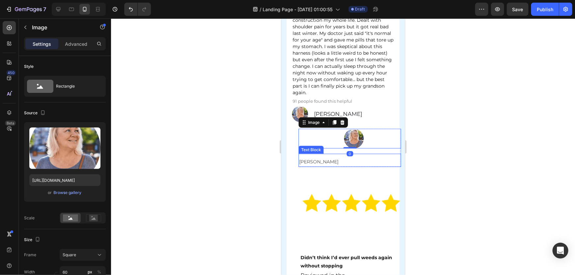
click at [340, 155] on div "Image 0 Amy Spires Text Block Row" at bounding box center [349, 148] width 103 height 38
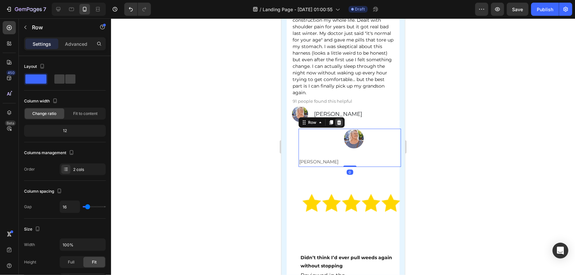
click at [340, 125] on icon at bounding box center [339, 122] width 4 height 5
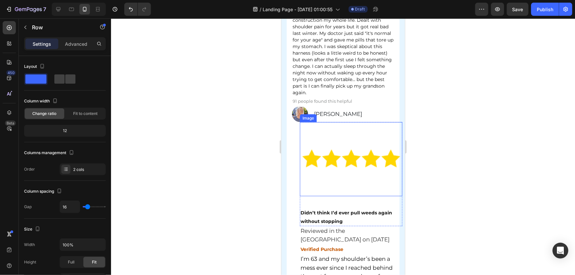
click at [505, 132] on div at bounding box center [343, 146] width 464 height 257
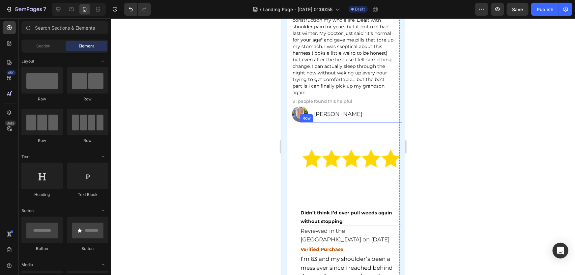
click at [313, 201] on div "Image Didn’t think I’d ever pull weeds again without stopping Text Block Row" at bounding box center [351, 174] width 103 height 104
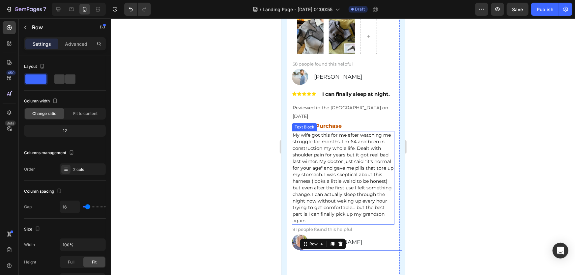
scroll to position [3822, 0]
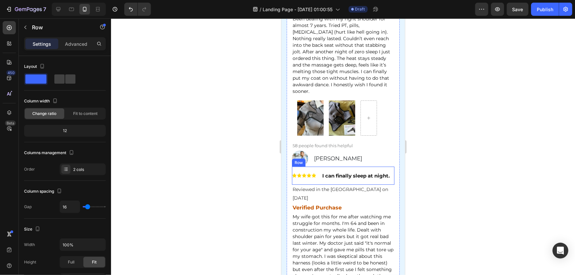
click at [324, 184] on div "I can finally sleep at night. Text Block" at bounding box center [358, 176] width 73 height 18
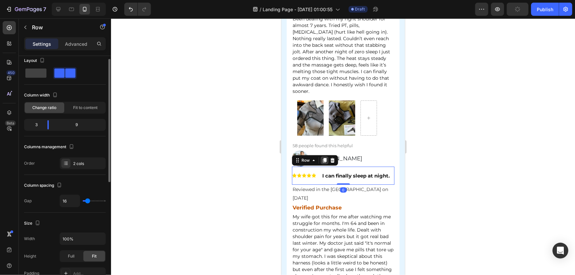
click at [323, 161] on icon at bounding box center [325, 160] width 4 height 5
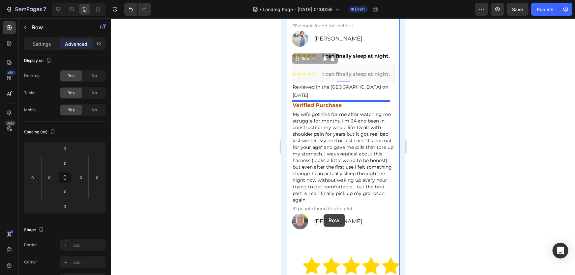
scroll to position [4002, 0]
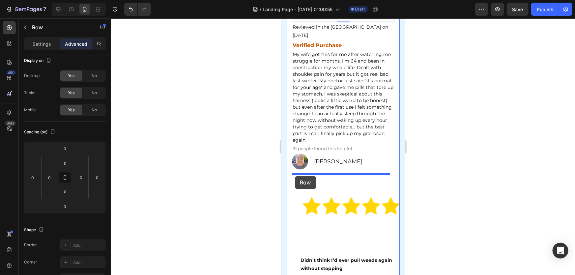
drag, startPoint x: 318, startPoint y: 188, endPoint x: 295, endPoint y: 176, distance: 26.1
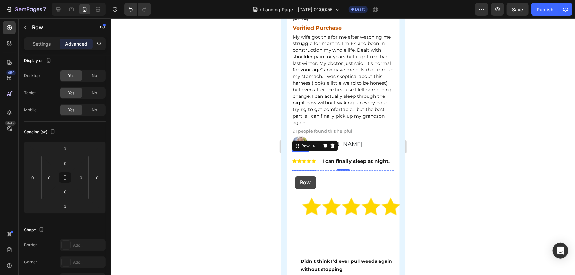
scroll to position [3985, 0]
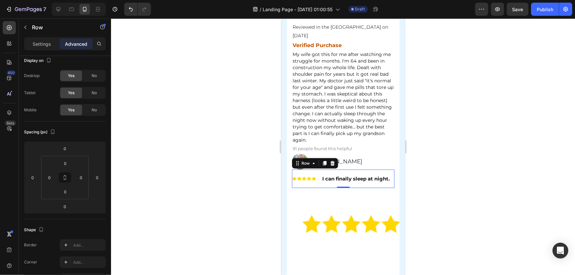
click at [514, 207] on div at bounding box center [343, 146] width 464 height 257
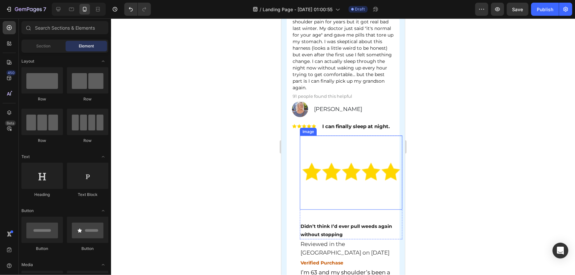
scroll to position [4075, 0]
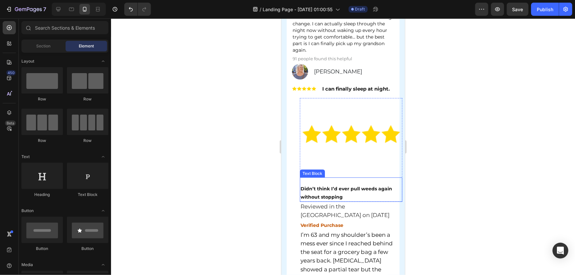
click at [334, 189] on strong "Didn’t think I’d ever pull weeds again without stopping" at bounding box center [346, 193] width 92 height 14
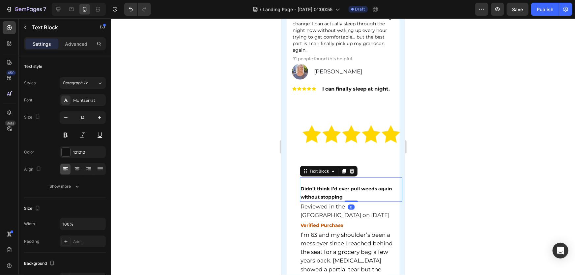
click at [337, 190] on strong "Didn’t think I’d ever pull weeds again without stopping" at bounding box center [346, 193] width 92 height 14
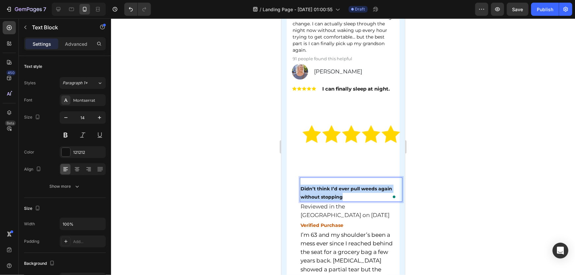
drag, startPoint x: 346, startPoint y: 200, endPoint x: 300, endPoint y: 188, distance: 47.5
click at [300, 188] on p "Didn’t think I’d ever pull weeds again without stopping" at bounding box center [350, 193] width 101 height 16
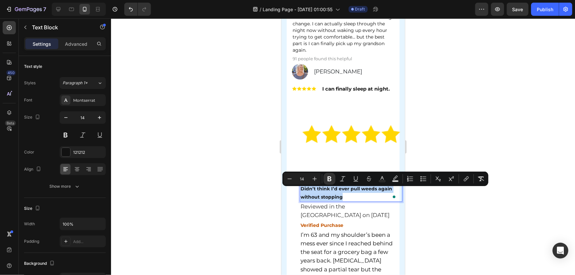
copy strong "Didn’t think I’d ever pull weeds again without stopping"
click at [350, 92] on strong "I can finally sleep at night." at bounding box center [356, 88] width 68 height 6
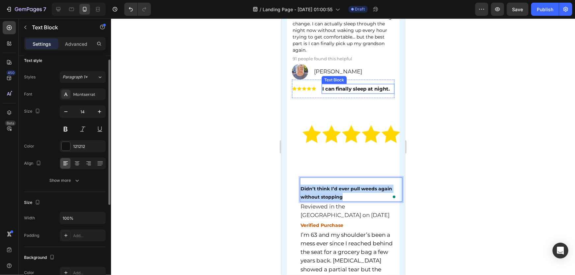
click at [347, 92] on strong "I can finally sleep at night." at bounding box center [356, 88] width 68 height 6
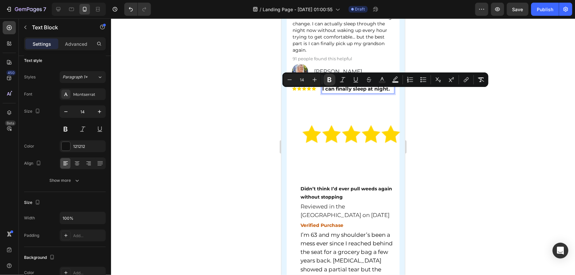
scroll to position [4071, 0]
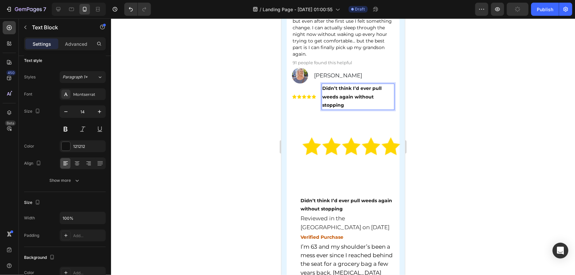
click at [356, 101] on strong "Didn’t think I’d ever pull weeds again without stopping" at bounding box center [351, 96] width 59 height 22
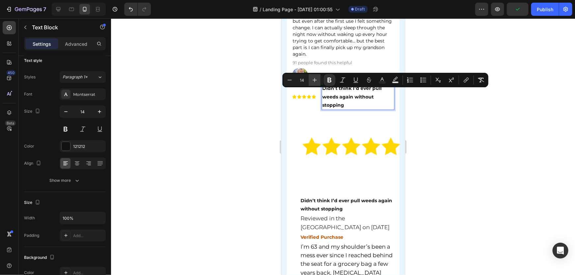
click at [312, 81] on button "Plus" at bounding box center [315, 80] width 12 height 12
type input "15"
click at [474, 142] on div at bounding box center [343, 146] width 464 height 257
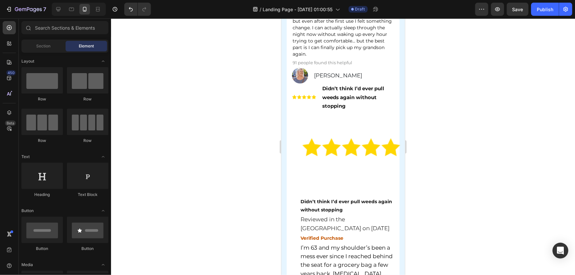
click at [449, 124] on div at bounding box center [343, 146] width 464 height 257
click at [350, 190] on div "Image Didn’t think I’d ever pull weeds again without stopping Text Block Row" at bounding box center [351, 163] width 103 height 104
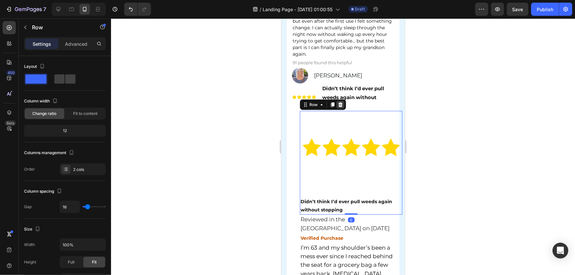
click at [342, 107] on icon at bounding box center [340, 104] width 4 height 5
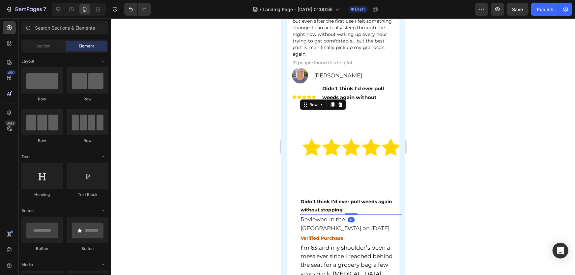
drag, startPoint x: 481, startPoint y: 120, endPoint x: 476, endPoint y: 121, distance: 5.4
click at [481, 120] on div at bounding box center [343, 146] width 464 height 257
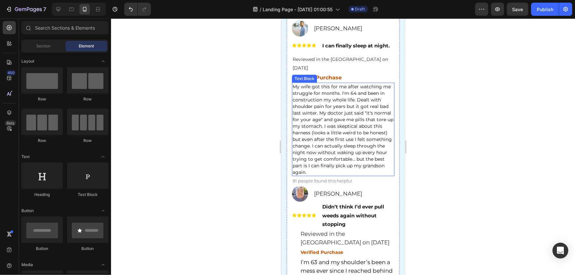
scroll to position [3951, 0]
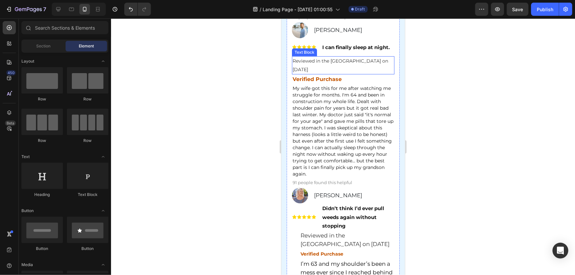
click at [332, 65] on p "Reviewed in the United States on April 7, 2025" at bounding box center [342, 65] width 101 height 16
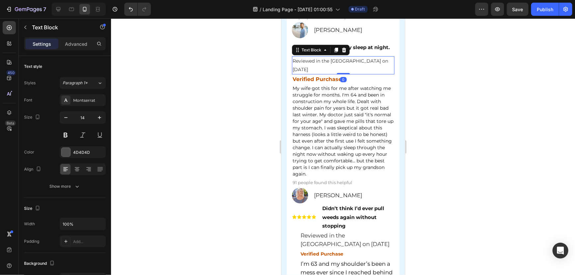
click at [333, 50] on div at bounding box center [336, 50] width 8 height 8
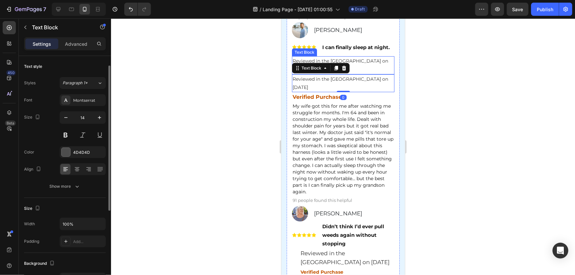
scroll to position [6, 0]
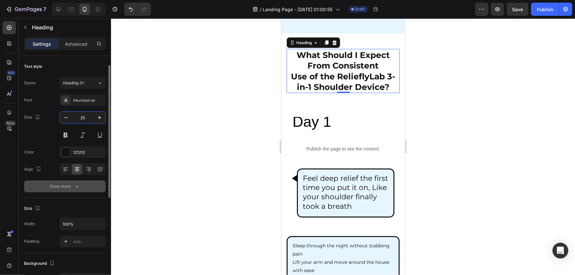
scroll to position [6, 0]
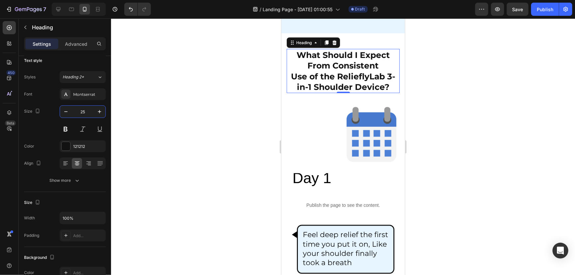
click at [238, 195] on div at bounding box center [343, 146] width 464 height 257
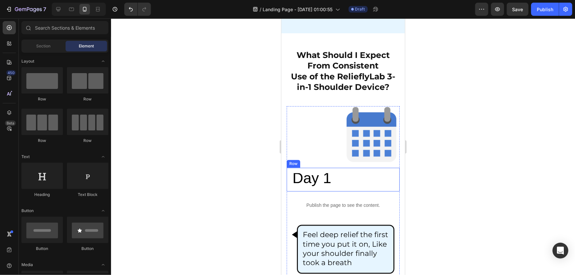
drag, startPoint x: 575, startPoint y: 173, endPoint x: 571, endPoint y: 175, distance: 4.7
click at [575, 172] on div at bounding box center [343, 146] width 464 height 257
click at [322, 119] on div at bounding box center [343, 134] width 113 height 57
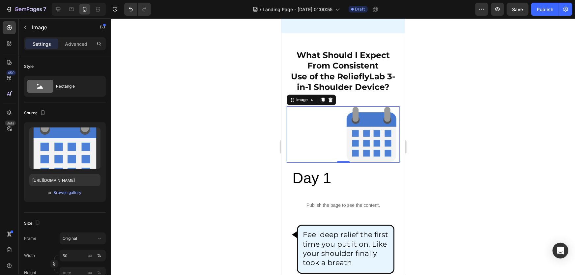
click at [499, 133] on div at bounding box center [343, 146] width 464 height 257
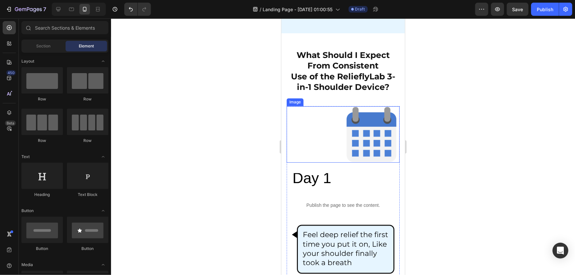
scroll to position [4443, 0]
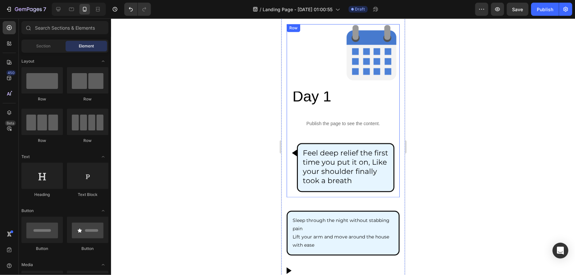
click at [485, 135] on div at bounding box center [343, 146] width 464 height 257
click at [451, 147] on div at bounding box center [343, 146] width 464 height 257
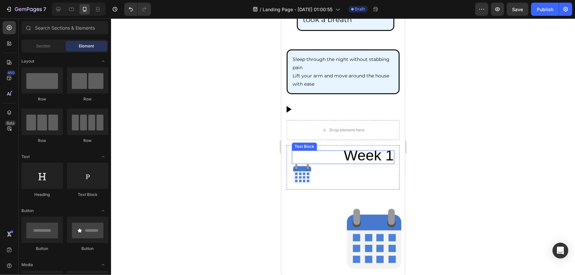
scroll to position [4623, 0]
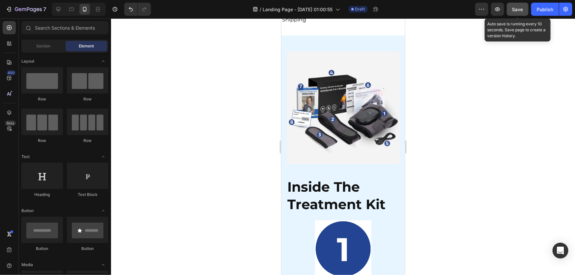
click at [524, 7] on button "Save" at bounding box center [518, 9] width 22 height 13
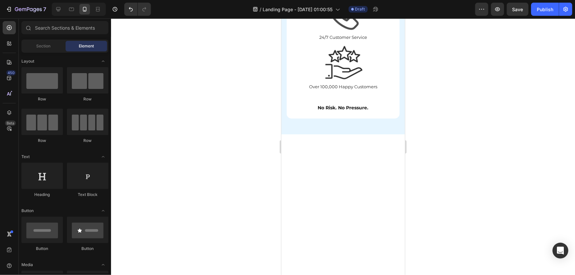
scroll to position [8340, 0]
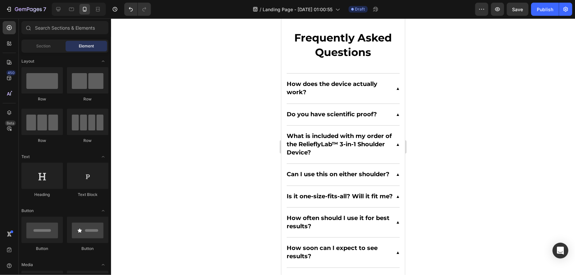
click at [492, 131] on div at bounding box center [343, 146] width 464 height 257
